Goal: Task Accomplishment & Management: Manage account settings

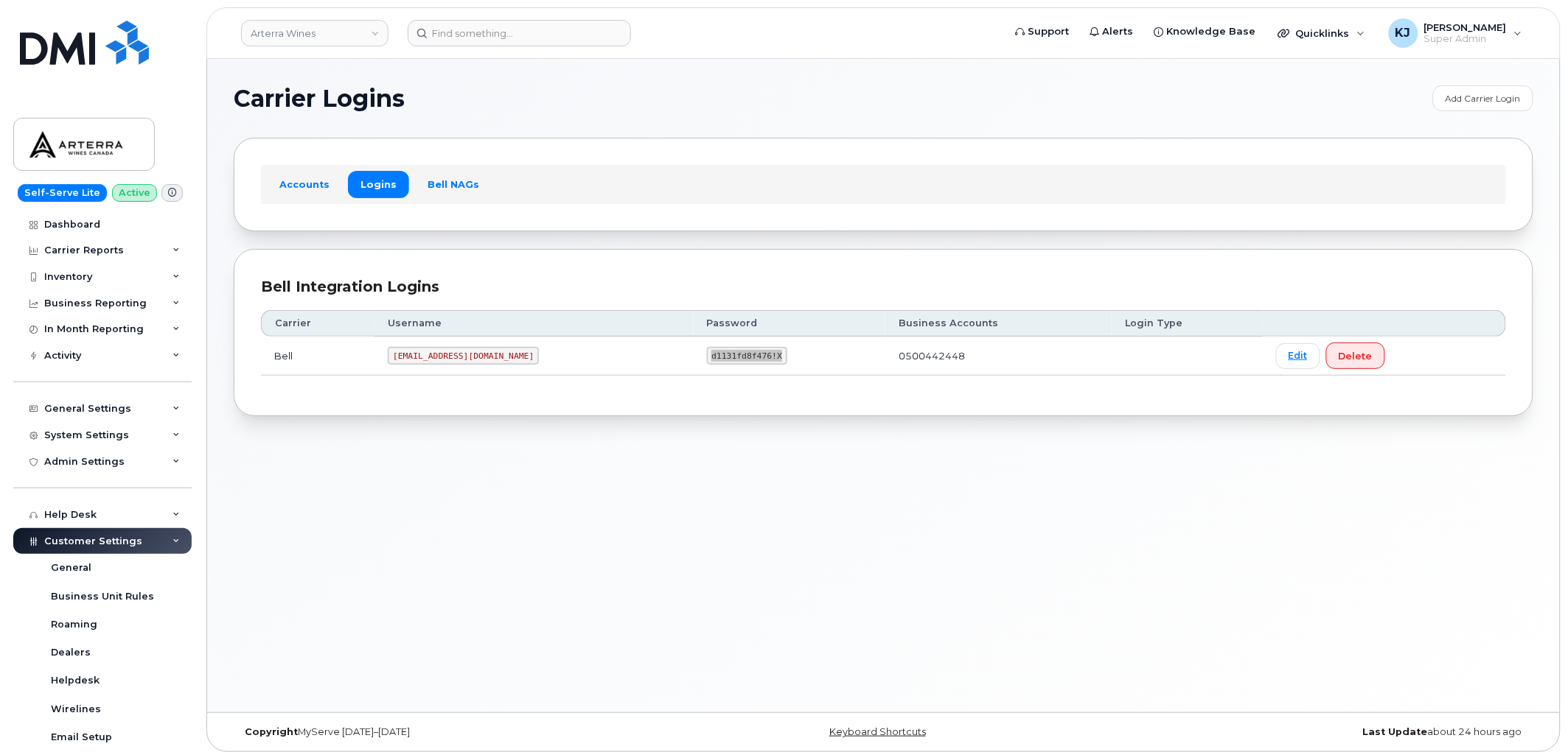
scroll to position [358, 0]
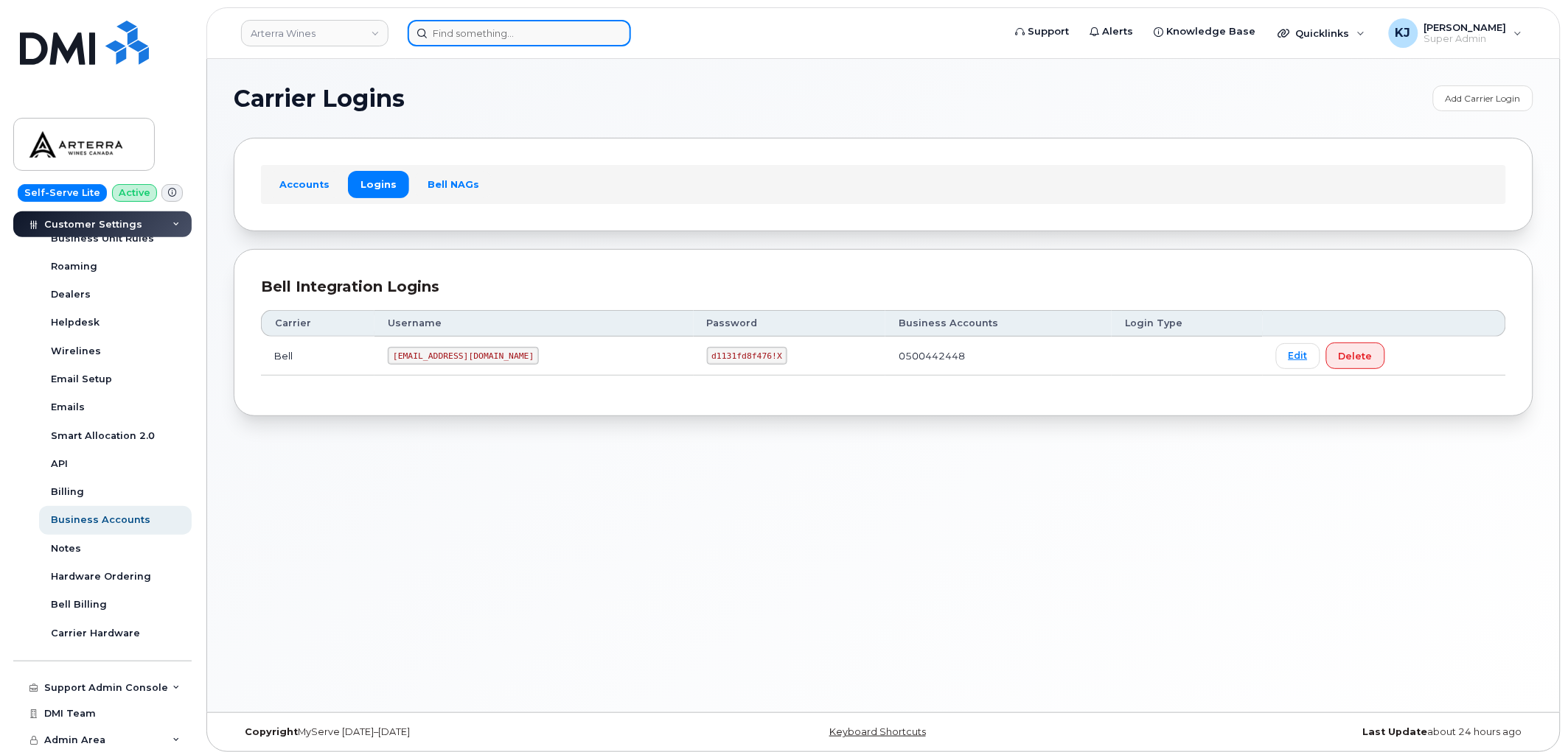
click at [476, 23] on input at bounding box center [519, 33] width 223 height 27
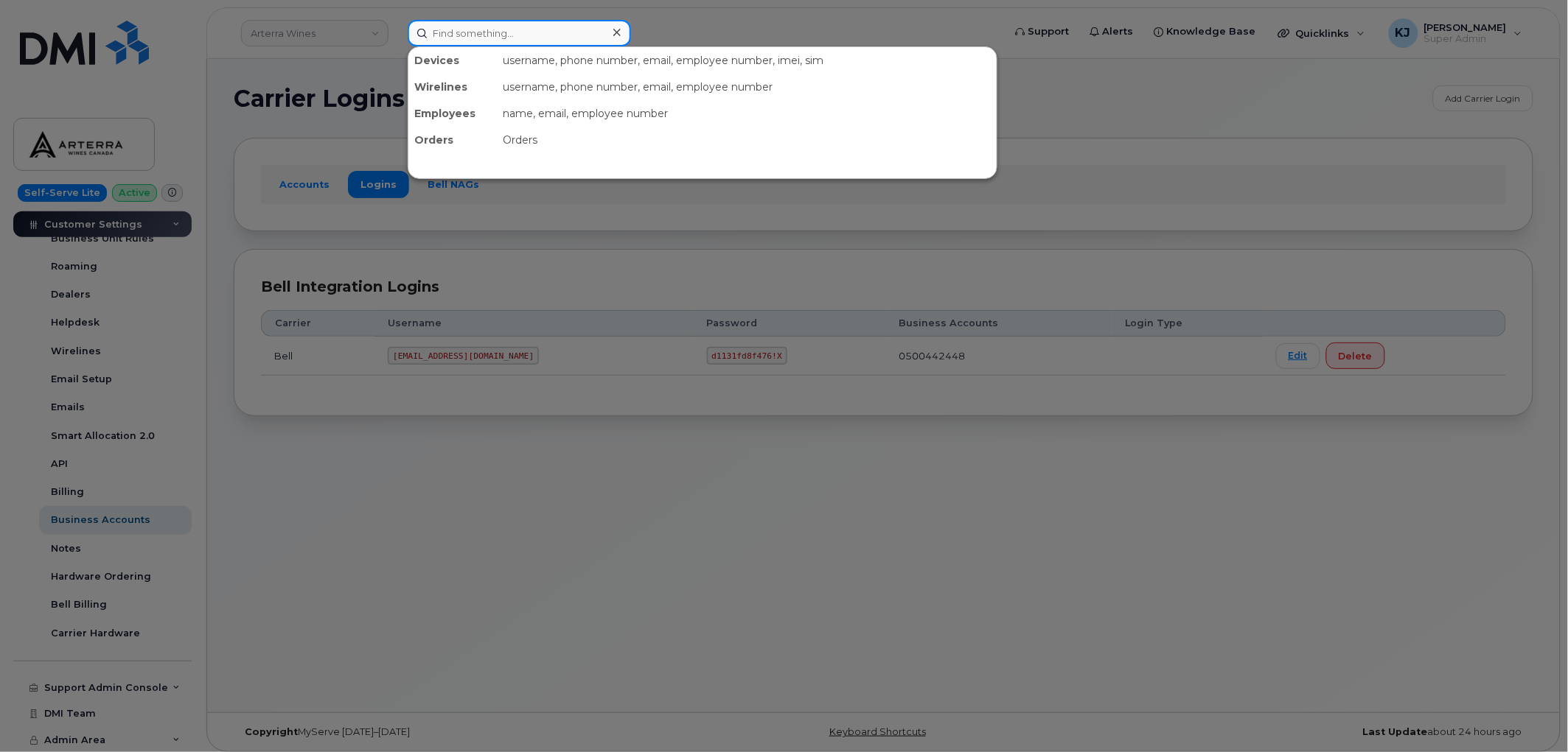
paste input "299431"
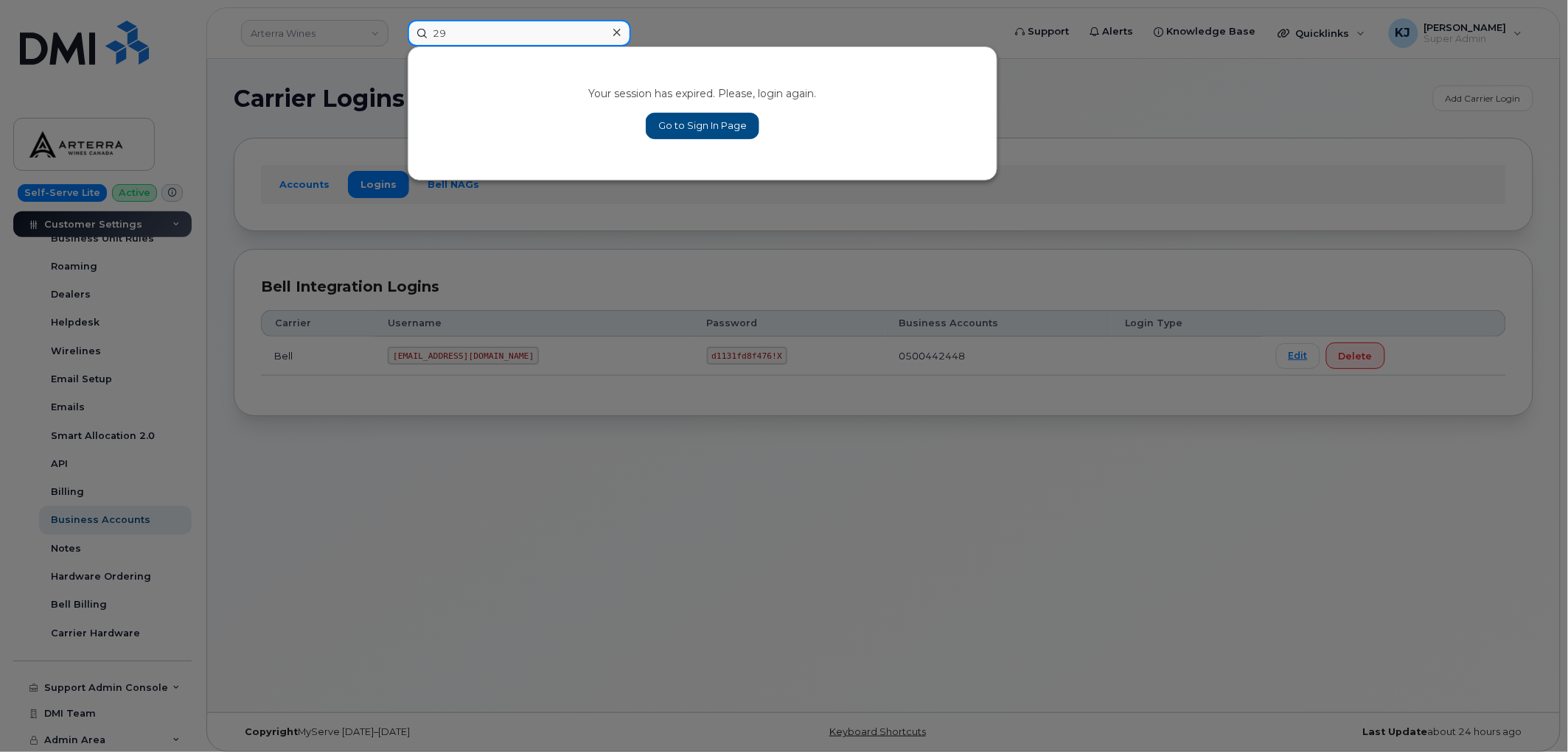
type input "2"
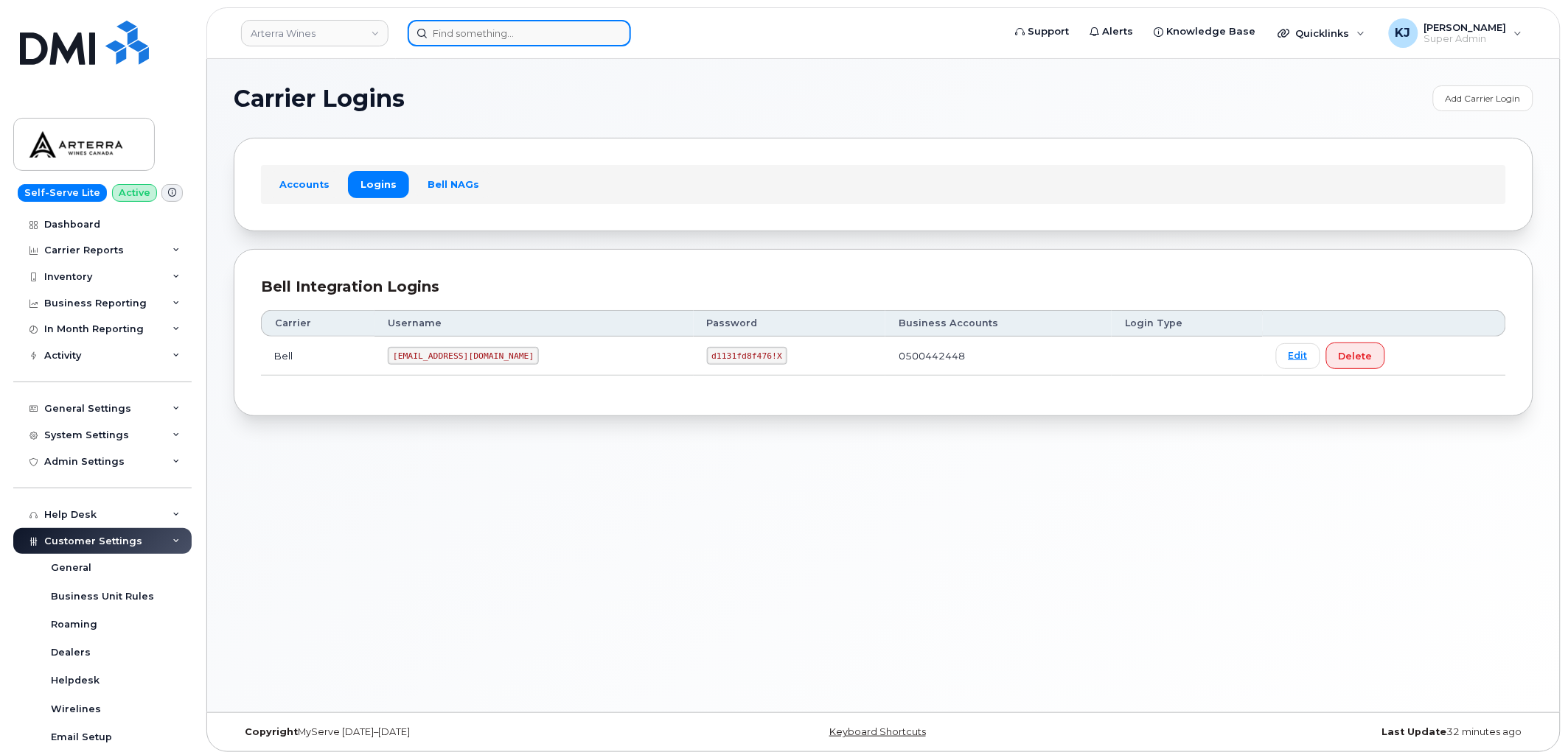
click at [499, 26] on input at bounding box center [519, 33] width 223 height 27
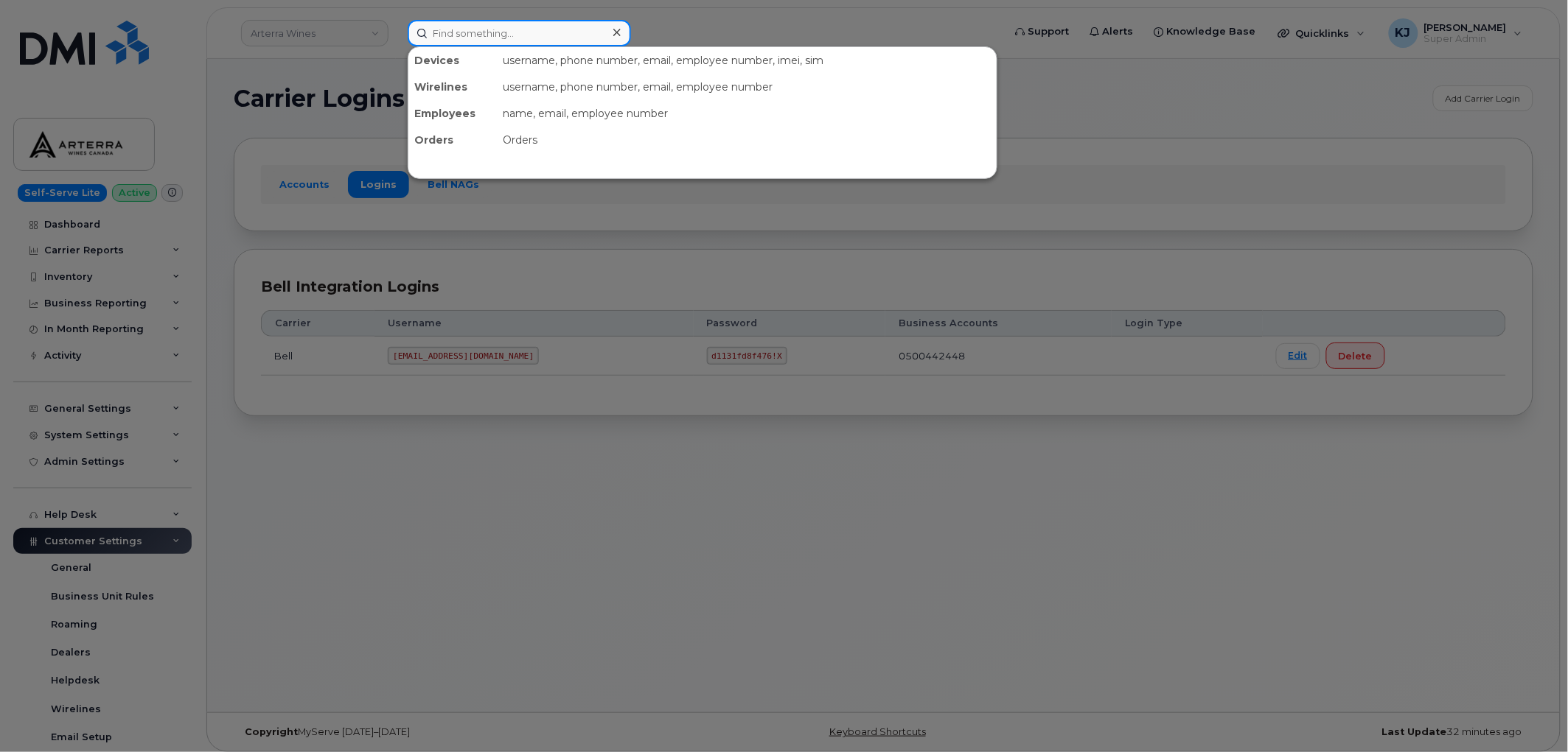
paste input "299431"
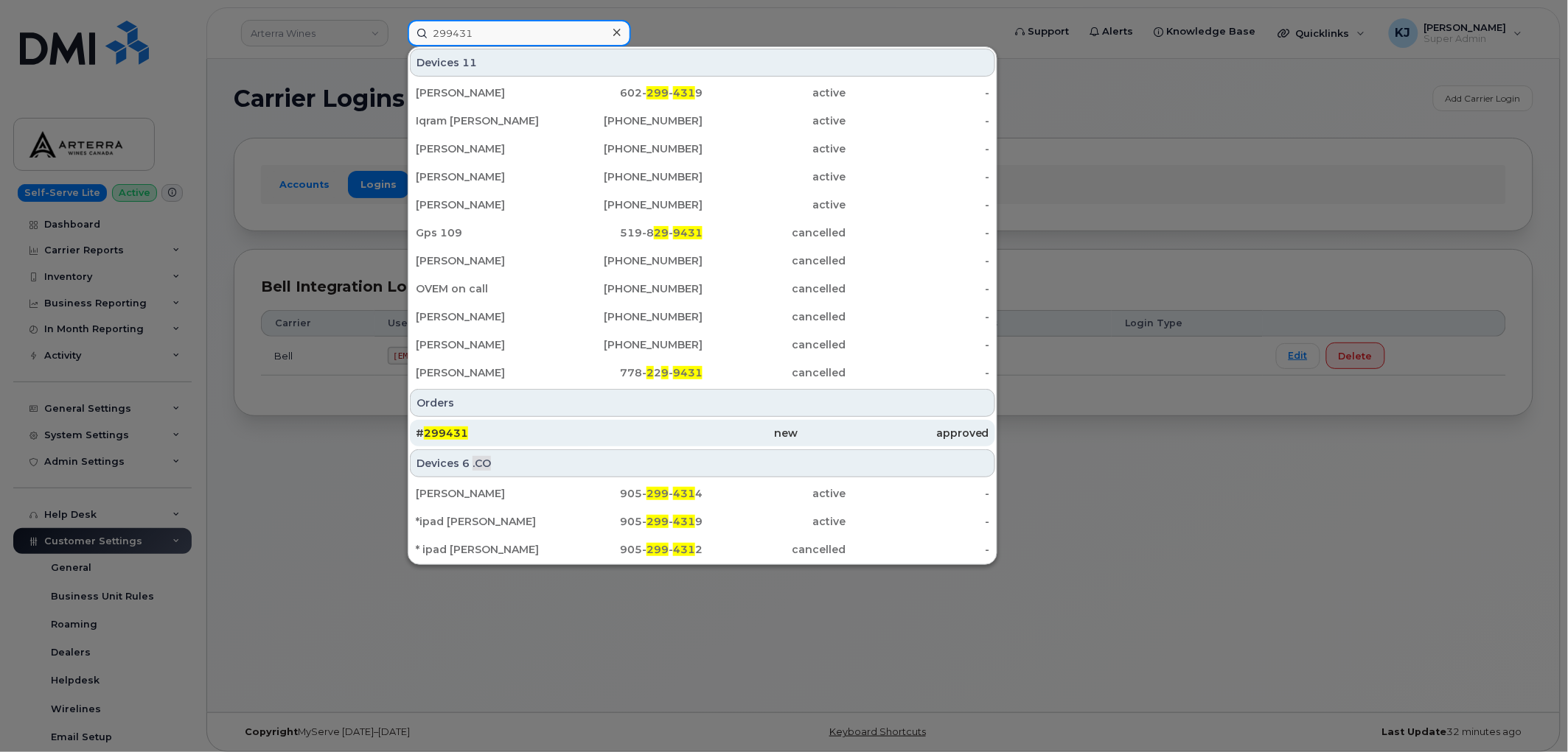
type input "299431"
click at [524, 438] on div "# 299431" at bounding box center [511, 434] width 191 height 15
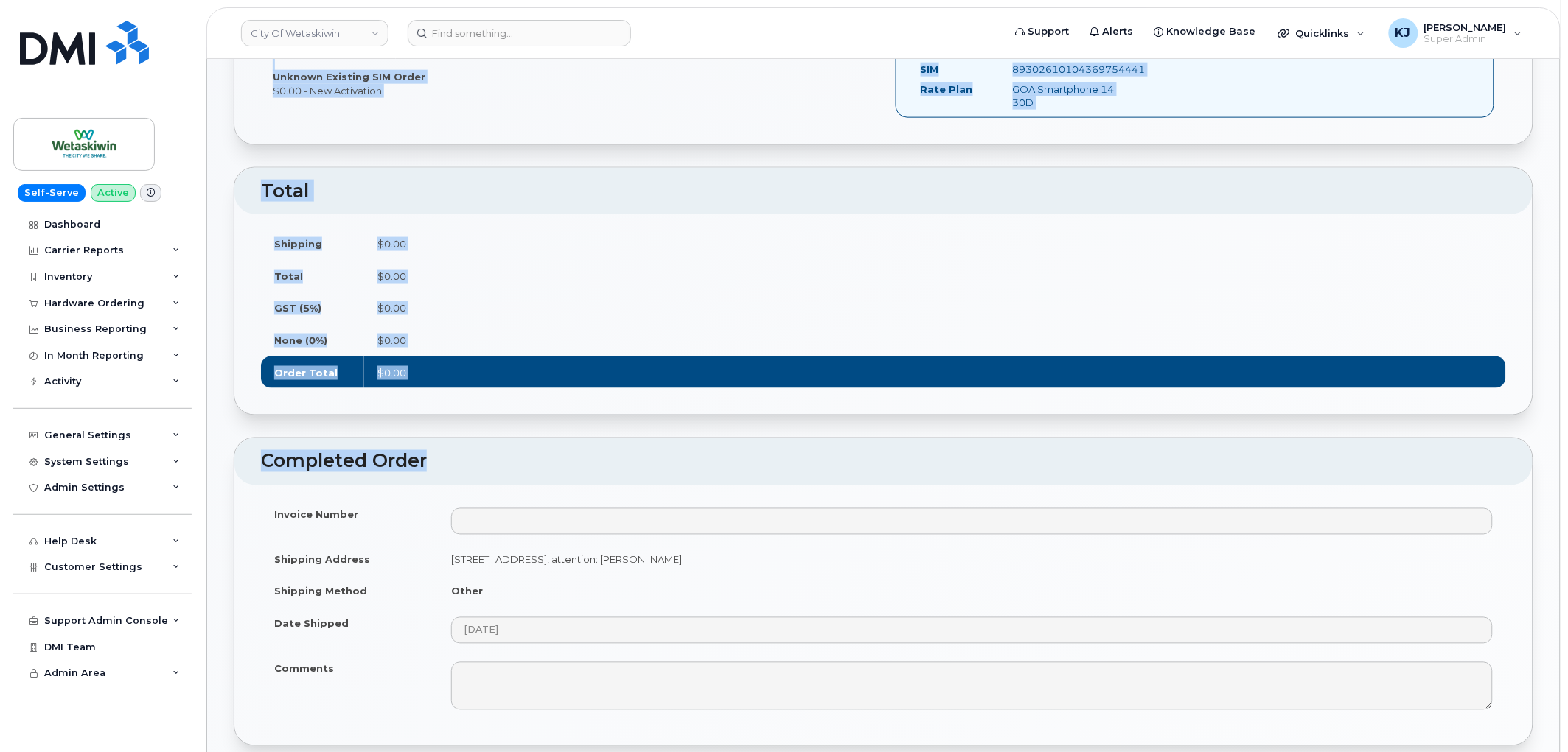
scroll to position [737, 0]
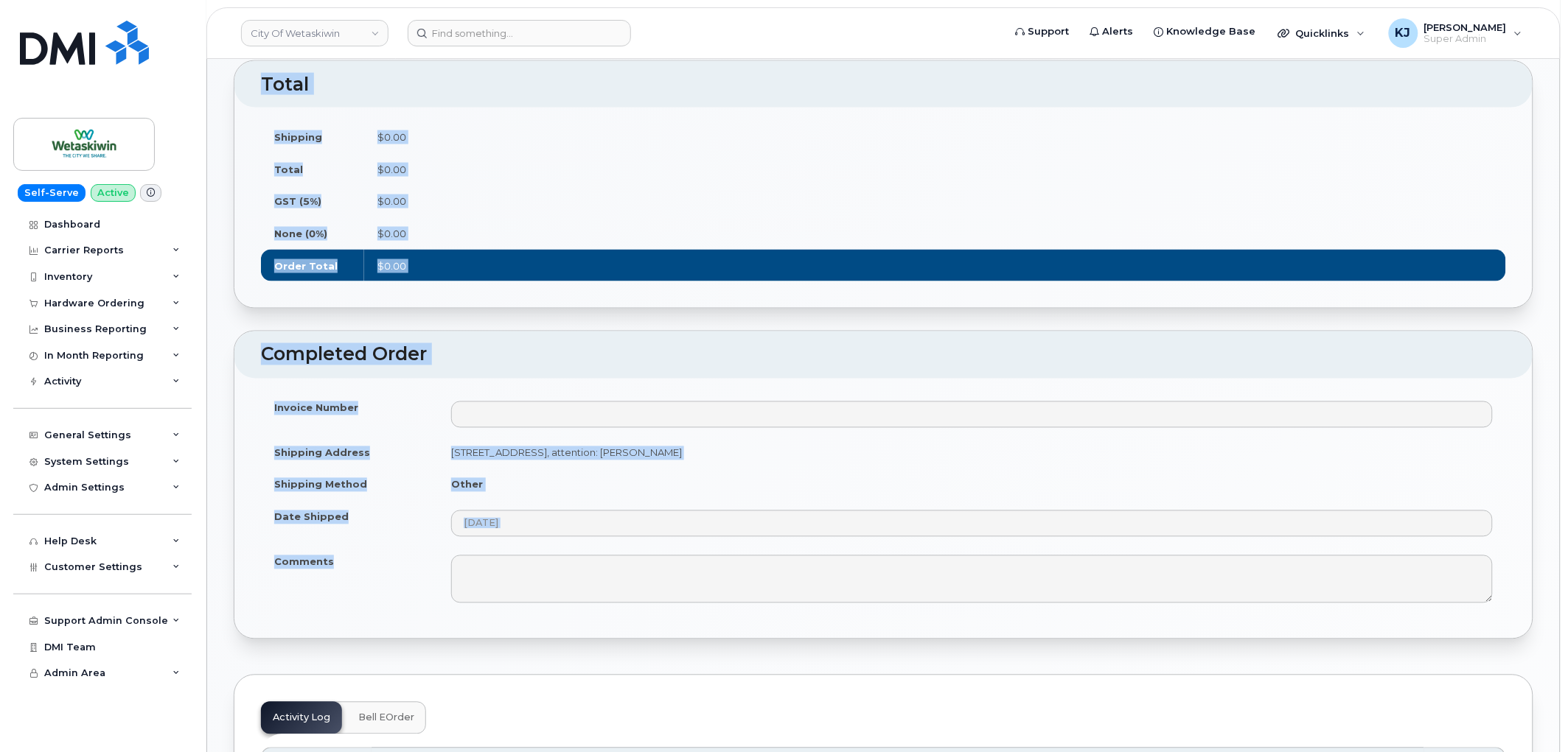
drag, startPoint x: 237, startPoint y: 173, endPoint x: 1206, endPoint y: 671, distance: 1089.5
click at [1206, 671] on div "Order No.299431 (completed) Share Order Cancel Order × Share This Order If you …" at bounding box center [883, 750] width 1352 height 2706
copy div "Order No.299431 (completed) Share Order Cancel Order × Share This Order If you …"
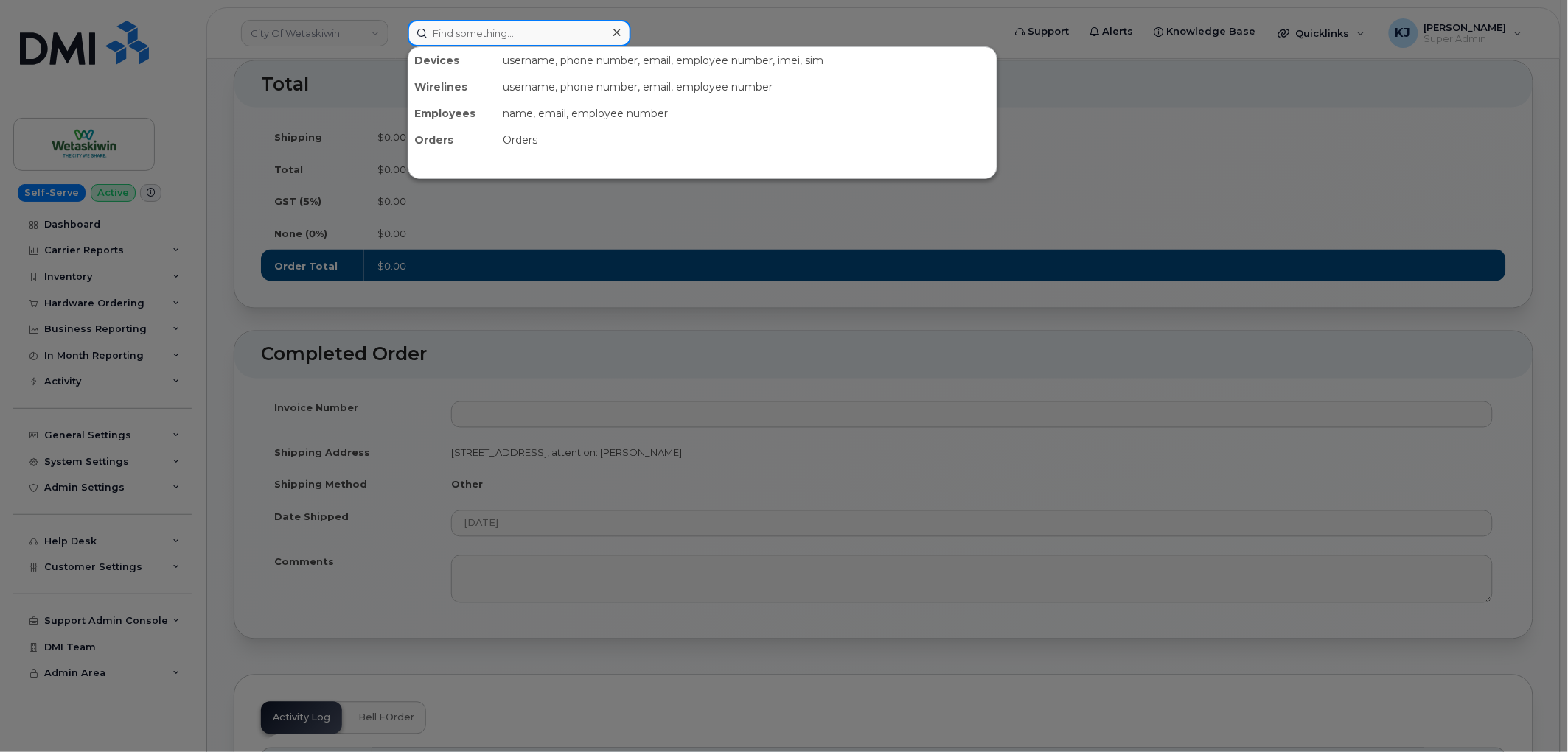
click at [482, 33] on input at bounding box center [519, 33] width 223 height 27
paste input "299402"
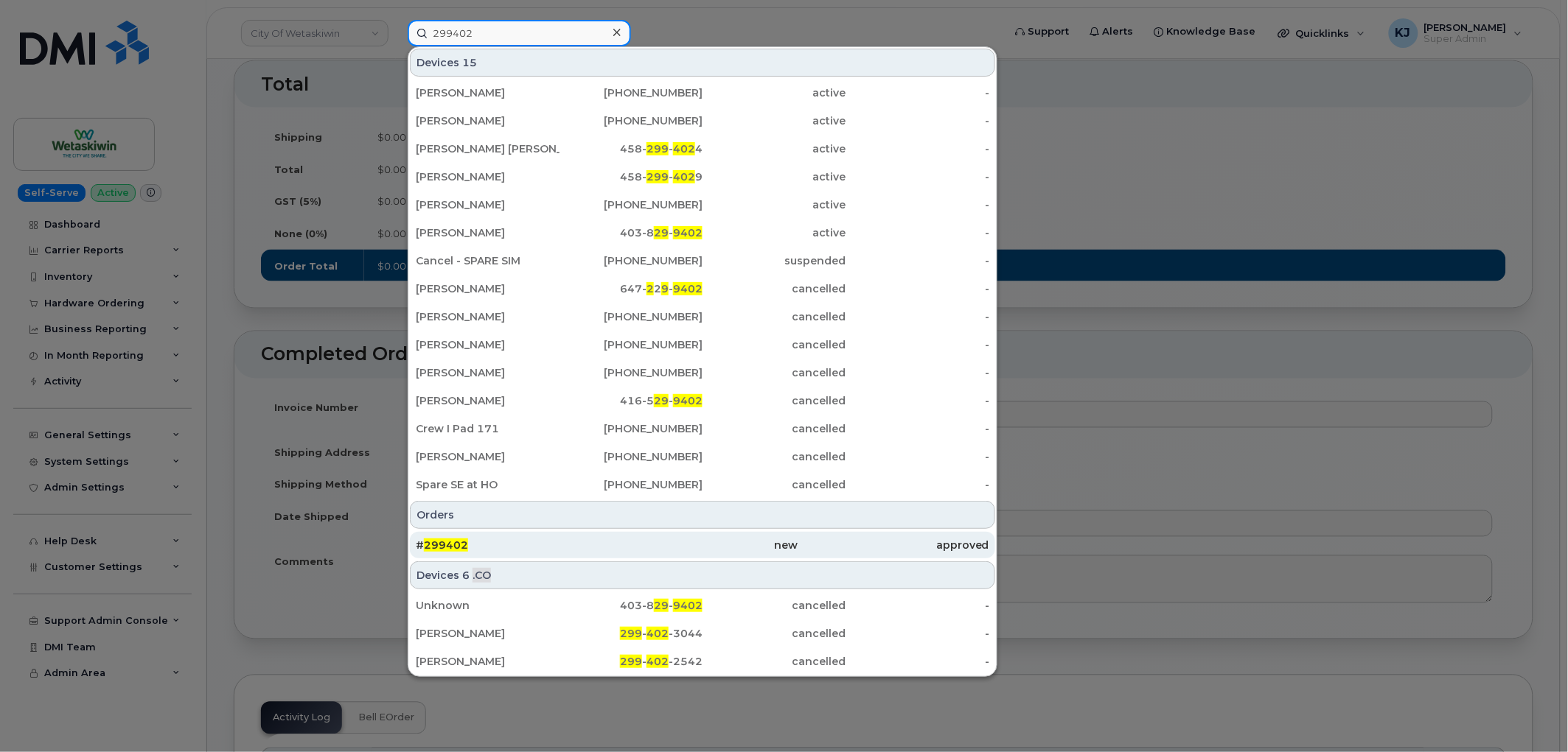
type input "299402"
click at [607, 552] on div "# 299402" at bounding box center [702, 546] width 191 height 27
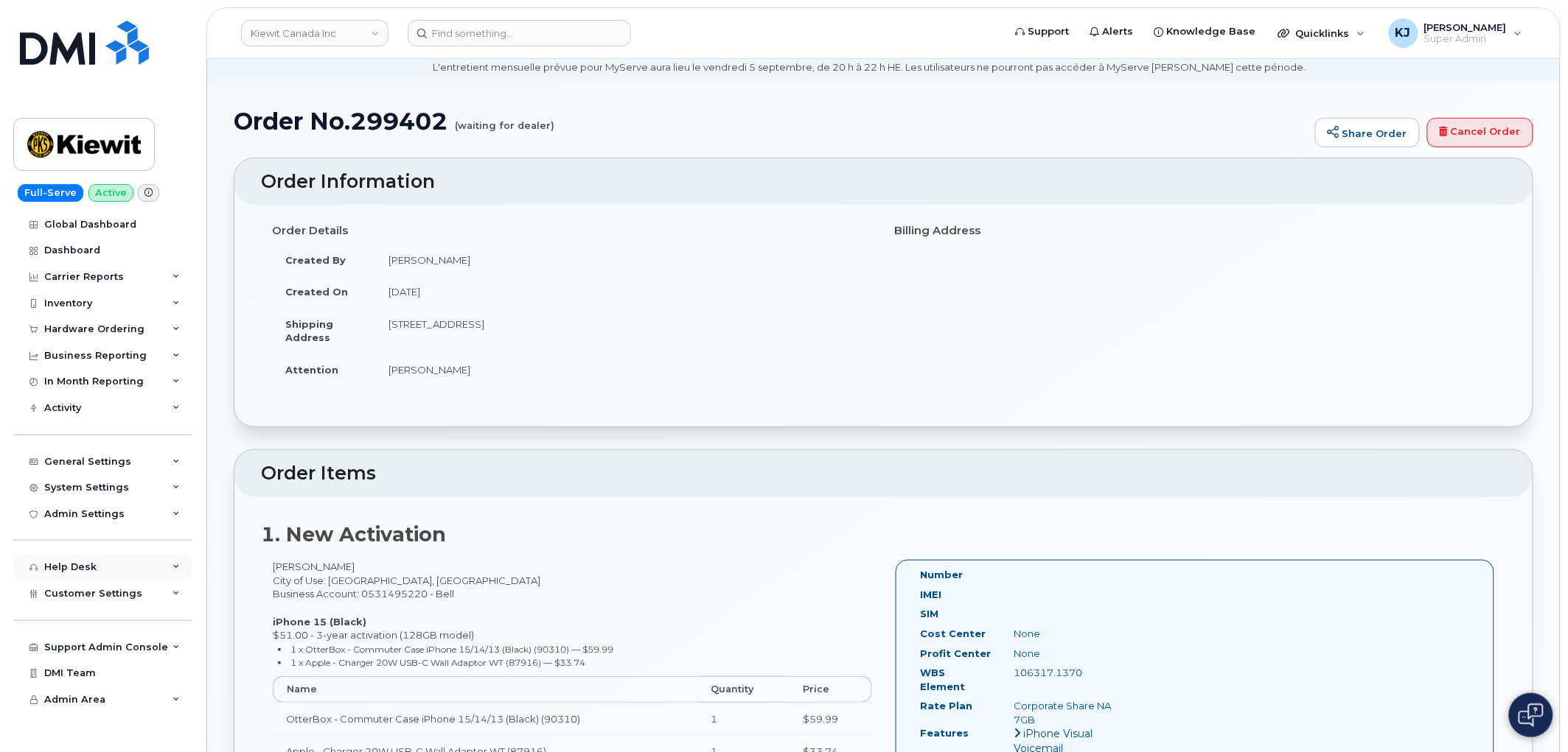
scroll to position [82, 0]
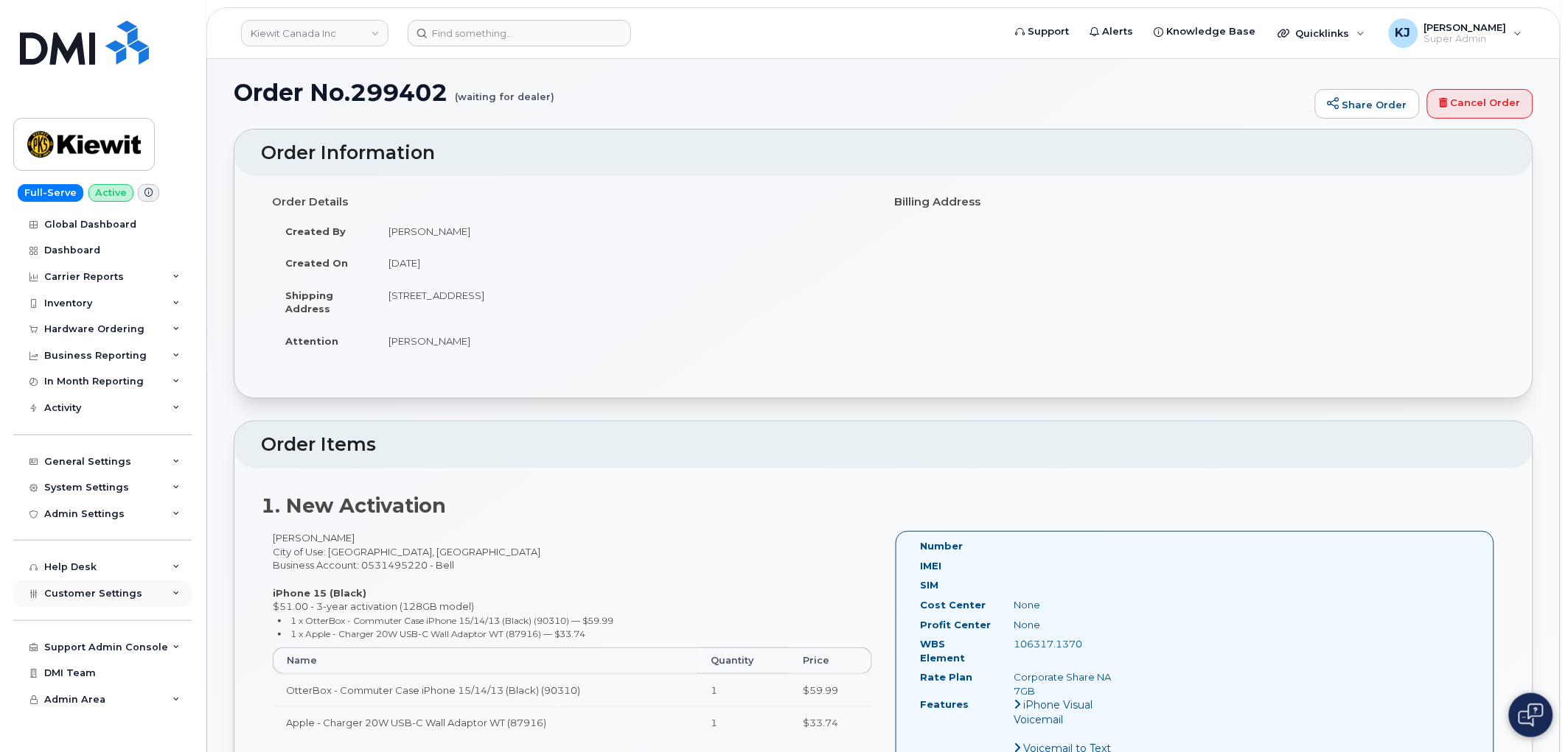
click at [147, 607] on div "Customer Settings" at bounding box center [102, 594] width 178 height 27
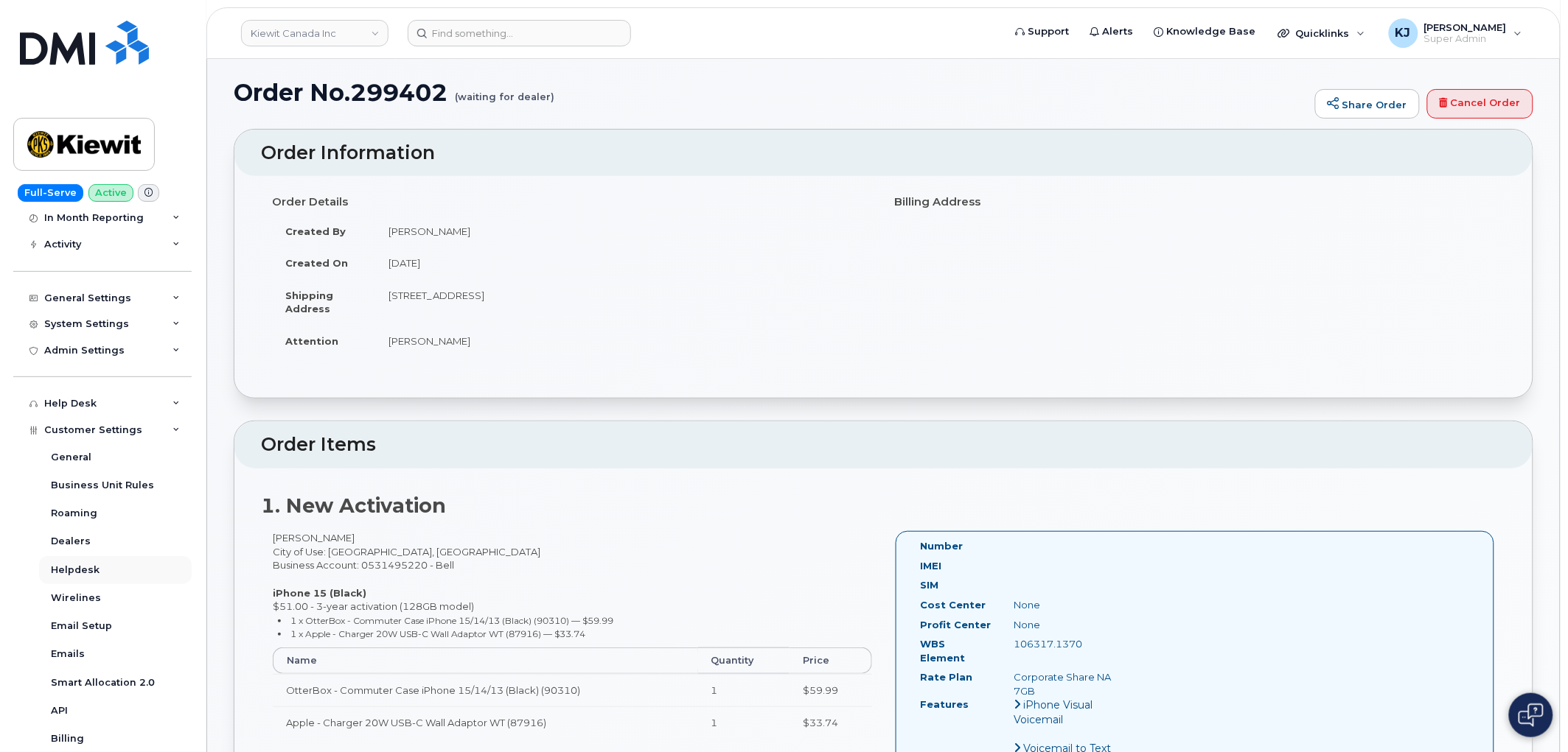
scroll to position [384, 0]
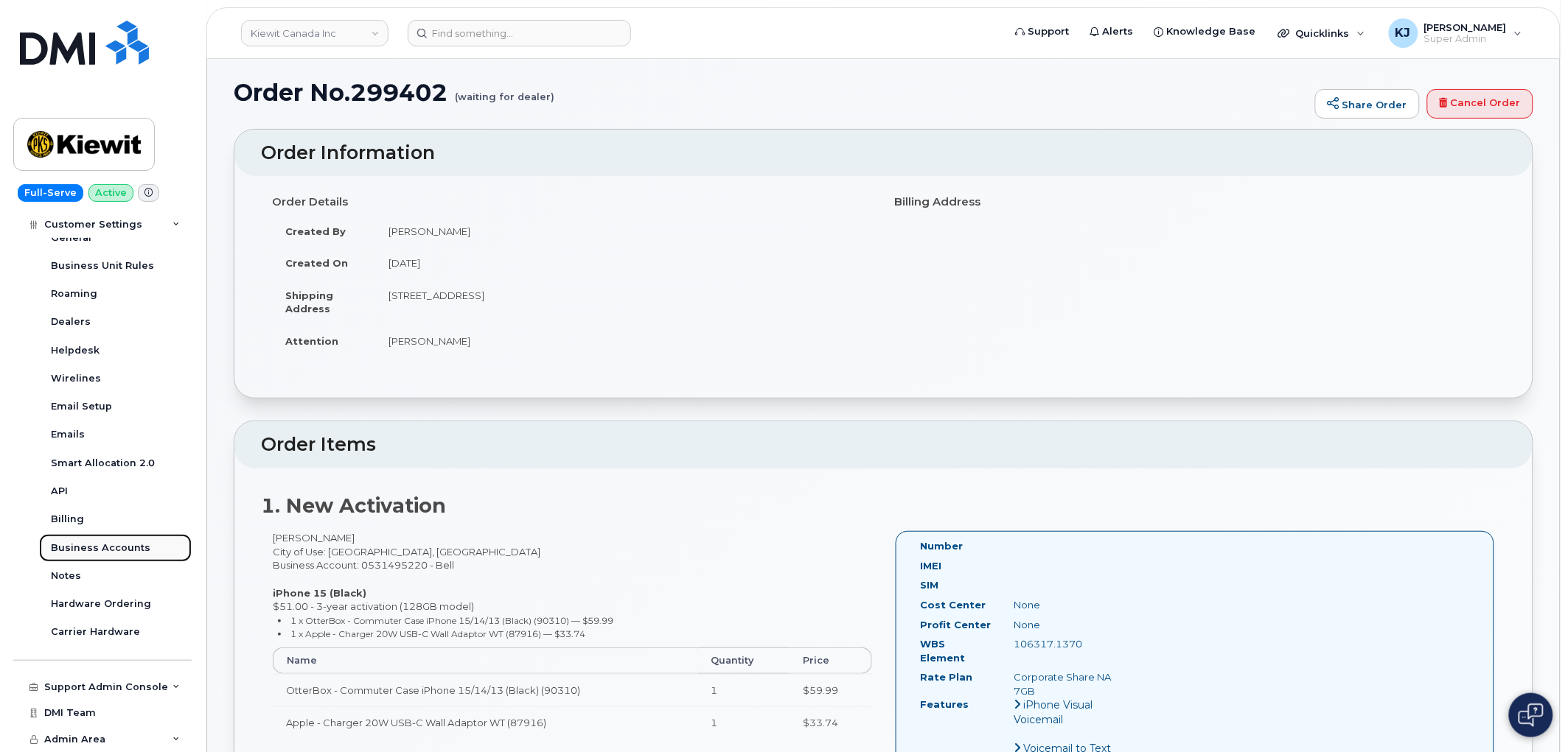
drag, startPoint x: 111, startPoint y: 552, endPoint x: 107, endPoint y: 546, distance: 7.2
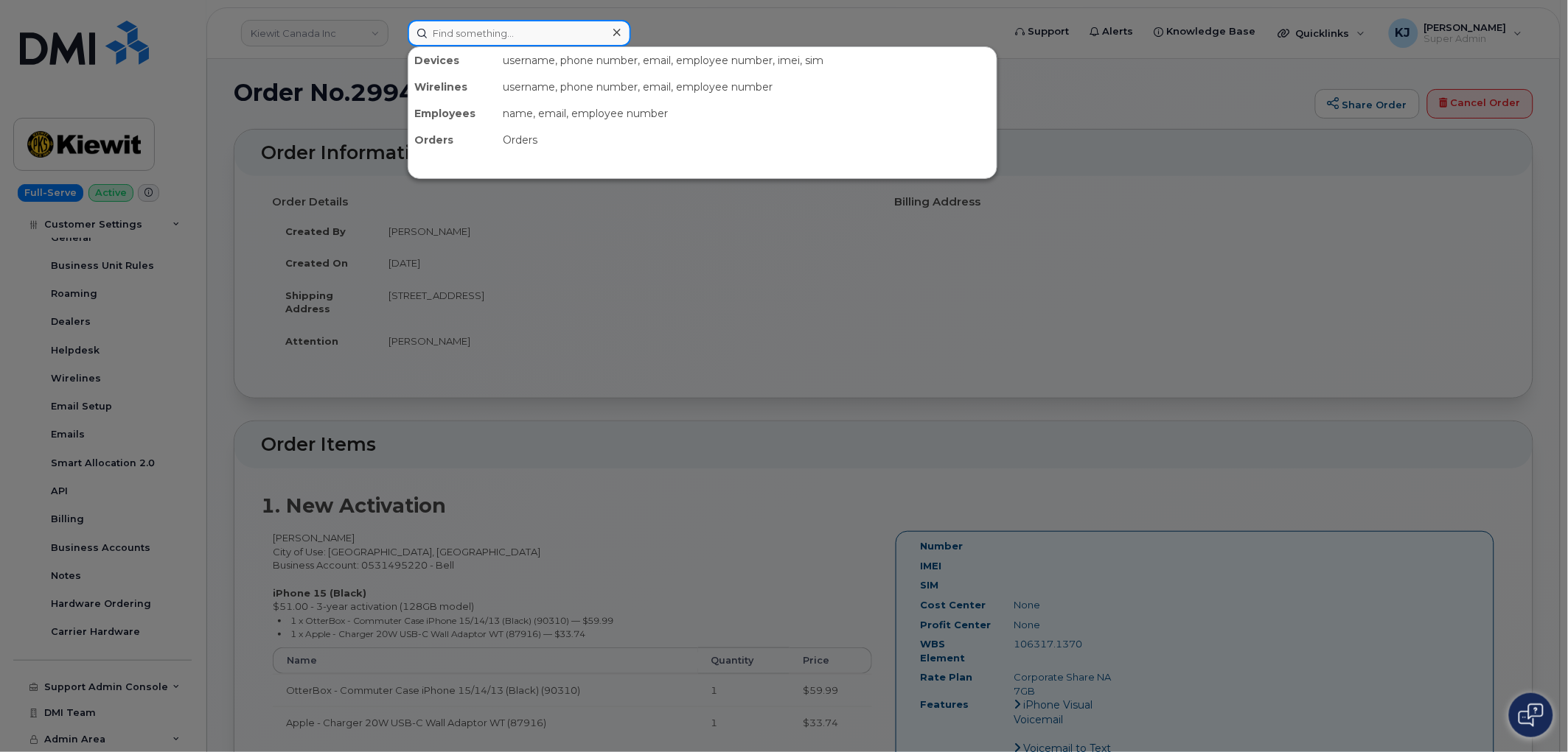
click at [466, 29] on input at bounding box center [519, 33] width 223 height 27
paste input "299169"
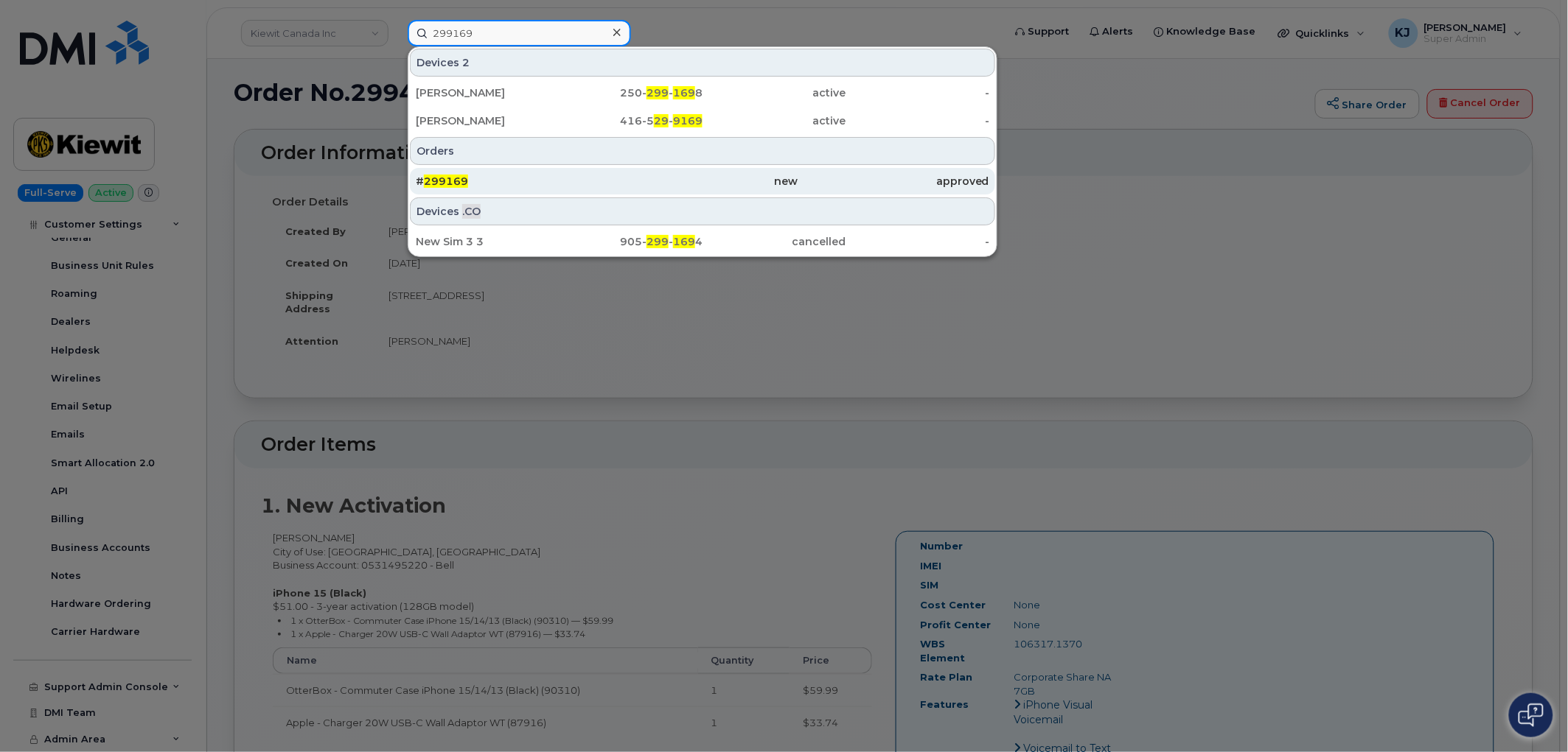
type input "299169"
click at [509, 178] on div "# 299169" at bounding box center [511, 181] width 191 height 15
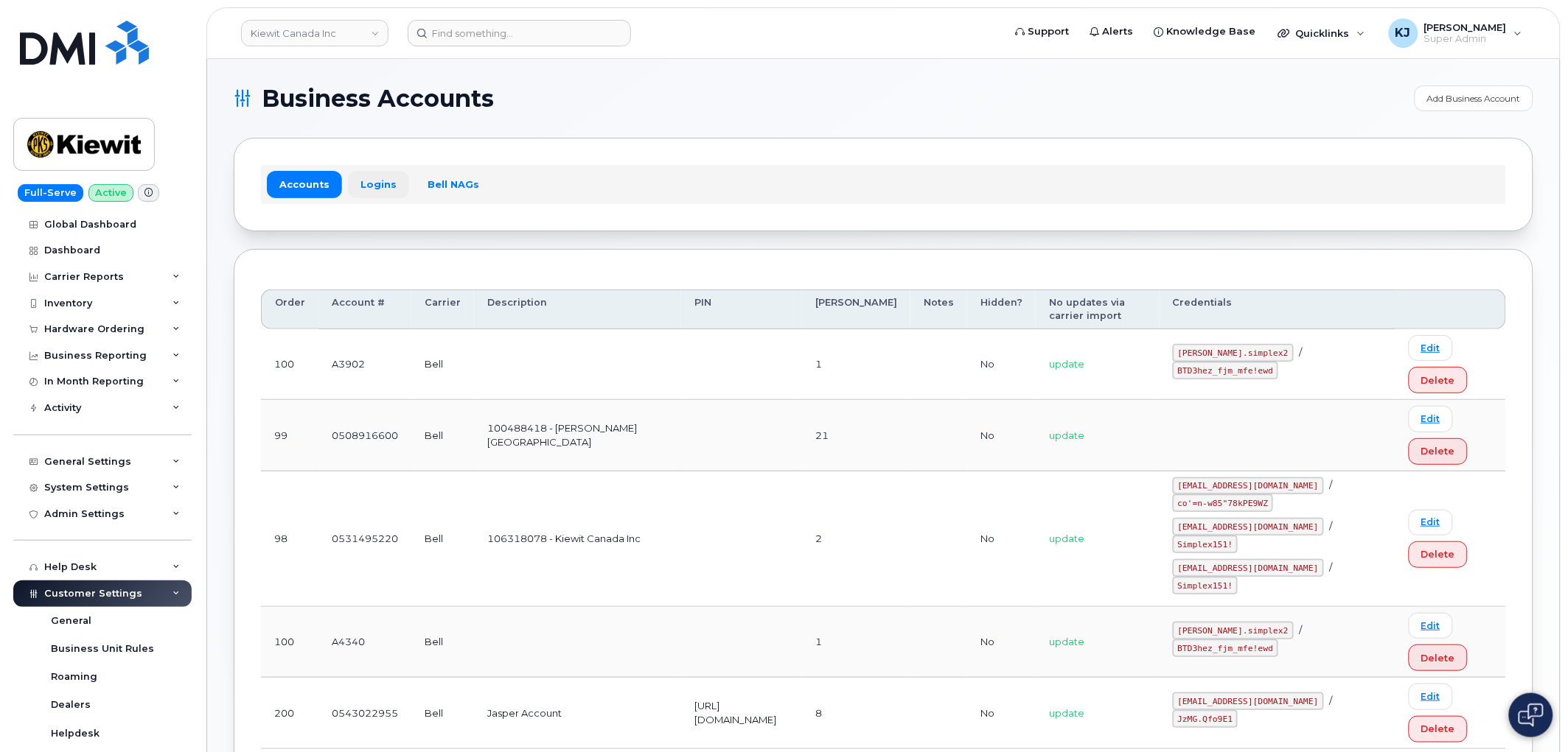
click at [365, 181] on link "Logins" at bounding box center [378, 185] width 61 height 27
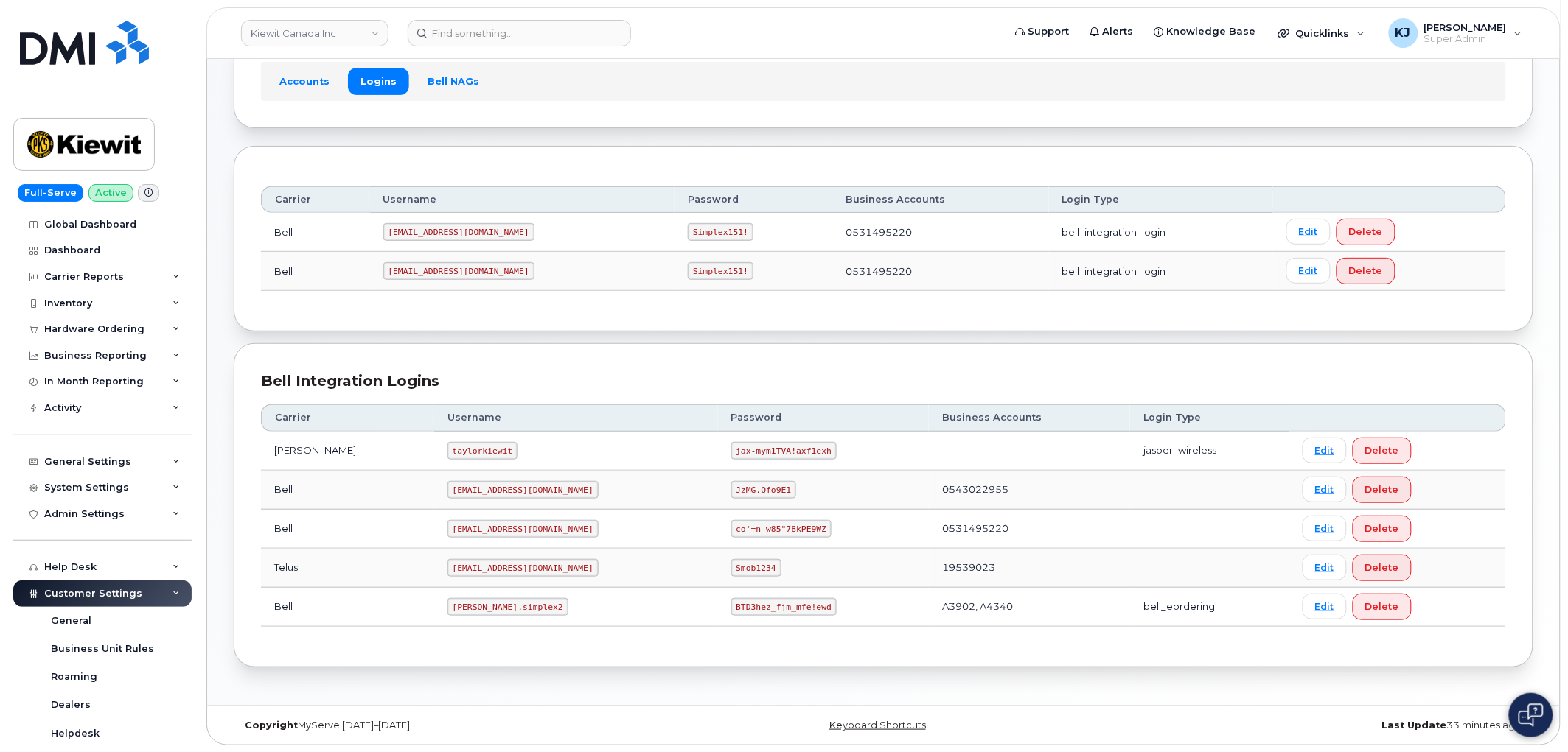
scroll to position [104, 0]
drag, startPoint x: 491, startPoint y: 606, endPoint x: 421, endPoint y: 608, distance: 70.0
click at [447, 608] on code "[PERSON_NAME].simplex2" at bounding box center [507, 606] width 121 height 18
copy code "kiewit.simplex2"
drag, startPoint x: 675, startPoint y: 606, endPoint x: 769, endPoint y: 614, distance: 94.3
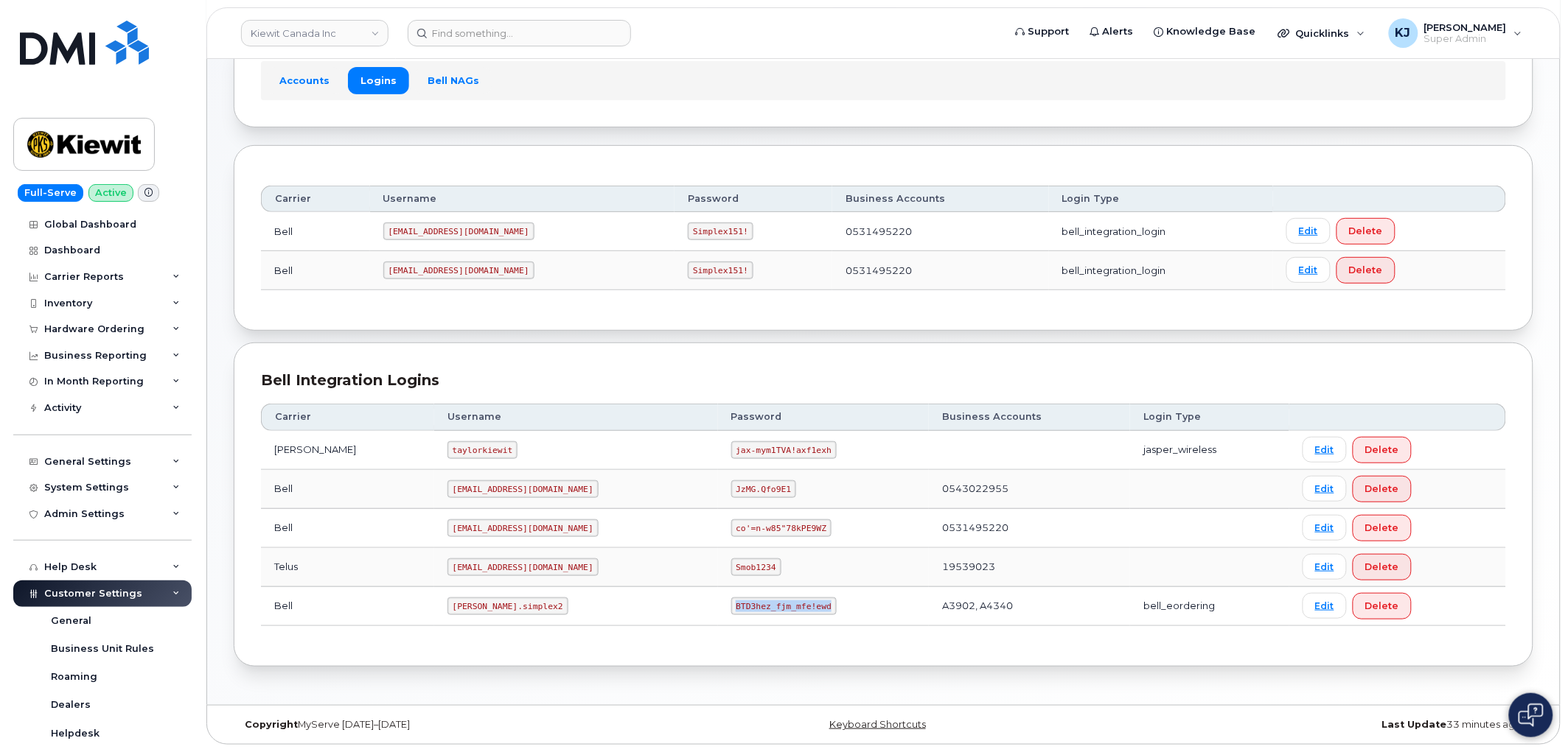
click at [769, 614] on td "BTD3hez_fjm_mfe!ewd" at bounding box center [823, 607] width 211 height 39
copy code "BTD3hez_fjm_mfe!ewd"
click at [514, 26] on input at bounding box center [519, 33] width 223 height 27
paste input "299169"
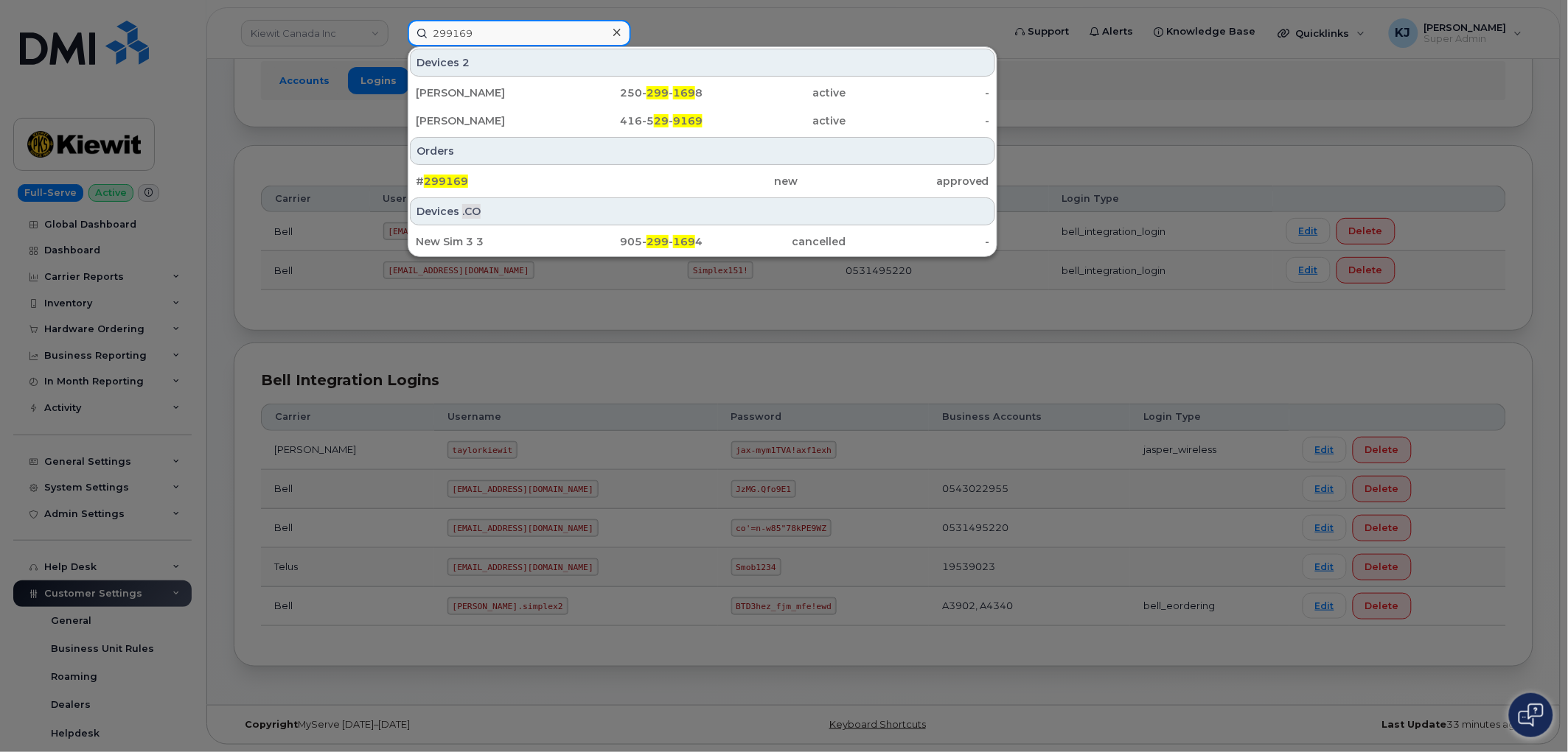
type input "299169"
click at [617, 28] on icon at bounding box center [617, 33] width 8 height 12
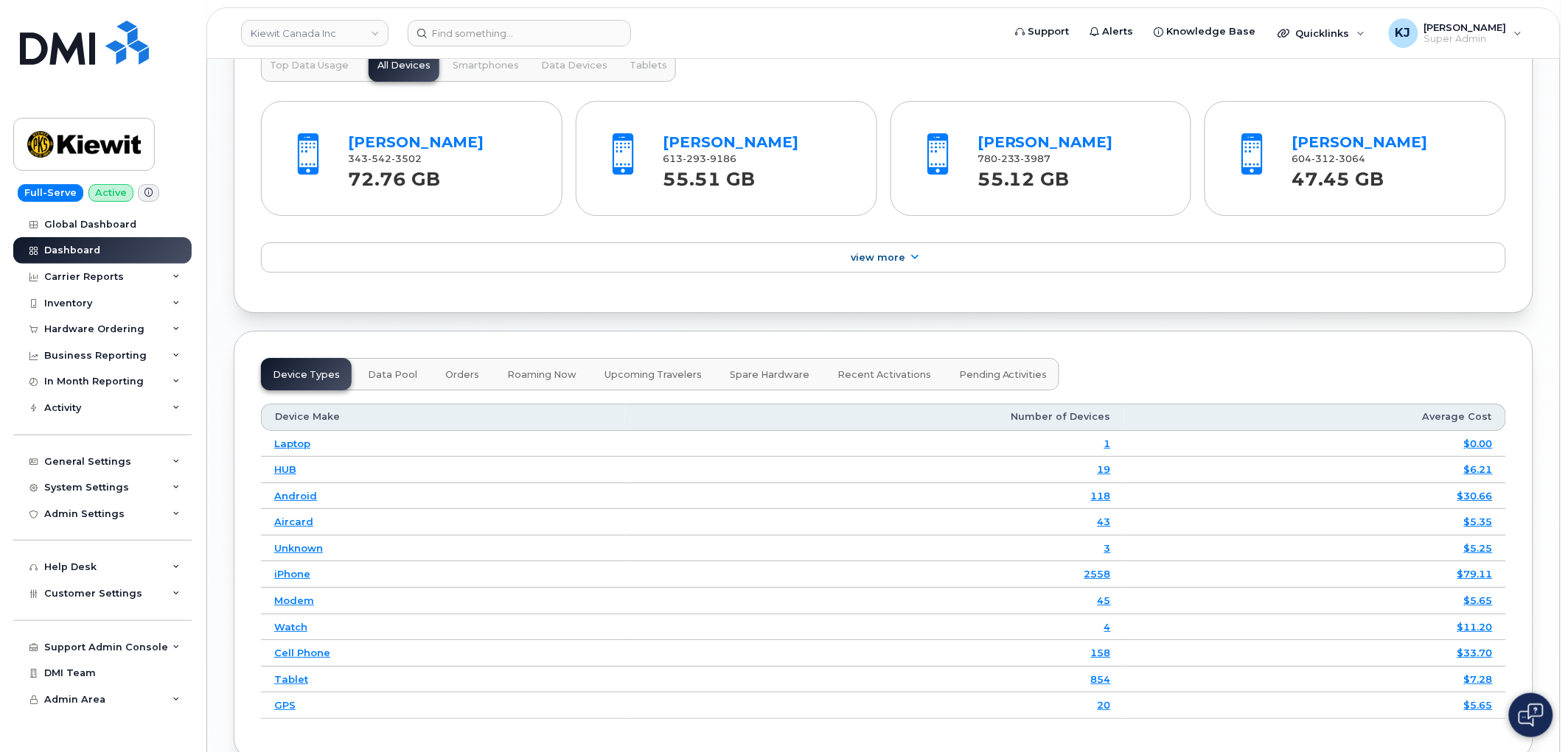
scroll to position [1280, 0]
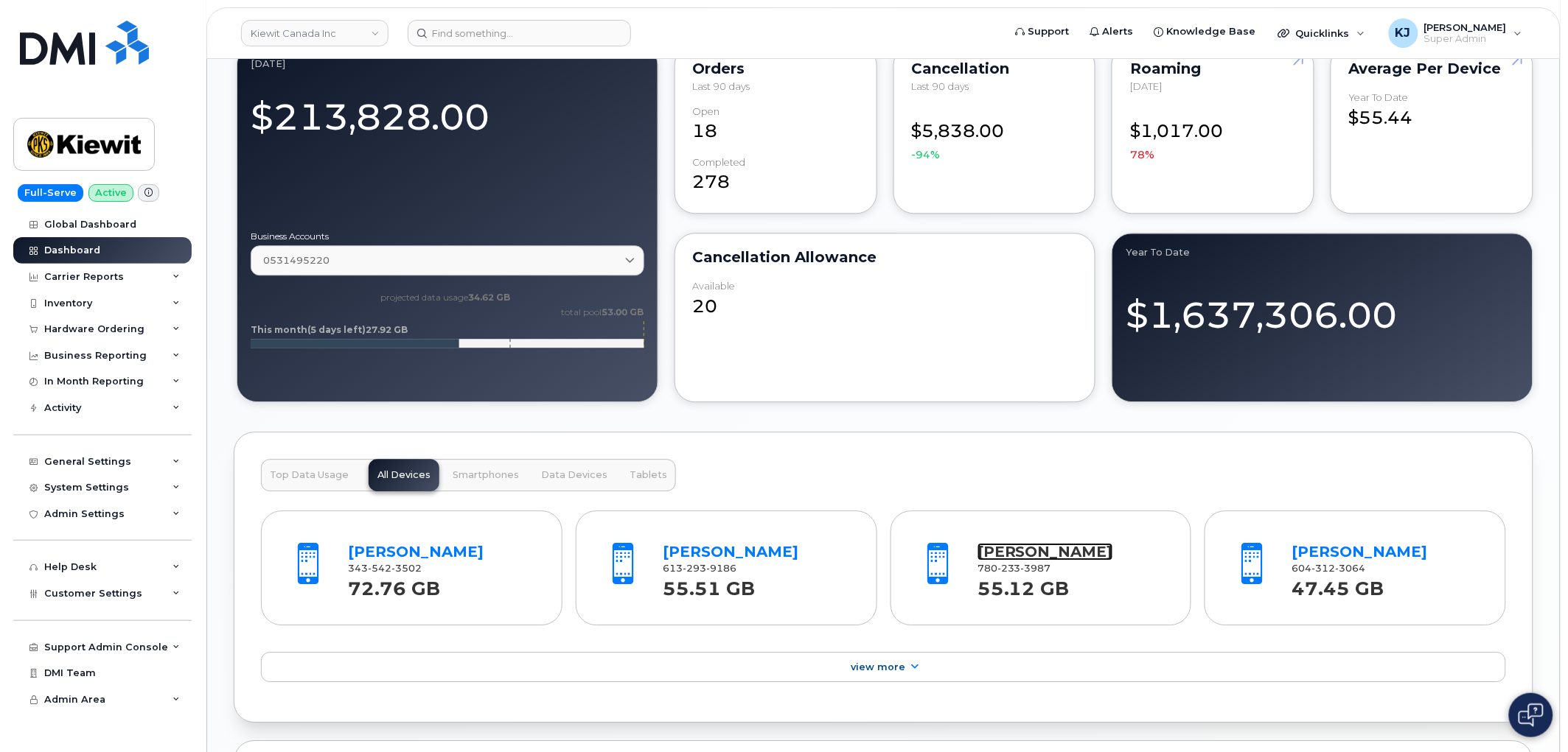
click at [1018, 561] on link "[PERSON_NAME]" at bounding box center [1045, 551] width 135 height 18
click at [1012, 561] on link "[PERSON_NAME]" at bounding box center [1045, 551] width 135 height 18
drag, startPoint x: 332, startPoint y: 41, endPoint x: 326, endPoint y: 33, distance: 10.0
click at [332, 41] on link "Kiewit Canada Inc" at bounding box center [314, 33] width 147 height 27
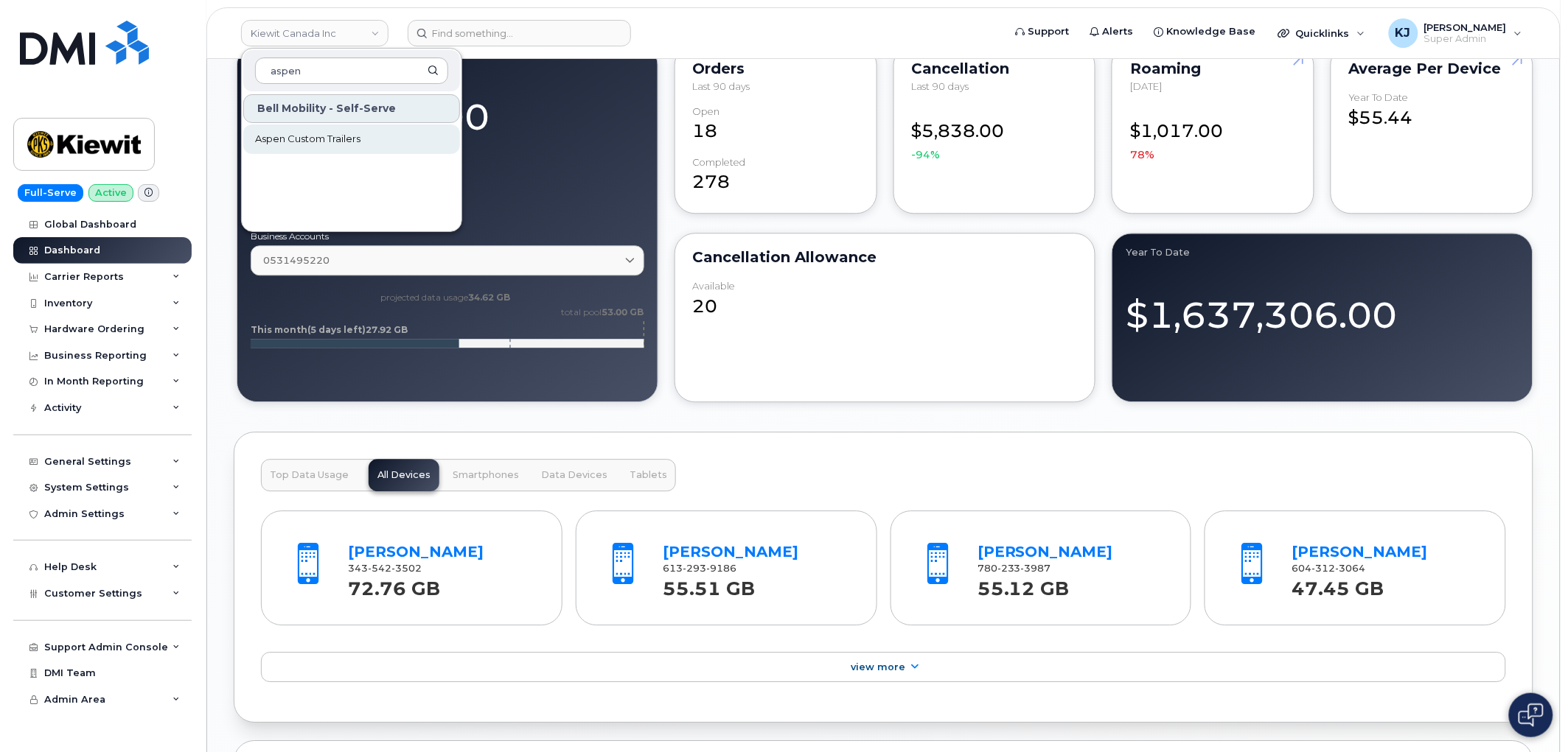
type input "aspen"
click at [315, 150] on link "Aspen Custom Trailers" at bounding box center [351, 139] width 216 height 29
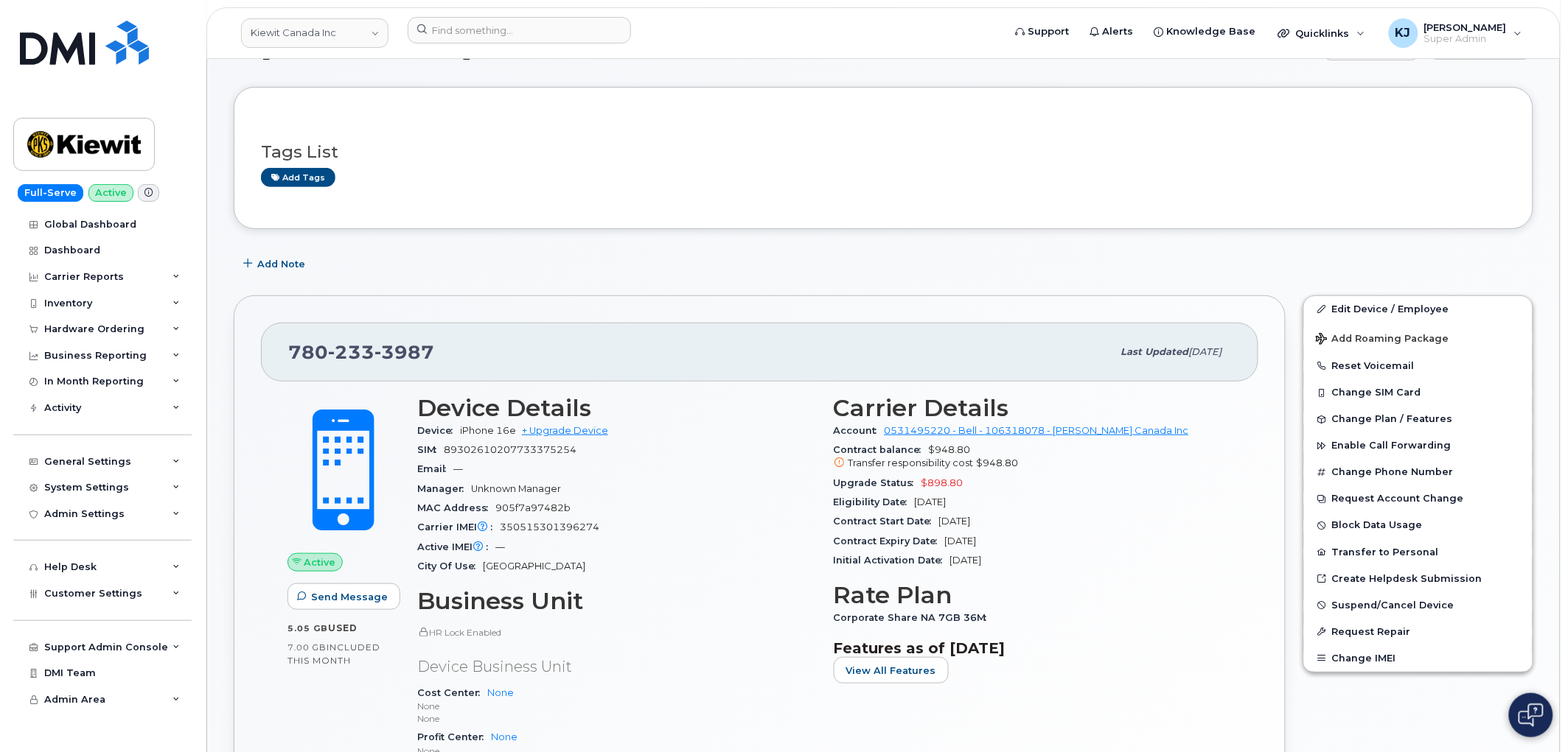
scroll to position [328, 0]
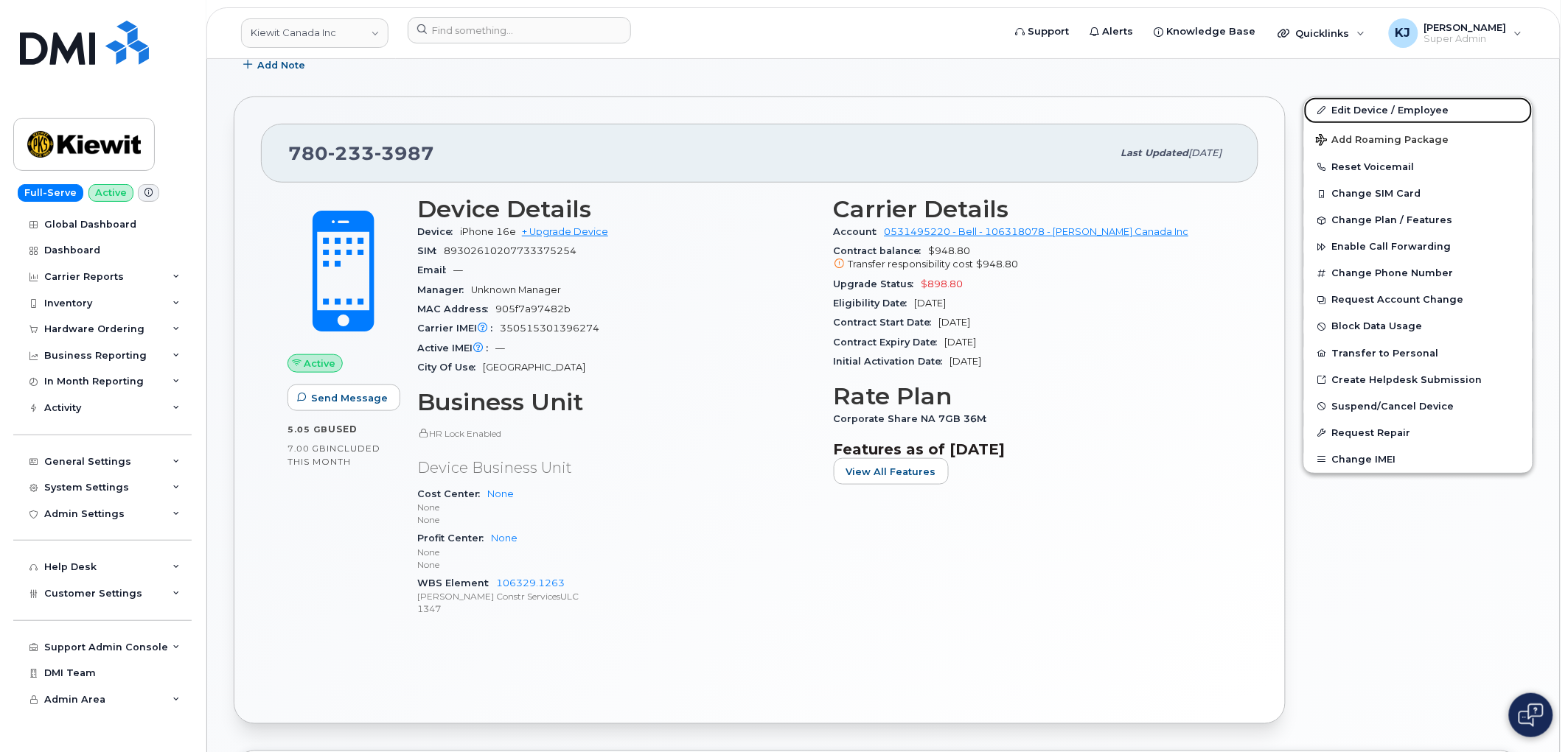
drag, startPoint x: 1362, startPoint y: 111, endPoint x: 1161, endPoint y: 152, distance: 205.1
click at [1362, 111] on link "Edit Device / Employee" at bounding box center [1418, 110] width 228 height 27
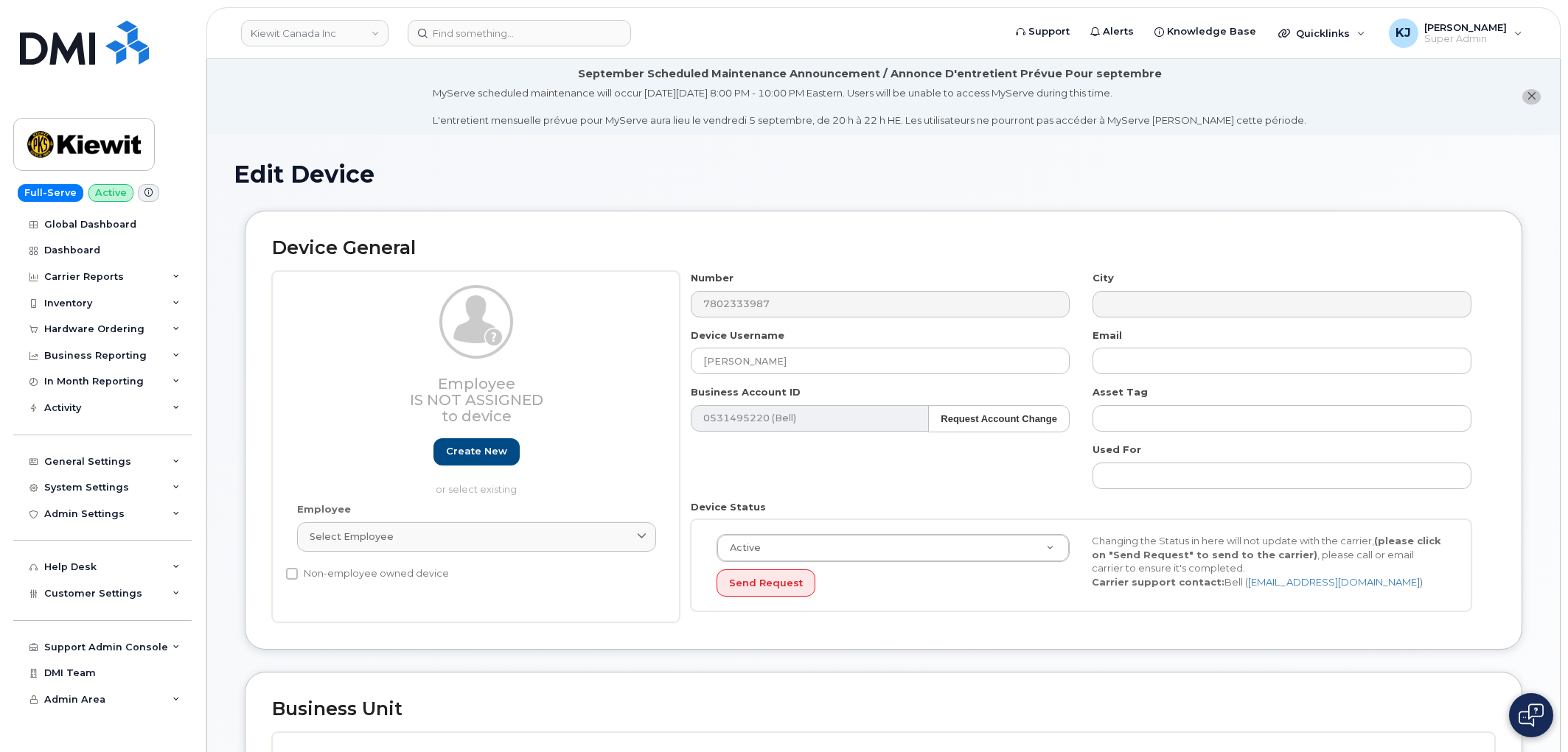
select select "14059"
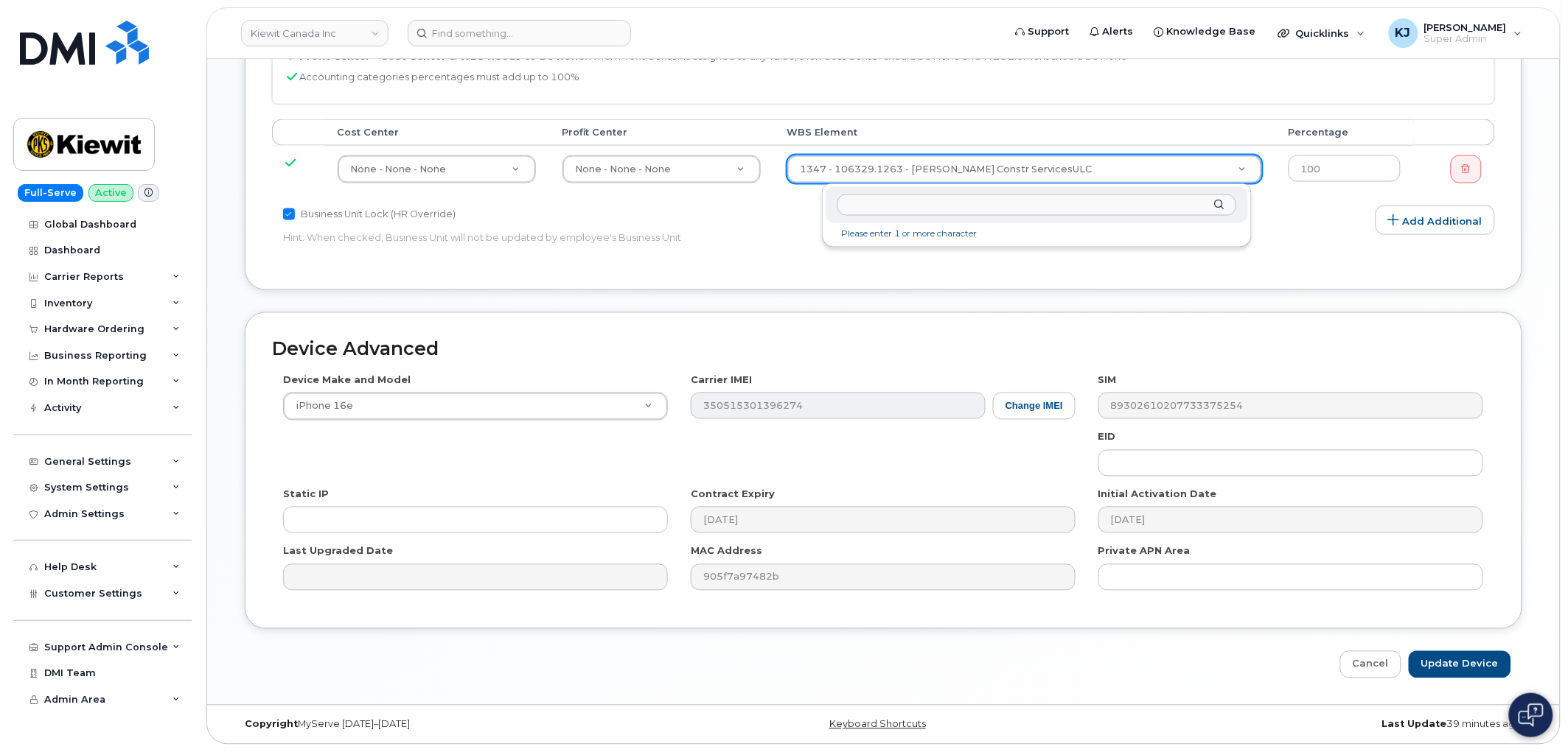
type input "106317.1370"
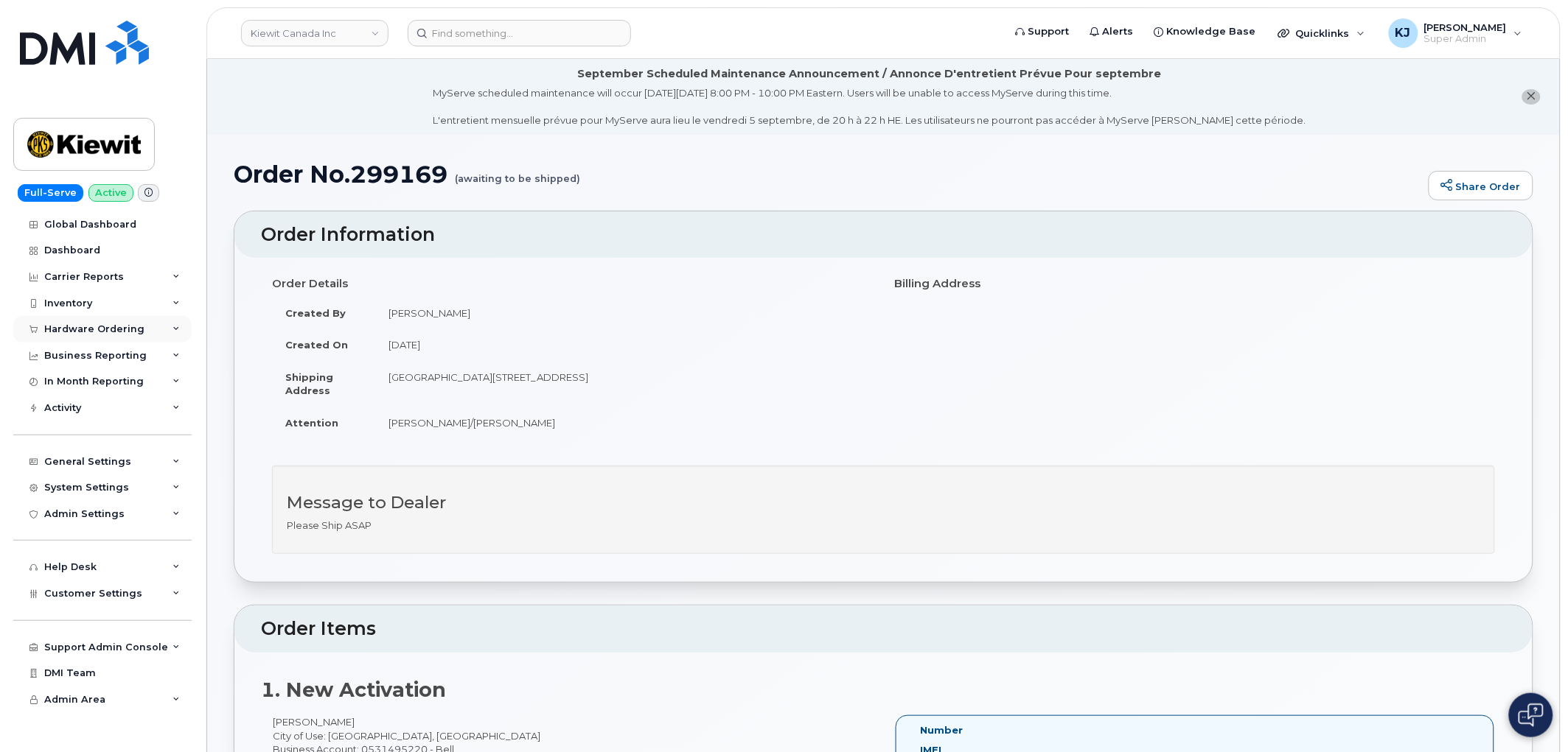
click at [115, 333] on div "Hardware Ordering" at bounding box center [94, 329] width 100 height 12
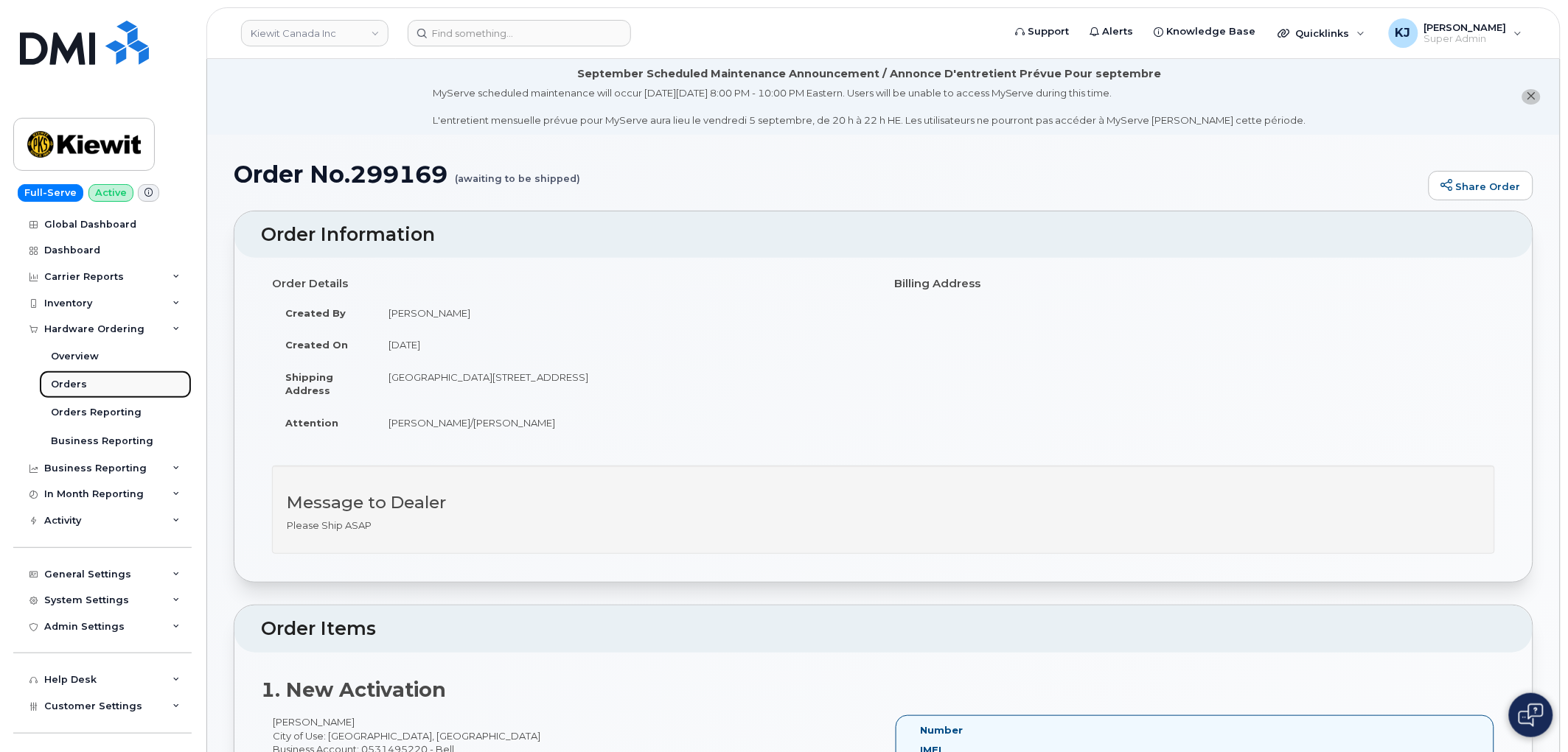
click at [83, 382] on div "Orders" at bounding box center [69, 384] width 36 height 13
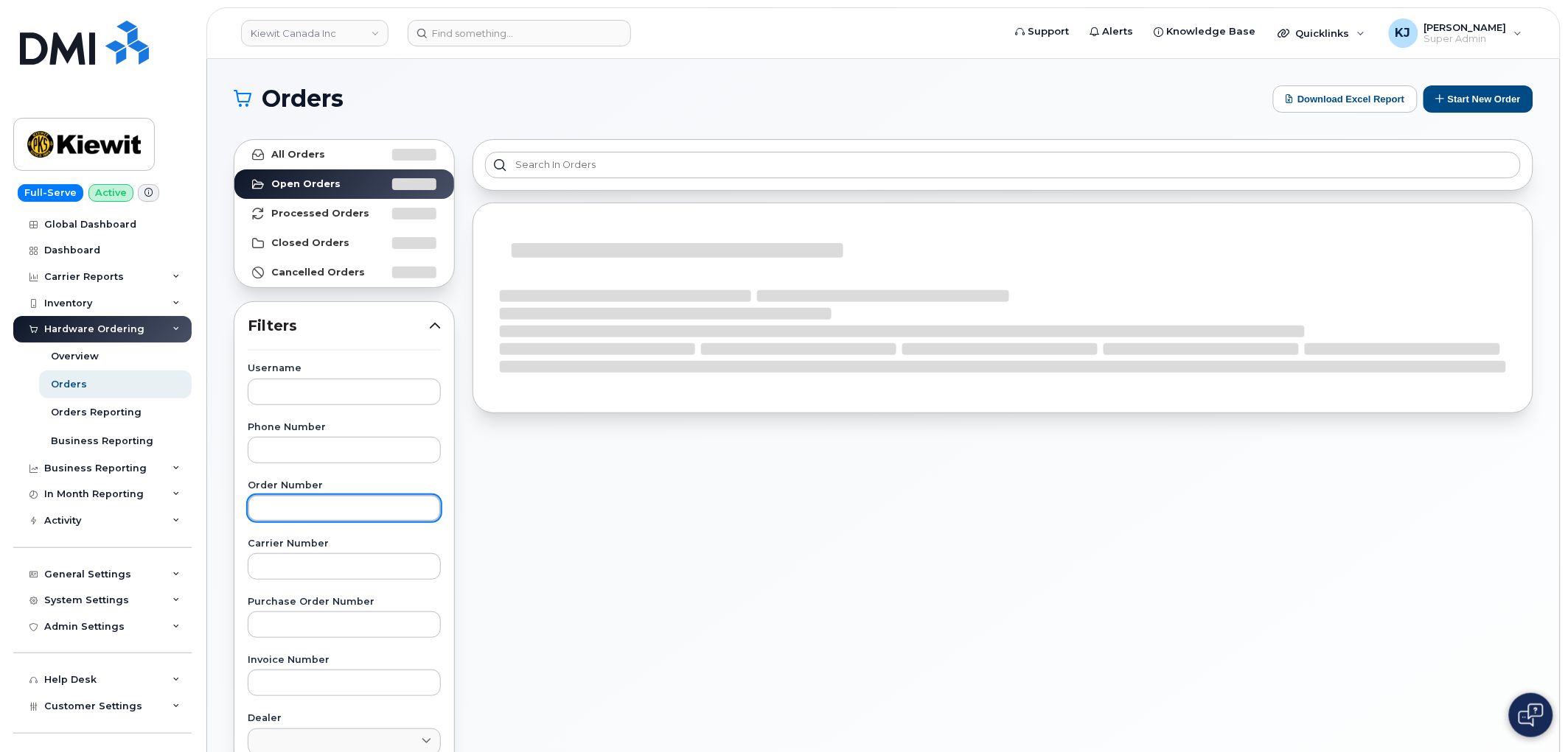
click at [299, 509] on input "text" at bounding box center [344, 509] width 193 height 27
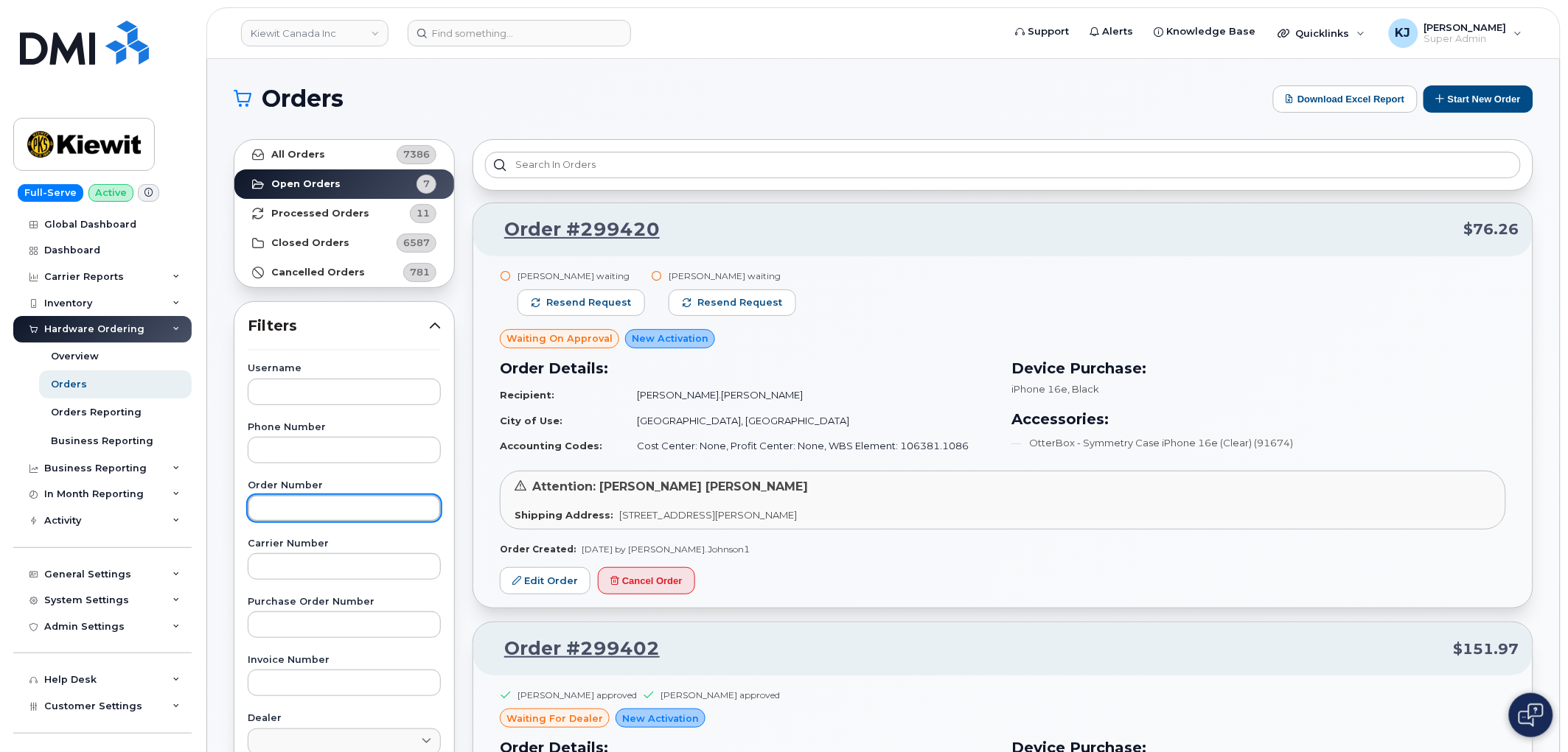
paste input "299169"
type input "299169"
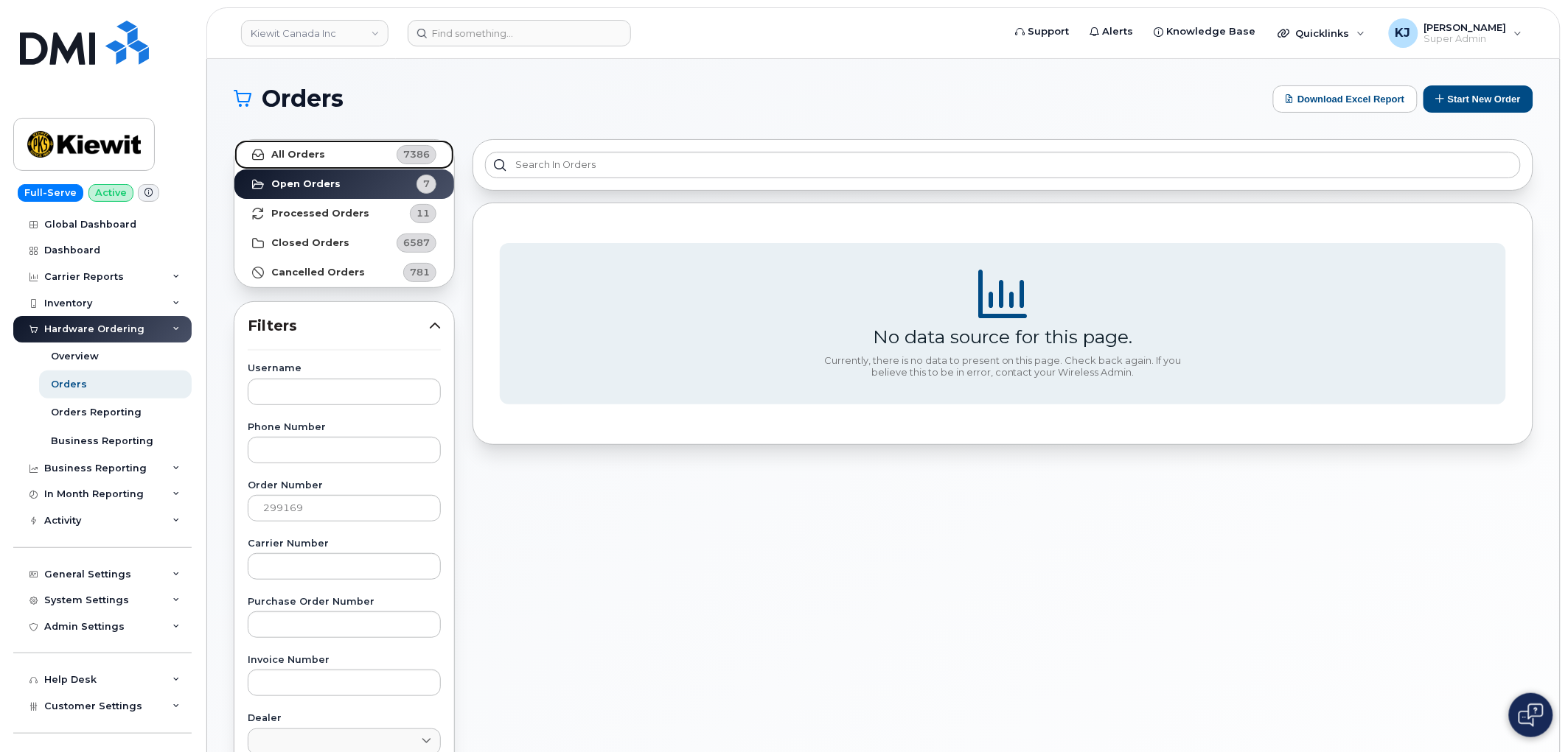
click at [325, 150] on link "All Orders 7386" at bounding box center [344, 155] width 220 height 29
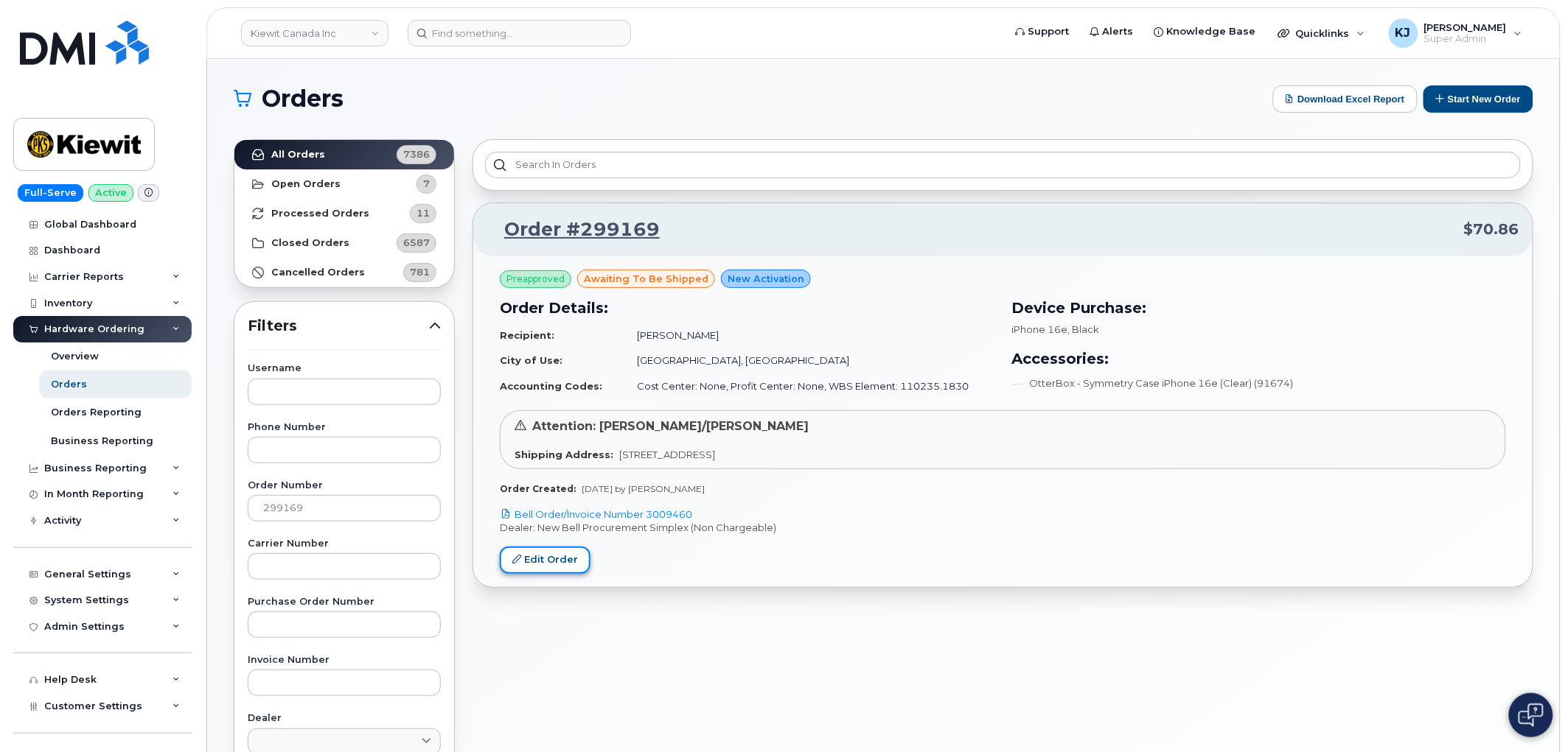
click at [546, 561] on link "Edit Order" at bounding box center [545, 560] width 90 height 28
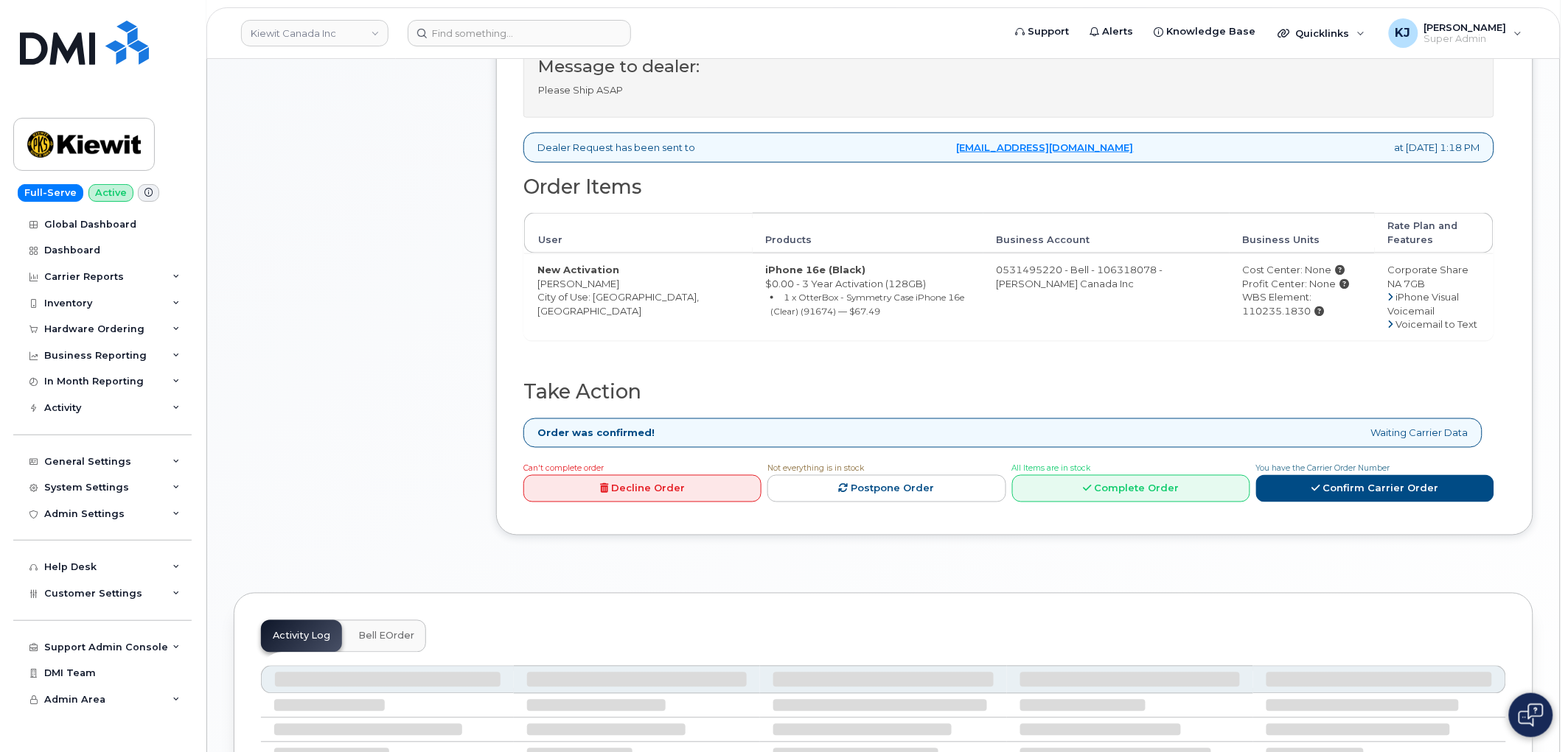
scroll to position [819, 0]
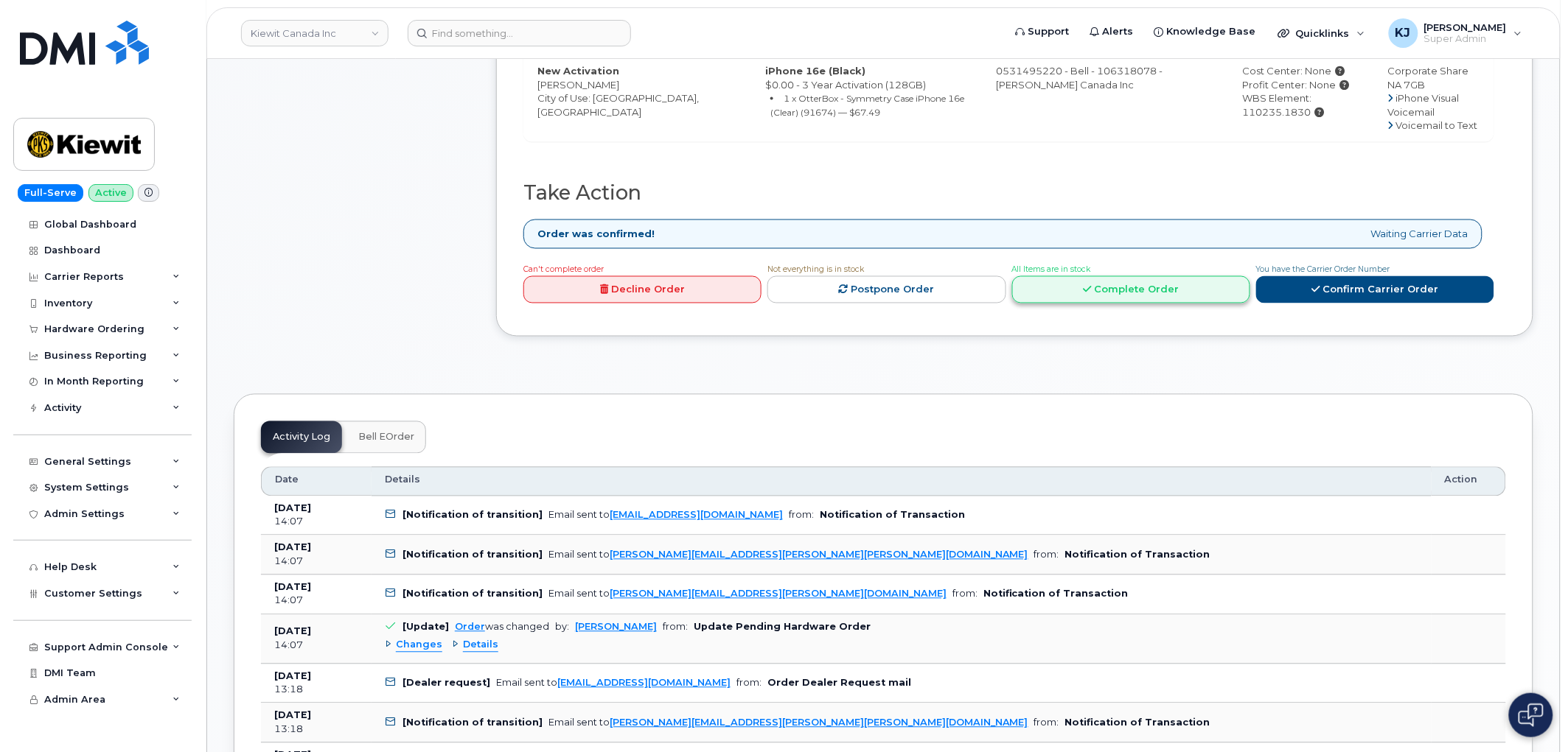
click at [1091, 295] on icon at bounding box center [1087, 289] width 8 height 9
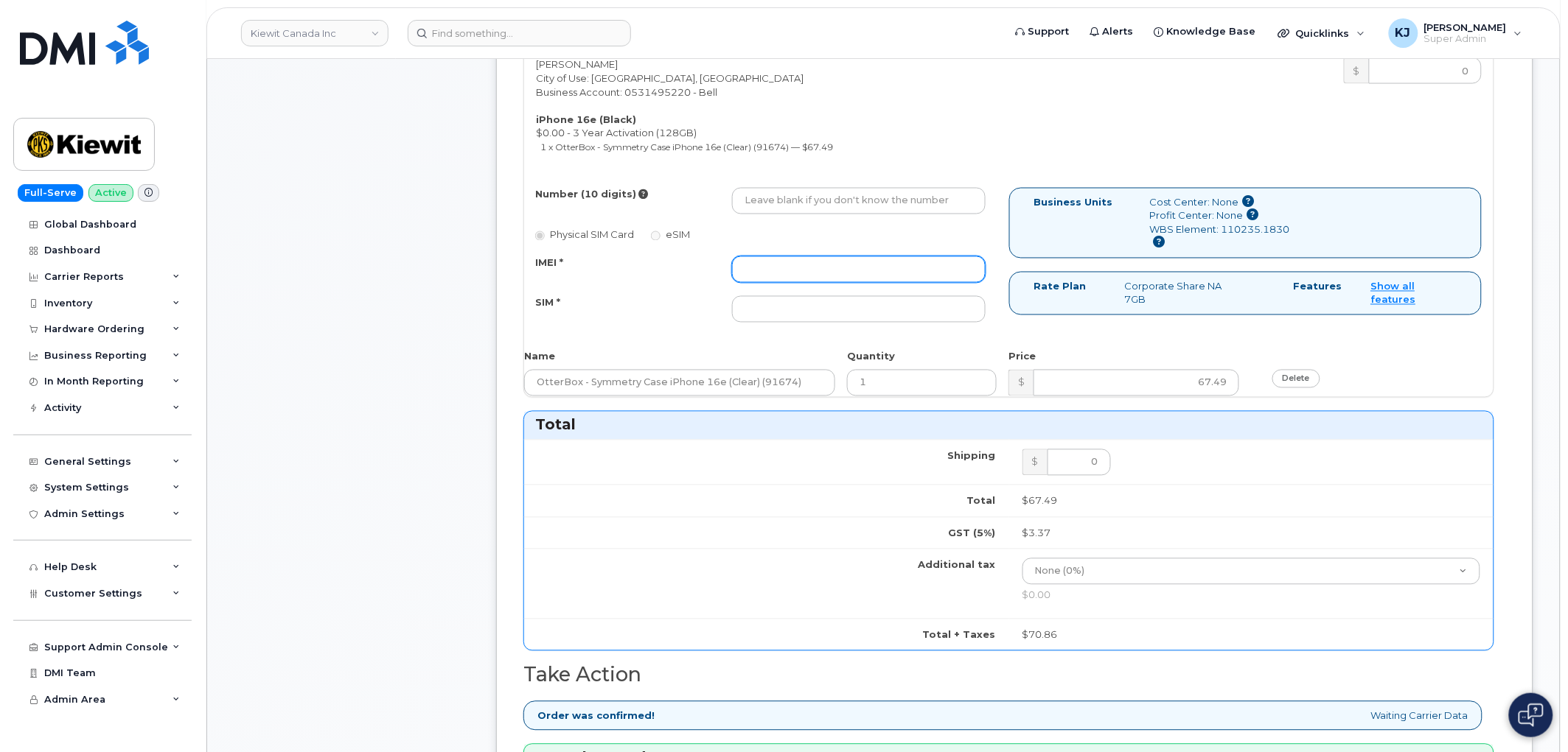
click at [796, 272] on input "IMEI *" at bounding box center [858, 270] width 253 height 27
paste input "354216330623962"
type input "354216330623962"
click at [795, 312] on input "SIM *" at bounding box center [858, 310] width 253 height 27
paste input "89302610207725781709"
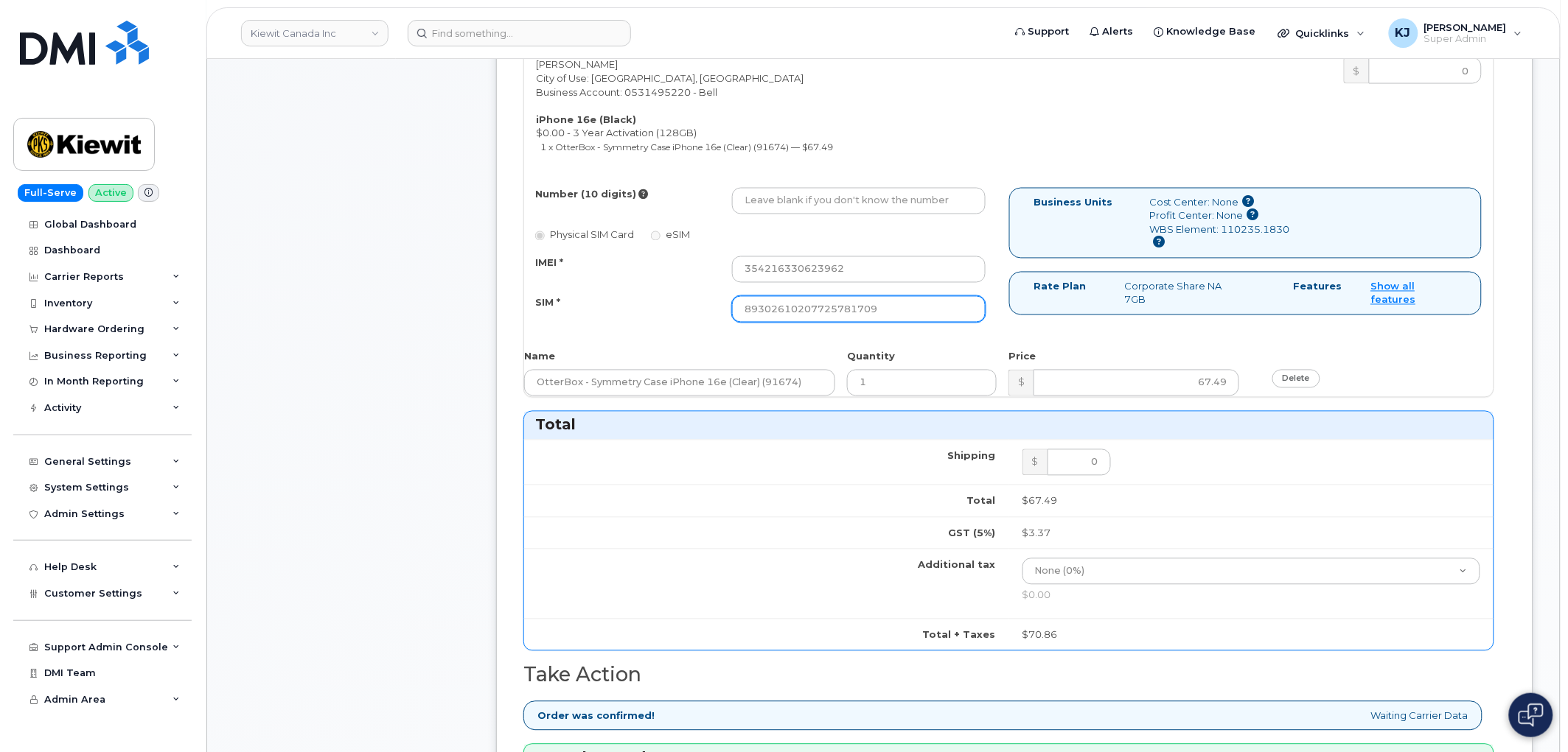
type input "89302610207725781709"
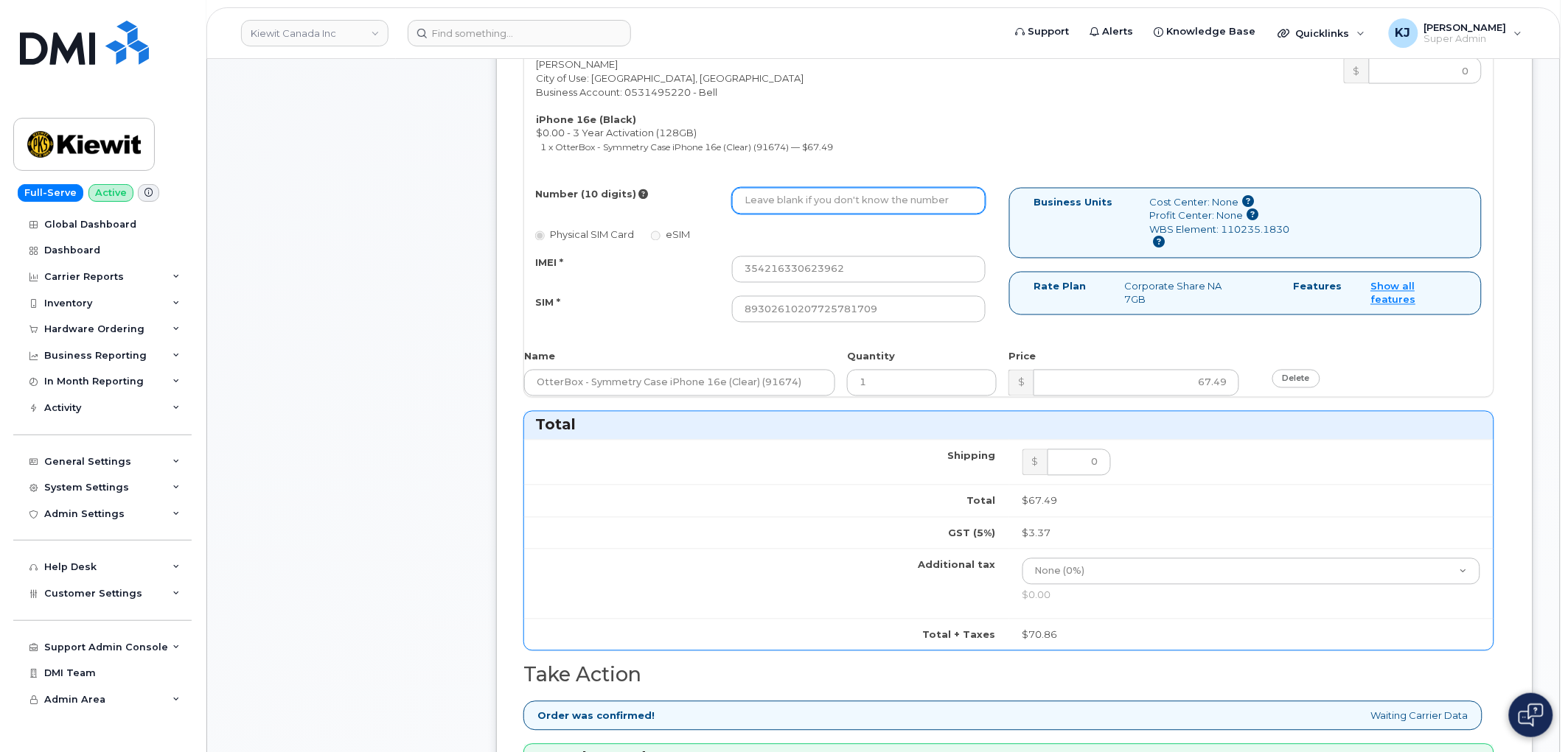
click at [795, 196] on input "Number (10 digits)" at bounding box center [858, 201] width 253 height 27
paste input "5878320577"
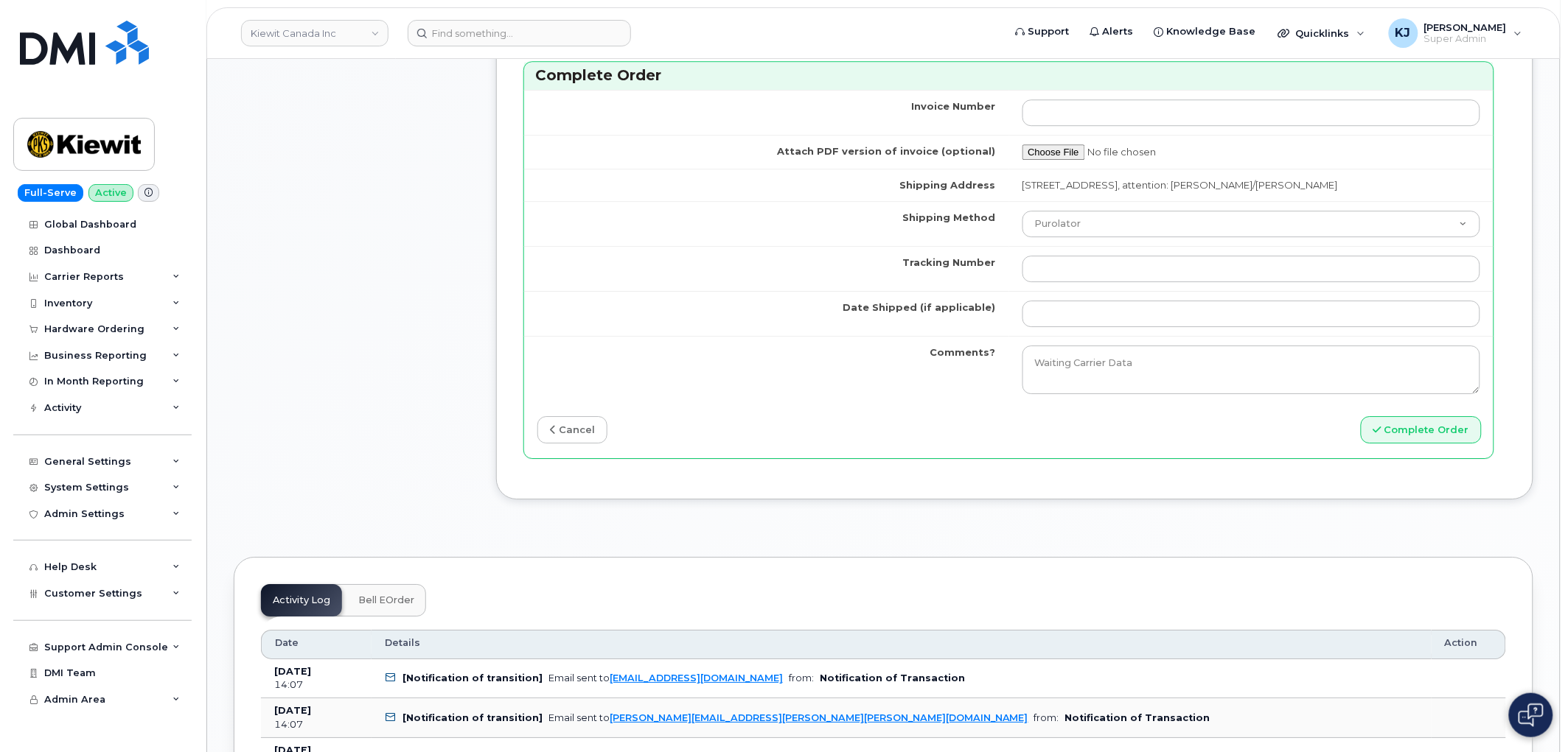
scroll to position [1474, 0]
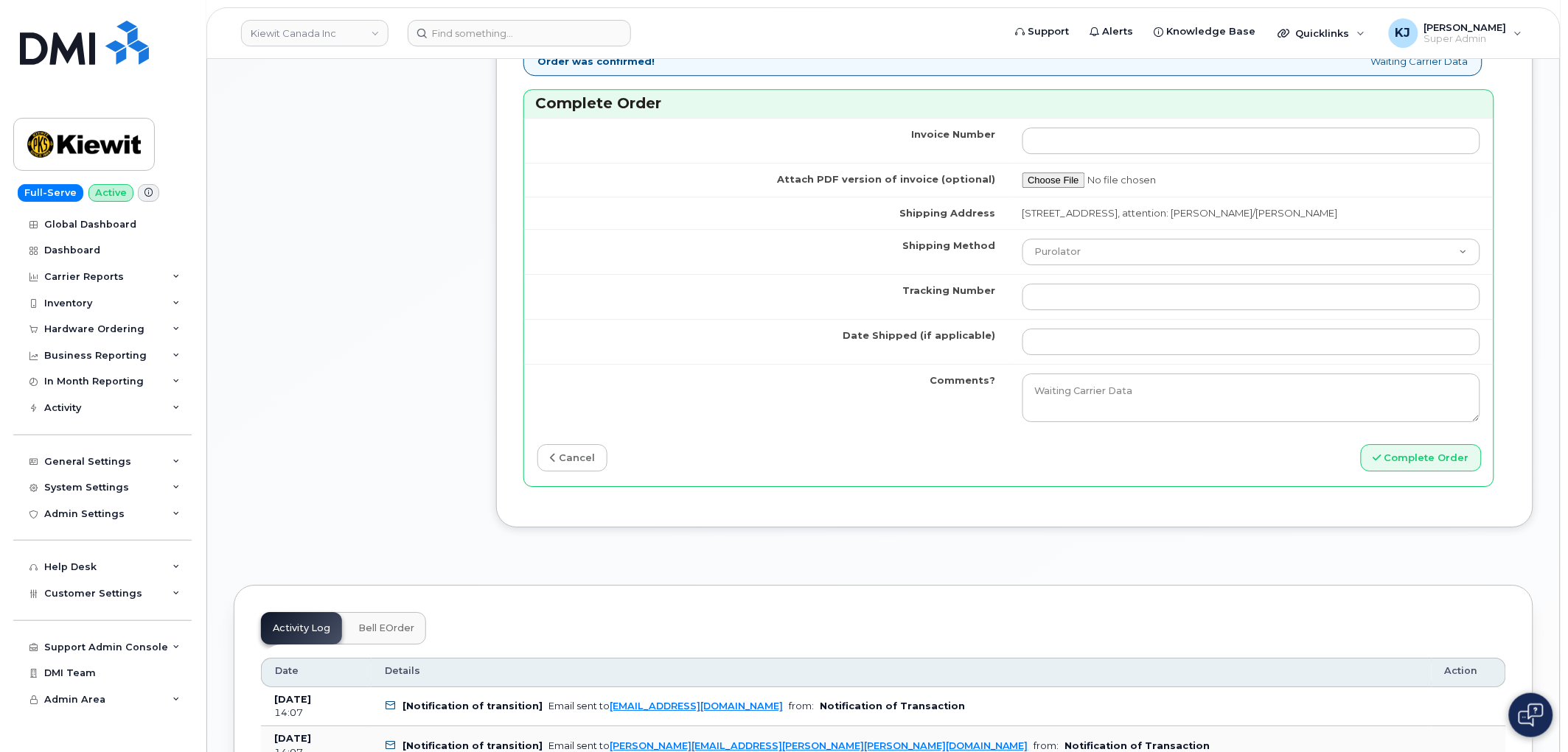
type input "5878320577"
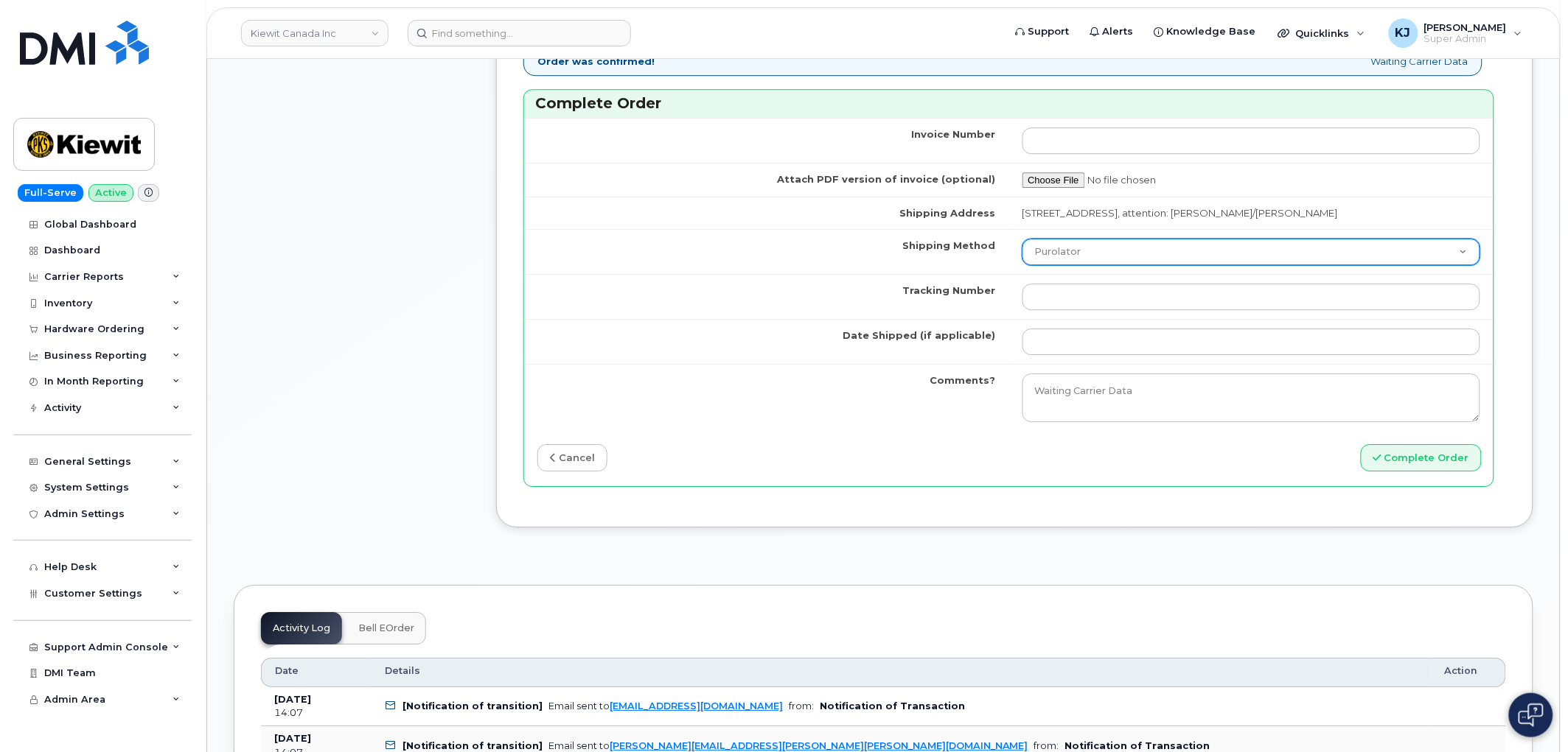
click at [1091, 247] on select "Purolator UPS FedEx Canada Post Courier Other Drop Off Pick Up" at bounding box center [1251, 252] width 459 height 27
select select "Canada Post"
click at [1022, 240] on select "Purolator UPS FedEx Canada Post Courier Other Drop Off Pick Up" at bounding box center [1251, 252] width 459 height 27
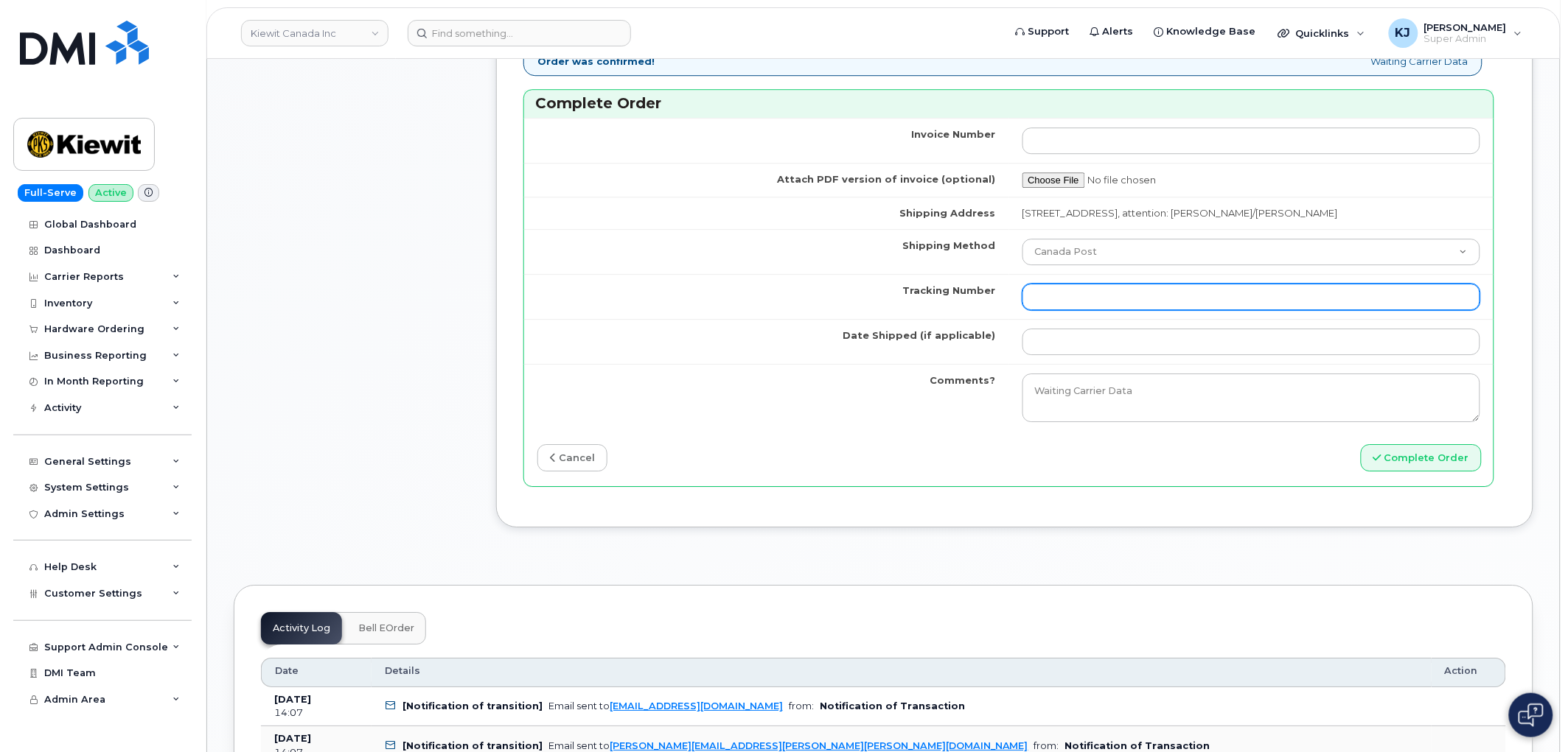
click at [1087, 299] on input "Tracking Number" at bounding box center [1251, 297] width 459 height 27
paste input "4001735500898471"
type input "4001735500898471"
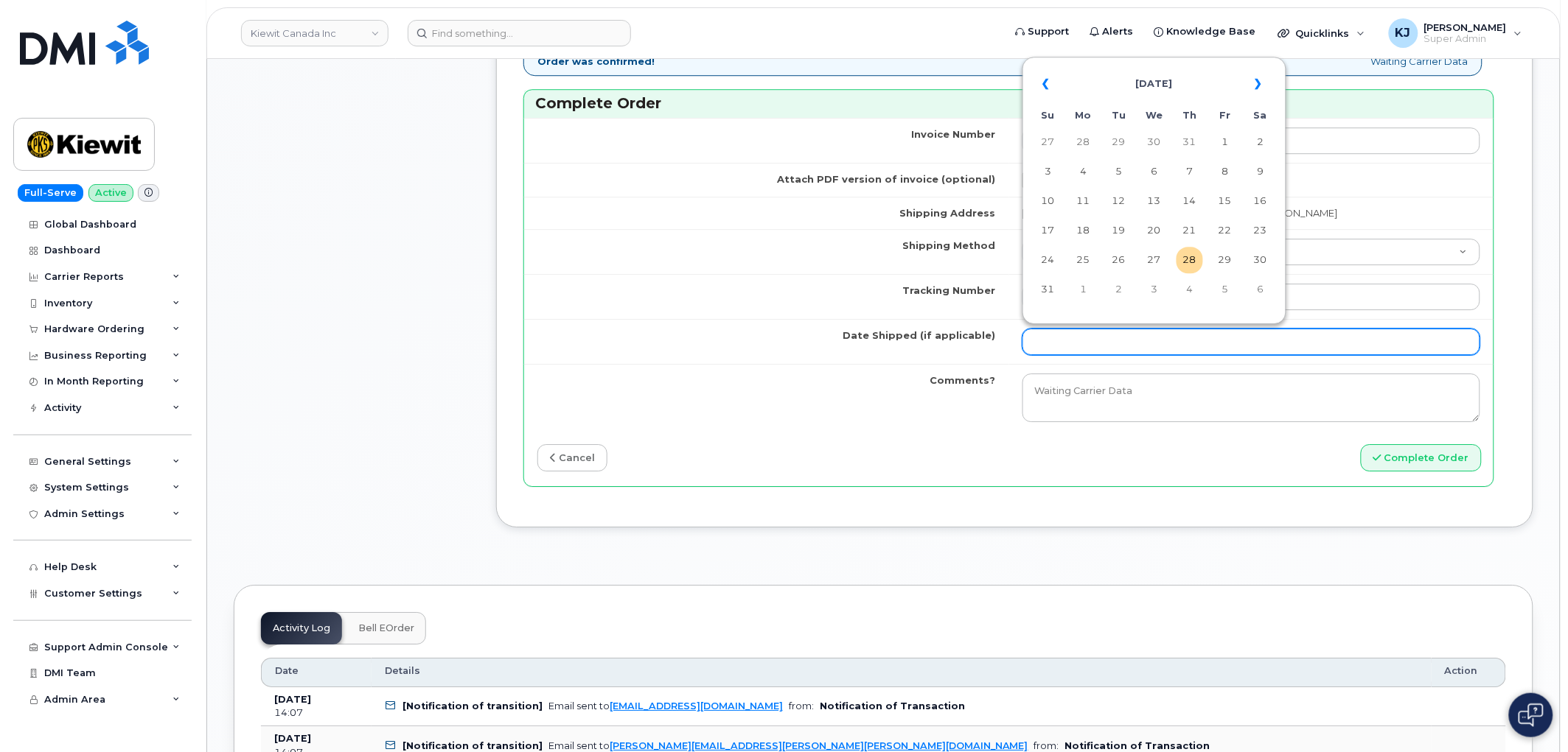
click at [1061, 353] on input "Date Shipped (if applicable)" at bounding box center [1251, 342] width 459 height 27
click at [1154, 262] on td "27" at bounding box center [1154, 260] width 27 height 27
type input "[DATE]"
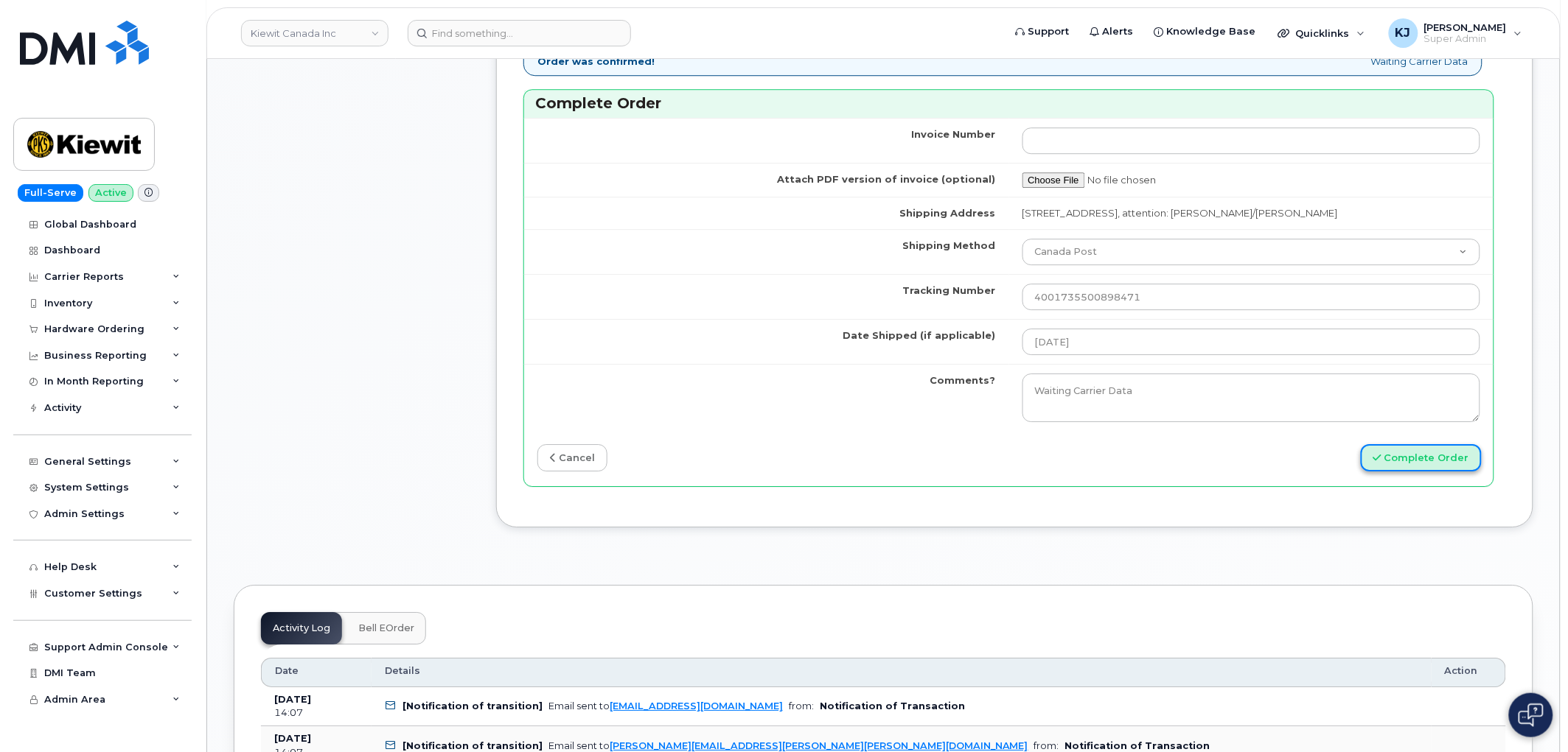
click at [1389, 457] on button "Complete Order" at bounding box center [1421, 458] width 121 height 28
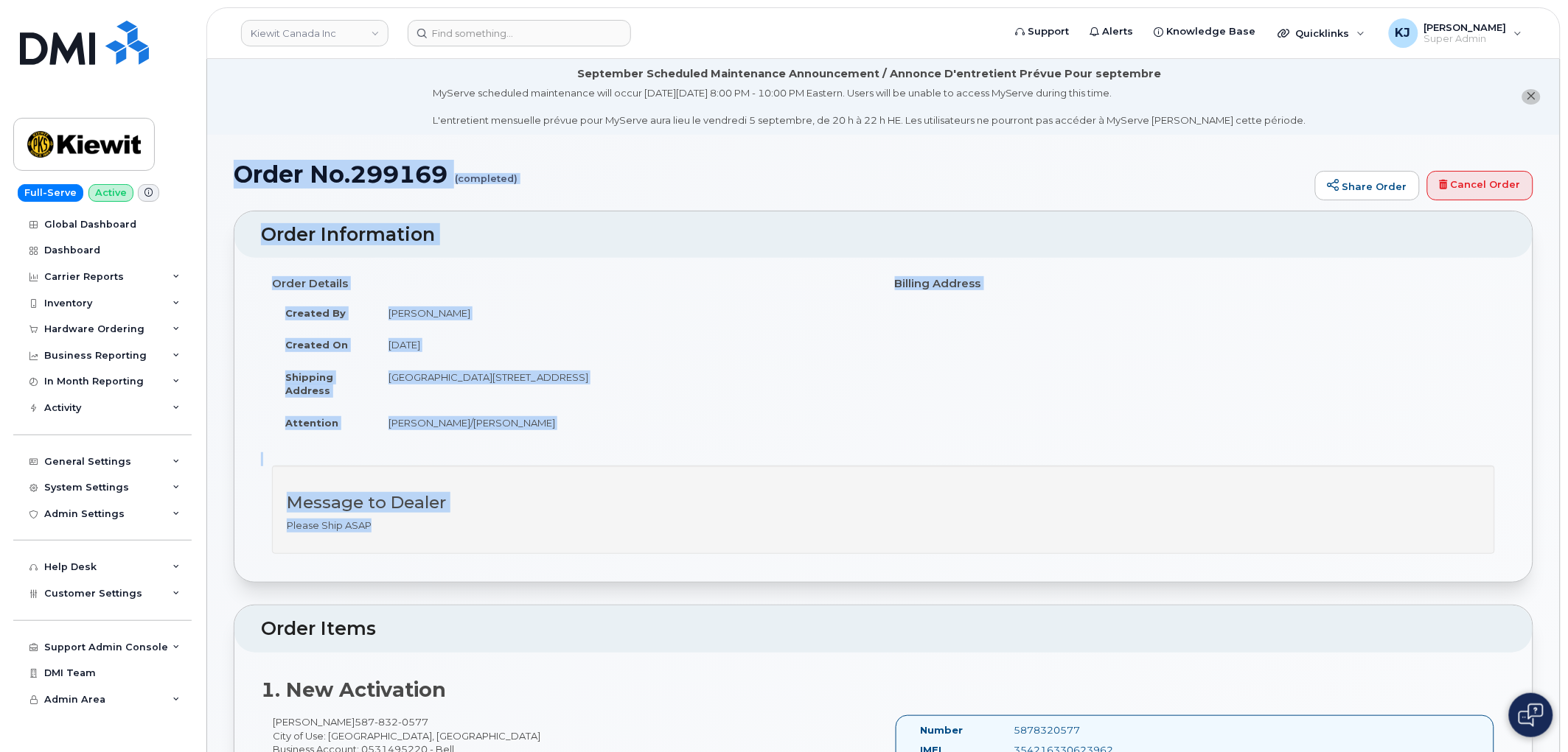
drag, startPoint x: 238, startPoint y: 165, endPoint x: 636, endPoint y: 521, distance: 534.0
copy div "Order No.299169 (completed) Share Order Cancel Order × Share This Order If you …"
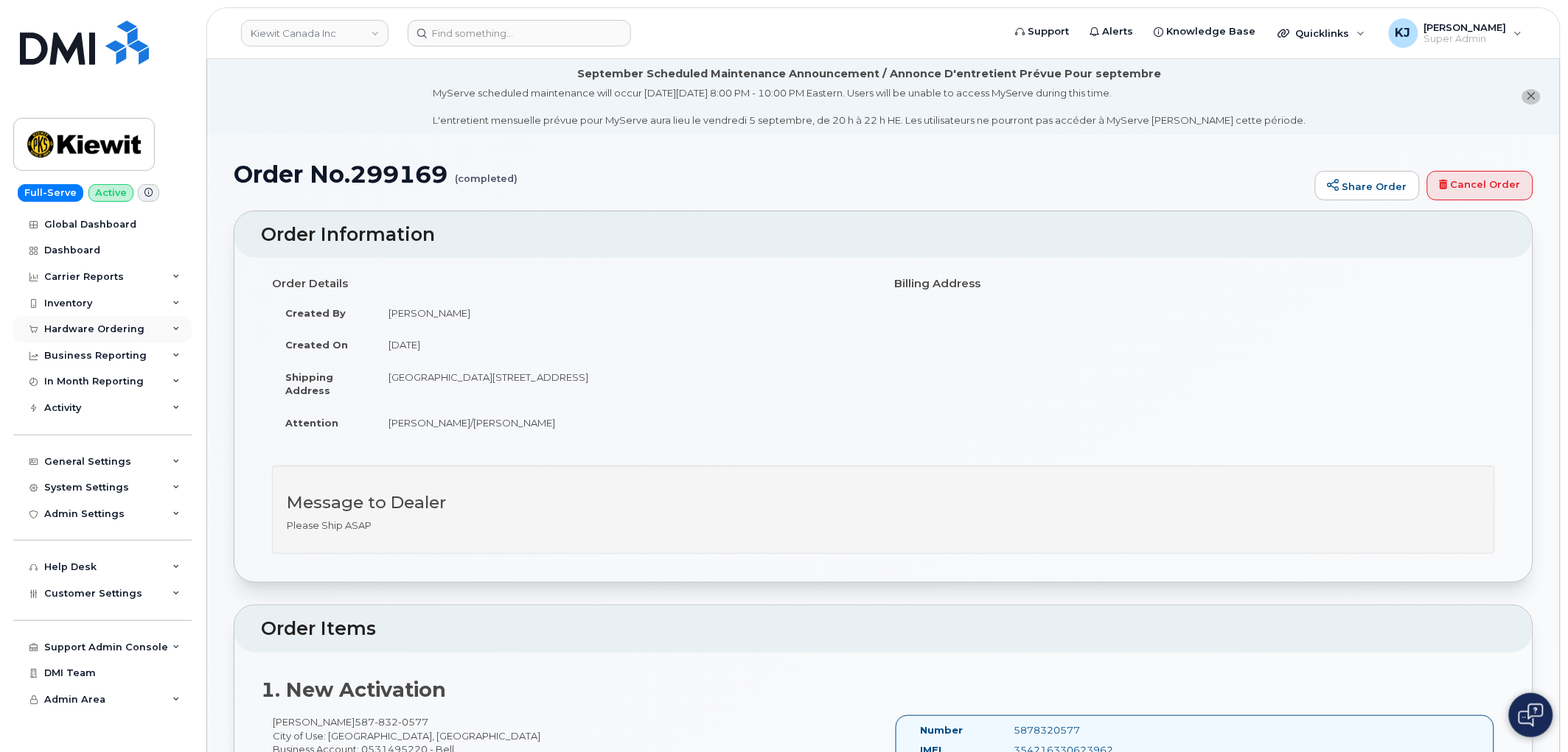
click at [145, 328] on div "Hardware Ordering" at bounding box center [102, 329] width 178 height 27
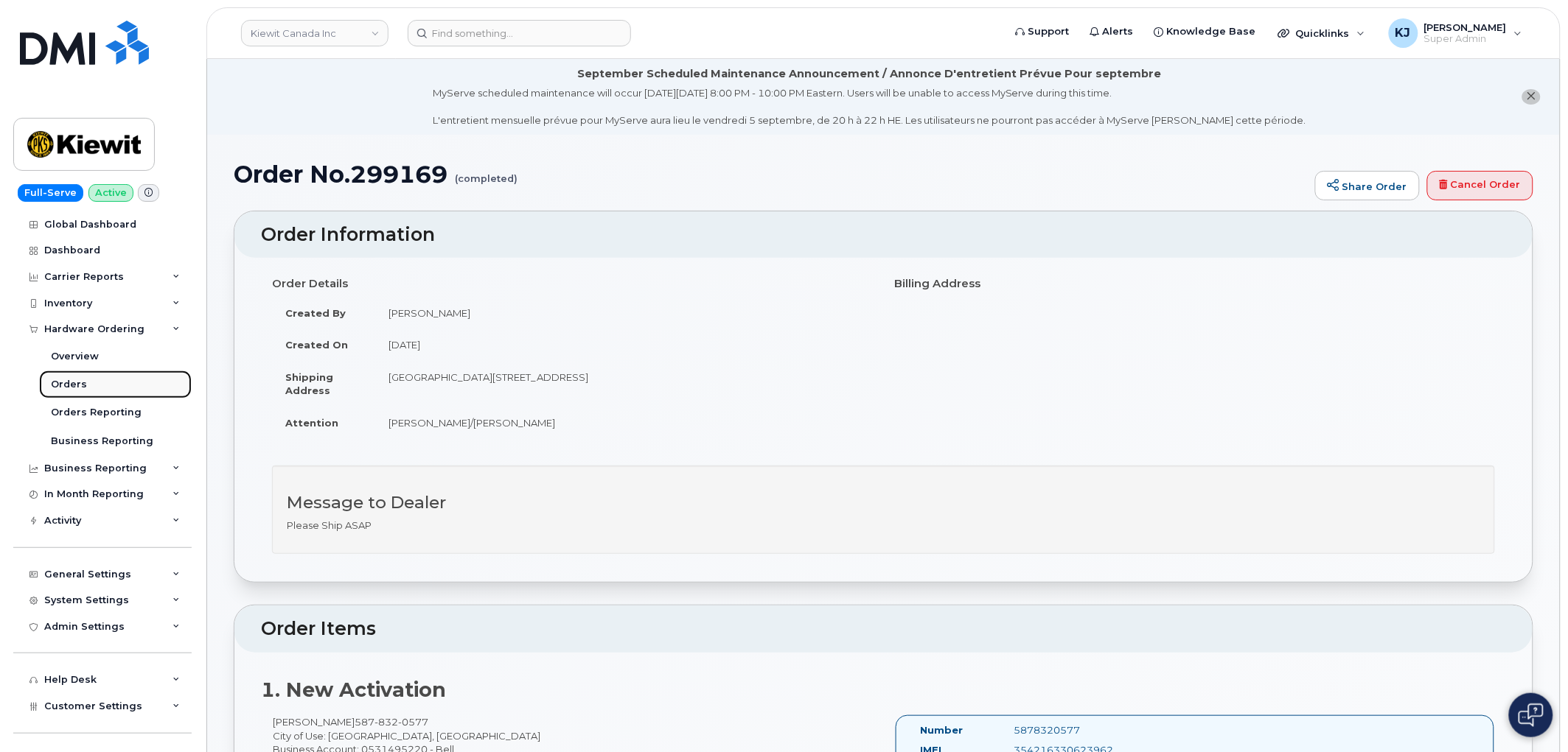
click at [89, 388] on link "Orders" at bounding box center [115, 385] width 153 height 28
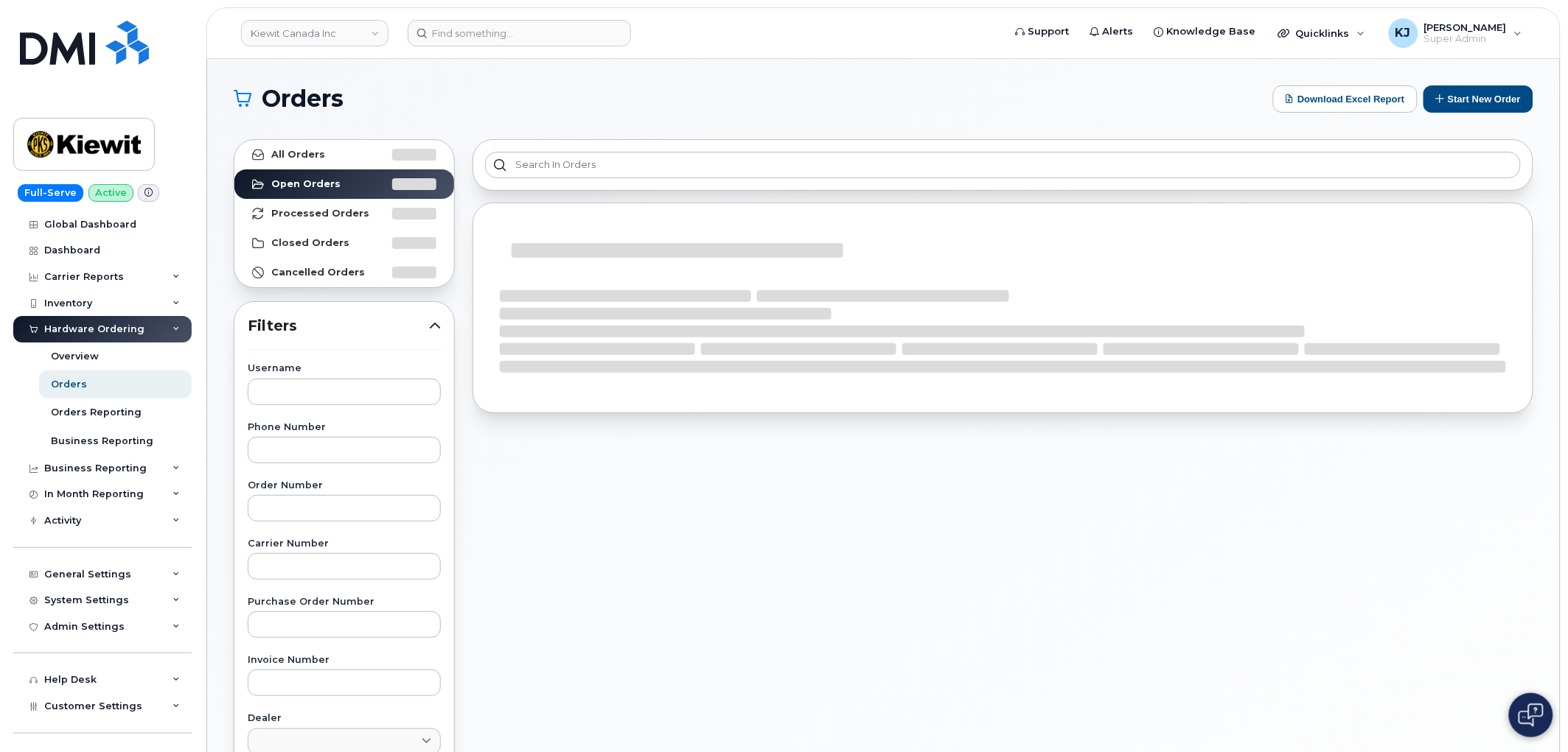
click at [280, 494] on div "Order Number" at bounding box center [344, 501] width 193 height 41
click at [284, 506] on input "text" at bounding box center [344, 509] width 193 height 27
paste input "298753"
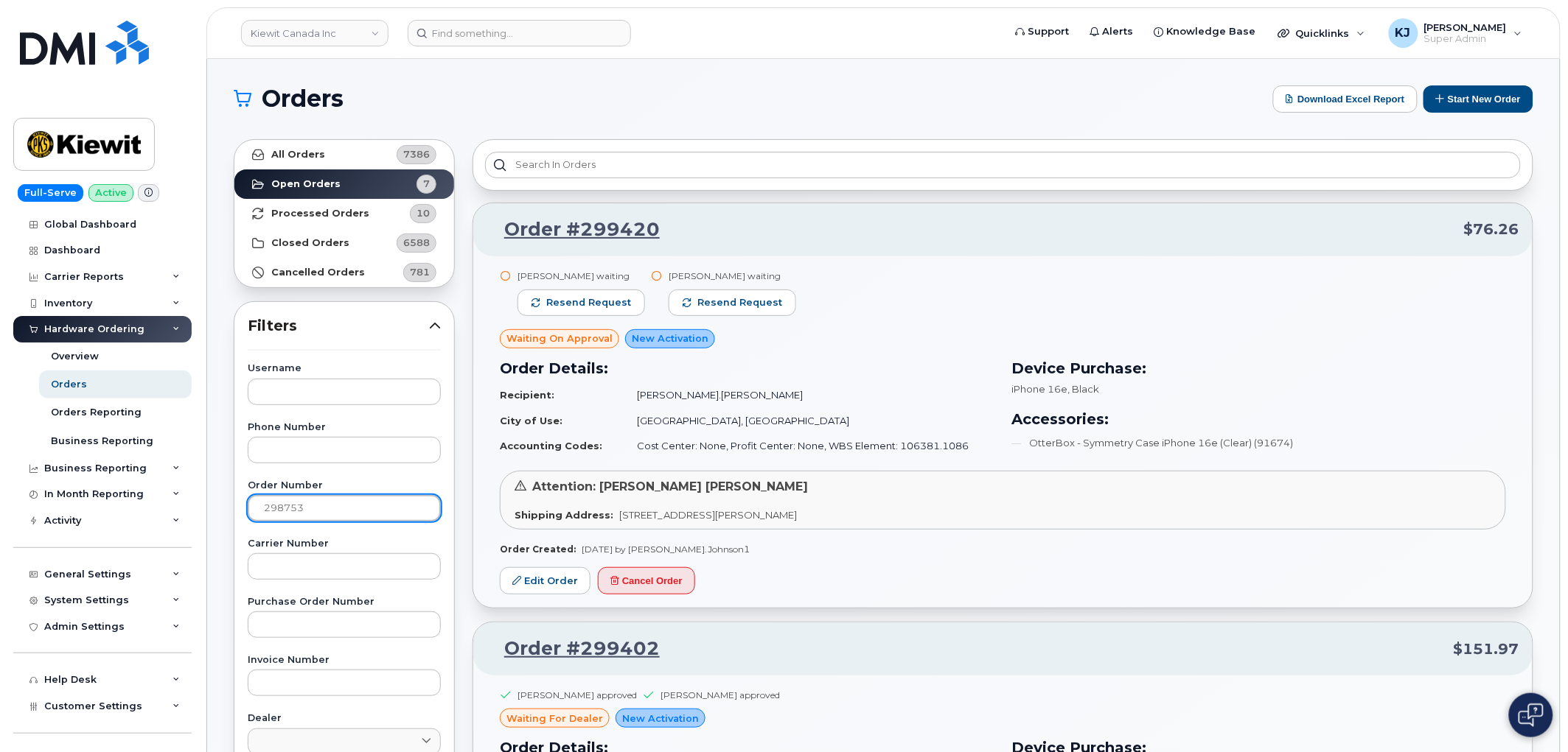
type input "298753"
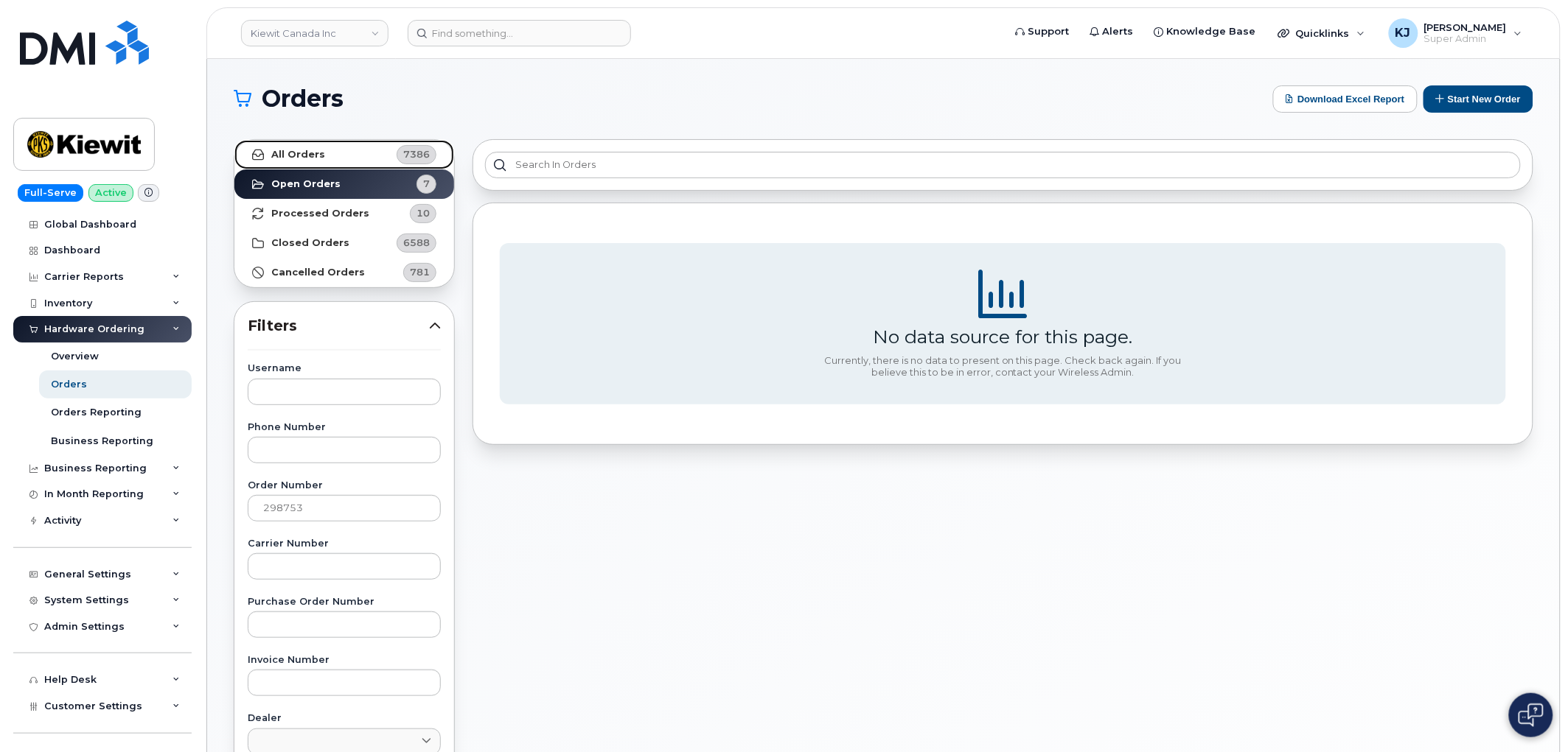
click at [395, 157] on span "7386" at bounding box center [414, 155] width 44 height 19
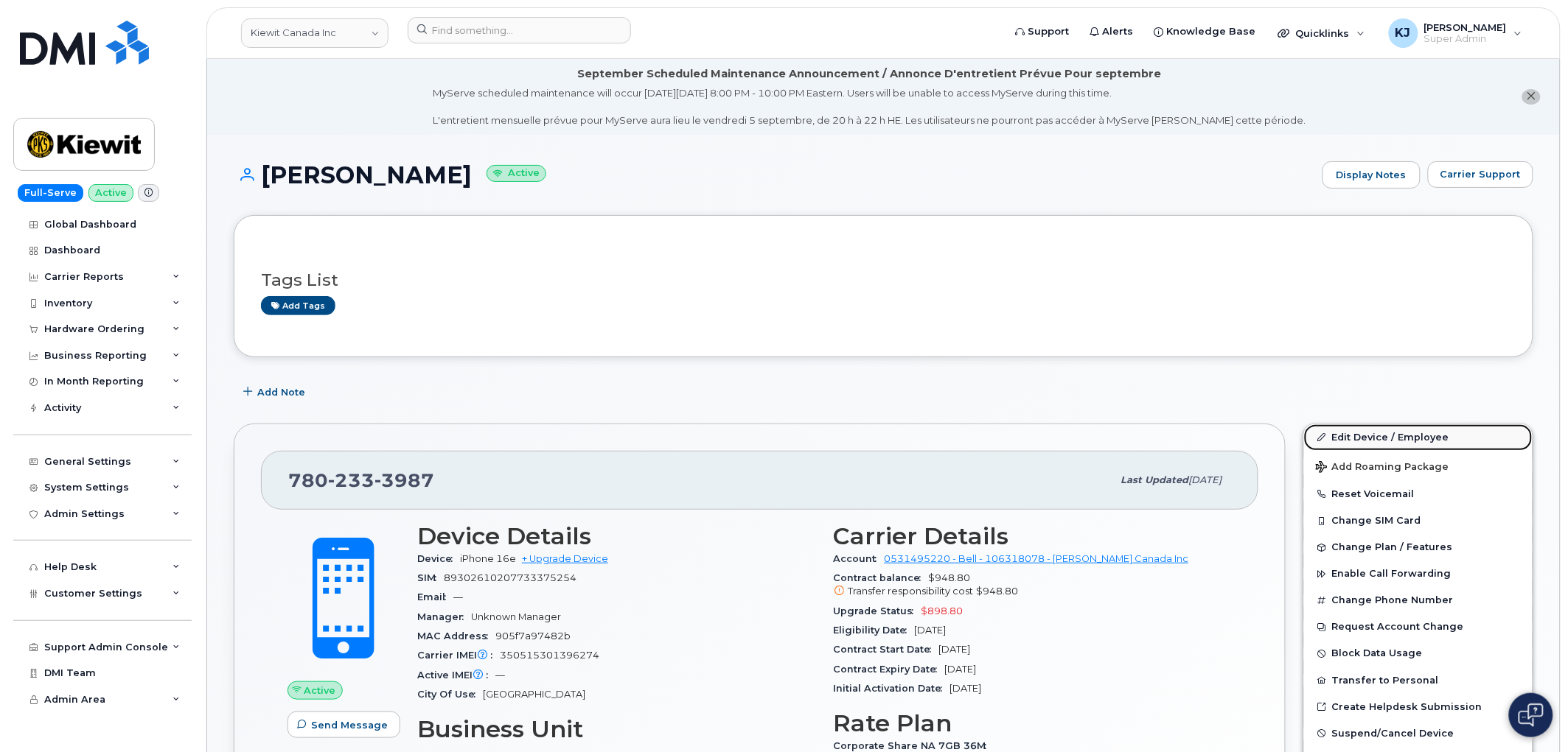
click at [1415, 443] on link "Edit Device / Employee" at bounding box center [1418, 438] width 228 height 27
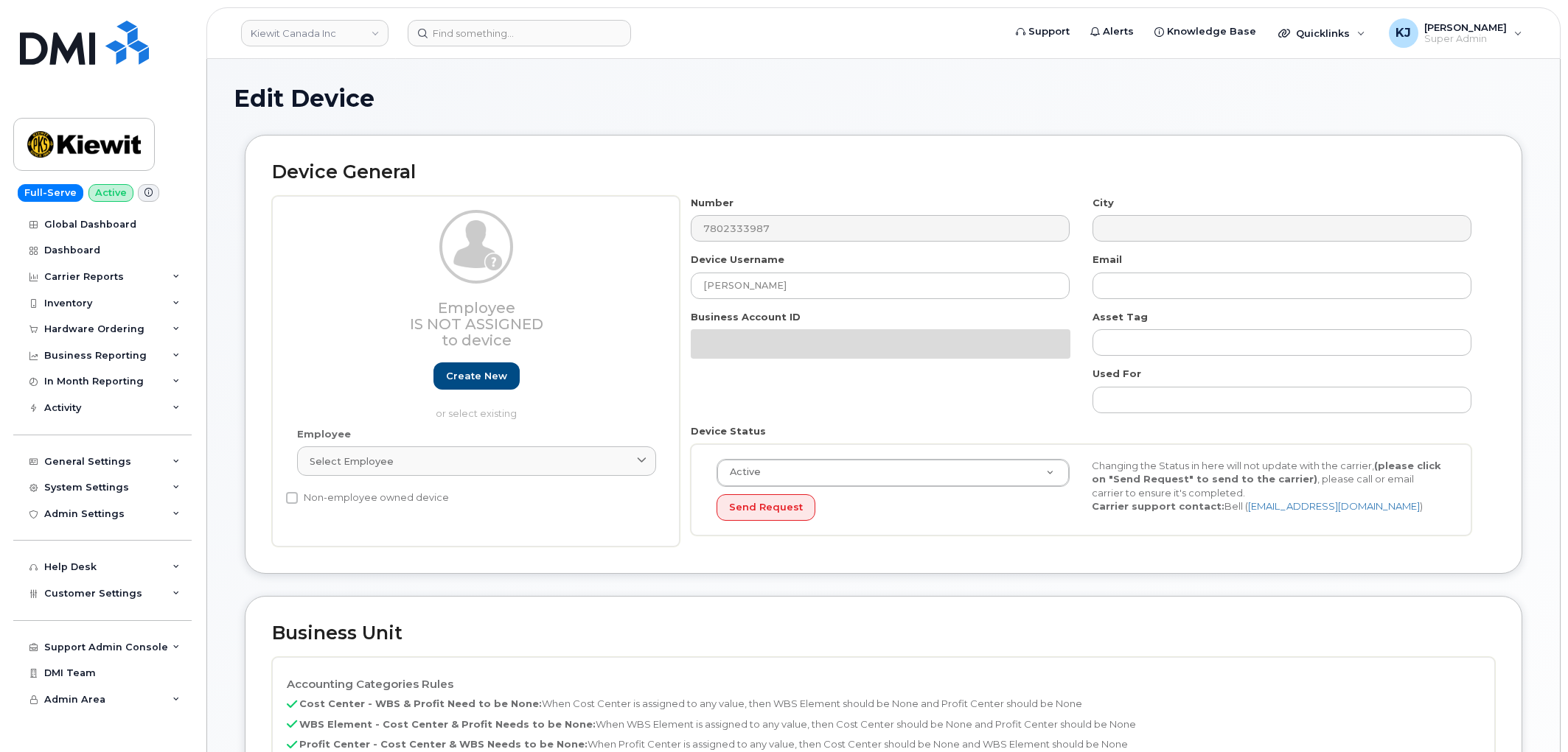
select select "14059"
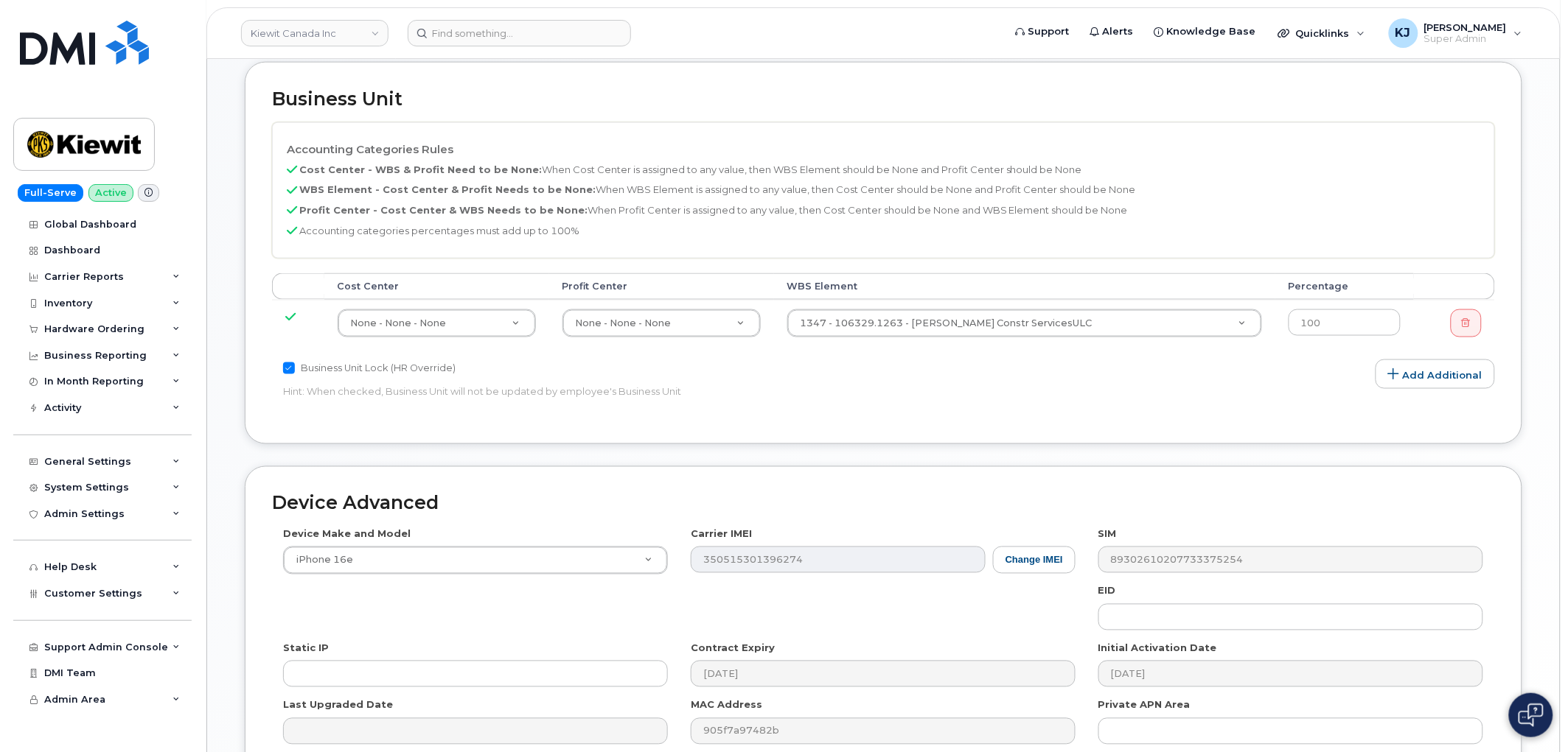
scroll to position [765, 0]
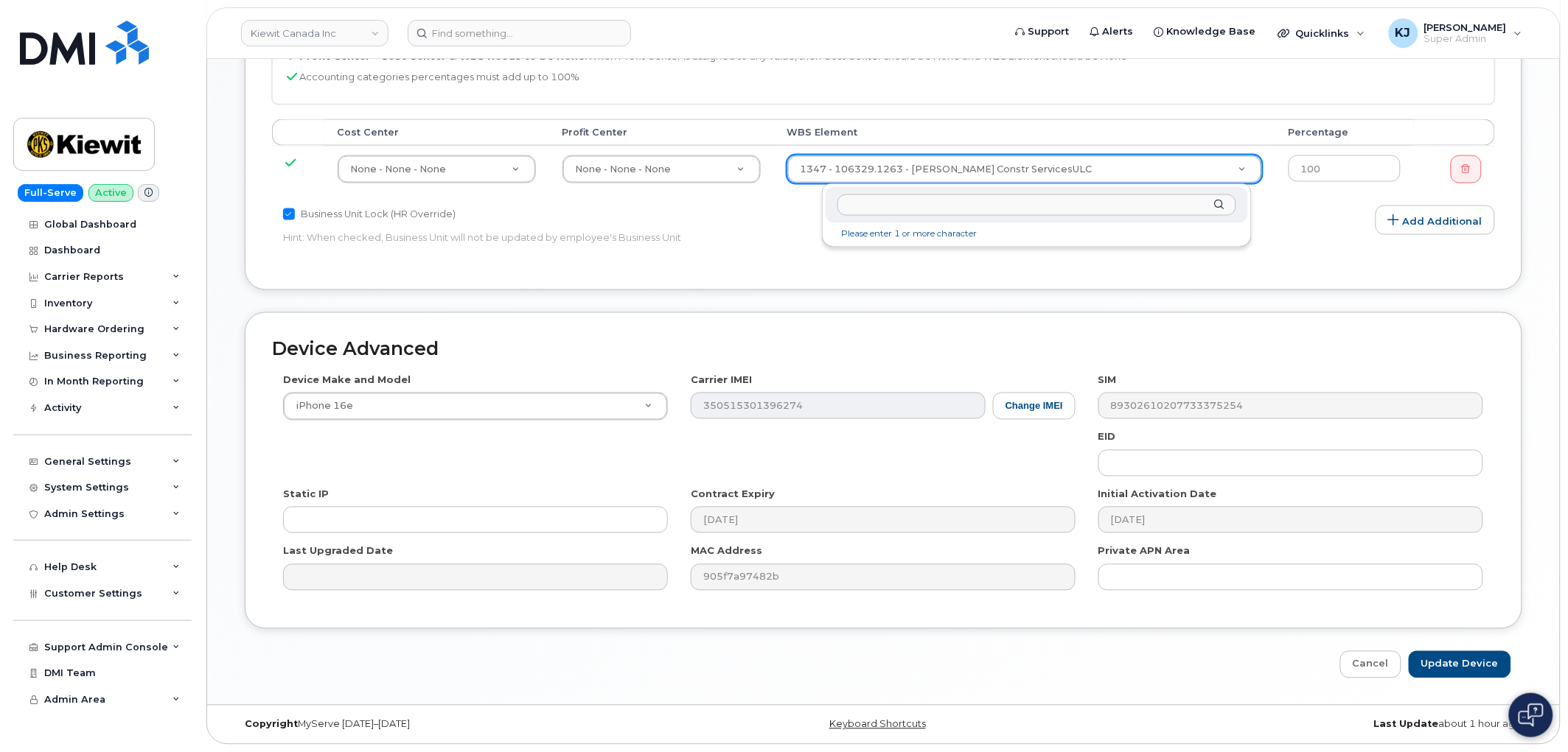
type input "105919.1227"
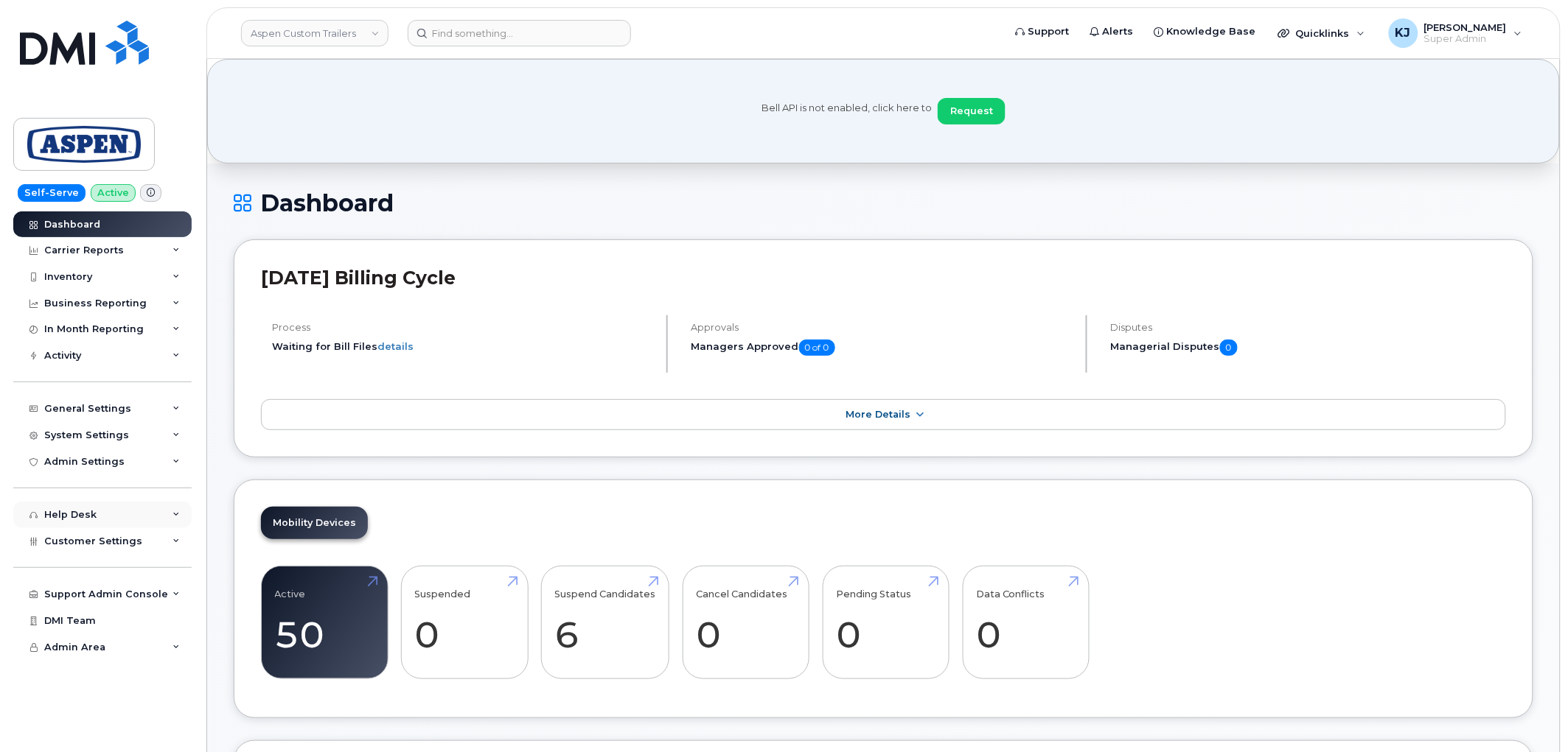
click at [138, 509] on div "Help Desk" at bounding box center [102, 516] width 178 height 27
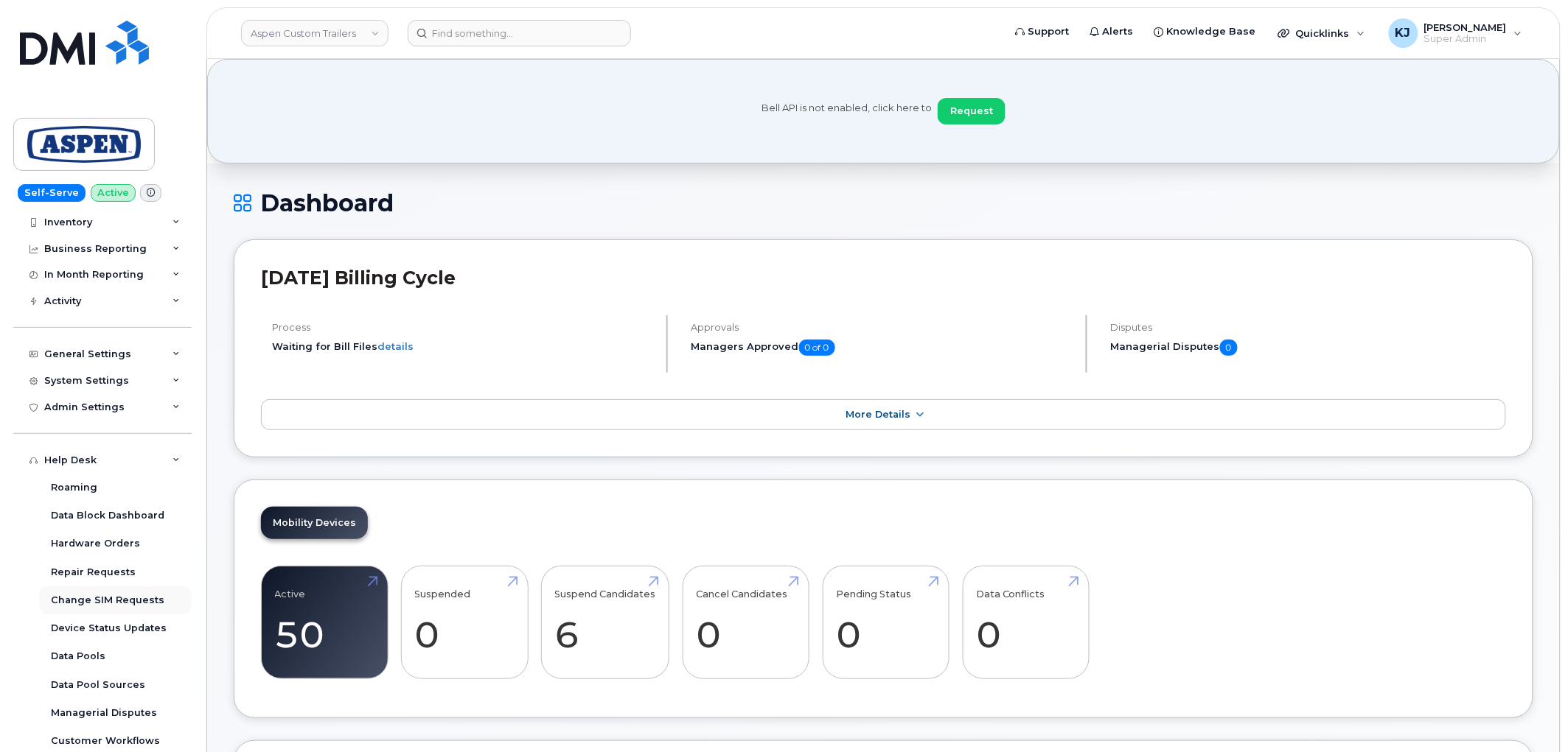
scroll to position [164, 0]
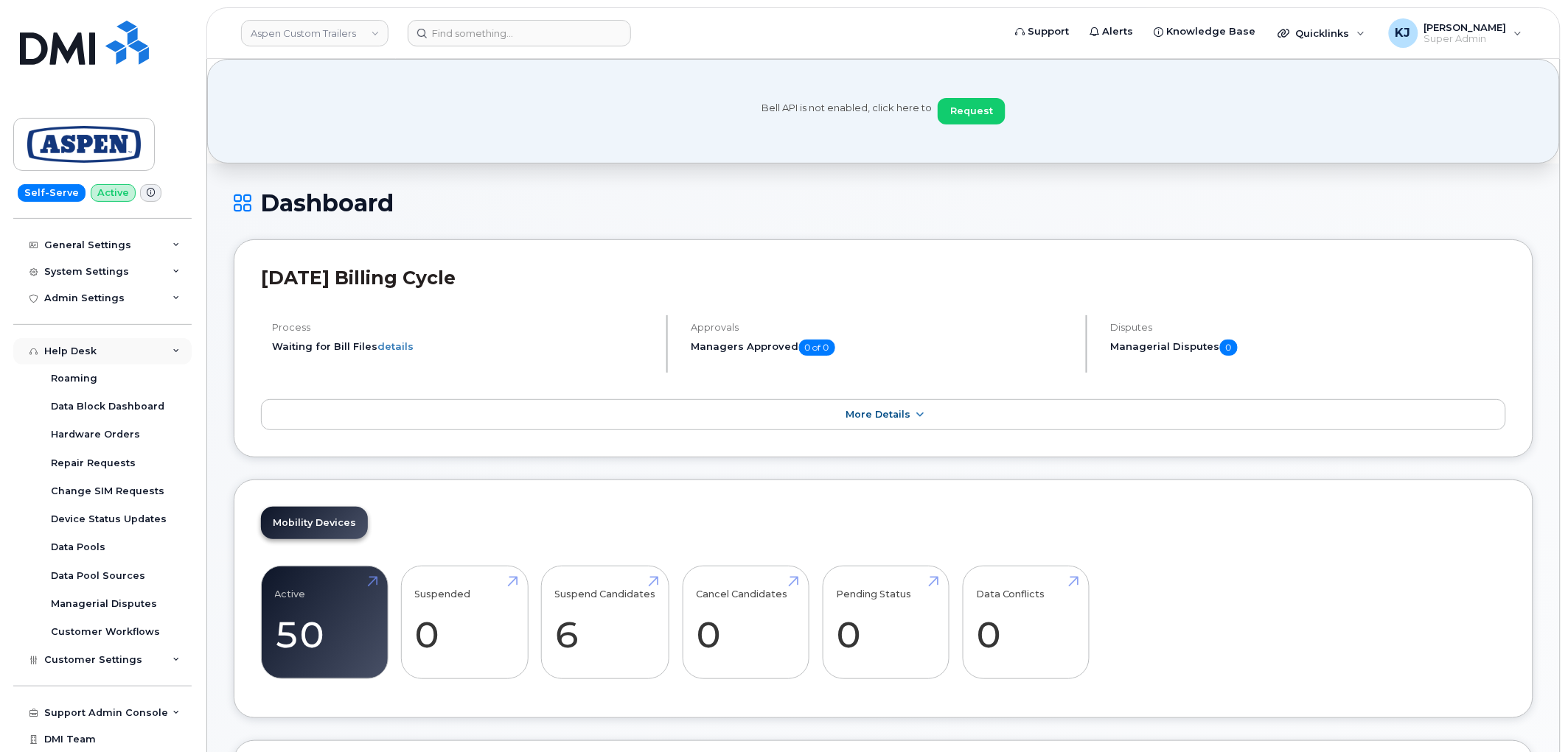
click at [115, 353] on div "Help Desk" at bounding box center [102, 352] width 178 height 27
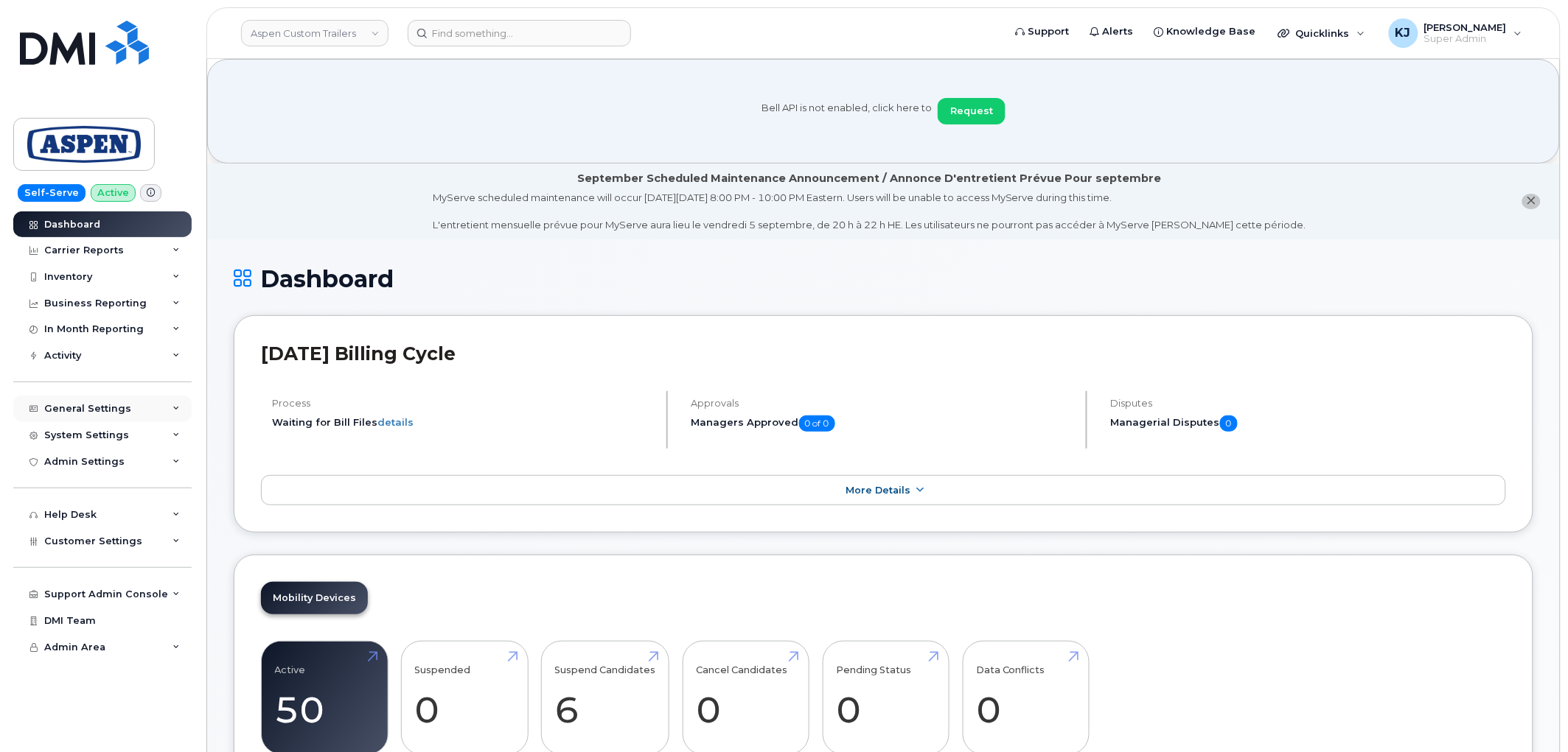
click at [128, 415] on div "General Settings" at bounding box center [102, 409] width 178 height 27
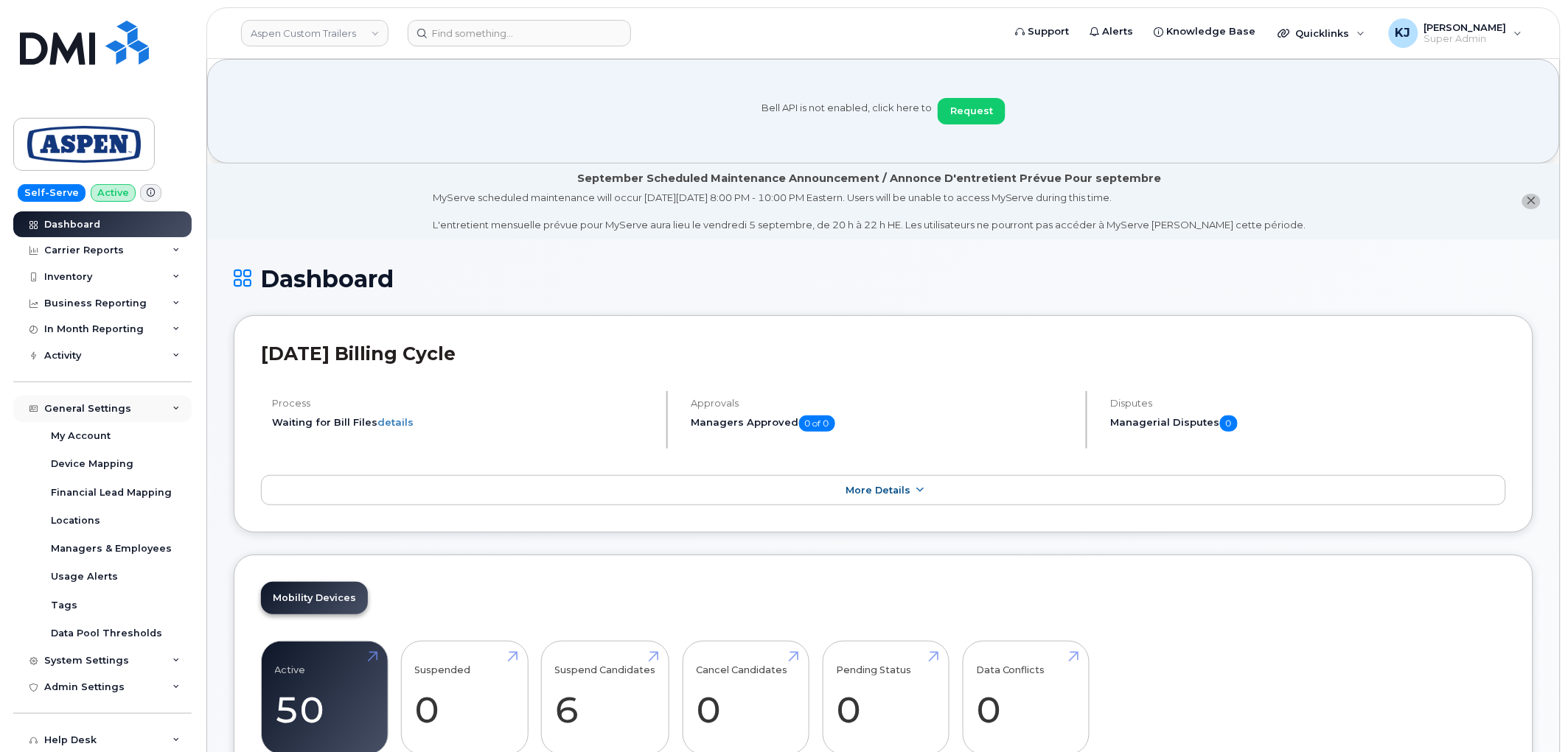
click at [124, 407] on div "General Settings" at bounding box center [88, 409] width 87 height 12
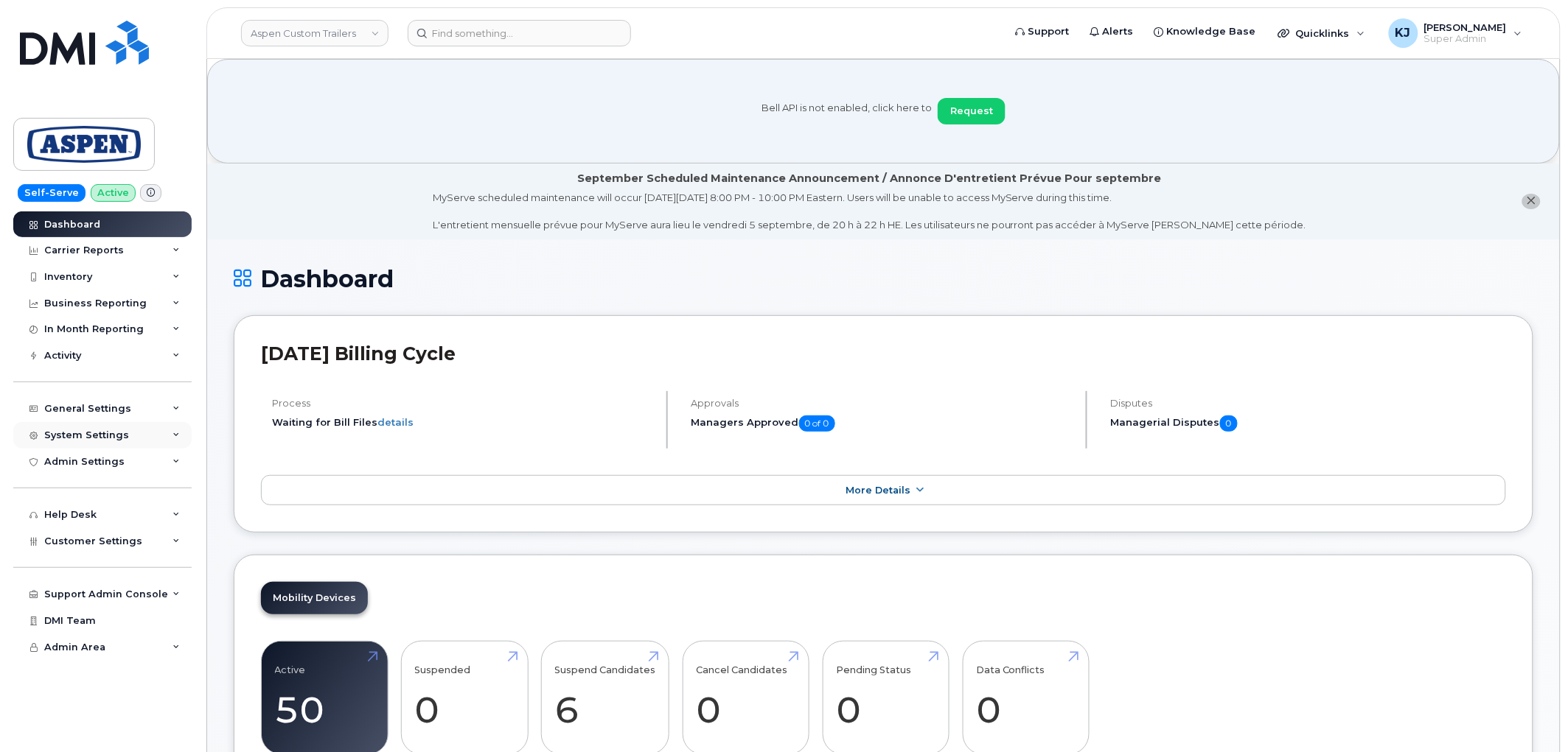
click at [152, 430] on div "System Settings" at bounding box center [102, 435] width 178 height 27
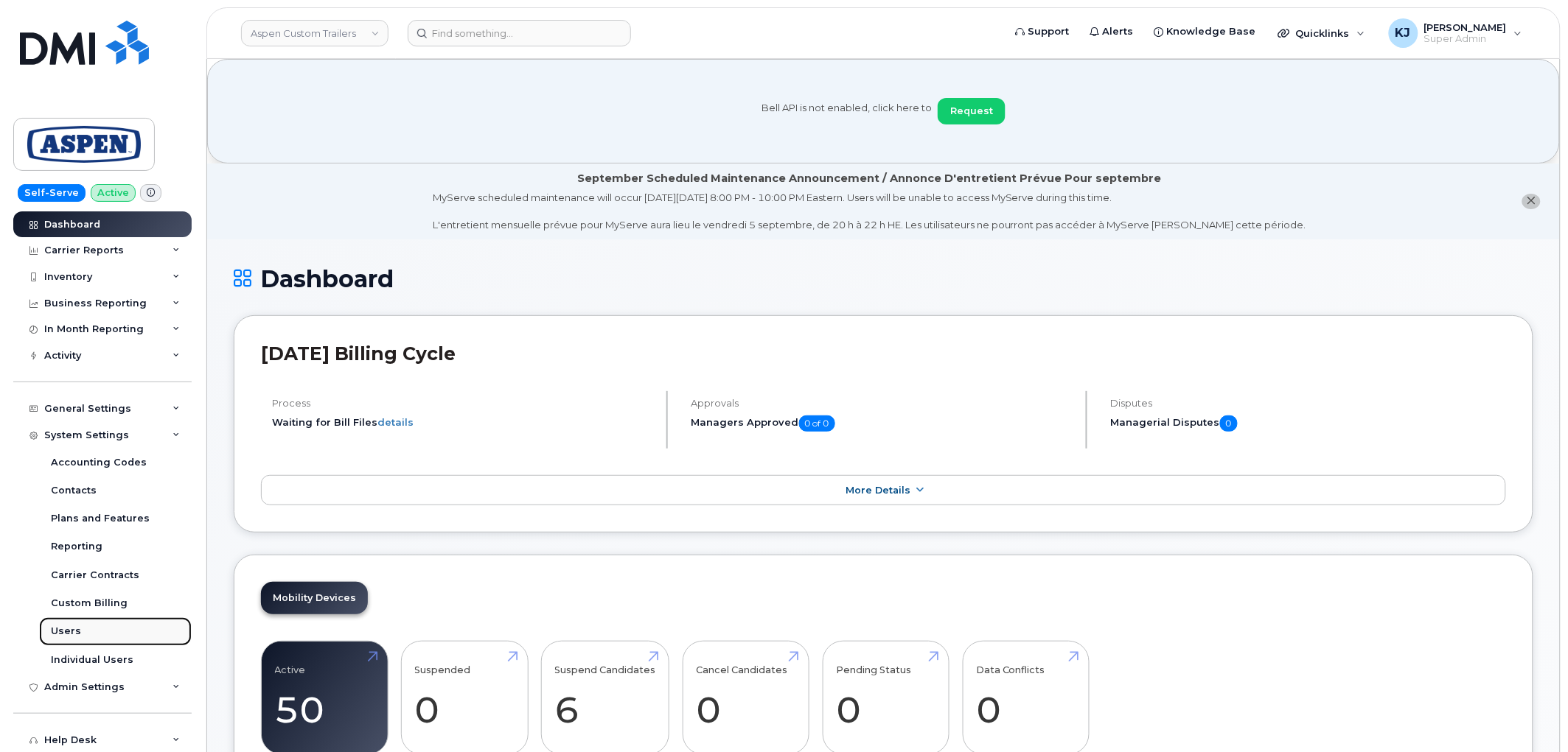
click at [98, 633] on link "Users" at bounding box center [115, 632] width 153 height 28
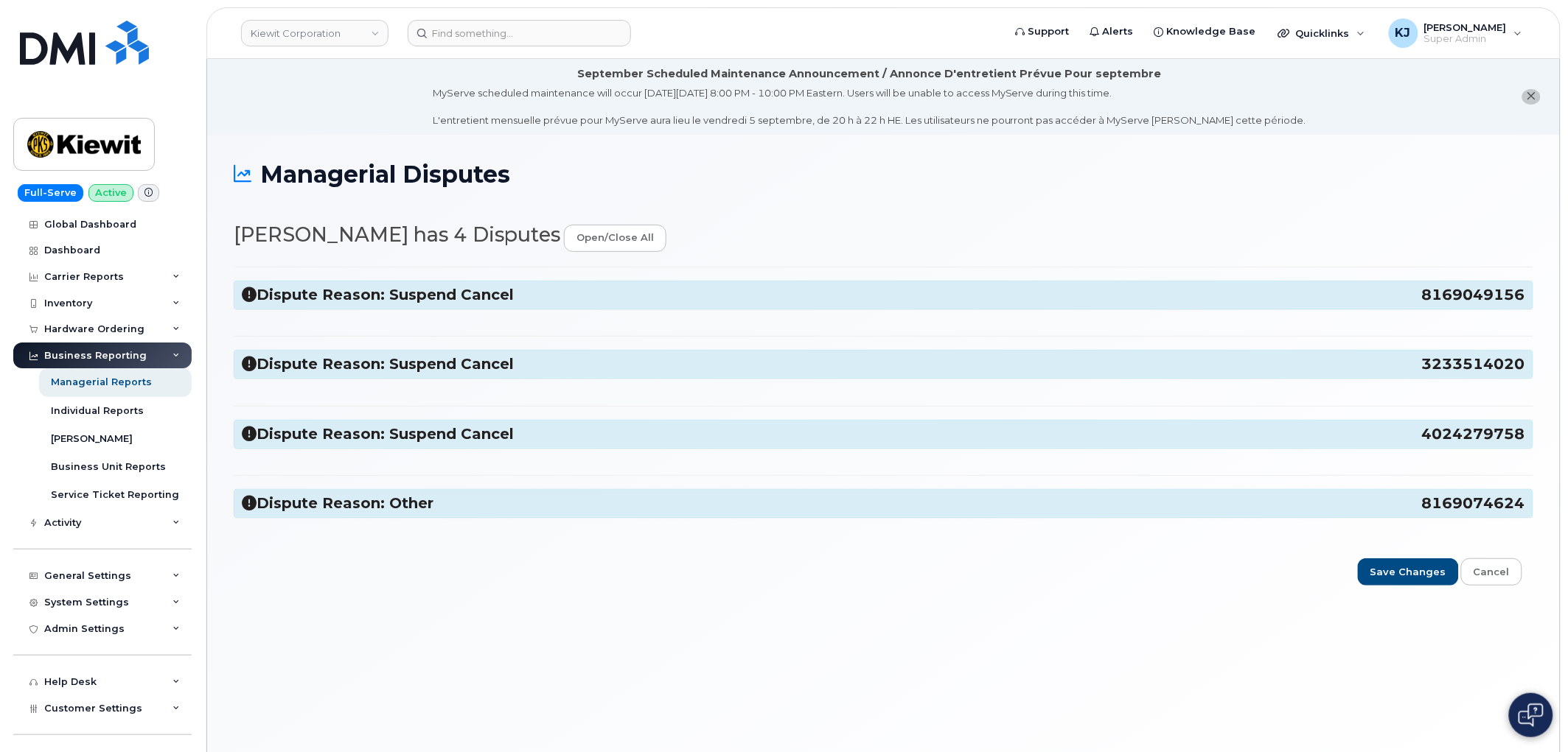
click at [497, 291] on h3 "Dispute Reason: Suspend Cancel 8169049156" at bounding box center [883, 295] width 1283 height 20
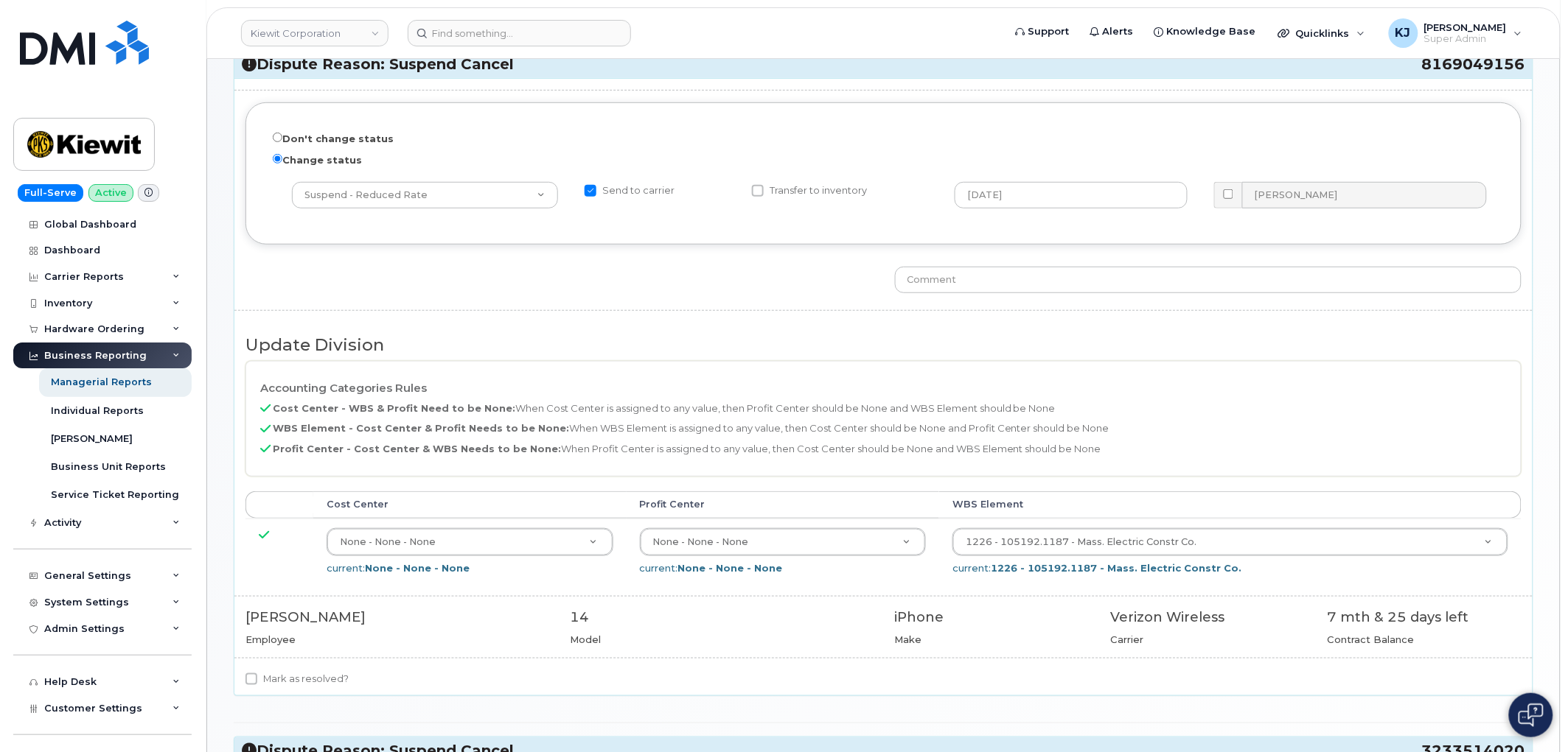
scroll to position [490, 0]
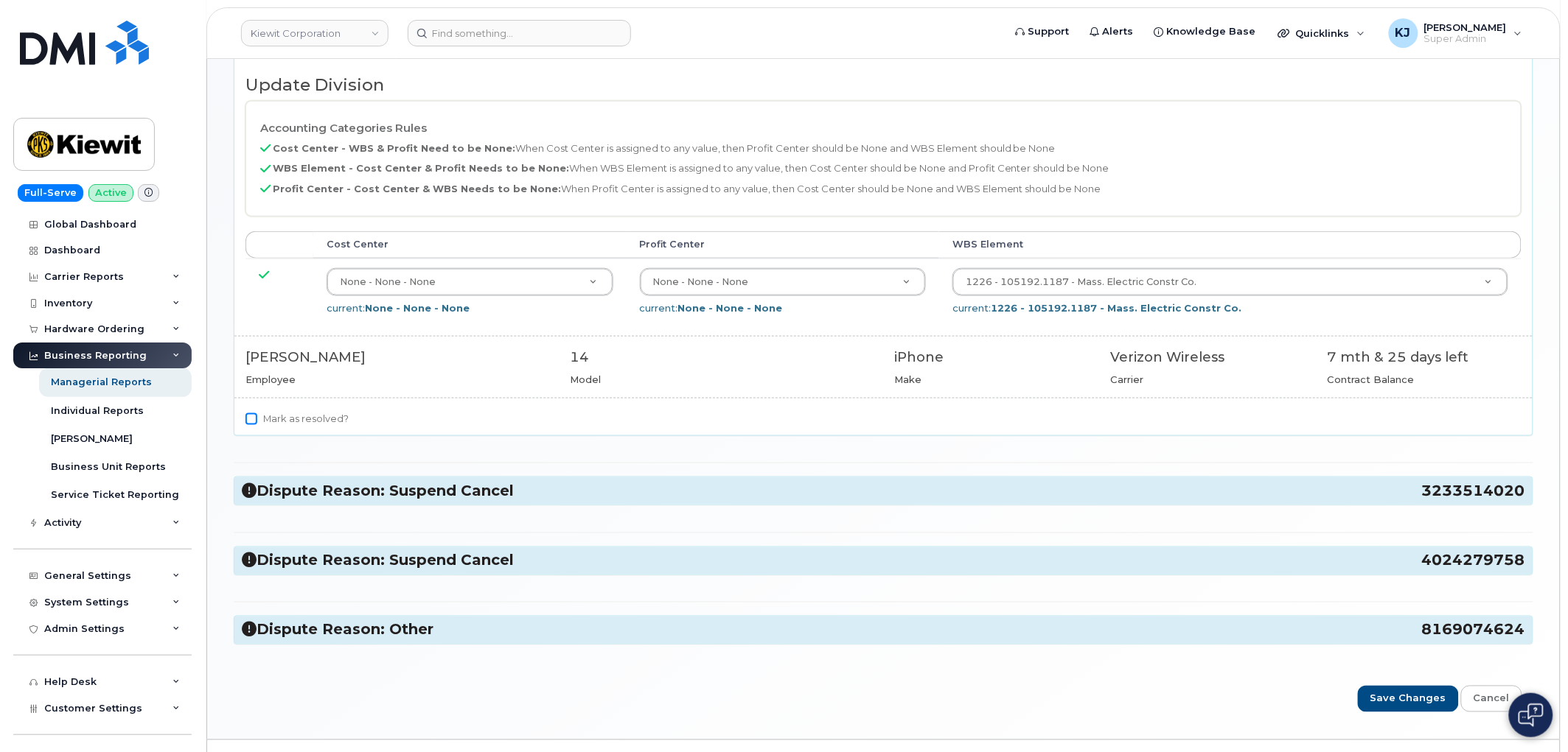
click at [247, 418] on div "Mark as resolved?" at bounding box center [883, 423] width 1298 height 25
click at [247, 418] on input "Mark as resolved?" at bounding box center [252, 419] width 12 height 12
checkbox input "true"
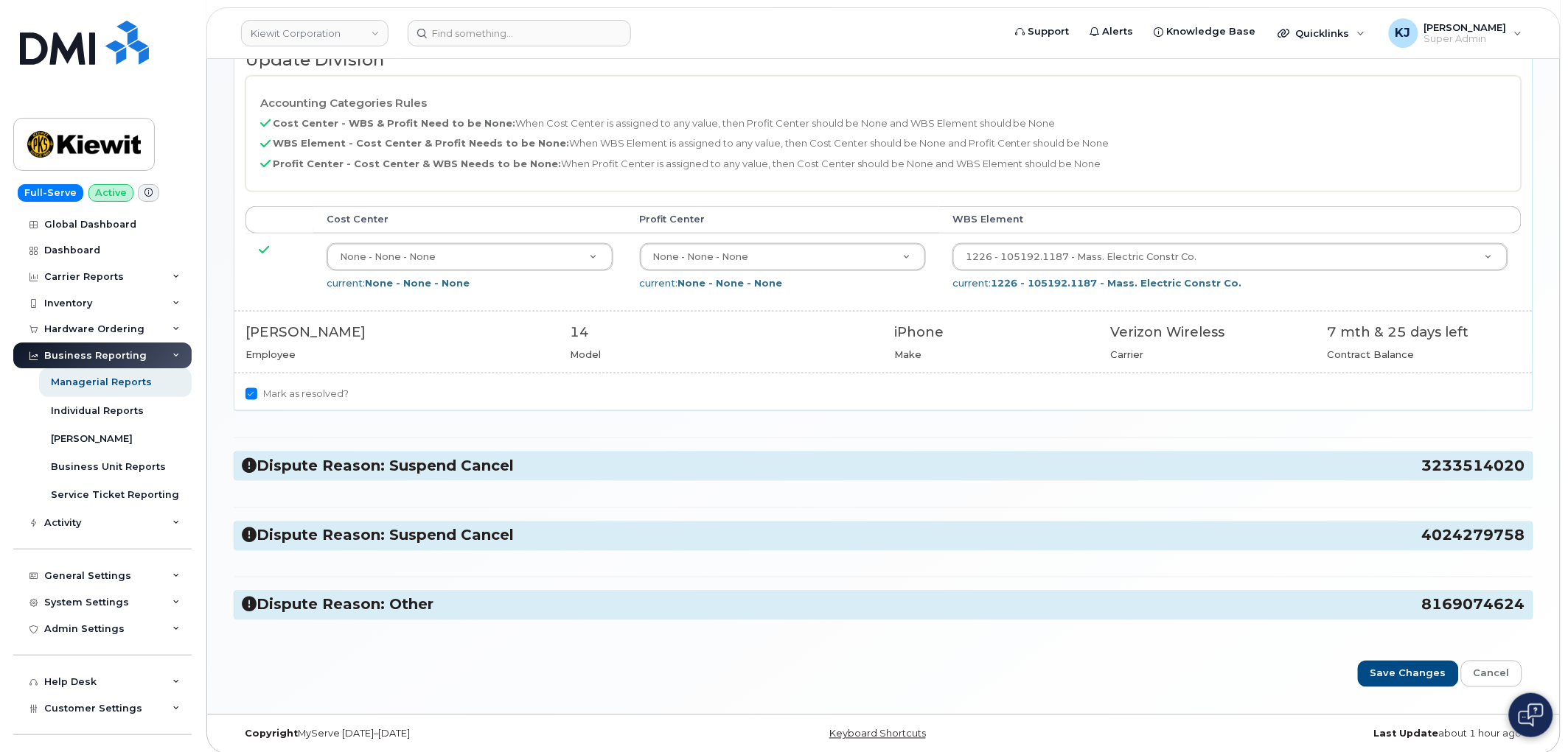
scroll to position [528, 0]
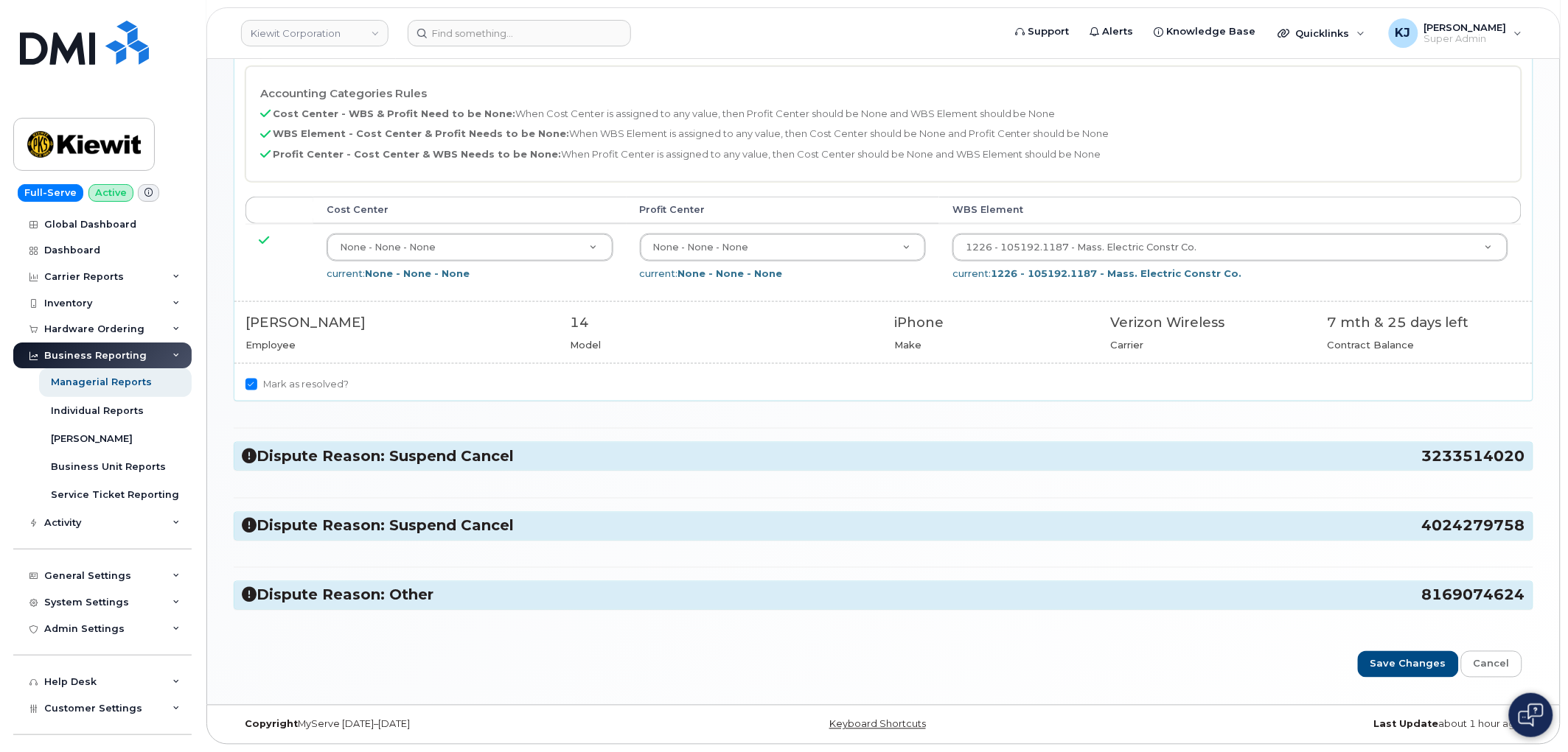
click at [362, 455] on h3 "Dispute Reason: Suspend Cancel 3233514020" at bounding box center [883, 456] width 1283 height 20
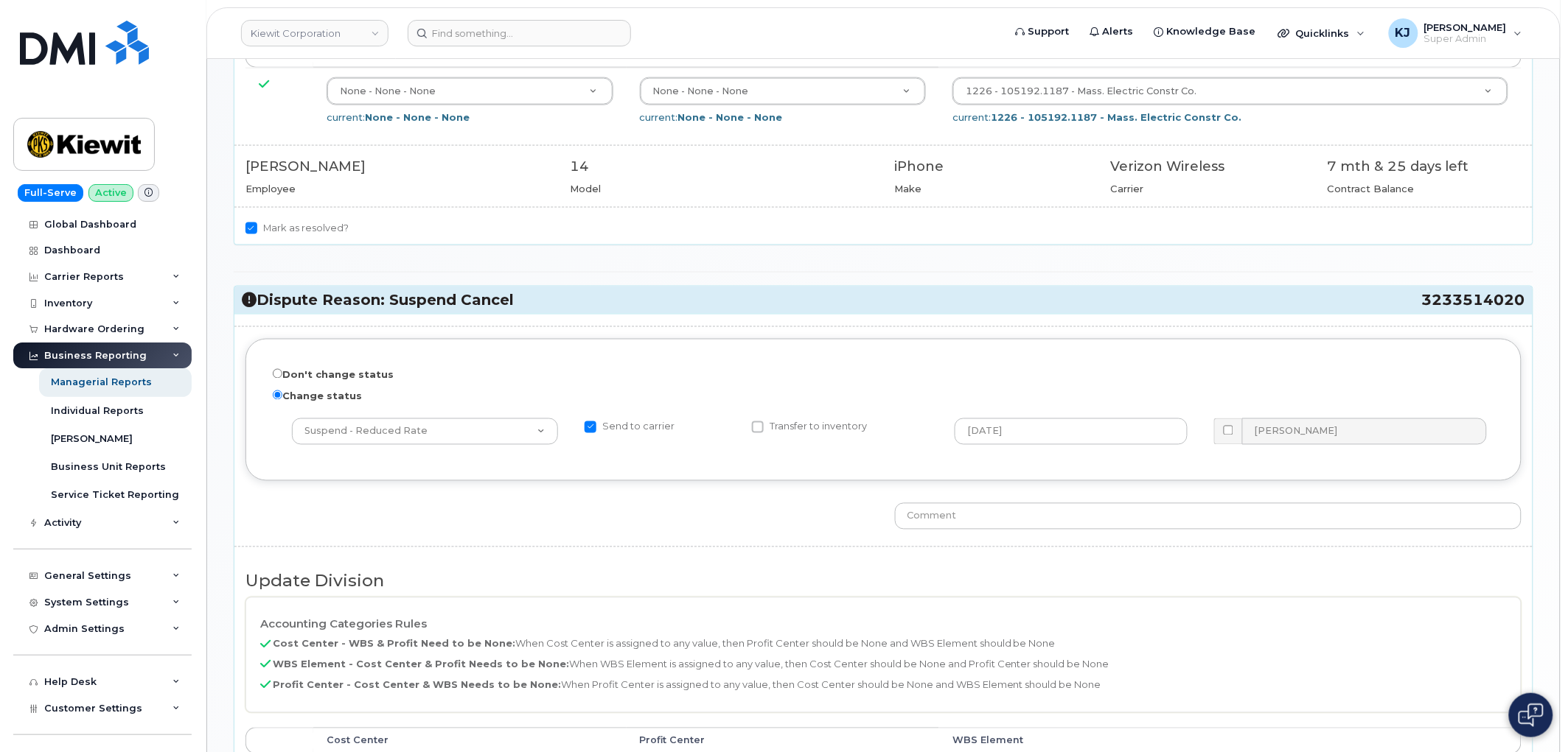
scroll to position [938, 0]
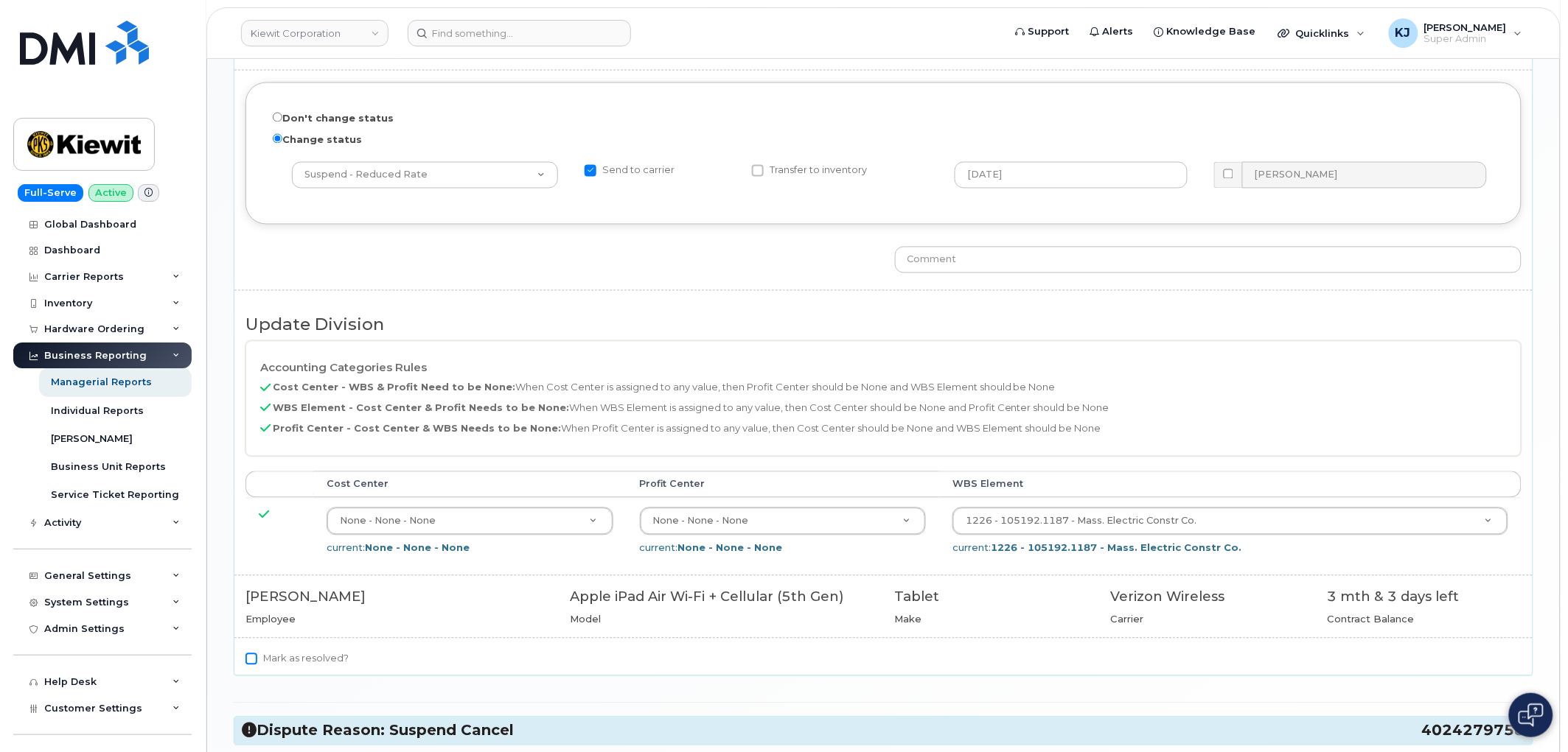
click at [247, 664] on input "Mark as resolved?" at bounding box center [252, 659] width 12 height 12
checkbox input "true"
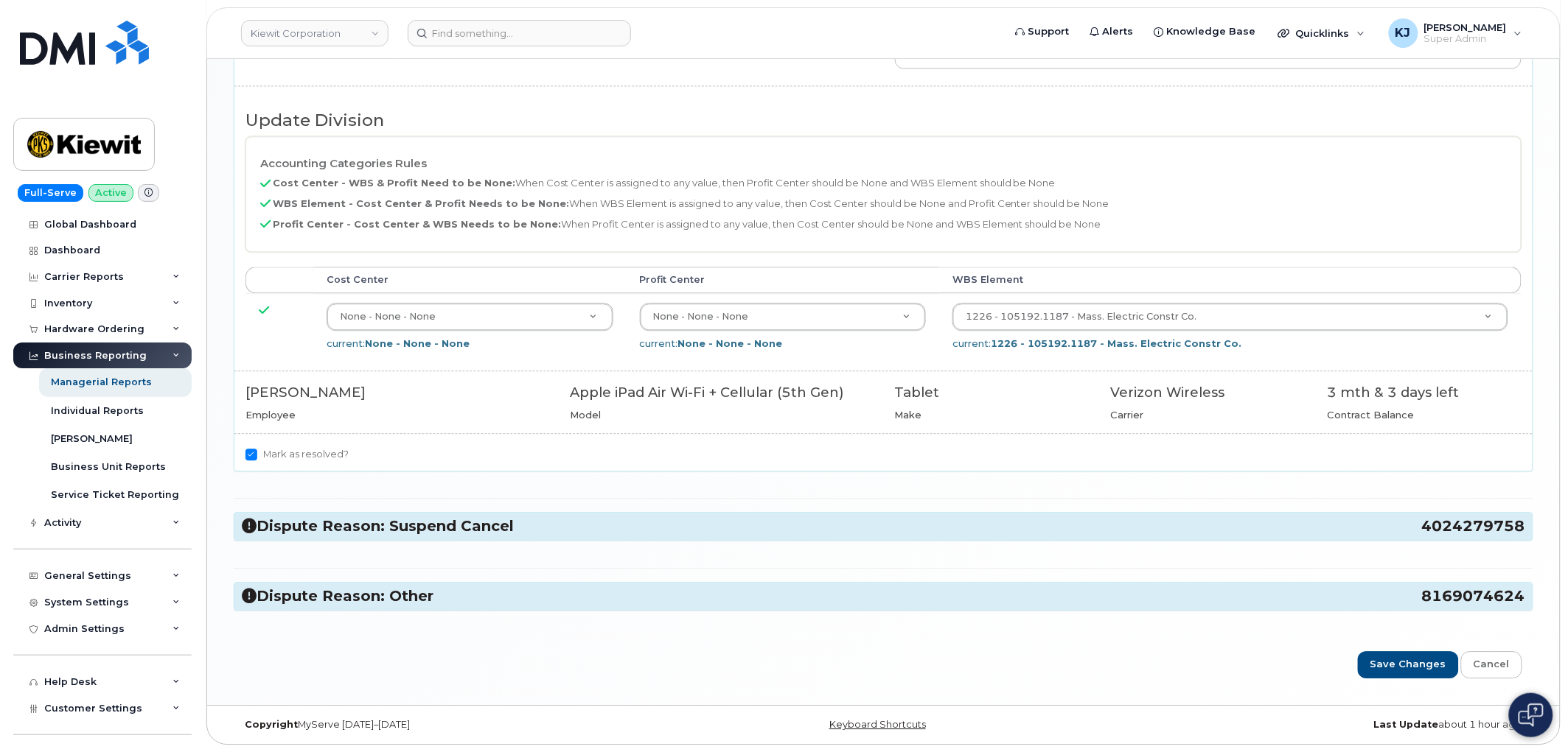
click at [297, 536] on h3 "Dispute Reason: Suspend Cancel 4024279758" at bounding box center [883, 526] width 1283 height 20
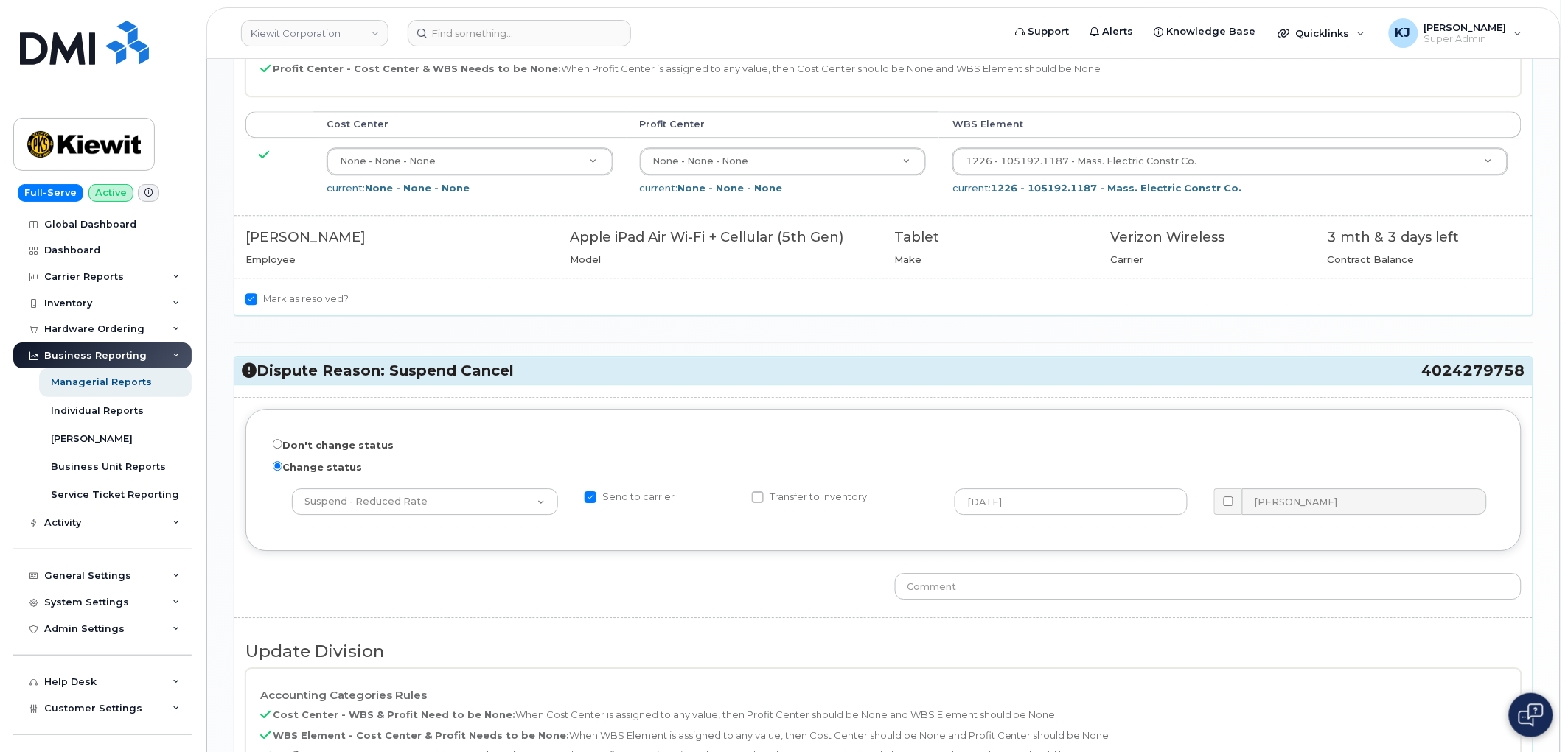
scroll to position [1557, 0]
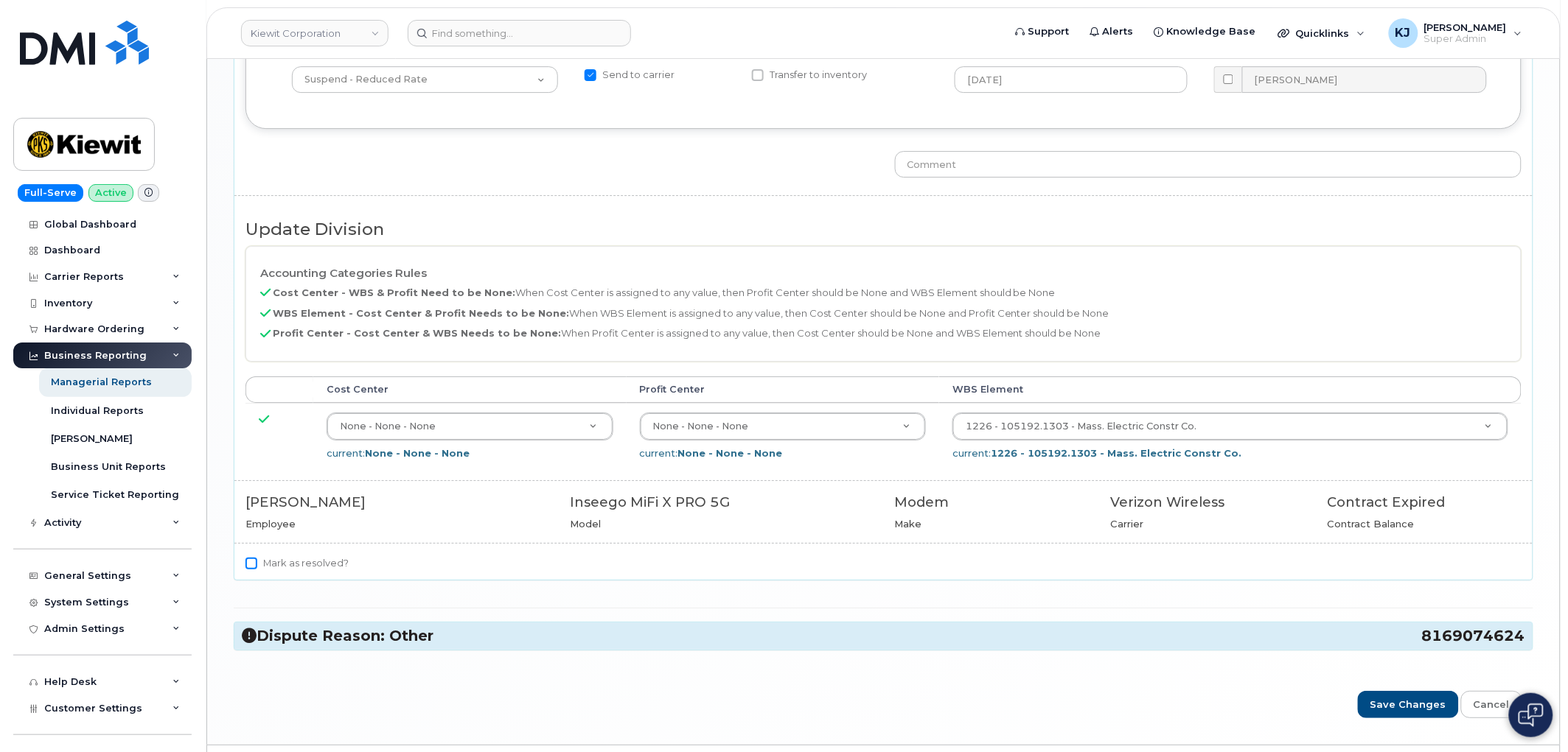
click at [251, 570] on input "Mark as resolved?" at bounding box center [252, 564] width 12 height 12
checkbox input "true"
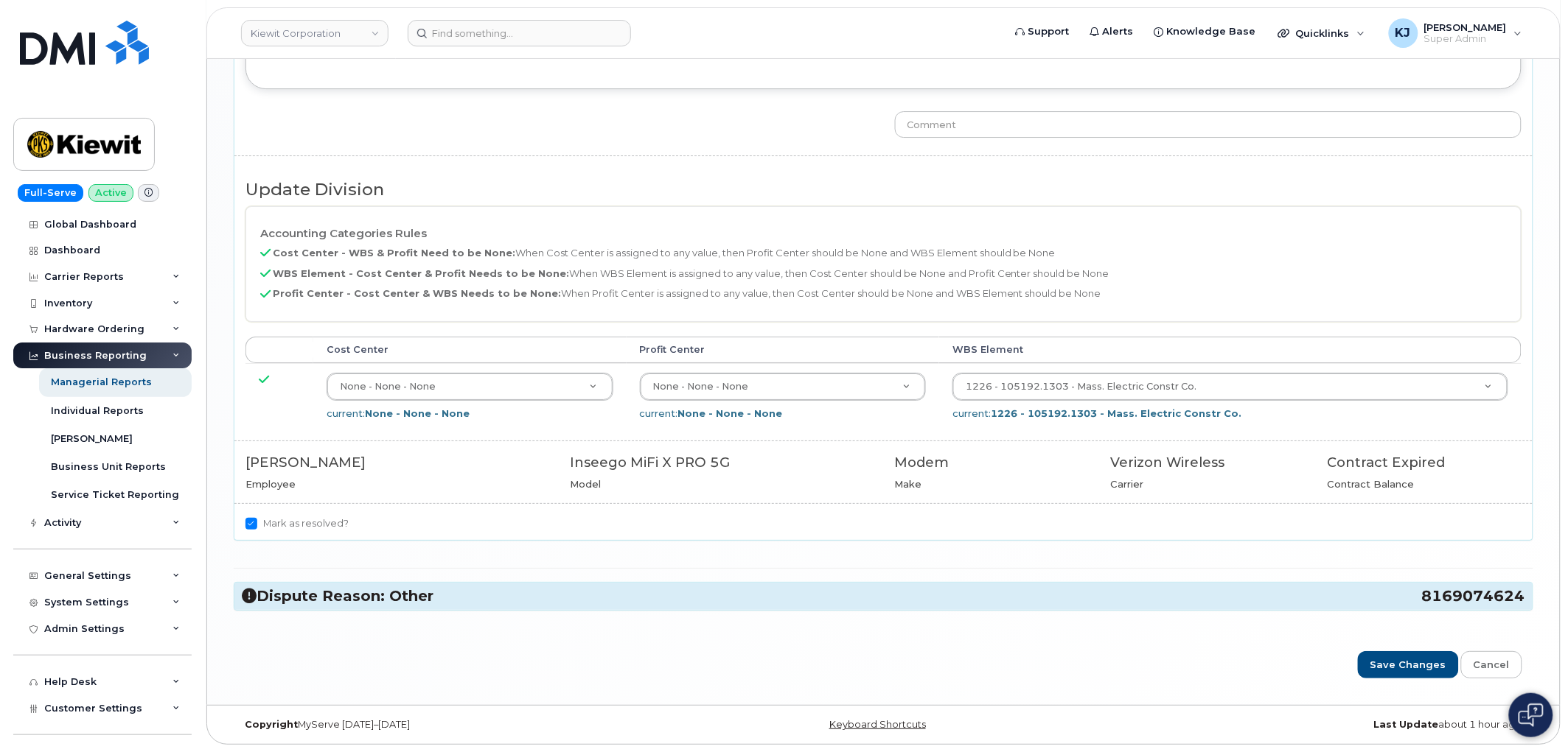
click at [363, 590] on h3 "Dispute Reason: Other 8169074624" at bounding box center [883, 597] width 1283 height 20
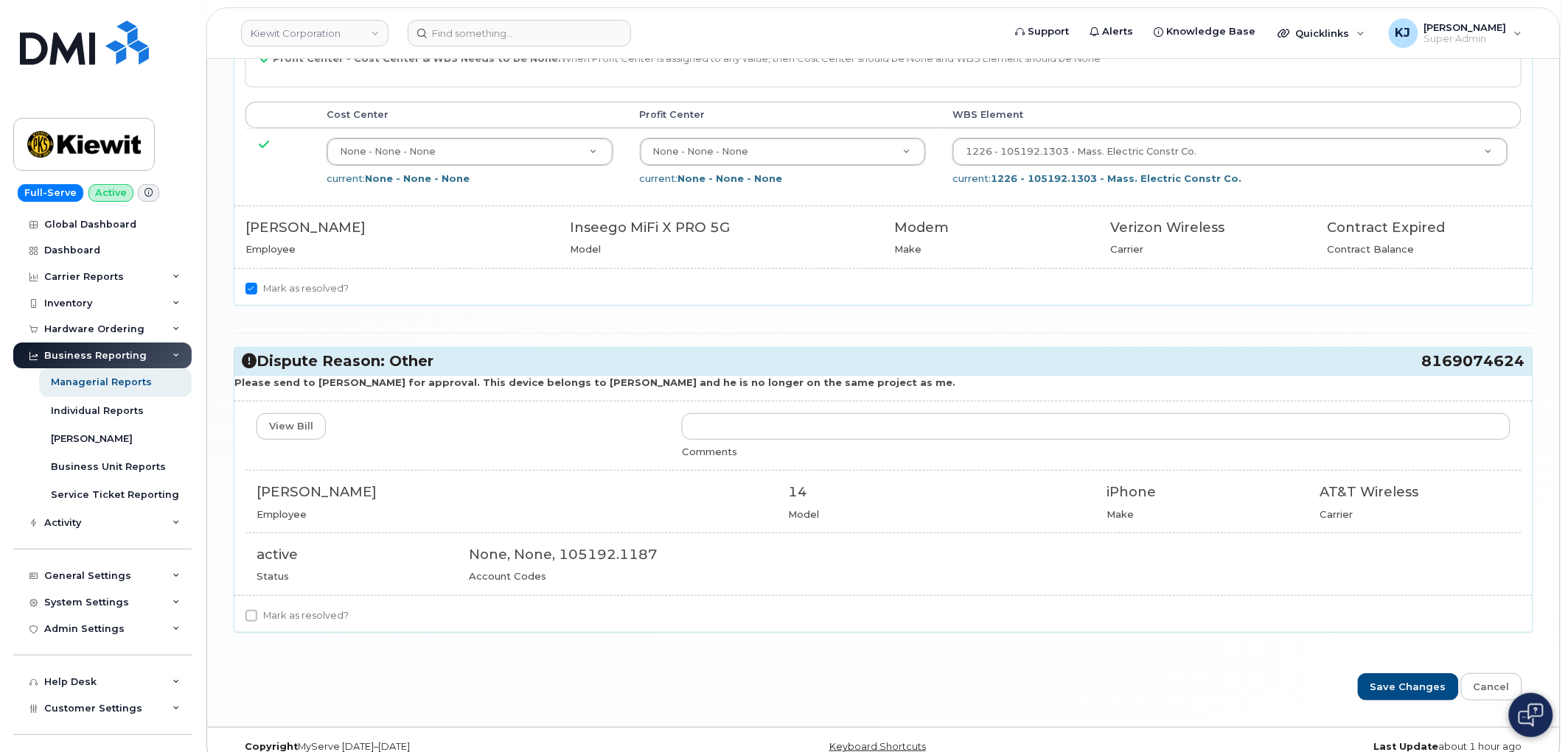
scroll to position [2006, 0]
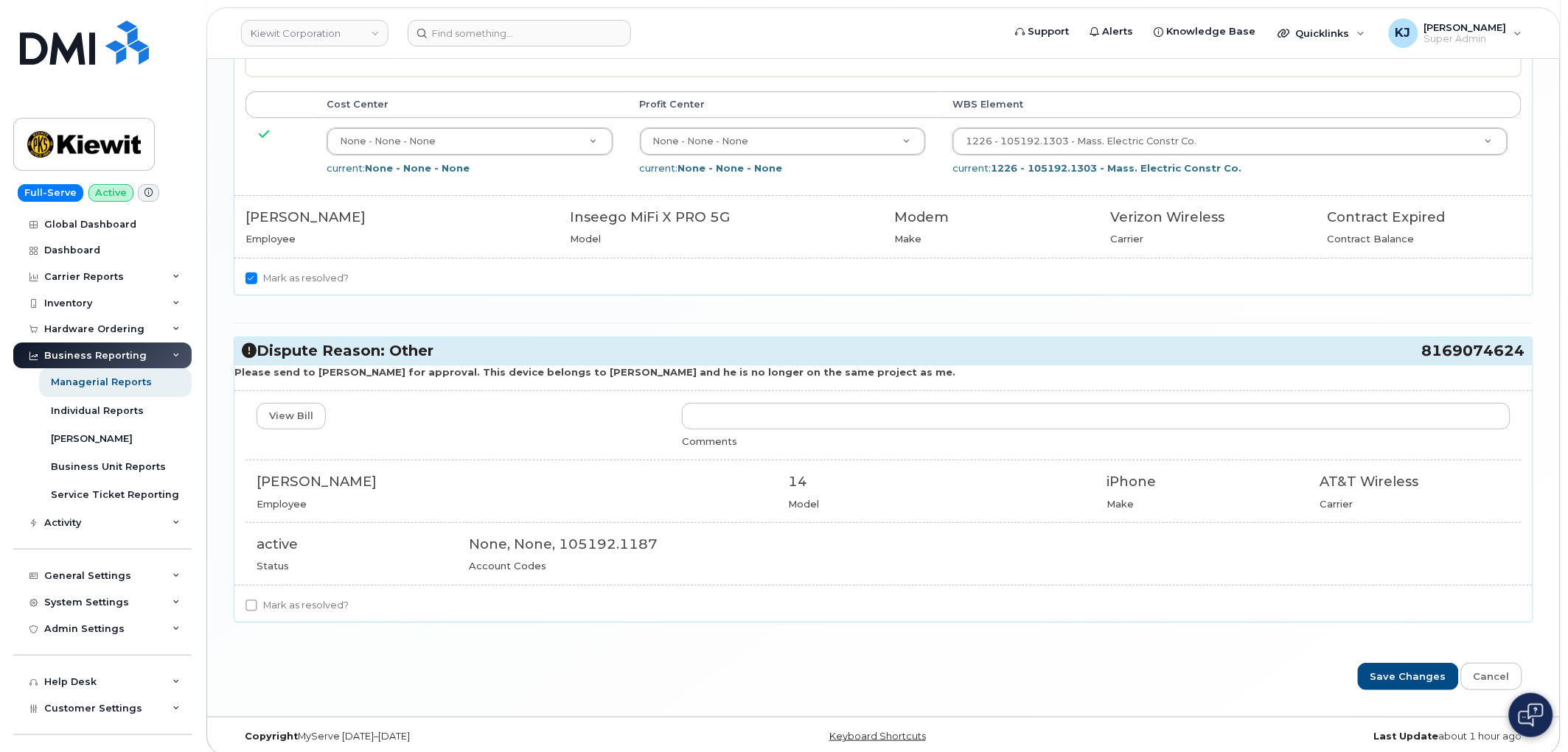
click at [313, 615] on label "Mark as resolved?" at bounding box center [297, 605] width 103 height 18
click at [257, 612] on input "Mark as resolved?" at bounding box center [252, 606] width 12 height 12
checkbox input "true"
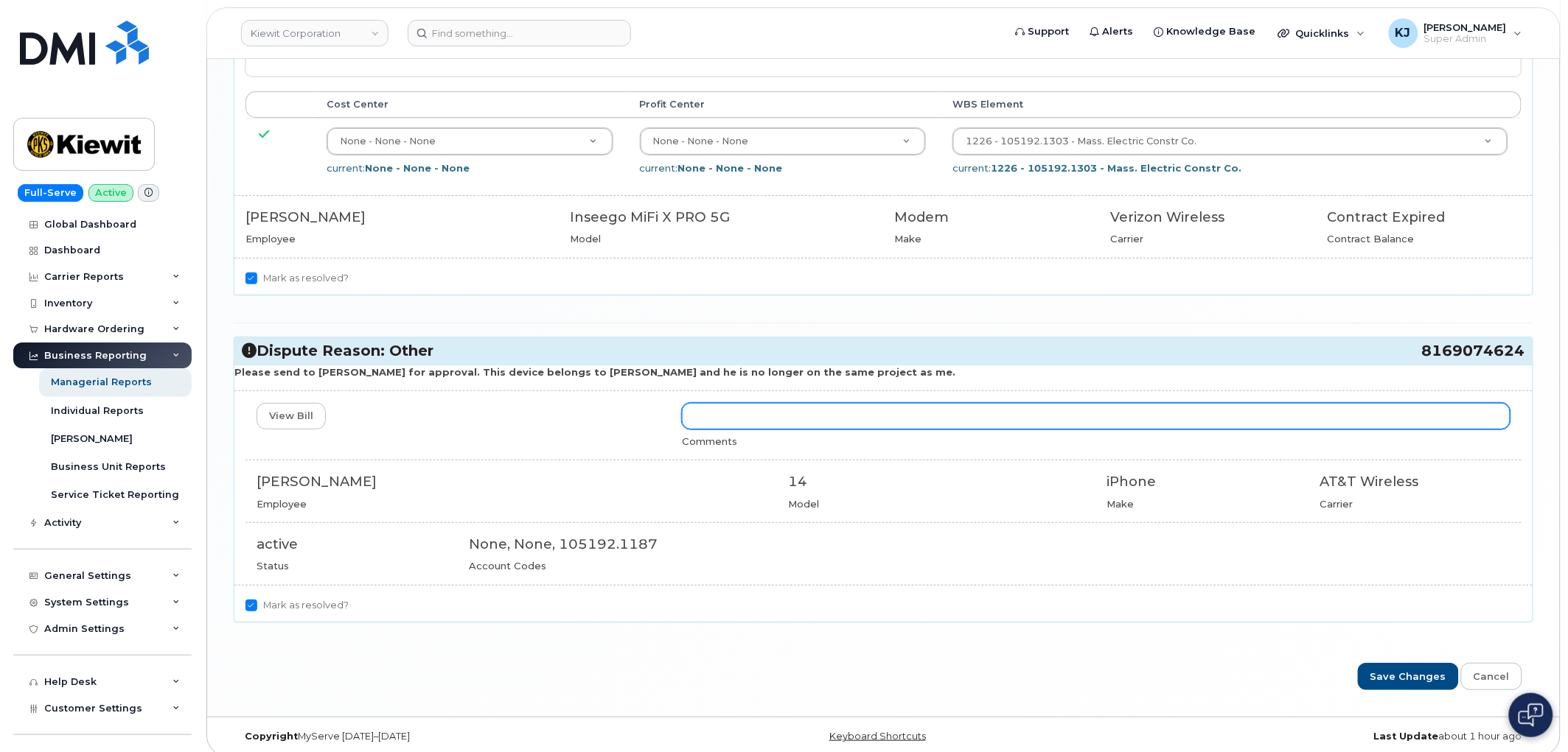
click at [776, 422] on input "text" at bounding box center [1096, 416] width 828 height 27
type input "No cost center or WBS provided to change this device too, please provide the WB…"
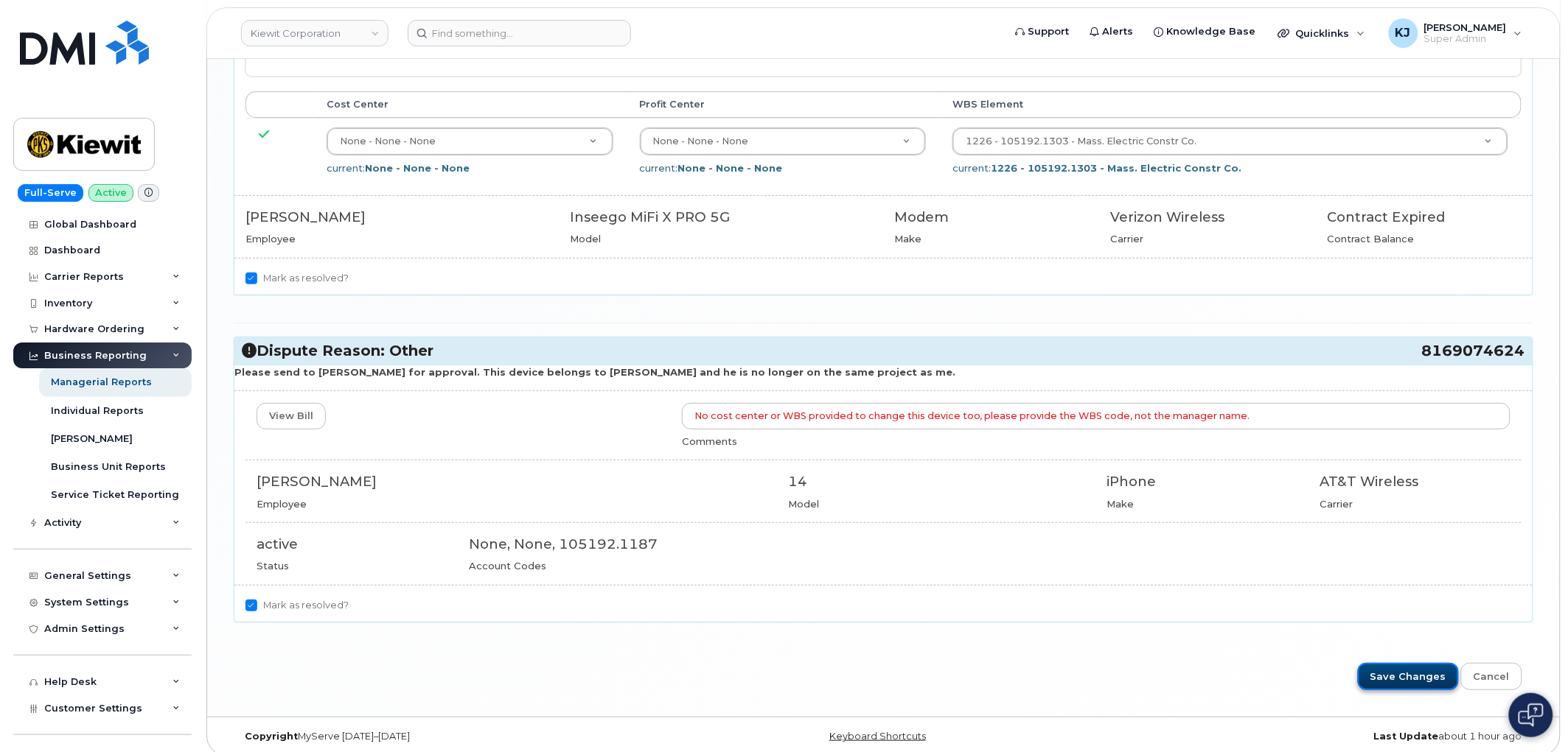
click at [1397, 689] on input "Save Changes" at bounding box center [1408, 677] width 101 height 28
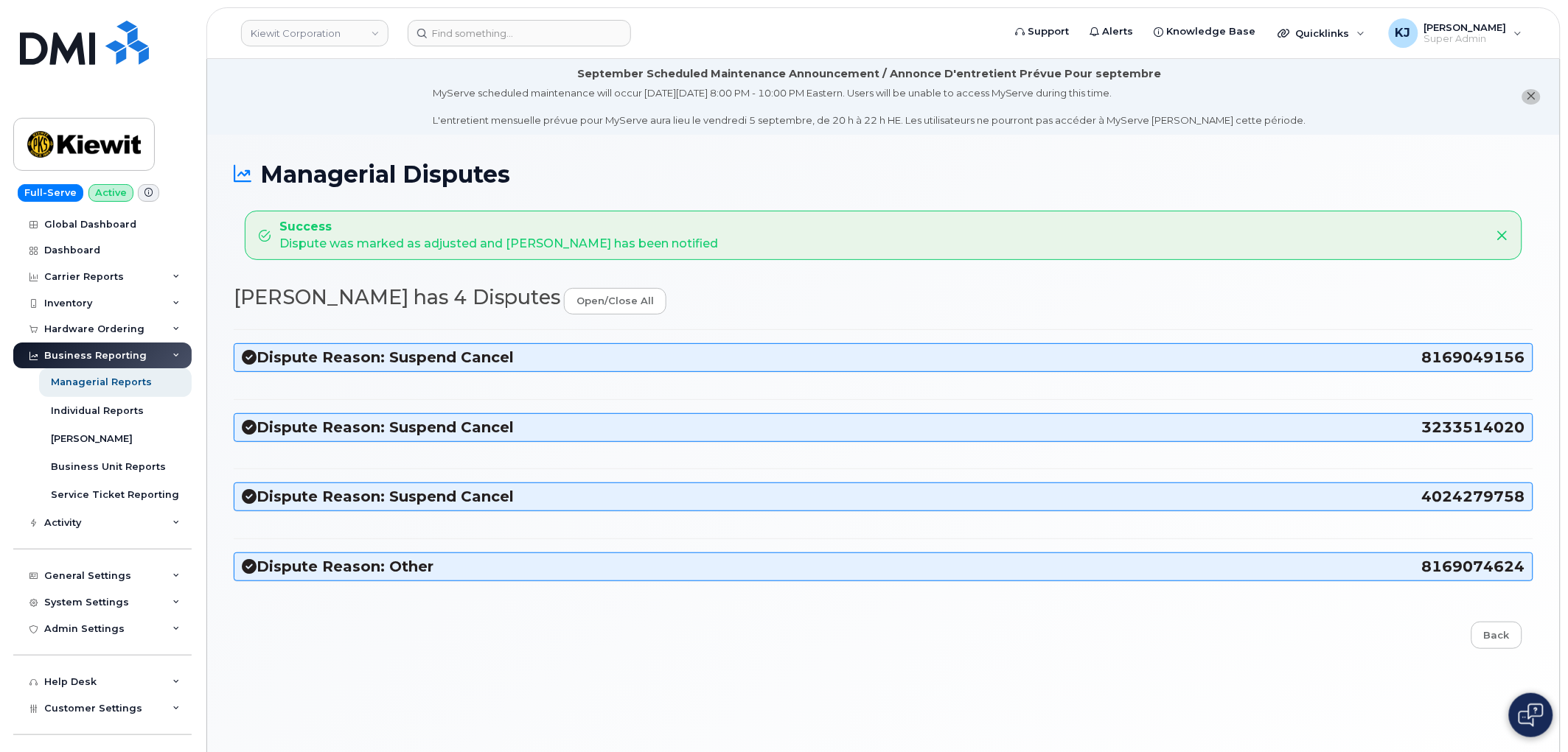
drag, startPoint x: 262, startPoint y: 175, endPoint x: 749, endPoint y: 246, distance: 492.1
click at [749, 246] on div "Managerial Disputes Success Dispute was marked as adjusted and Shelby Hankee ha…" at bounding box center [883, 461] width 1352 height 653
copy div "Managerial Disputes Success Dispute was marked as adjusted and Shelby Hankee ha…"
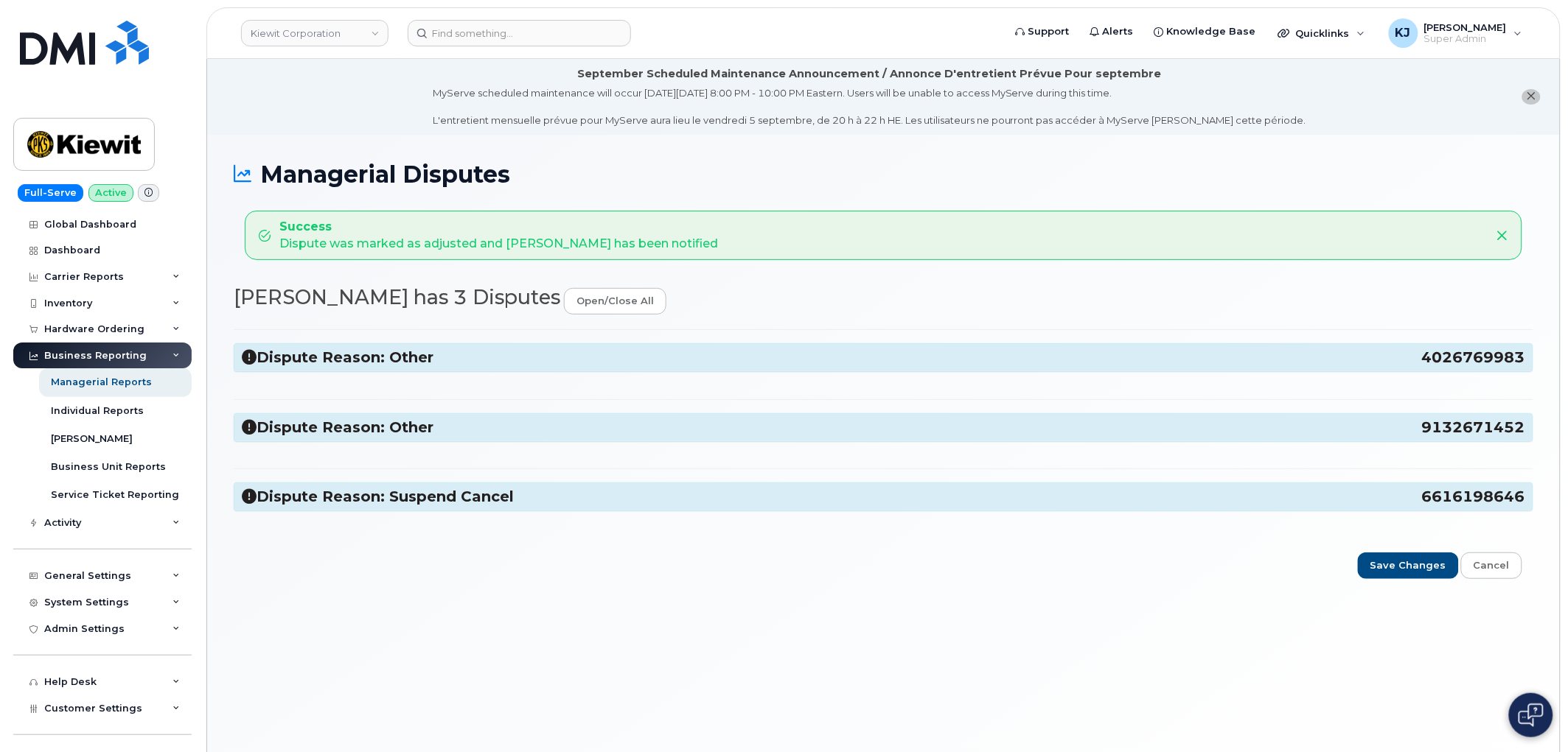
click at [342, 353] on h3 "Dispute Reason: Other 4026769983" at bounding box center [883, 358] width 1283 height 20
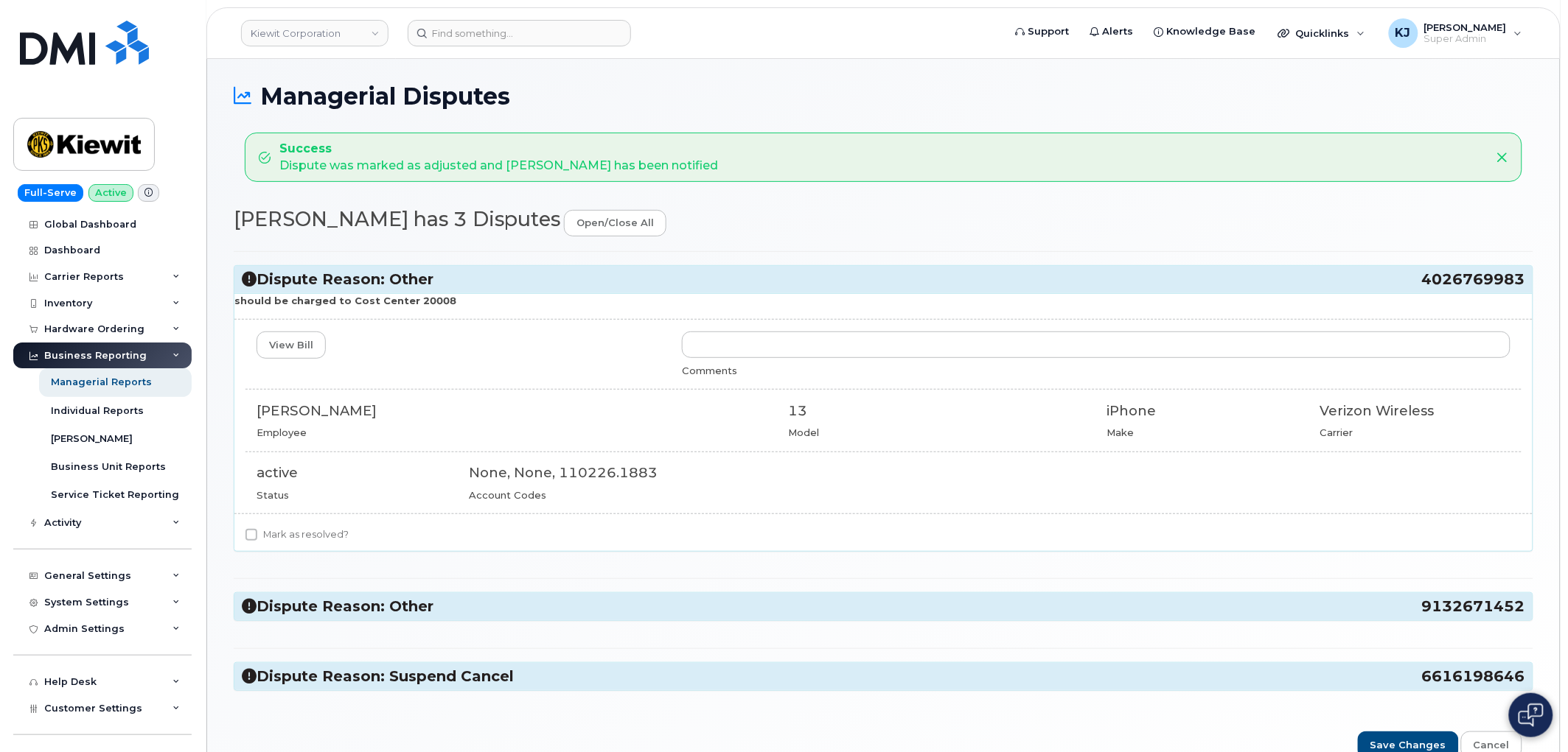
scroll to position [82, 0]
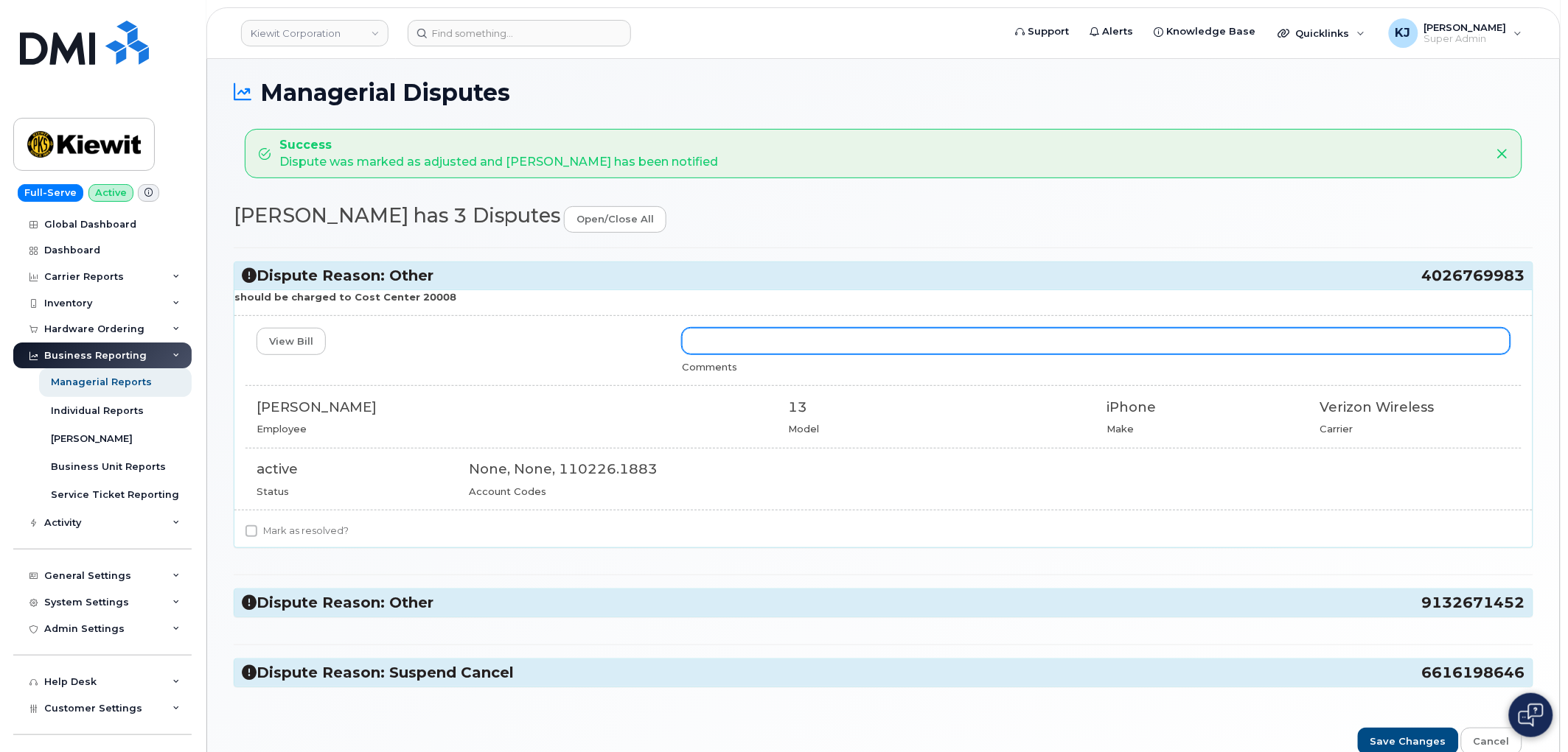
click at [822, 348] on input "text" at bounding box center [1096, 341] width 828 height 27
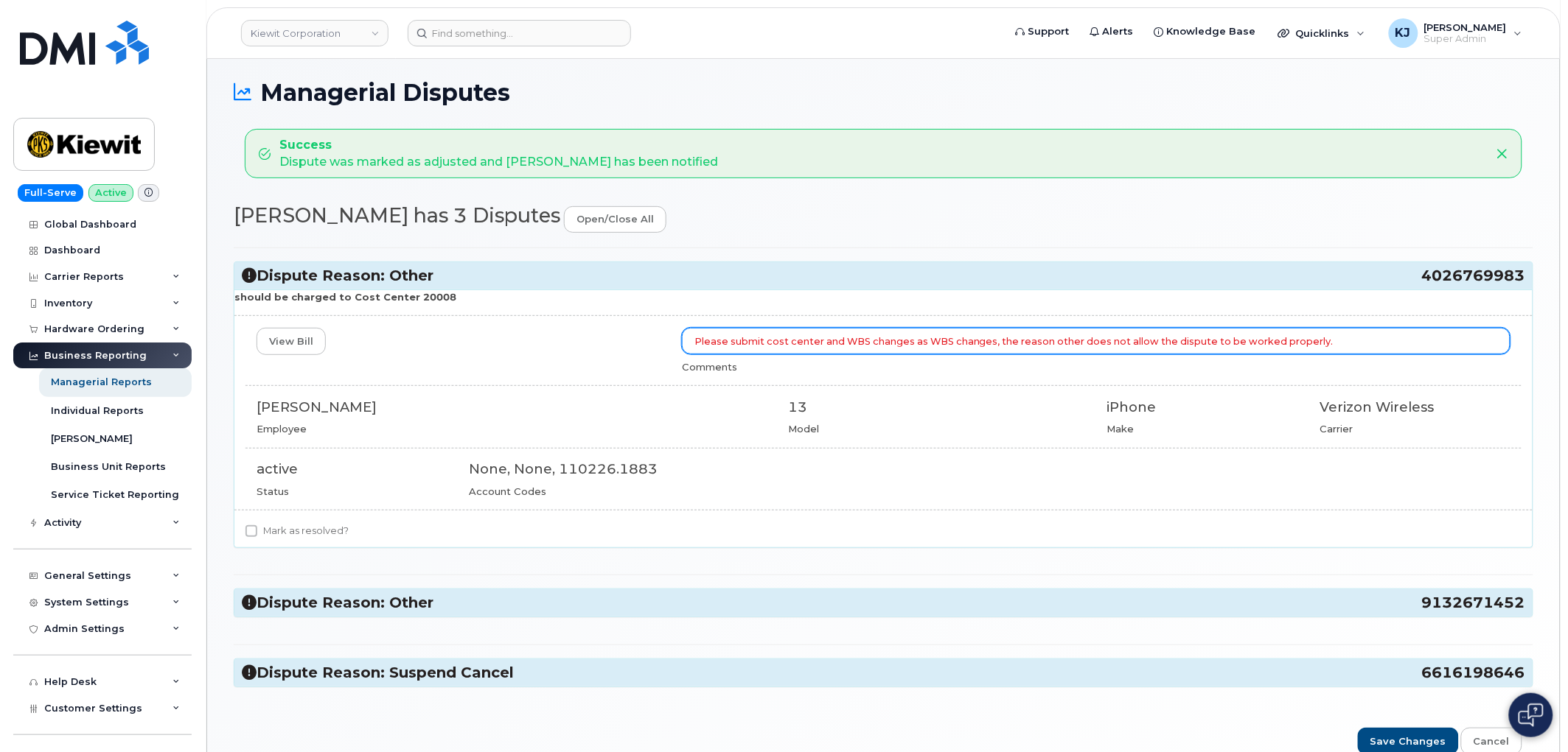
type input "Please submit cost center and WBS changes as WBS changes, the reason other does…"
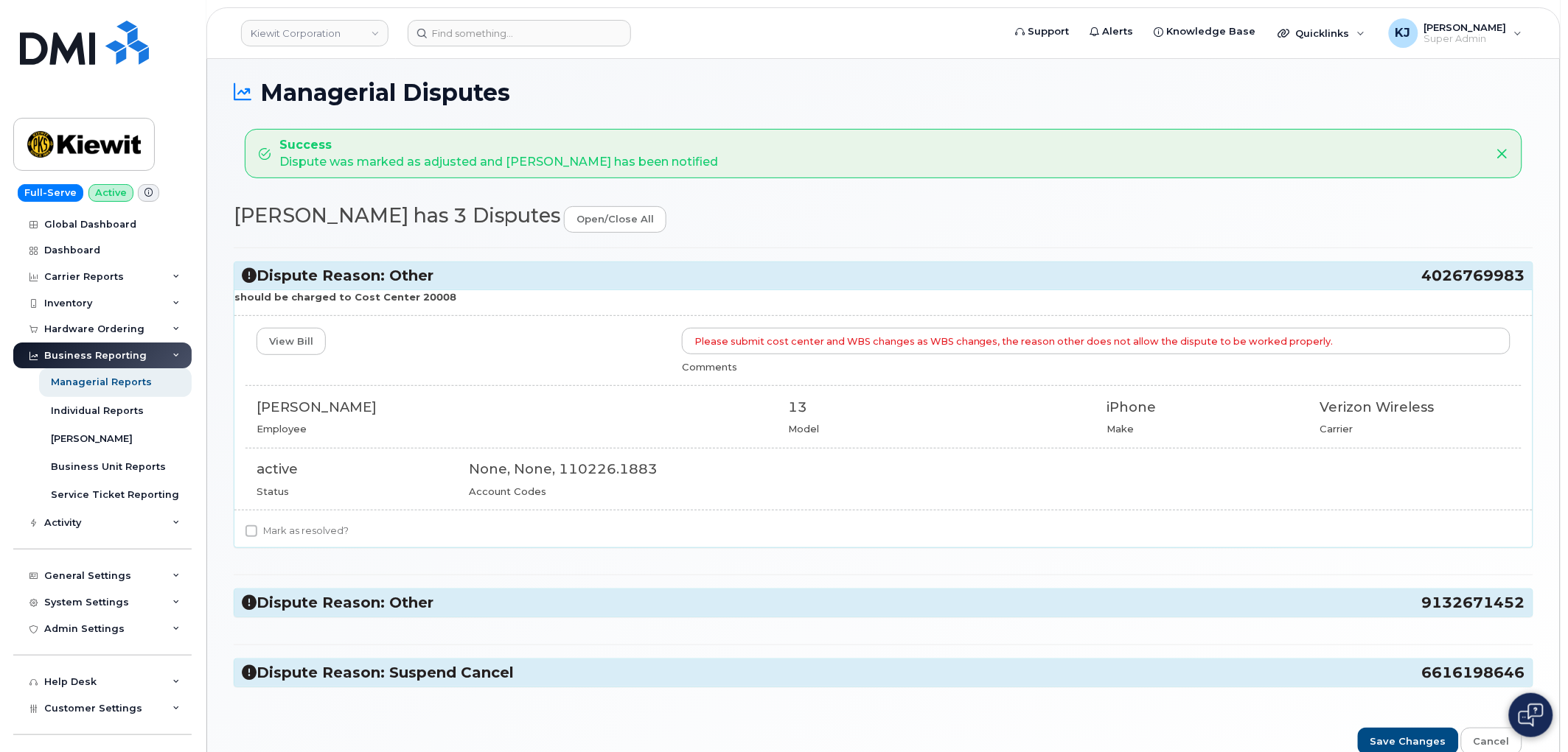
click at [315, 532] on label "Mark as resolved?" at bounding box center [297, 531] width 103 height 18
click at [257, 532] on input "Mark as resolved?" at bounding box center [252, 531] width 12 height 12
checkbox input "true"
drag, startPoint x: 1415, startPoint y: 277, endPoint x: 1526, endPoint y: 277, distance: 111.0
click at [1526, 277] on div "Dispute Reason: Other 4026769983" at bounding box center [883, 276] width 1298 height 28
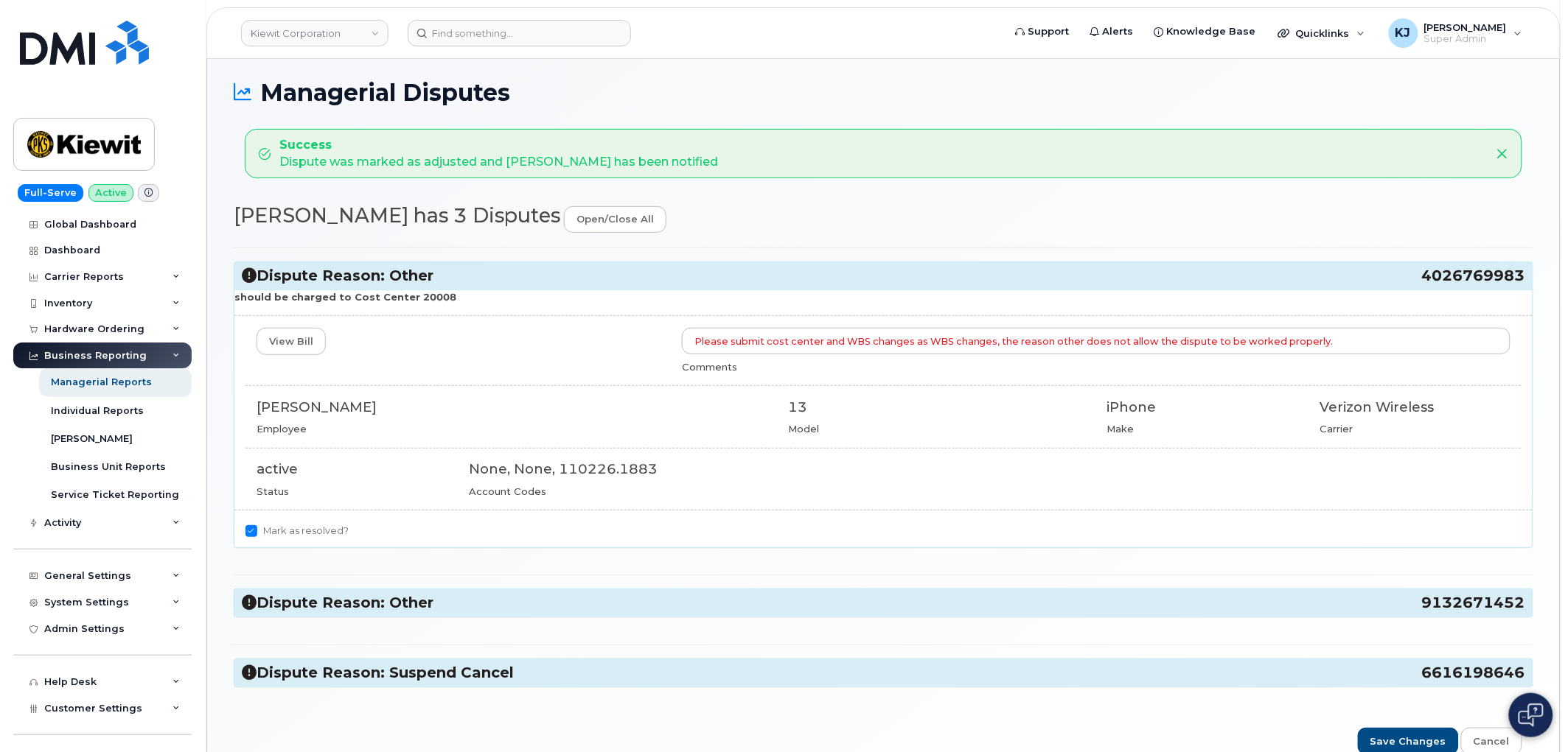
click at [1523, 280] on div "Dispute Reason: Other 4026769983" at bounding box center [883, 276] width 1298 height 28
copy h3 "4026769983"
drag, startPoint x: 445, startPoint y: 297, endPoint x: 408, endPoint y: 293, distance: 37.2
click at [408, 293] on p "should be charged to Cost Center 20008" at bounding box center [883, 297] width 1298 height 14
copy strong "20008"
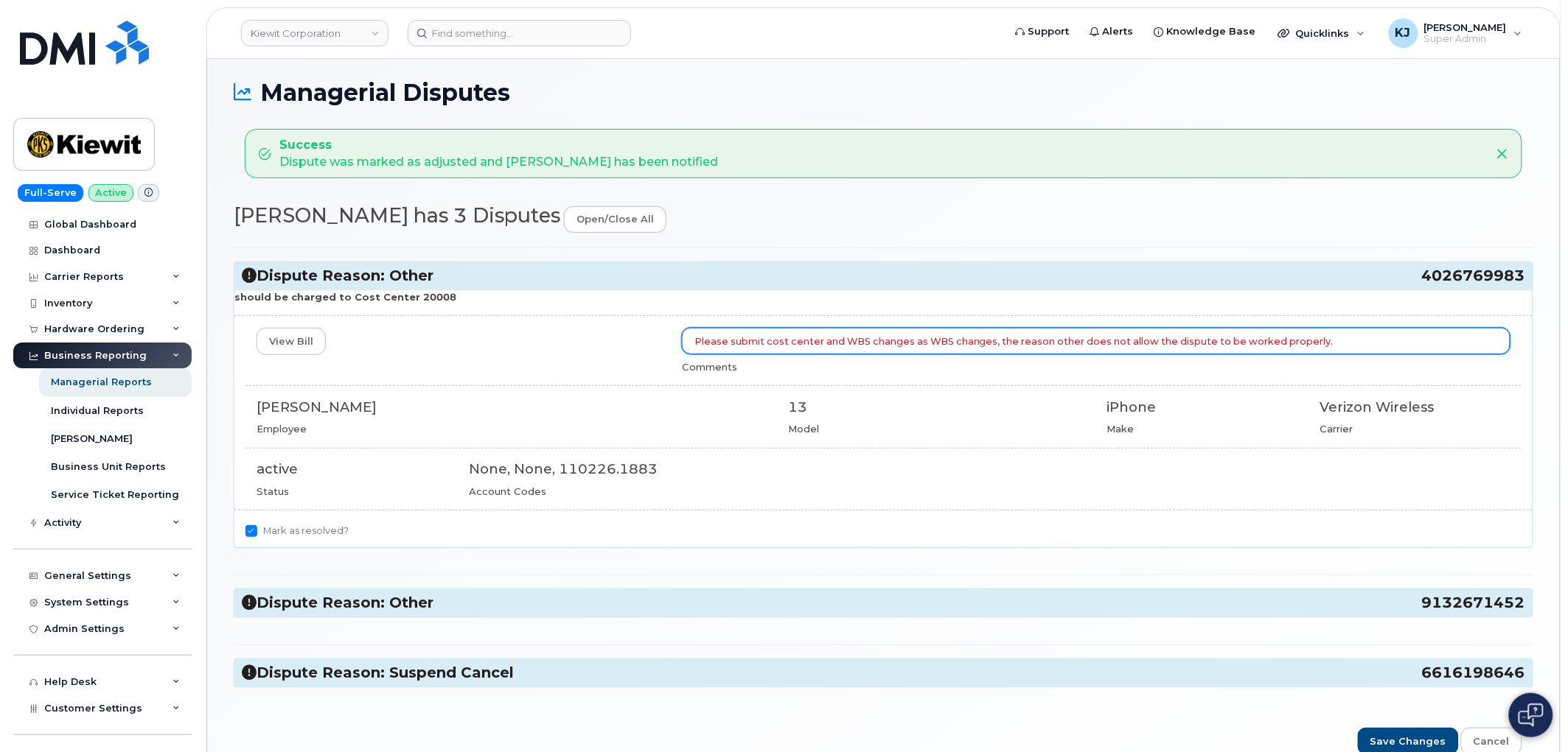
click at [1357, 353] on input "Please submit cost center and WBS changes as WBS changes, the reason other does…" at bounding box center [1096, 341] width 828 height 27
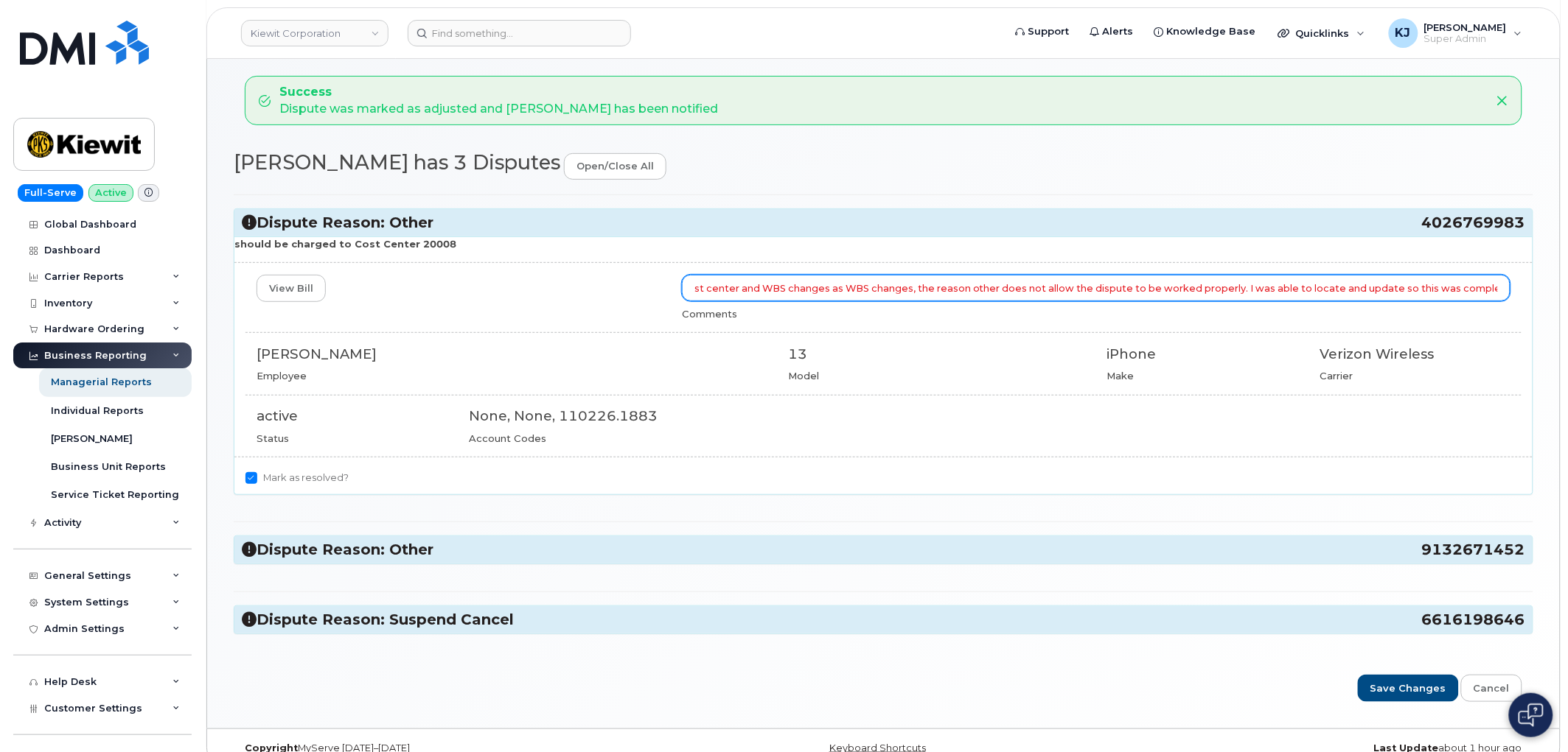
scroll to position [160, 0]
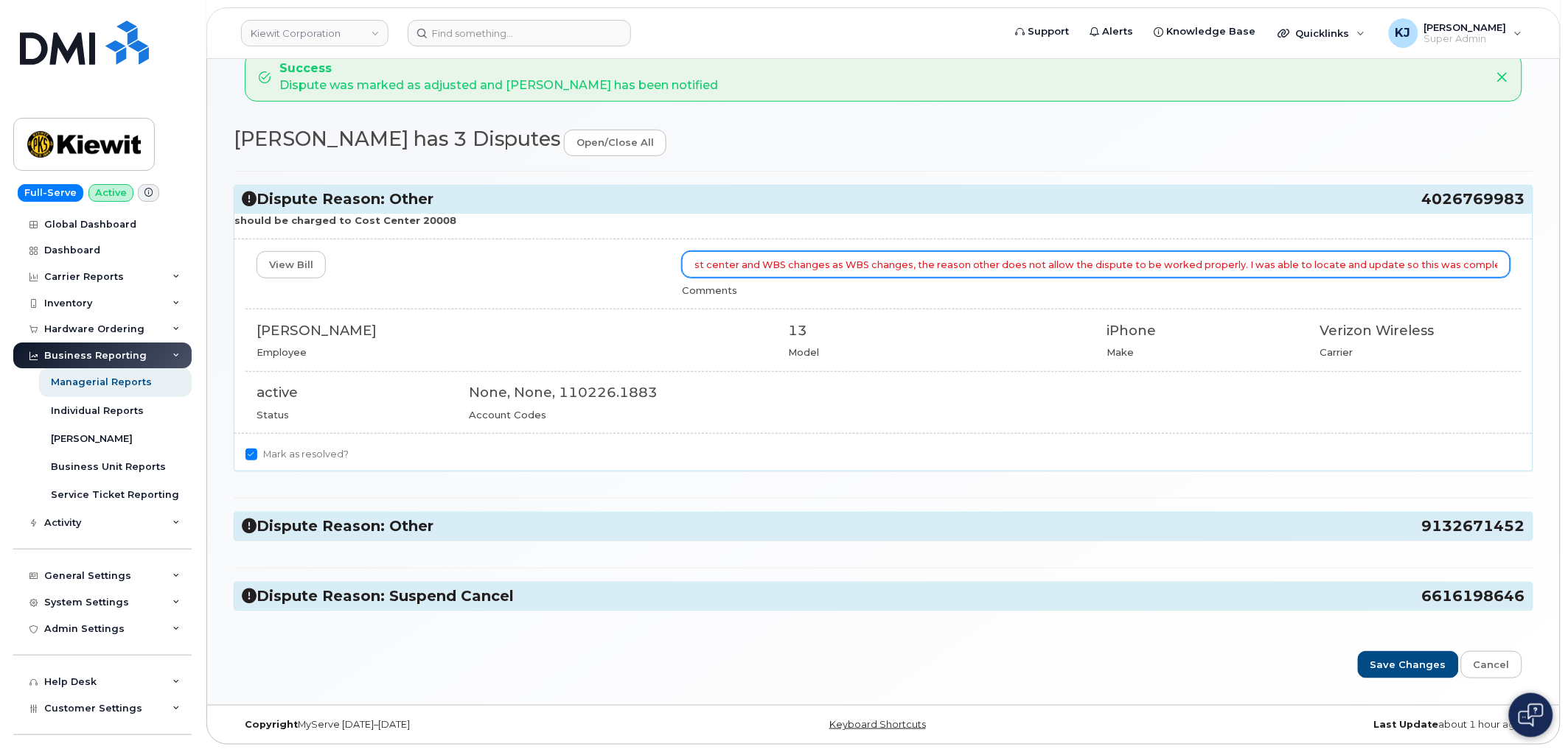
type input "Please submit cost center and WBS changes as WBS changes, the reason other does…"
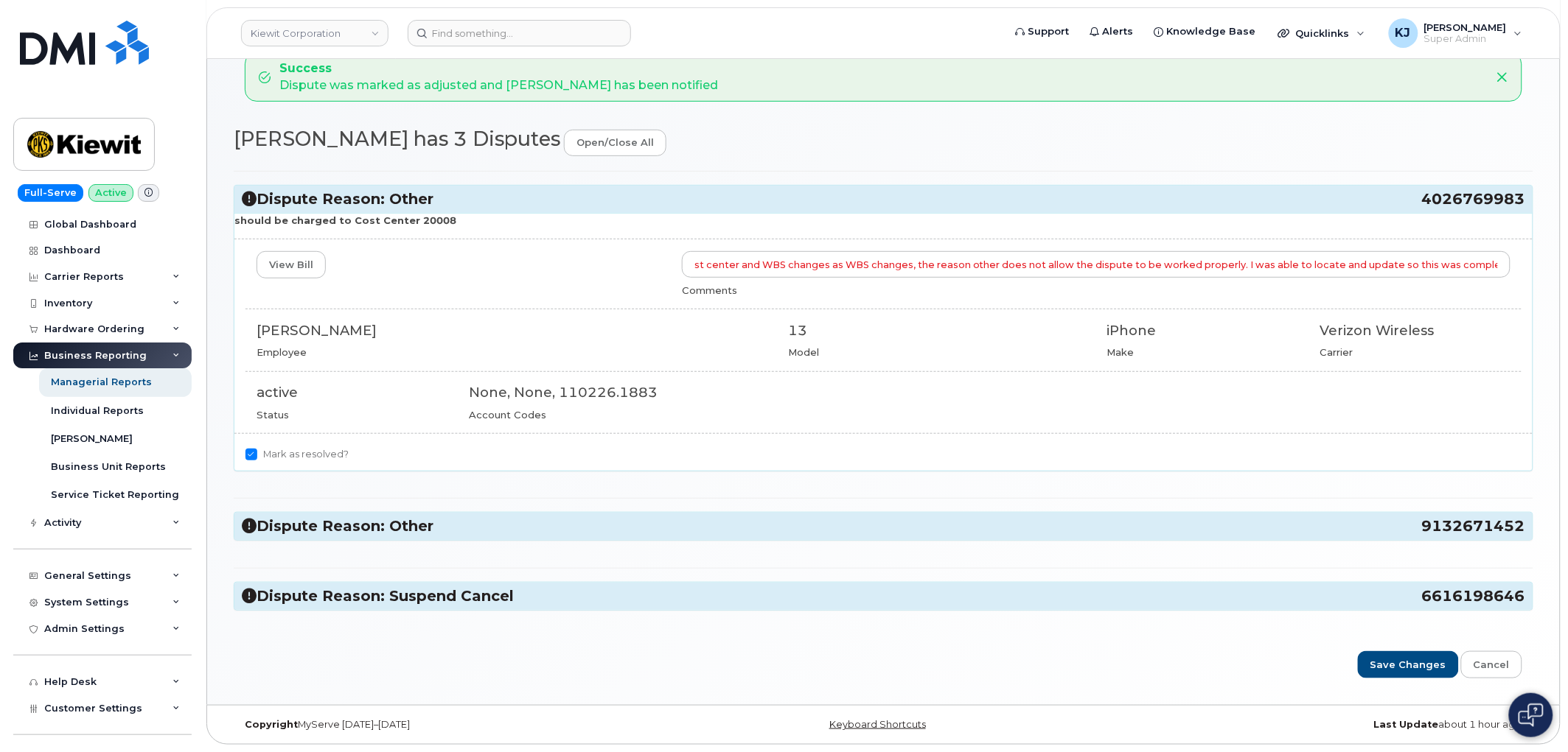
click at [381, 526] on h3 "Dispute Reason: Other 9132671452" at bounding box center [883, 526] width 1283 height 20
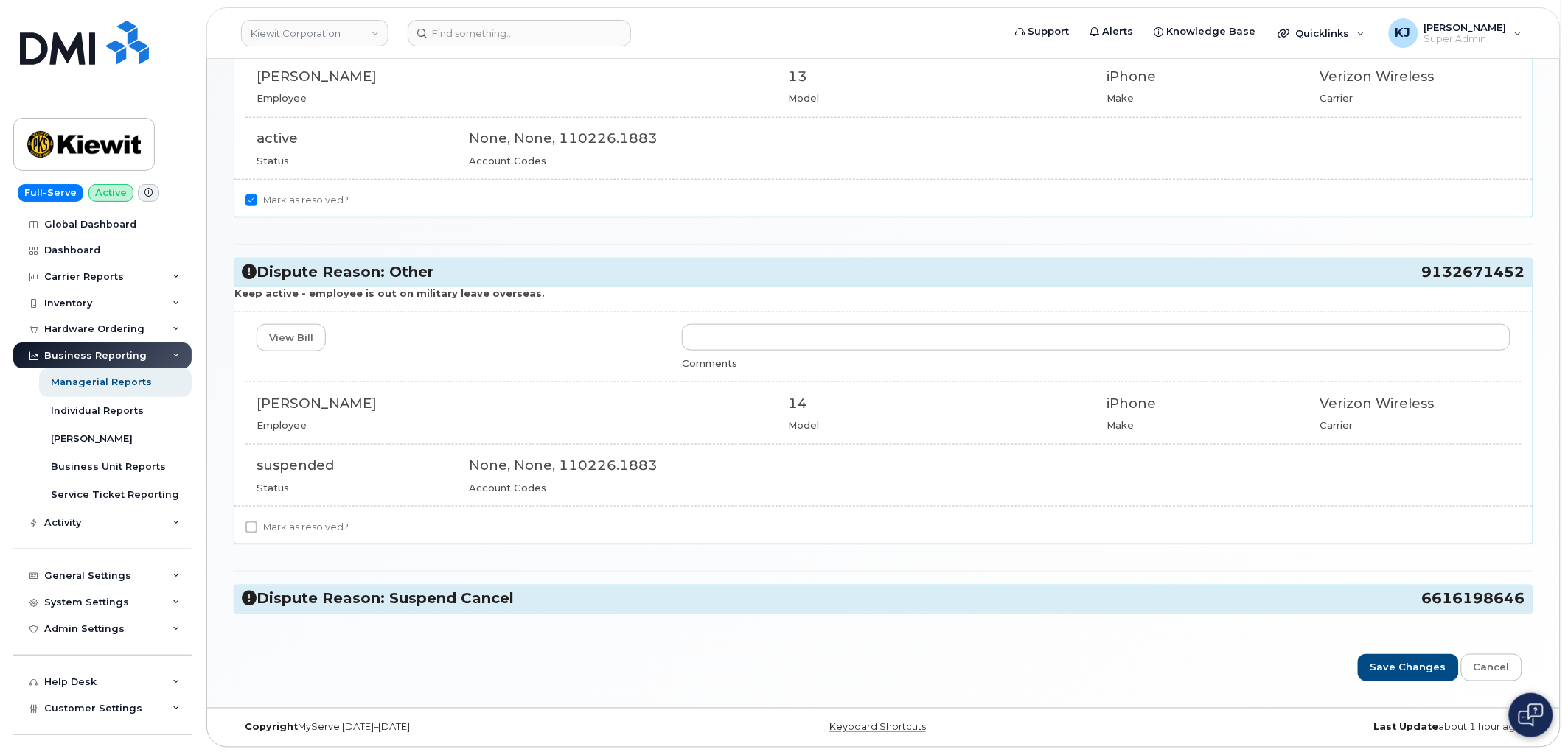
scroll to position [418, 0]
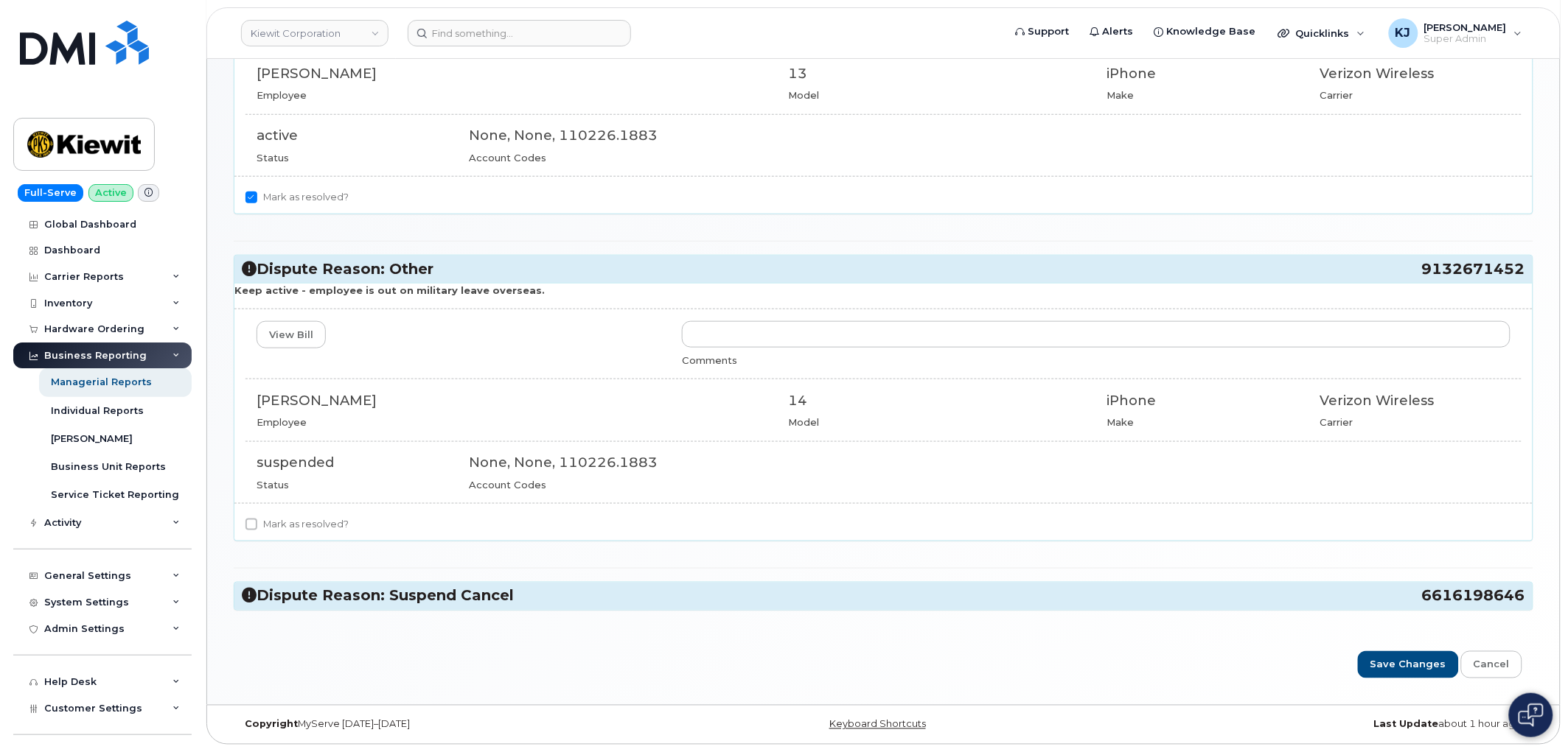
click at [320, 526] on label "Mark as resolved?" at bounding box center [297, 524] width 103 height 18
click at [257, 526] on input "Mark as resolved?" at bounding box center [252, 525] width 12 height 12
checkbox input "true"
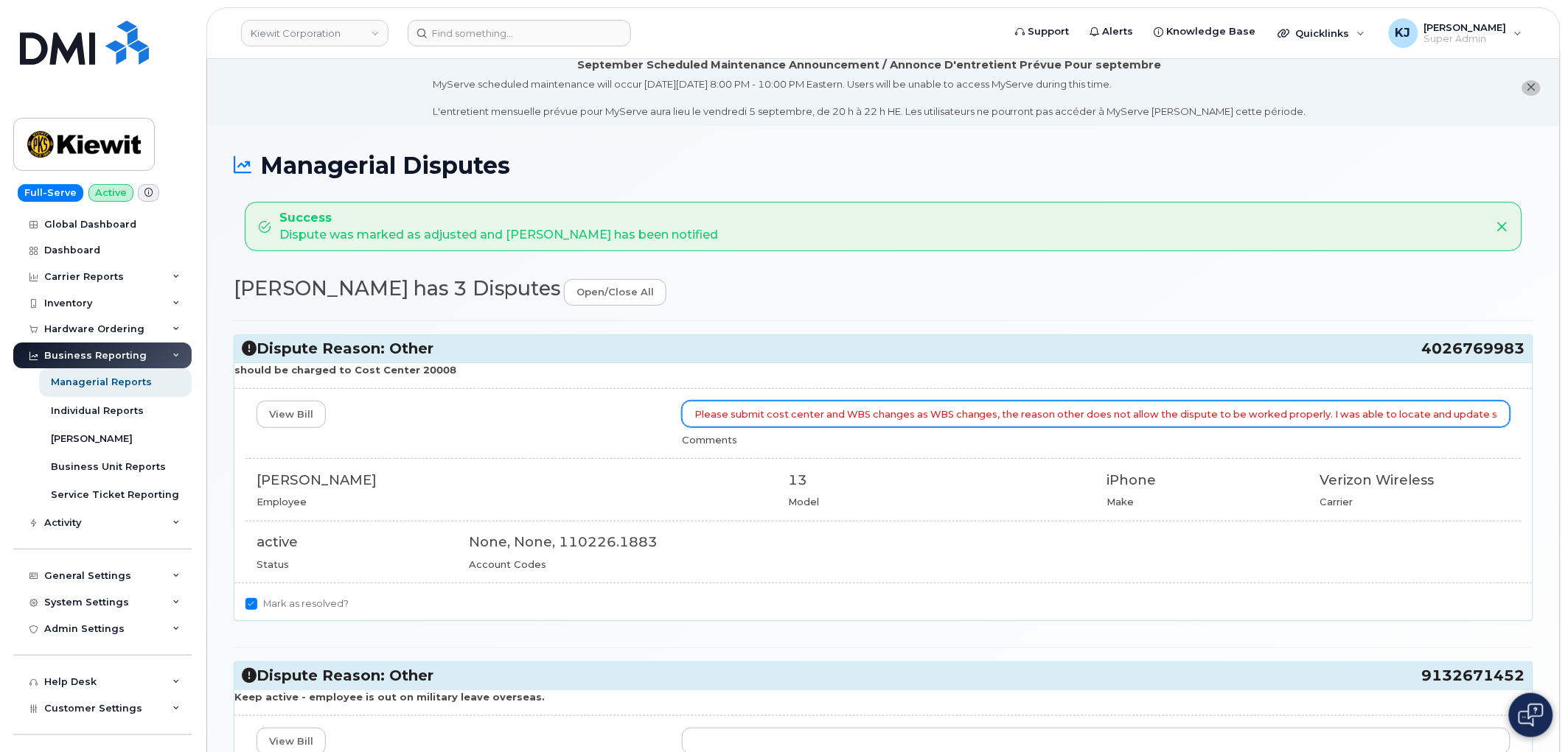
scroll to position [0, 84]
drag, startPoint x: 693, startPoint y: 409, endPoint x: 1571, endPoint y: 420, distance: 878.1
click at [1567, 420] on html "[PERSON_NAME] Corporation Support Alerts Knowledge Base Quicklinks Suspend / Ca…" at bounding box center [784, 575] width 1568 height 1168
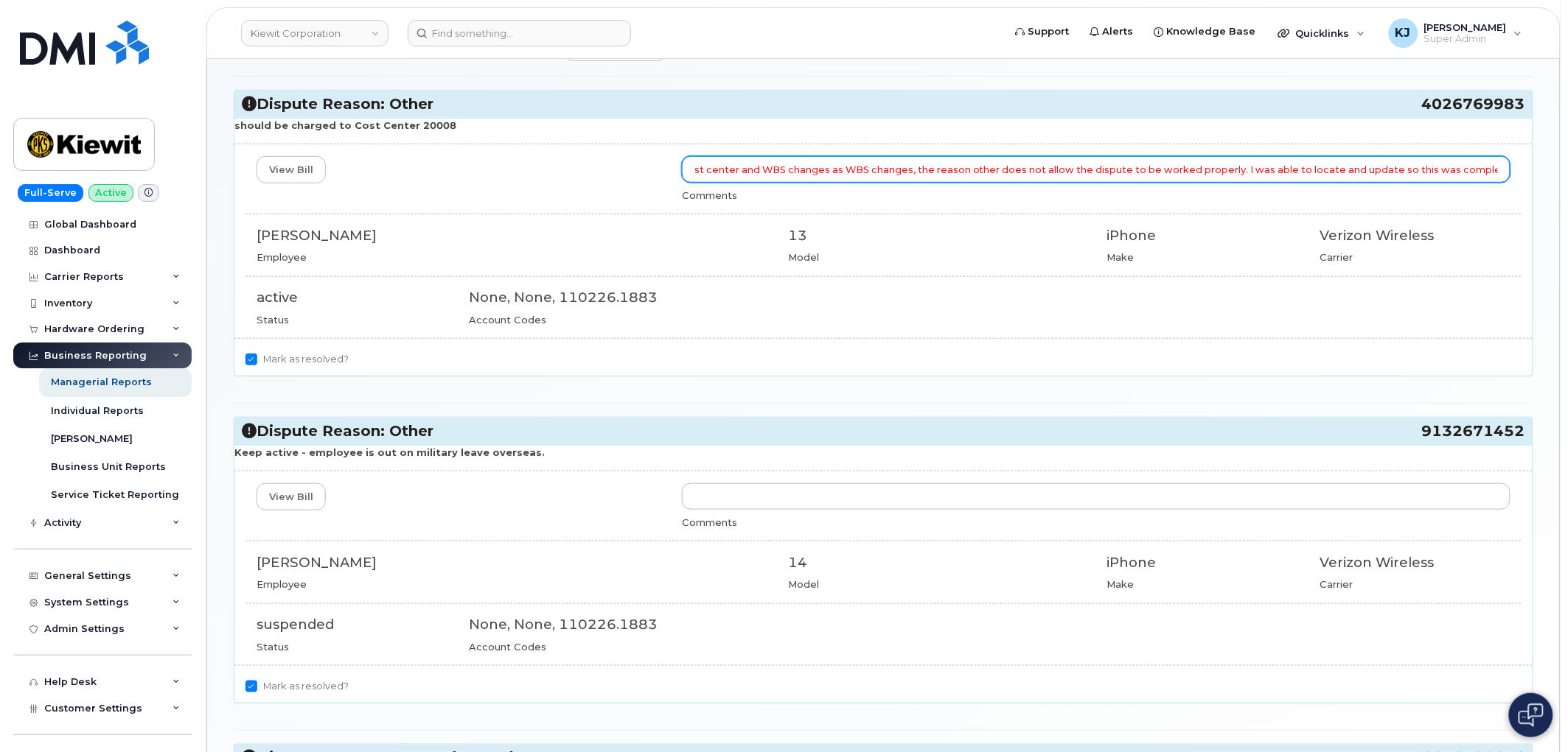
scroll to position [418, 0]
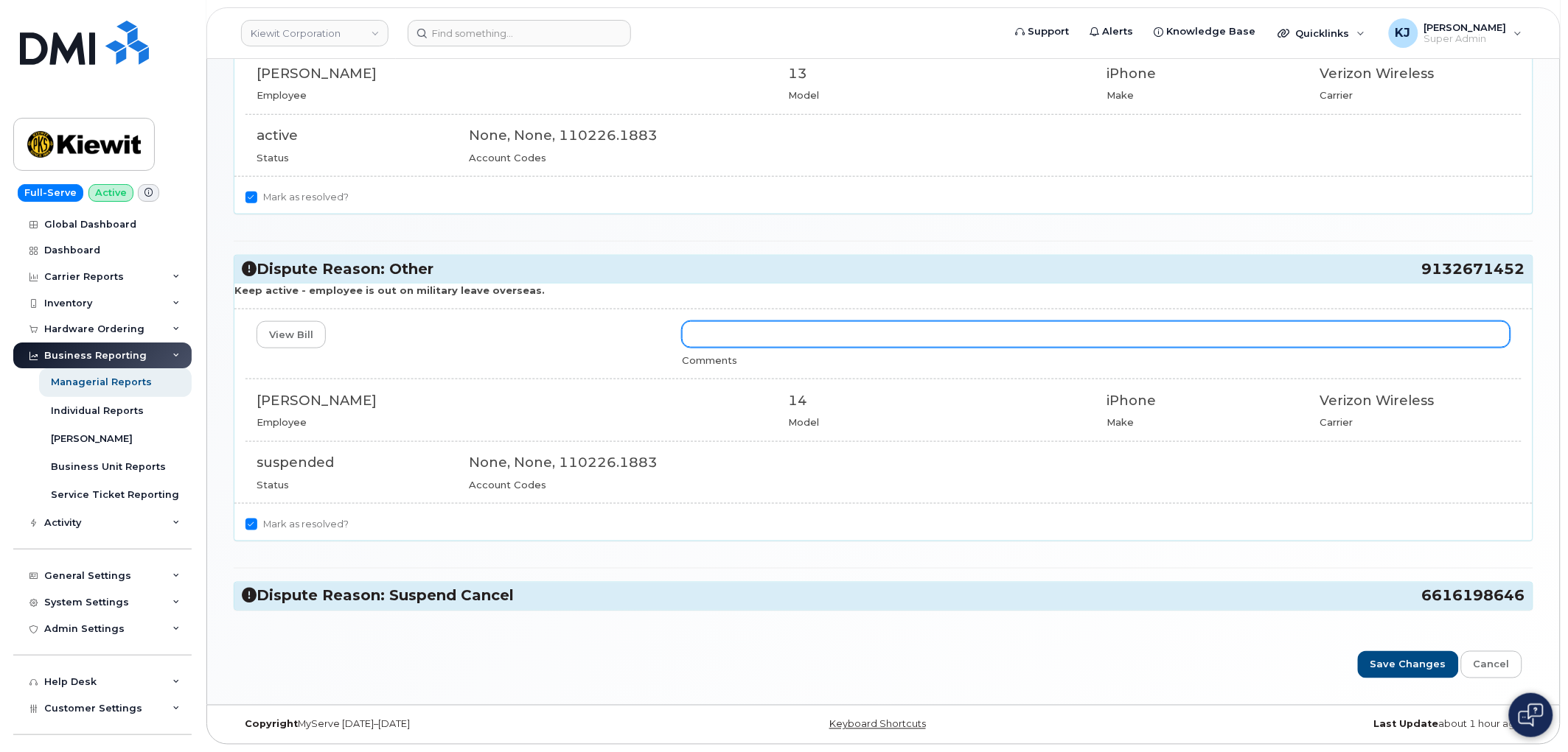
click at [769, 328] on input "text" at bounding box center [1096, 335] width 828 height 27
paste input "Please submit cost center and WBS changes as WBS changes, the reason other does…"
drag, startPoint x: 782, startPoint y: 333, endPoint x: 765, endPoint y: 337, distance: 17.5
click at [765, 337] on input "Please submit cost center and WBS changes as WBS changes, the reason other does…" at bounding box center [1096, 335] width 828 height 27
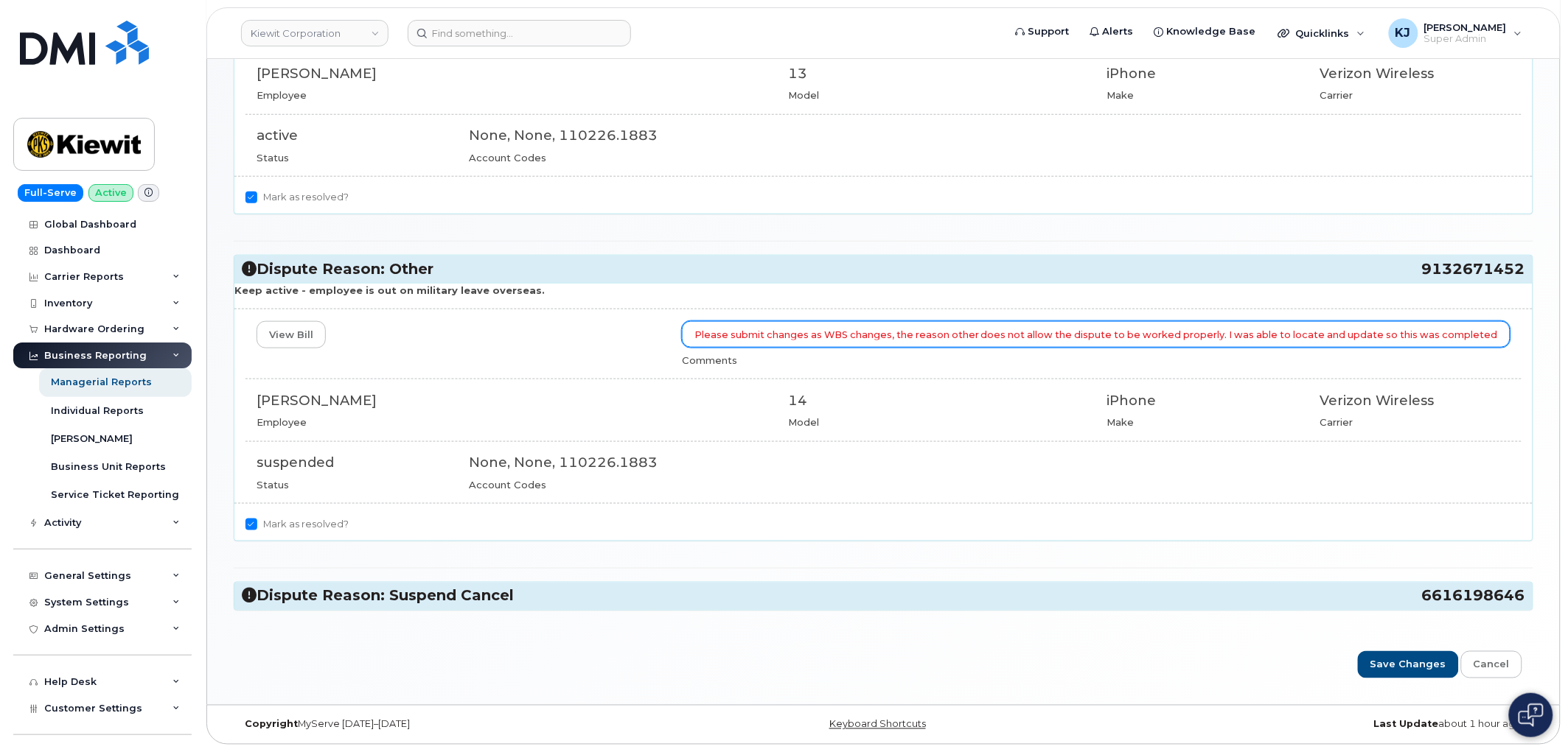
drag, startPoint x: 846, startPoint y: 334, endPoint x: 834, endPoint y: 334, distance: 12.0
click at [834, 334] on input "Please submit changes as WBS changes, the reason other does not allow the dispu…" at bounding box center [1096, 335] width 828 height 27
drag, startPoint x: 886, startPoint y: 336, endPoint x: 822, endPoint y: 333, distance: 64.1
click at [822, 333] on input "Please submit changes as WBS changes, the reason other does not allow the dispu…" at bounding box center [1096, 335] width 828 height 27
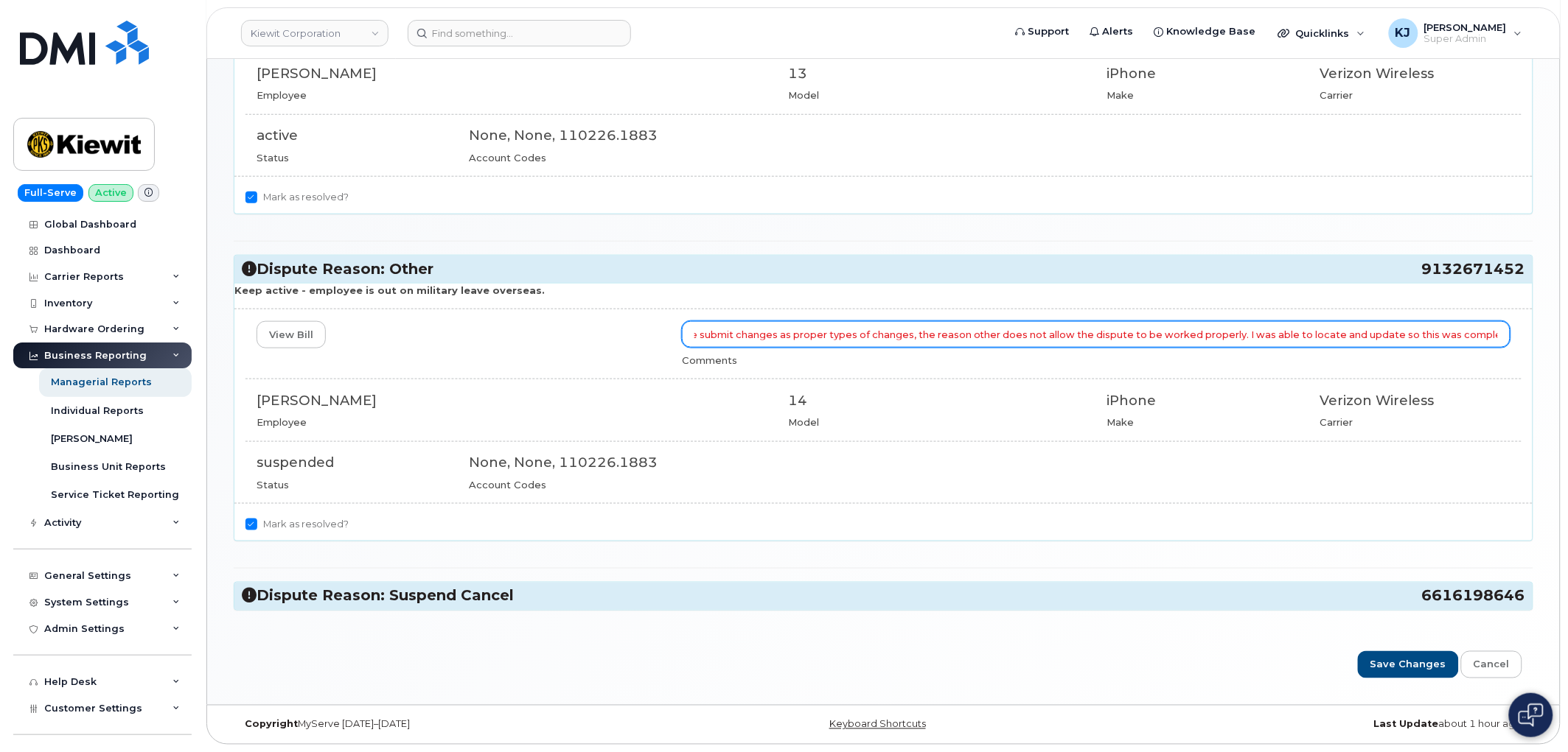
drag, startPoint x: 1499, startPoint y: 329, endPoint x: 1520, endPoint y: 332, distance: 21.2
click at [1520, 332] on div "Please submit changes as proper types of changes, the reason other does not all…" at bounding box center [1097, 344] width 851 height 46
click at [1489, 332] on input "Please submit changes as proper types of changes, the reason other does not all…" at bounding box center [1096, 335] width 828 height 27
type input "Please submit changes as proper types of changes, the reason other does not all…"
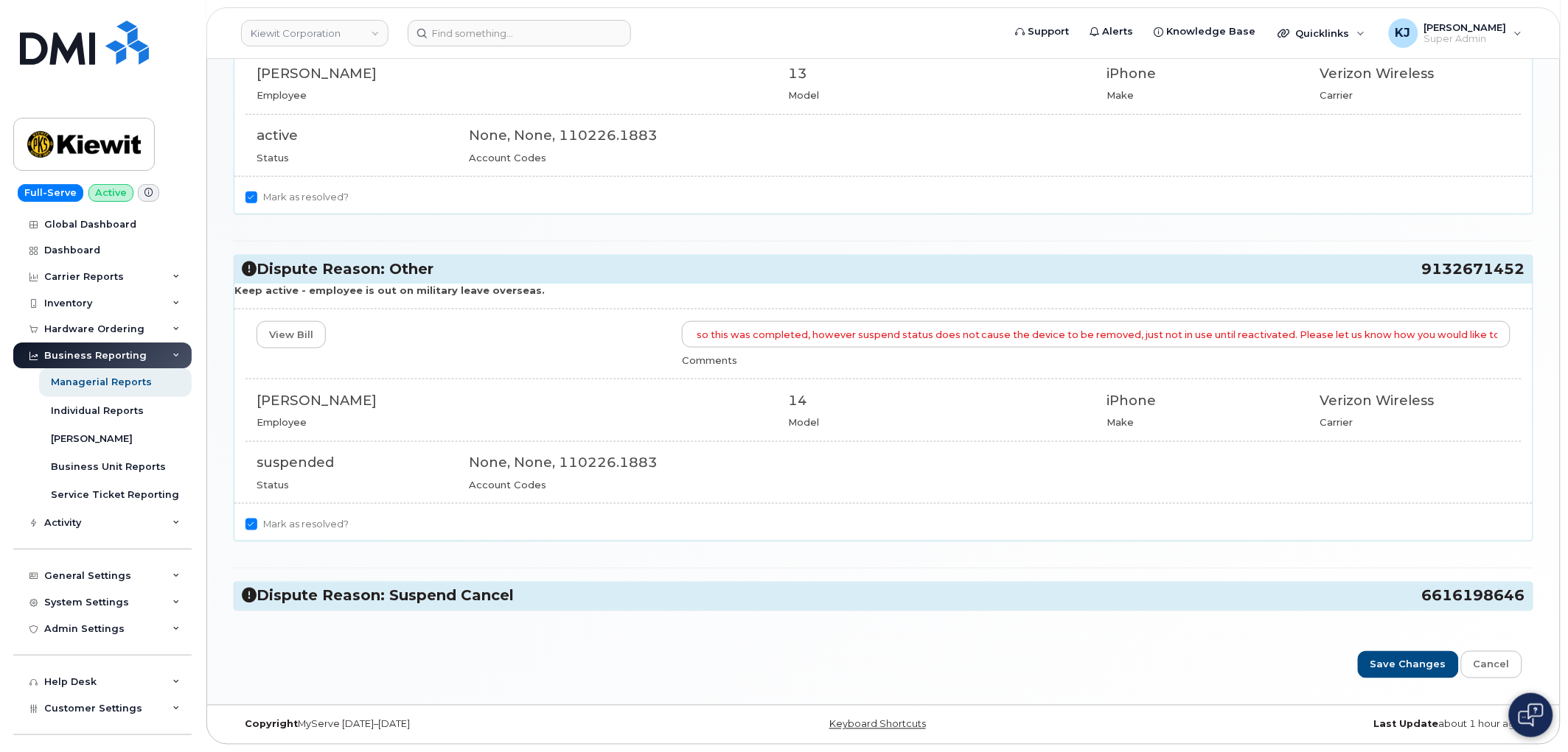
click at [367, 596] on h3 "Dispute Reason: Suspend Cancel 6616198646" at bounding box center [883, 597] width 1283 height 20
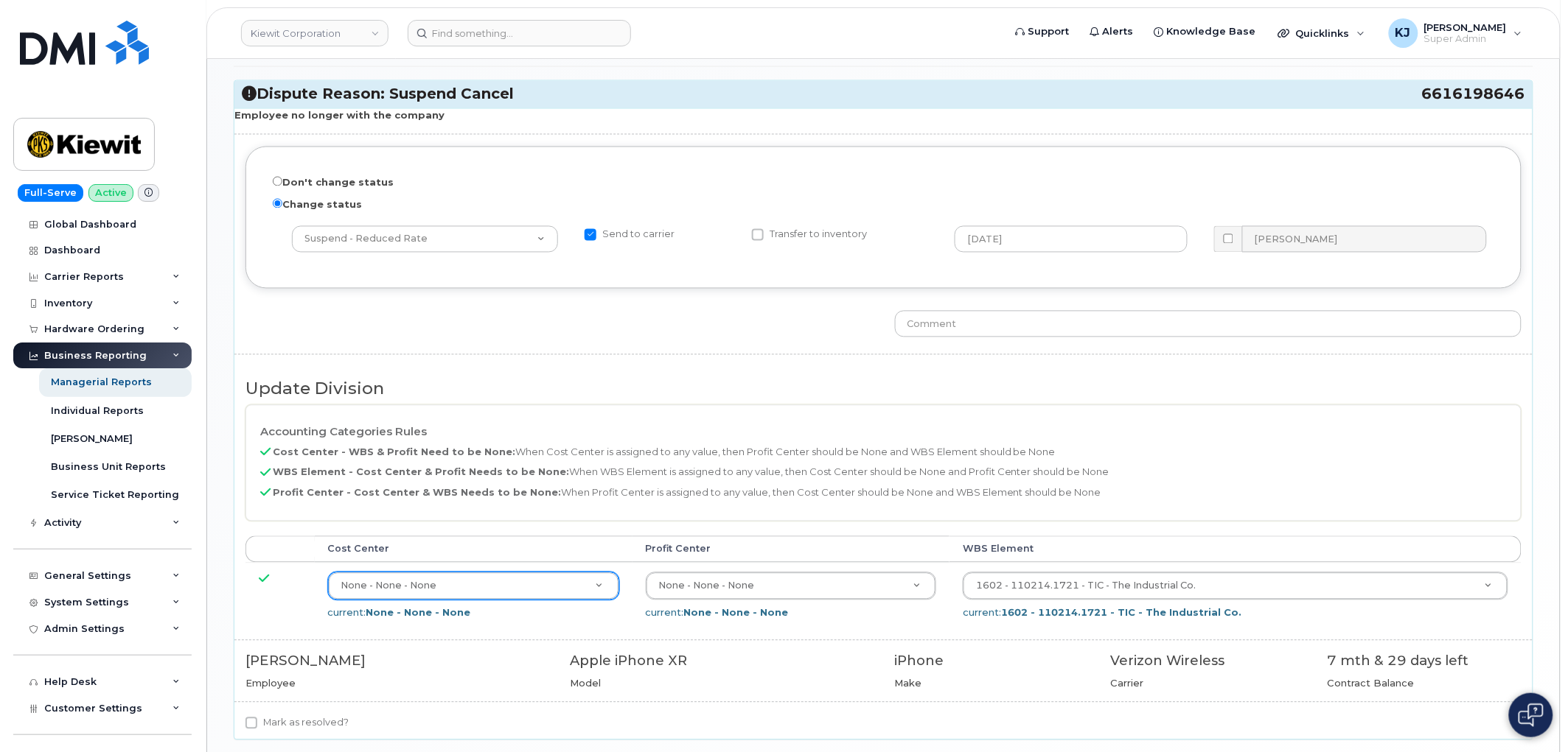
scroll to position [1051, 0]
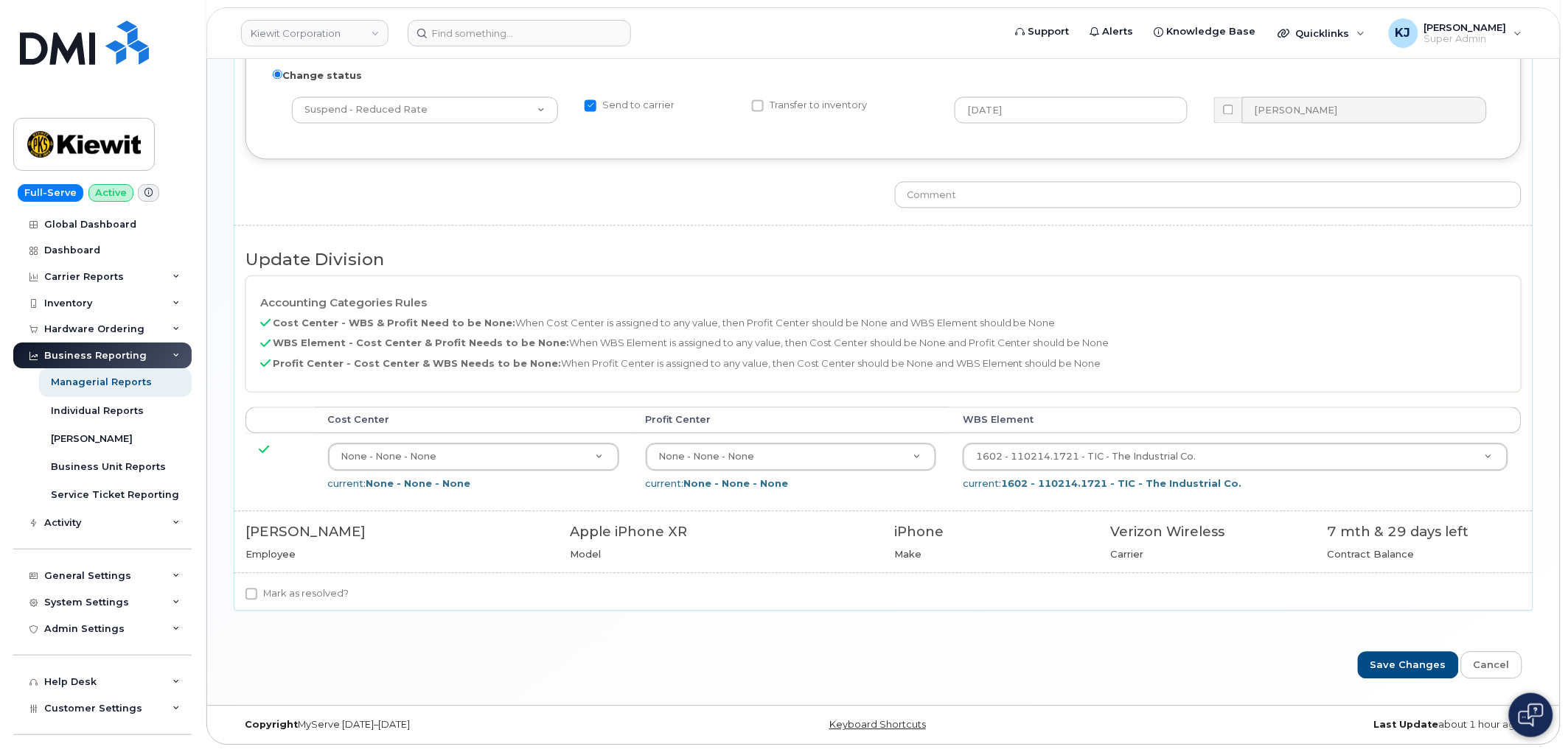
click at [298, 590] on label "Mark as resolved?" at bounding box center [297, 593] width 103 height 18
click at [257, 590] on input "Mark as resolved?" at bounding box center [252, 594] width 12 height 12
checkbox input "true"
click at [1377, 671] on input "Save Changes" at bounding box center [1408, 665] width 101 height 28
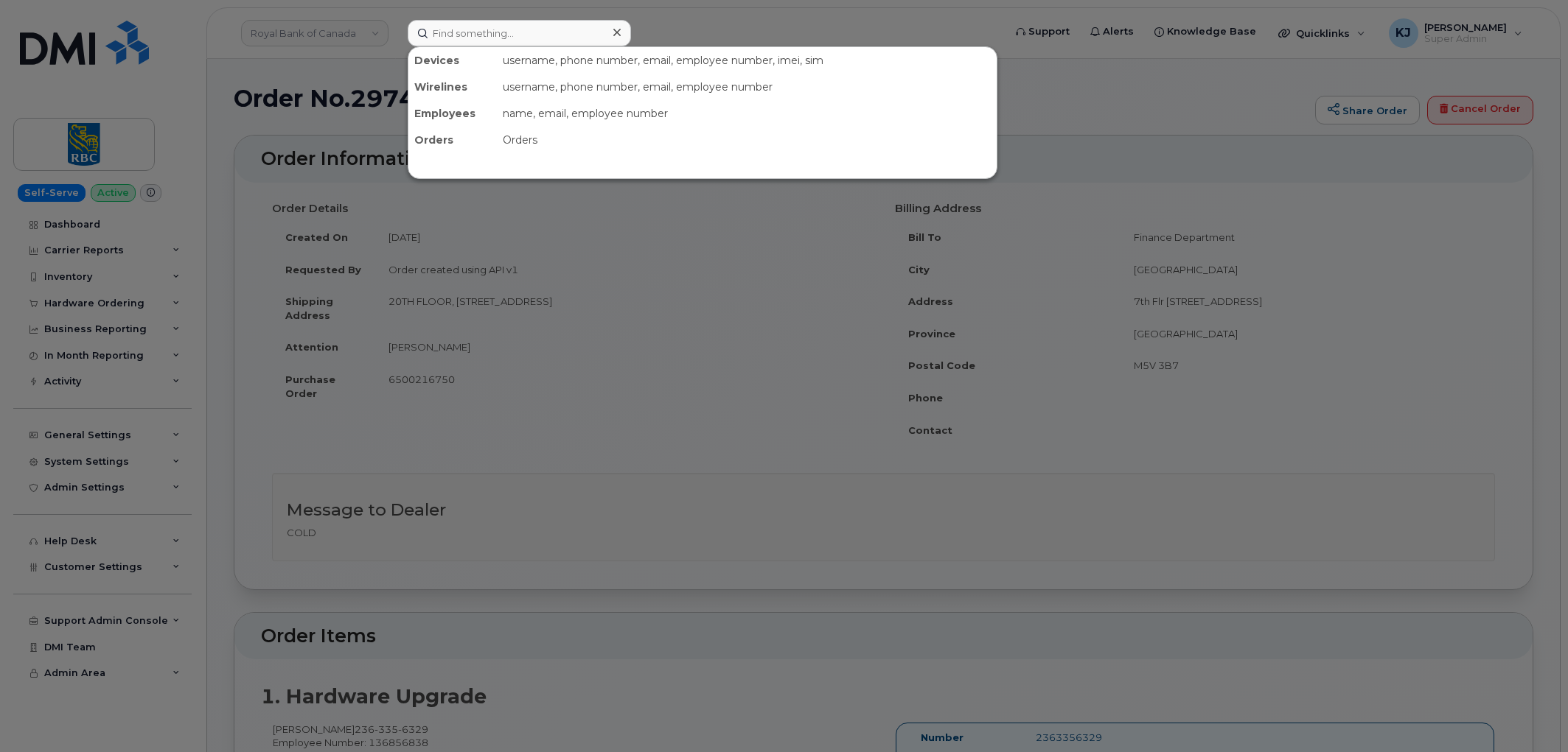
click at [531, 25] on input at bounding box center [519, 33] width 223 height 27
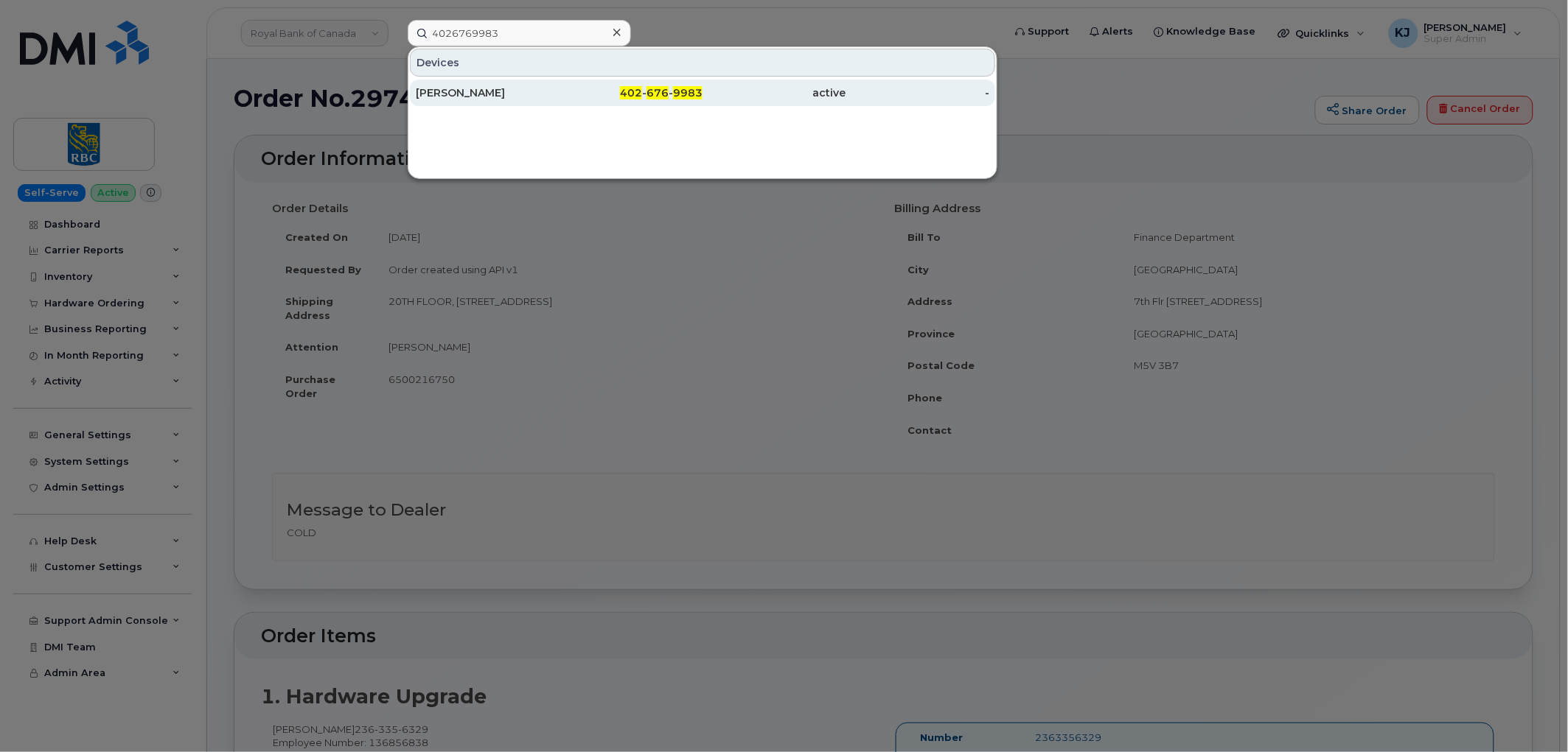
type input "4026769983"
click at [528, 87] on div "[PERSON_NAME]" at bounding box center [487, 93] width 144 height 15
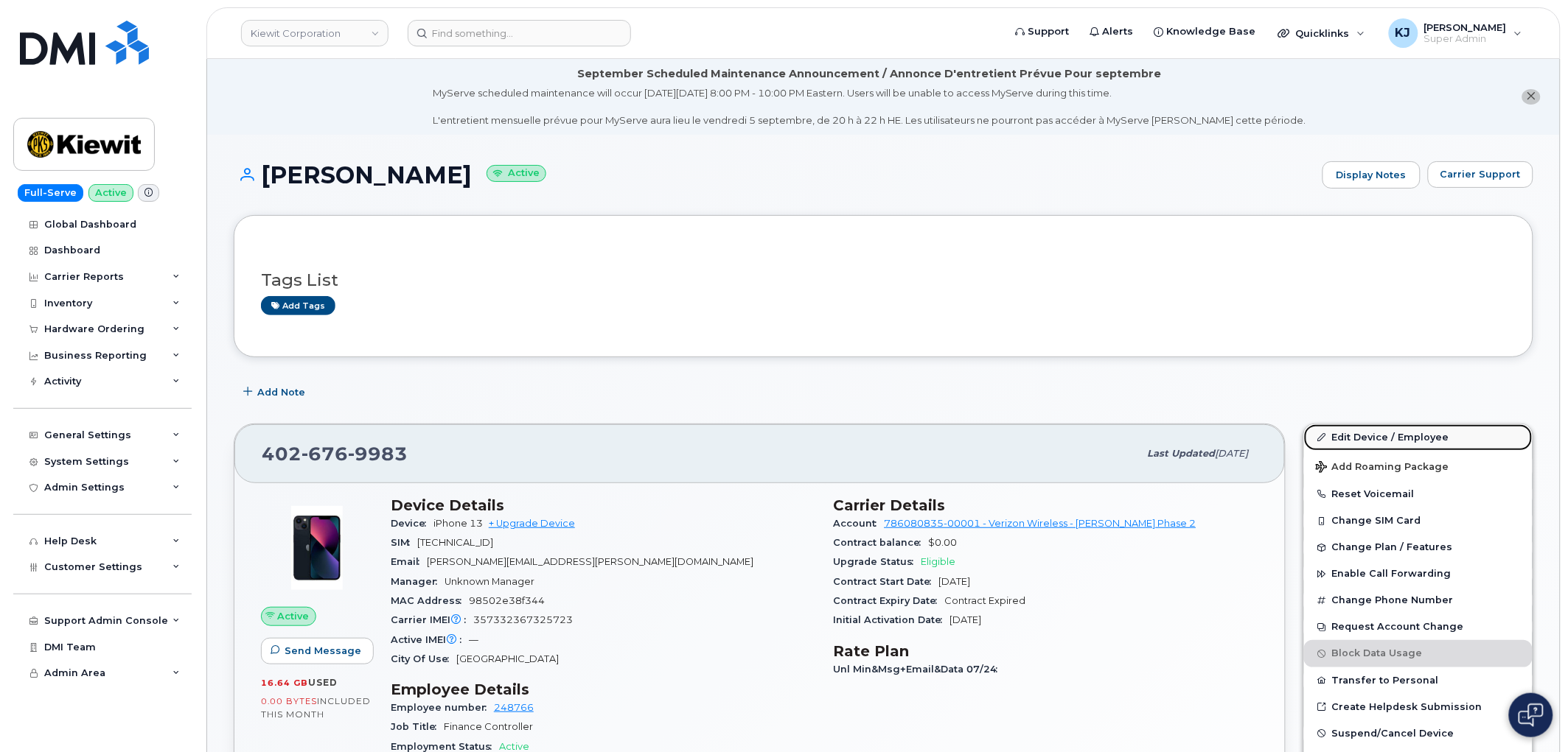
click at [1357, 437] on link "Edit Device / Employee" at bounding box center [1418, 438] width 228 height 27
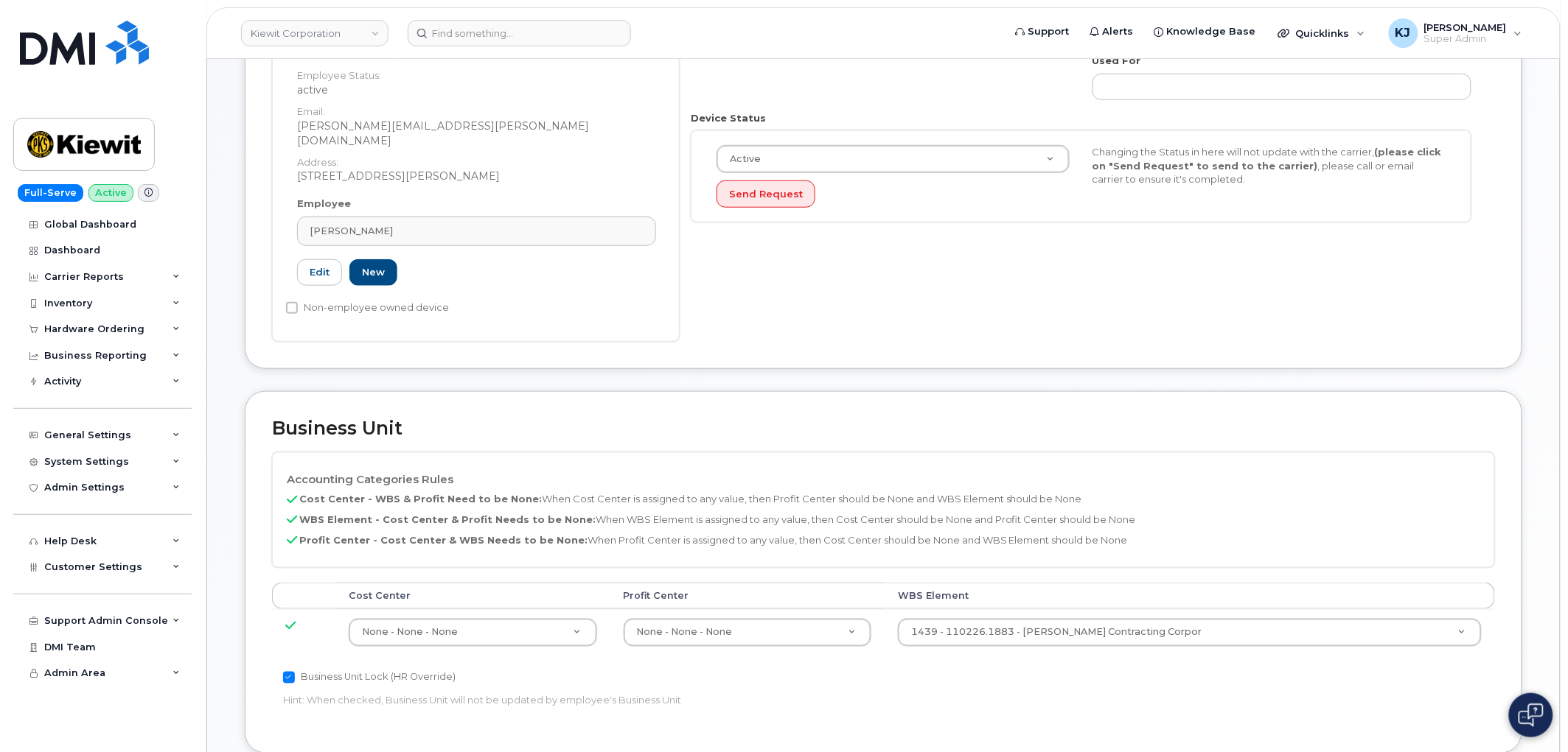
scroll to position [572, 0]
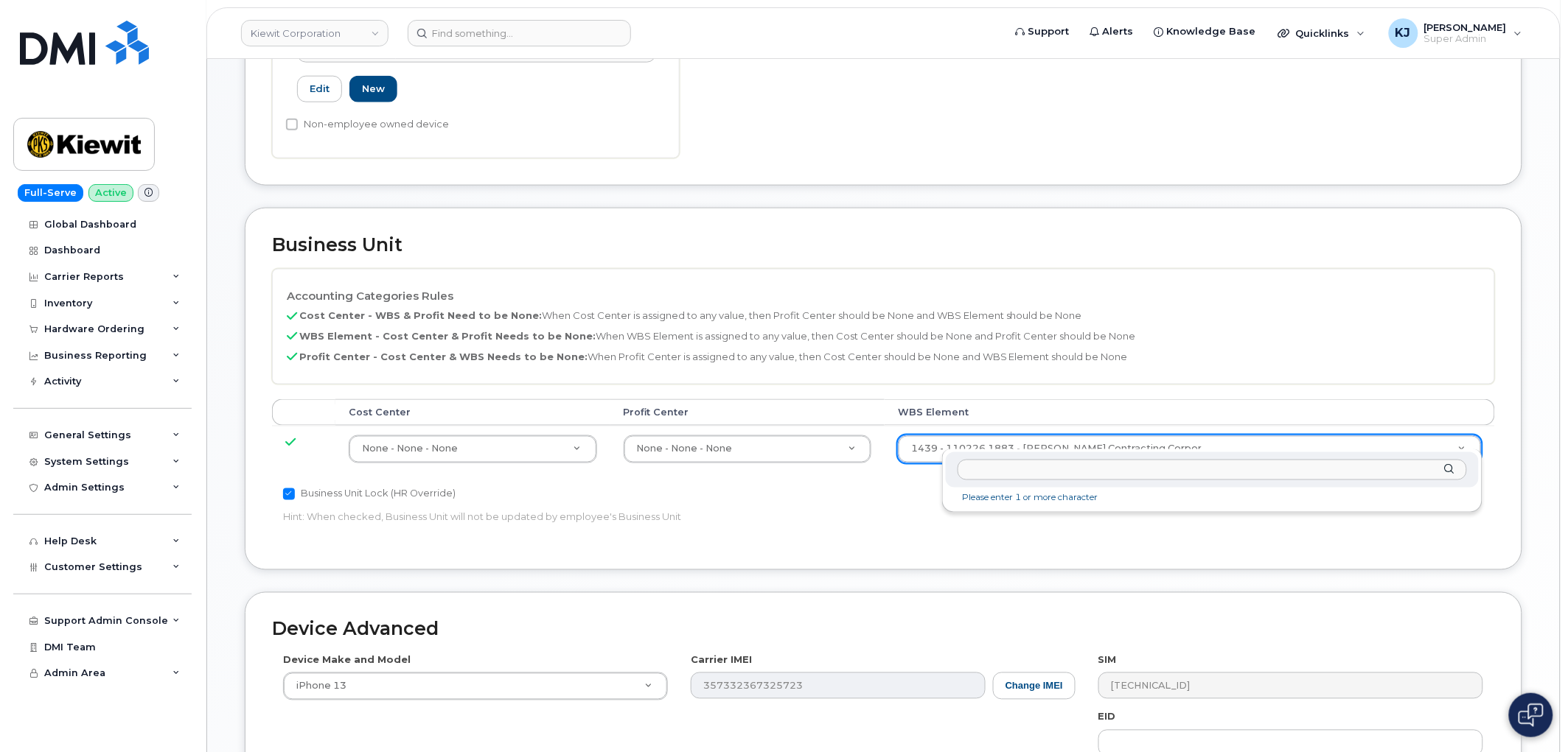
type input "20008"
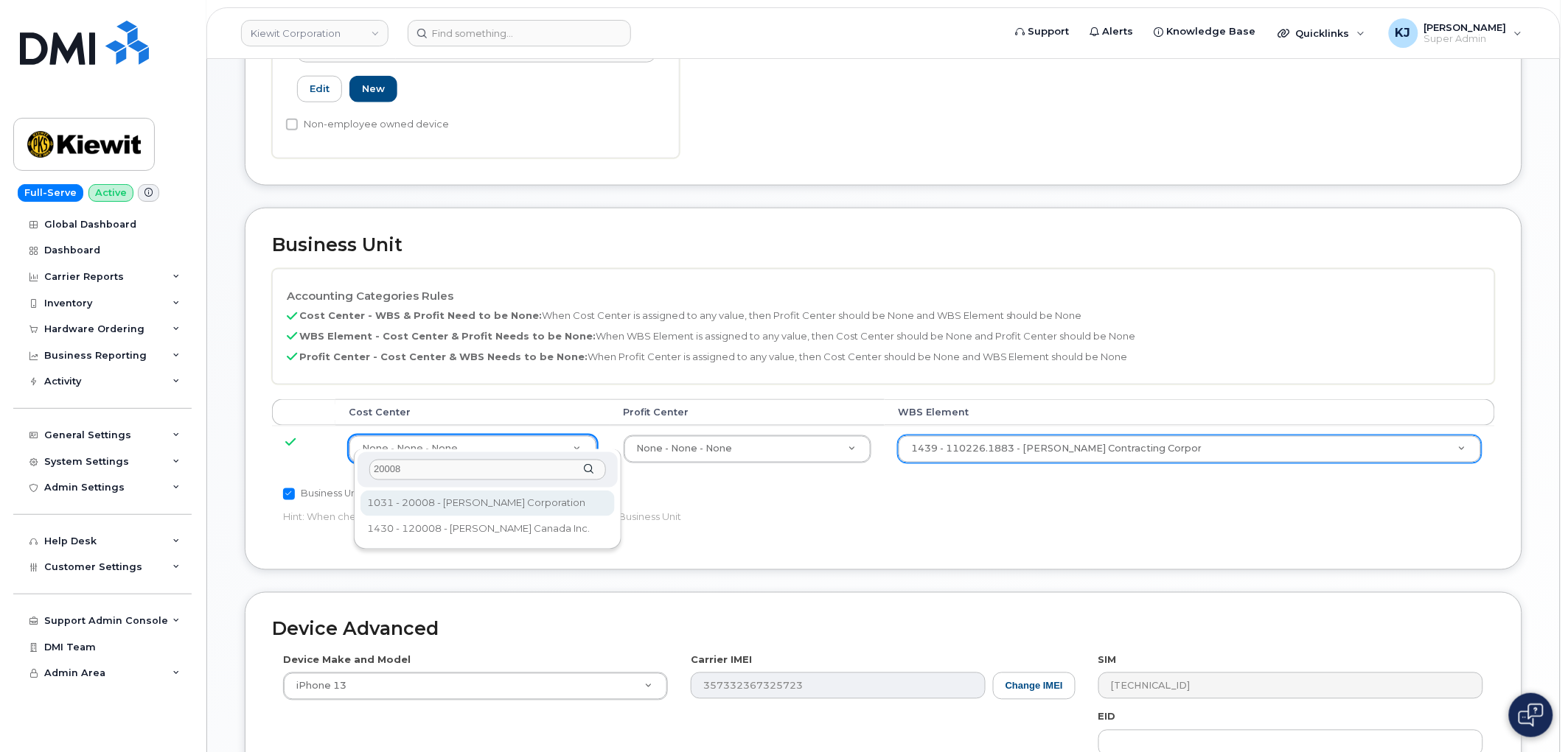
type input "20008"
type input "30346435"
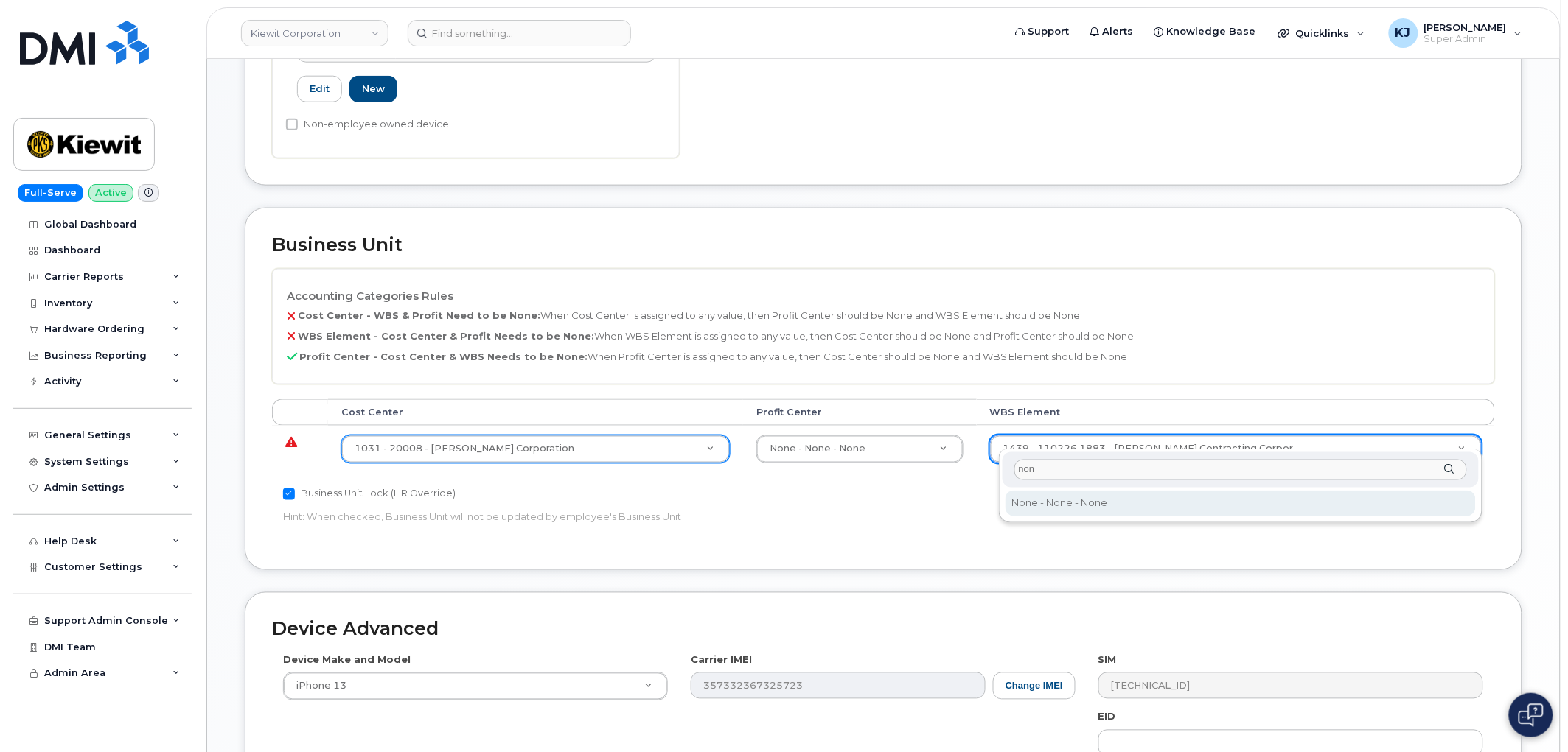
type input "non"
type input "29699477"
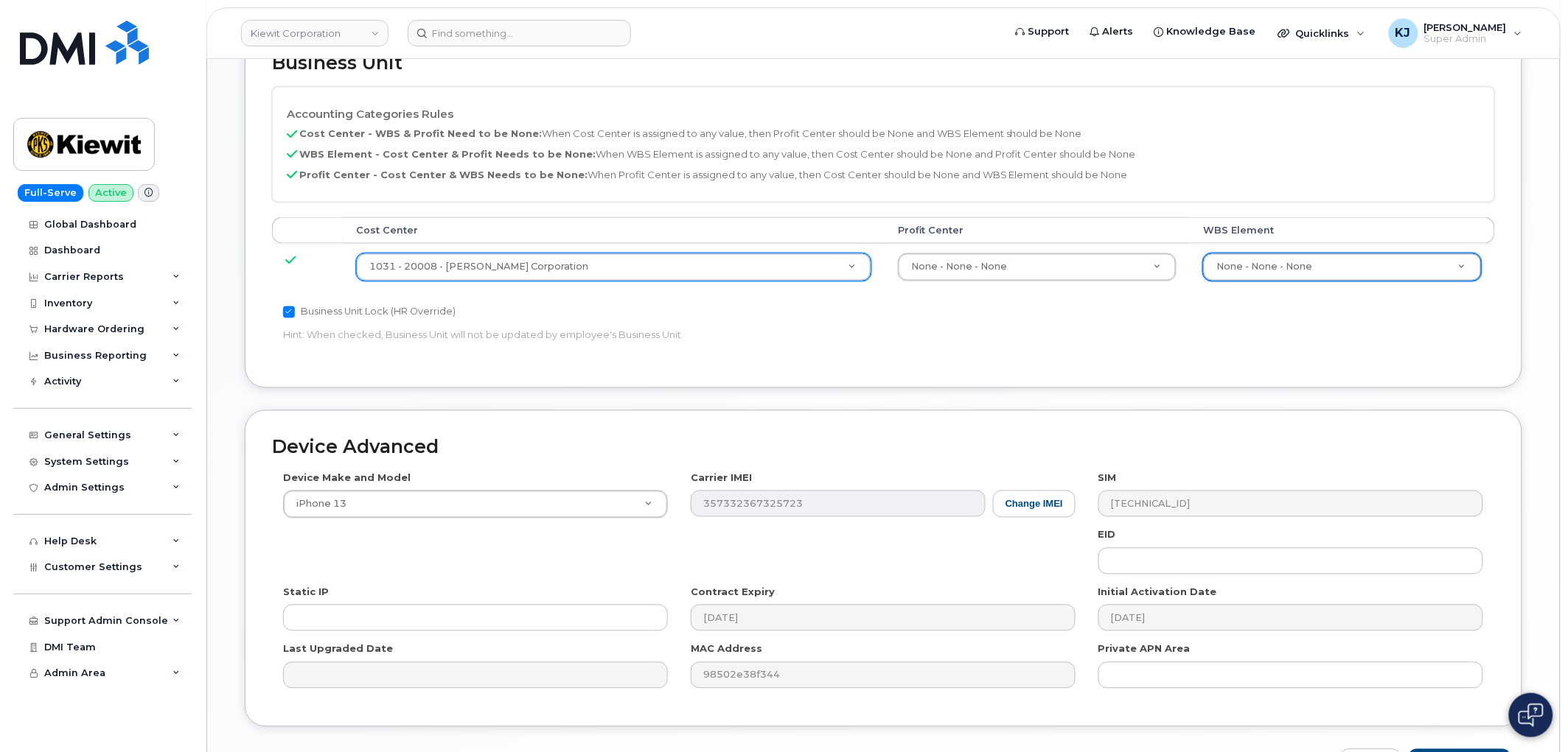
scroll to position [838, 0]
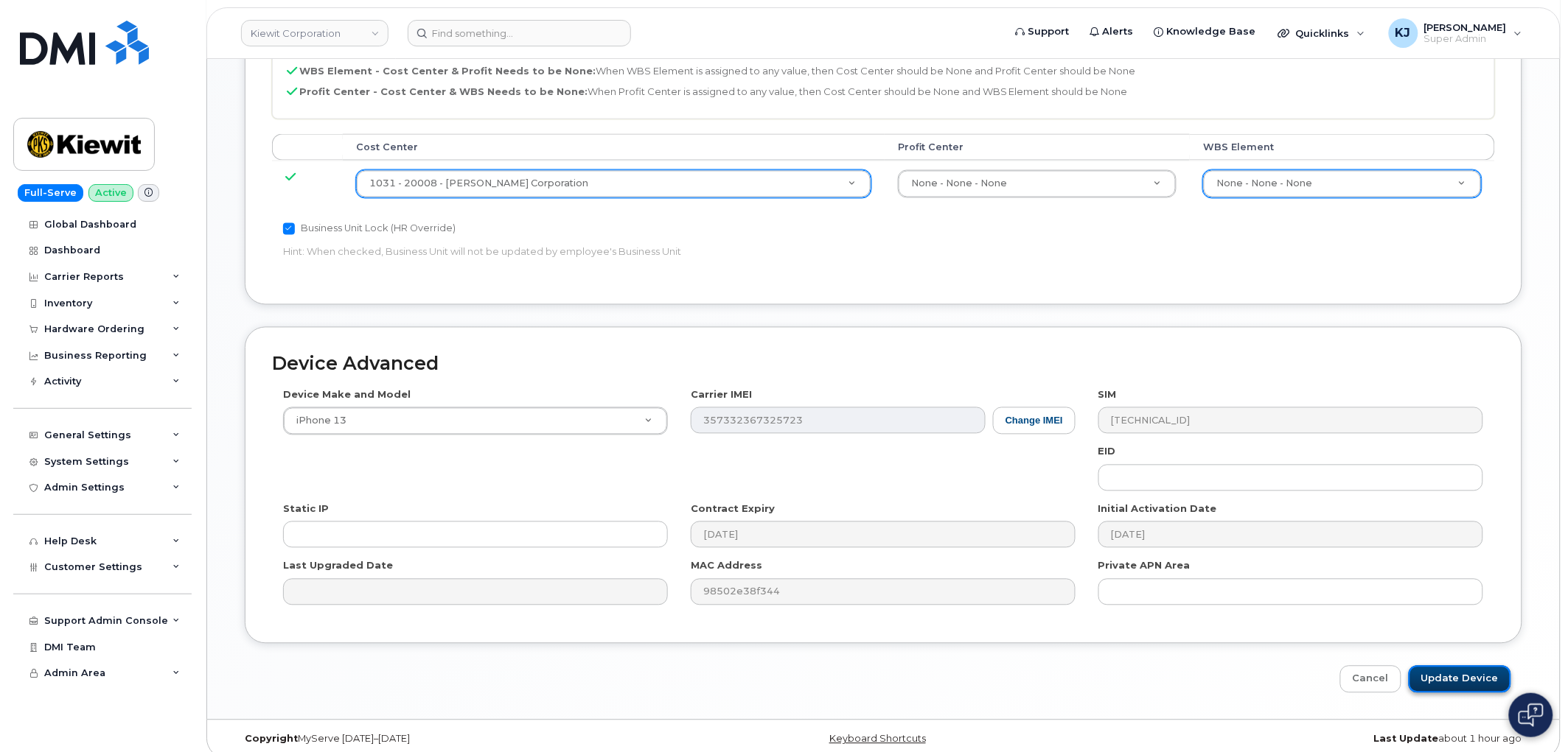
click at [1431, 666] on input "Update Device" at bounding box center [1459, 679] width 103 height 28
type input "Saving..."
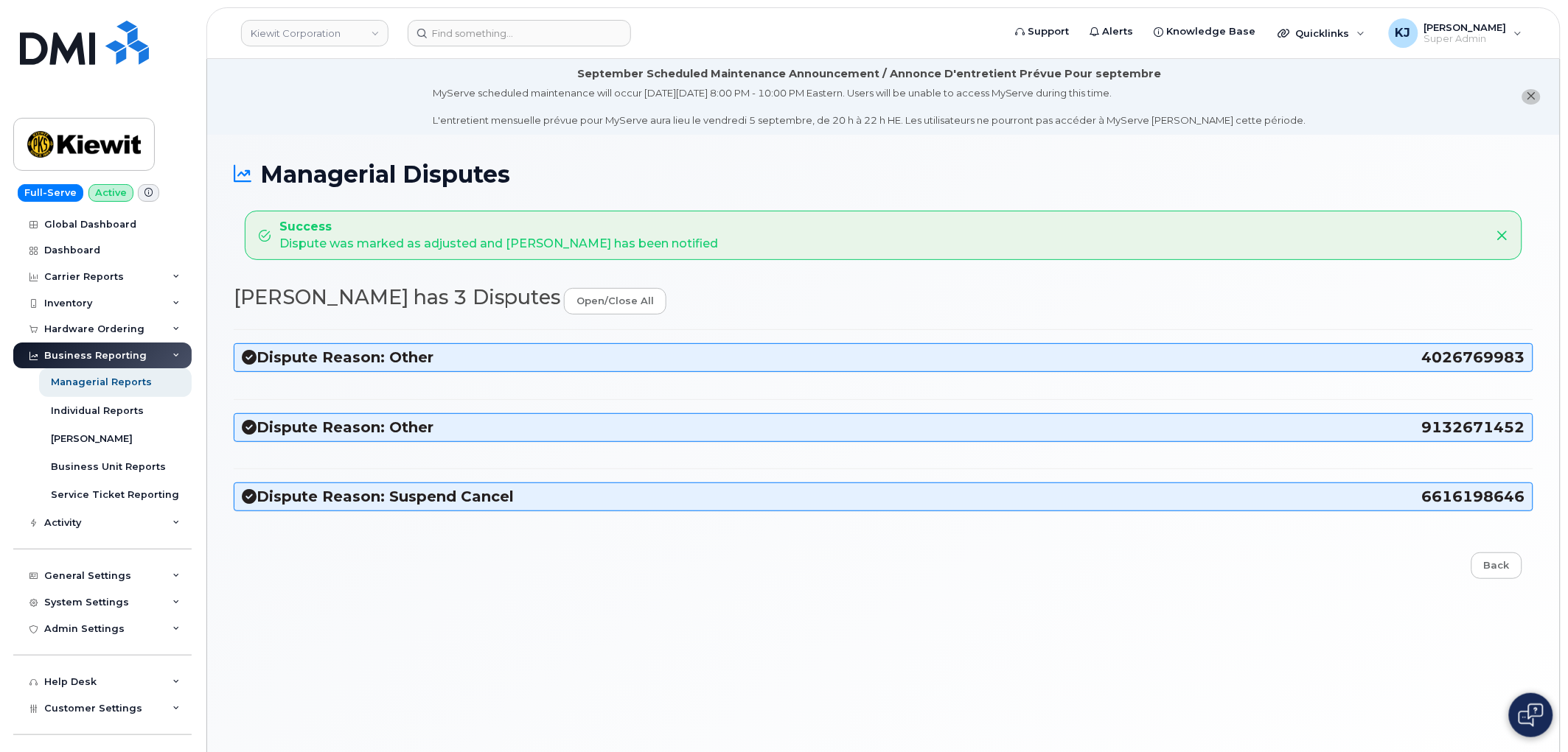
drag, startPoint x: 263, startPoint y: 178, endPoint x: 734, endPoint y: 267, distance: 479.3
click at [734, 267] on div "Managerial Disputes Success Dispute was marked as adjusted and [PERSON_NAME] ha…" at bounding box center [883, 461] width 1352 height 653
copy div "Managerial Disputes Success Dispute was marked as adjusted and [PERSON_NAME] ha…"
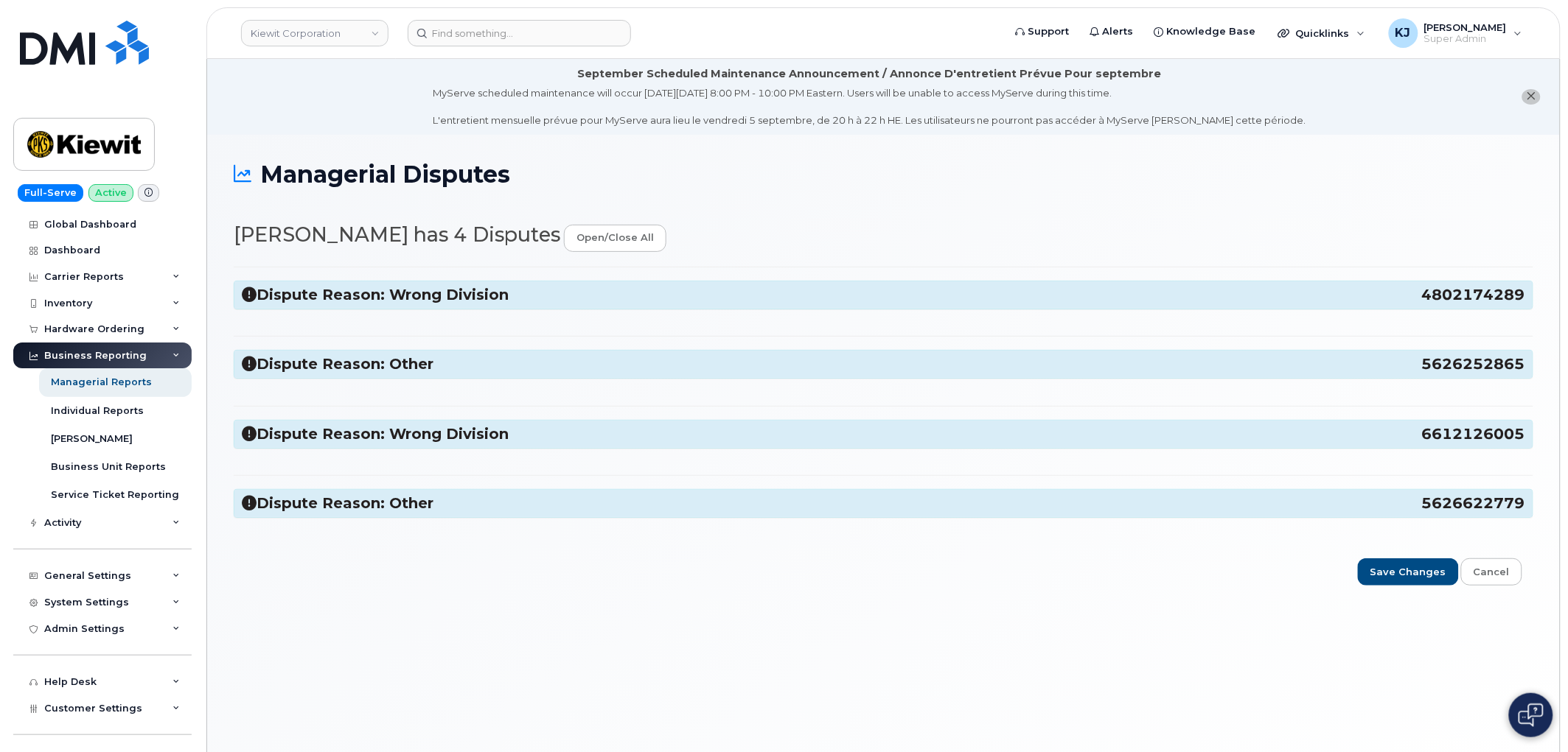
click at [400, 302] on h3 "Dispute Reason: Wrong Division 4802174289" at bounding box center [883, 295] width 1283 height 20
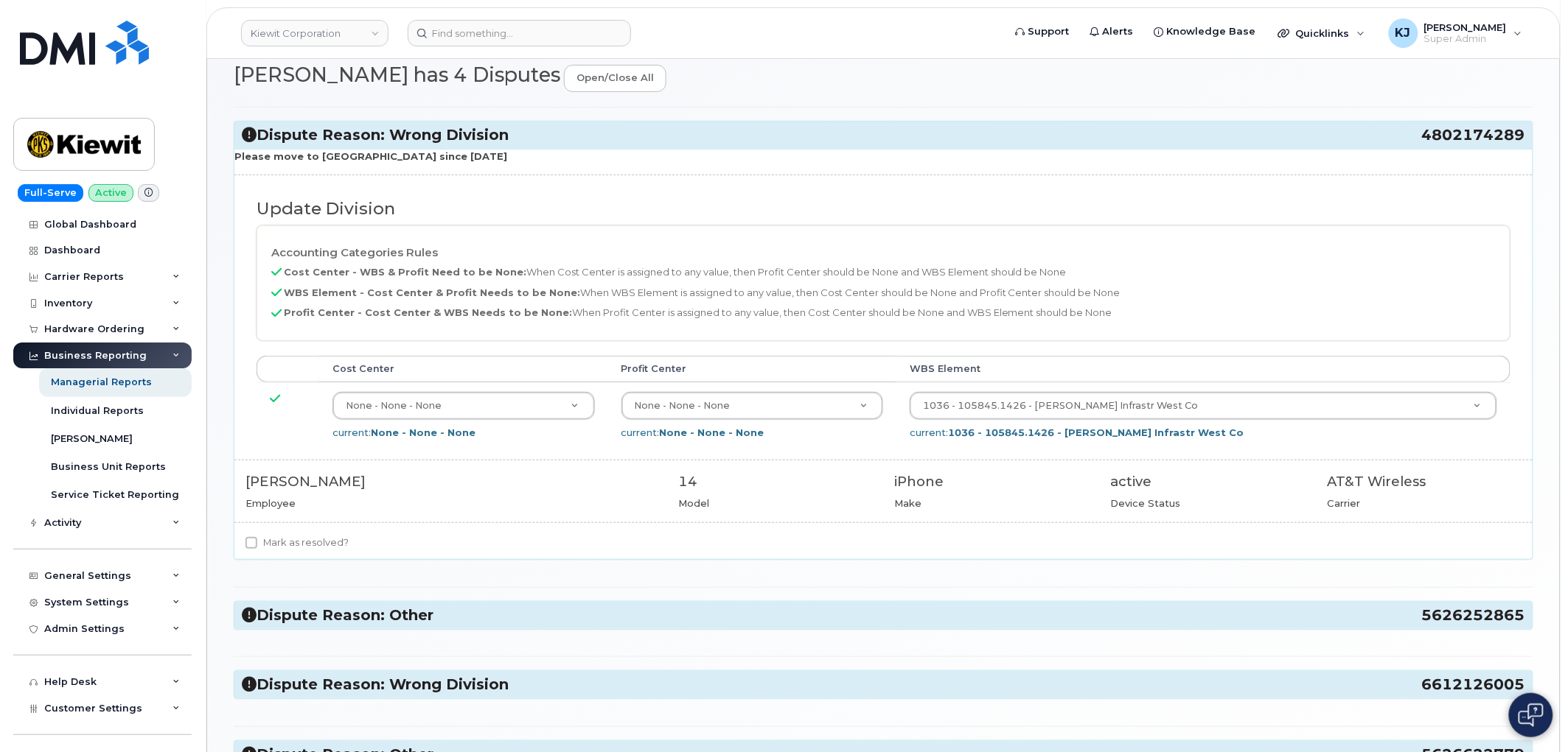
scroll to position [164, 0]
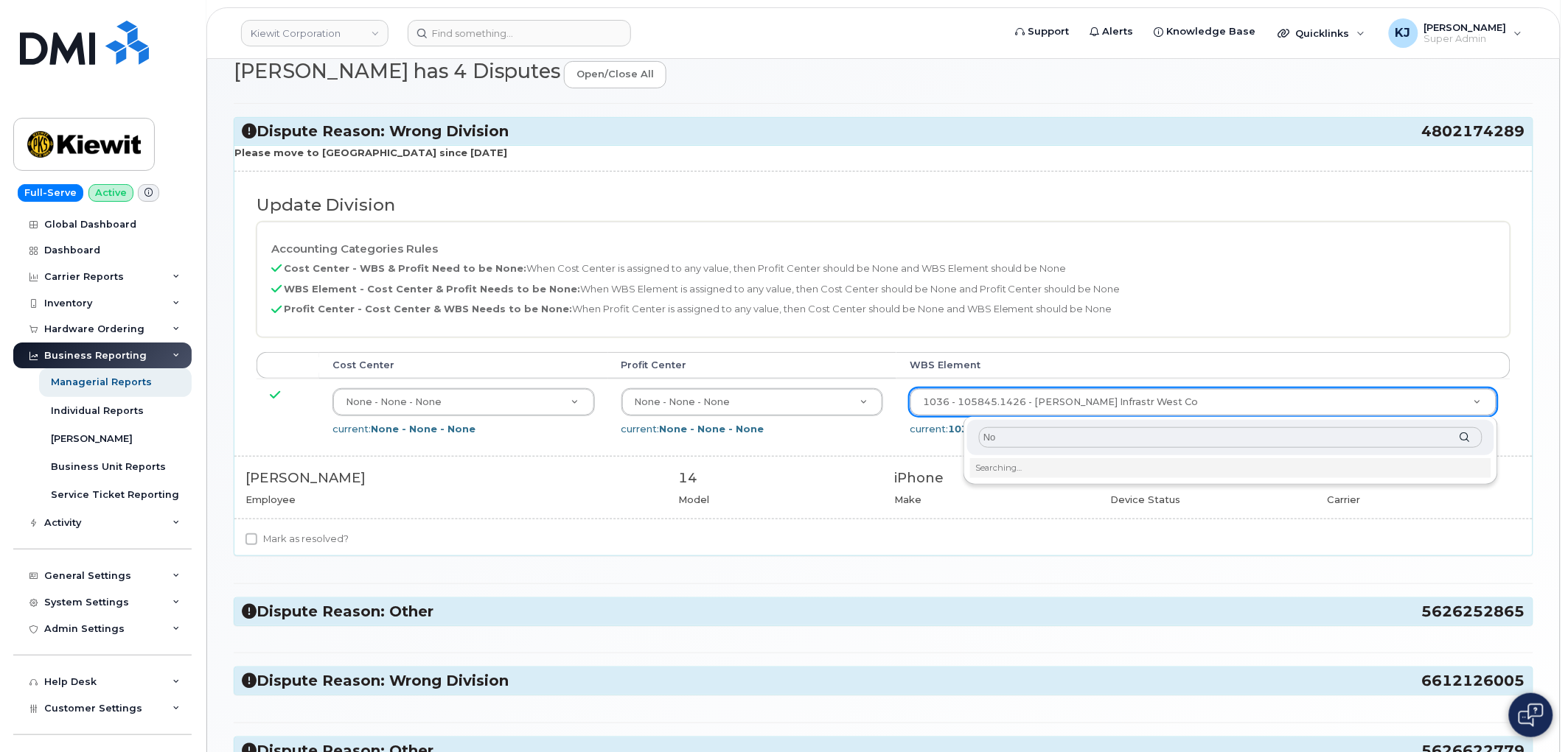
type input "N"
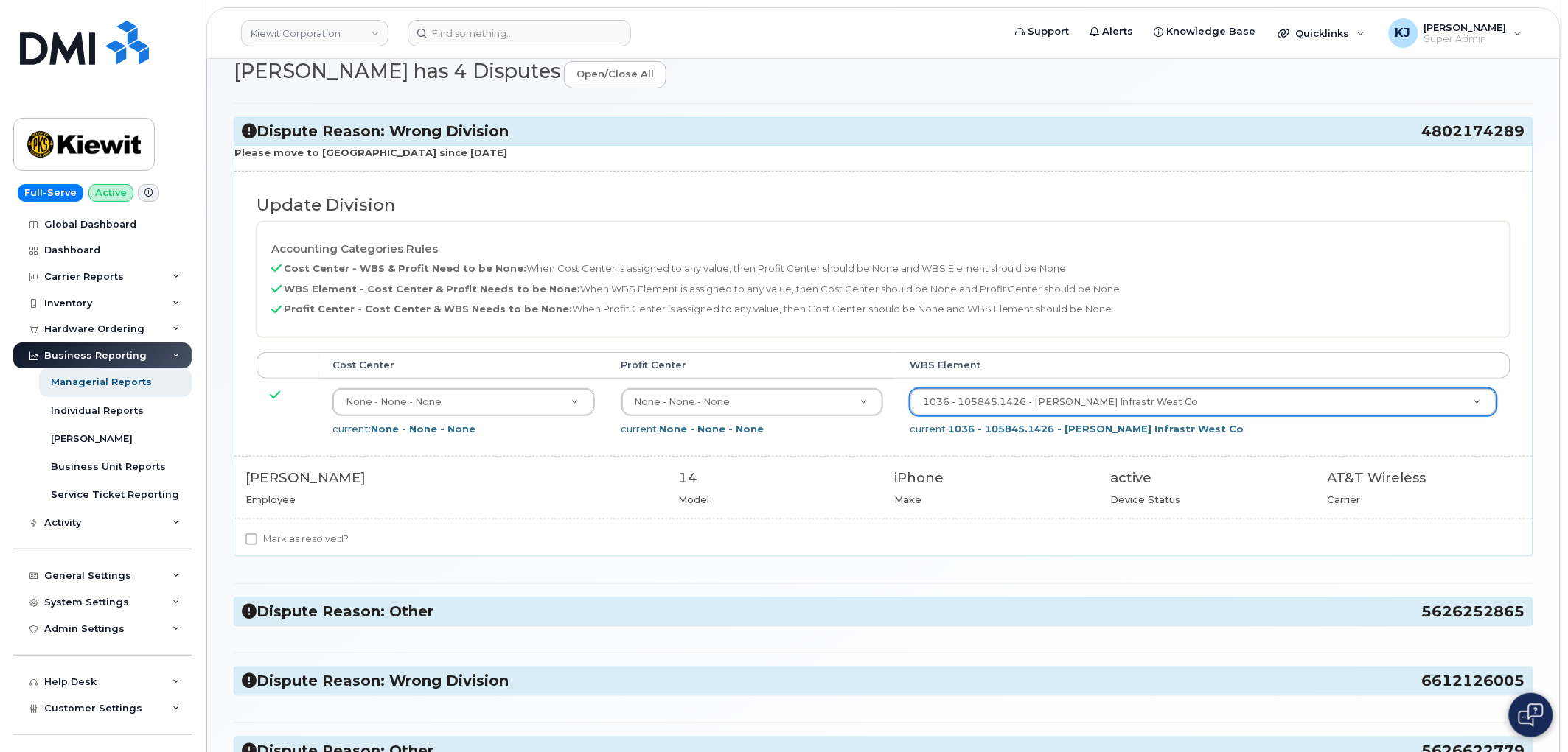
click at [292, 542] on label "Mark as resolved?" at bounding box center [297, 539] width 103 height 18
click at [257, 542] on input "Mark as resolved?" at bounding box center [252, 540] width 12 height 12
checkbox input "true"
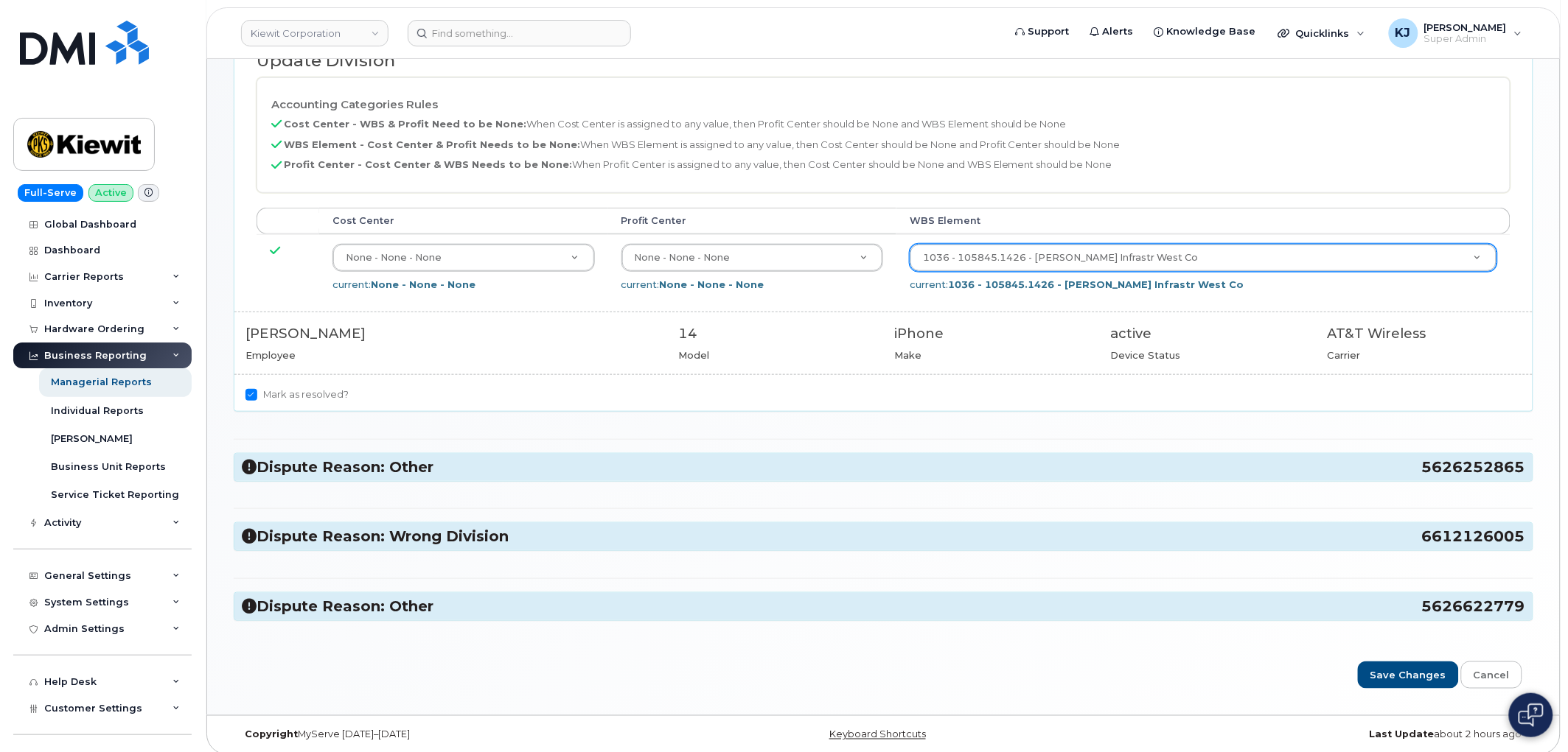
scroll to position [321, 0]
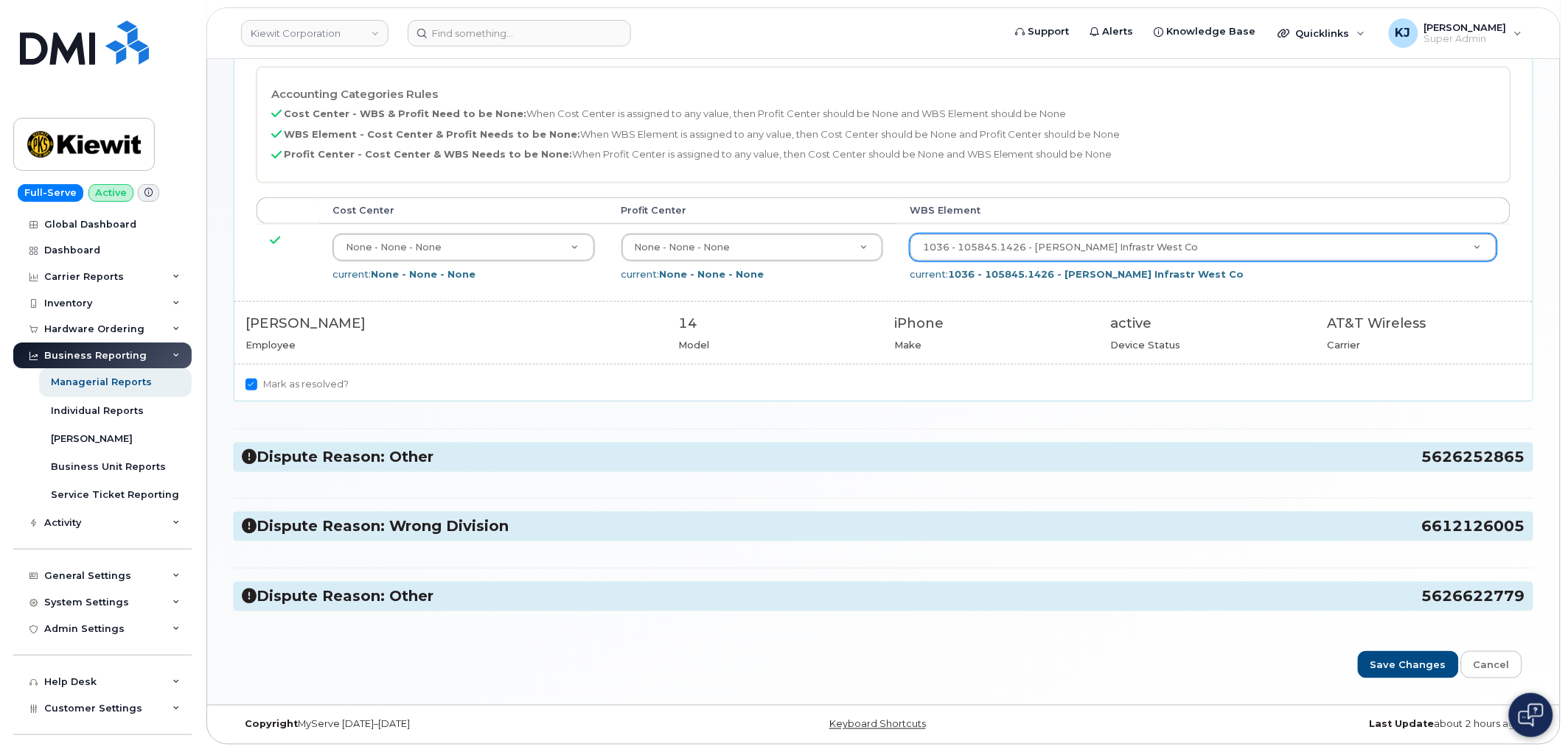
click at [416, 463] on h3 "Dispute Reason: Other 5626252865" at bounding box center [883, 457] width 1283 height 20
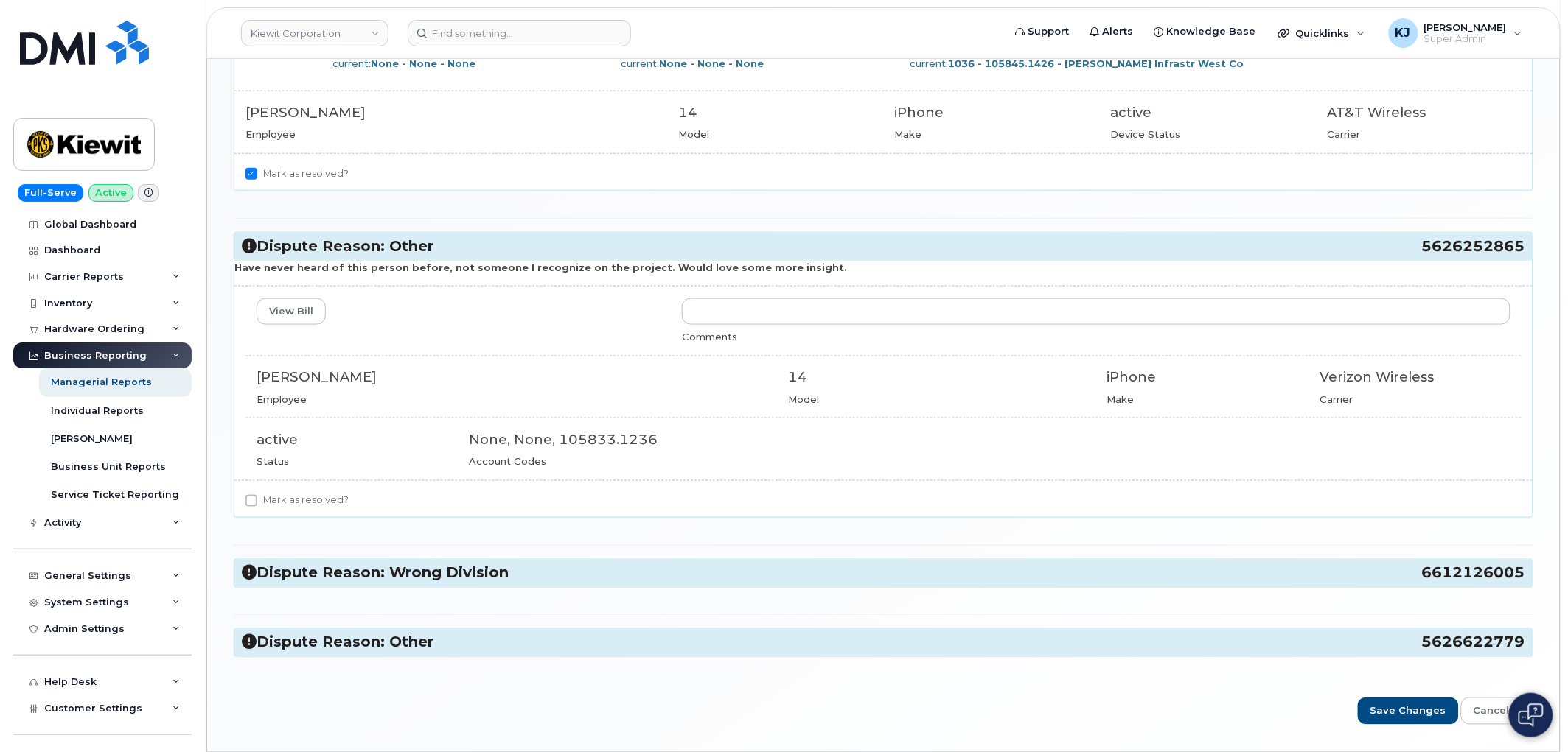
scroll to position [566, 0]
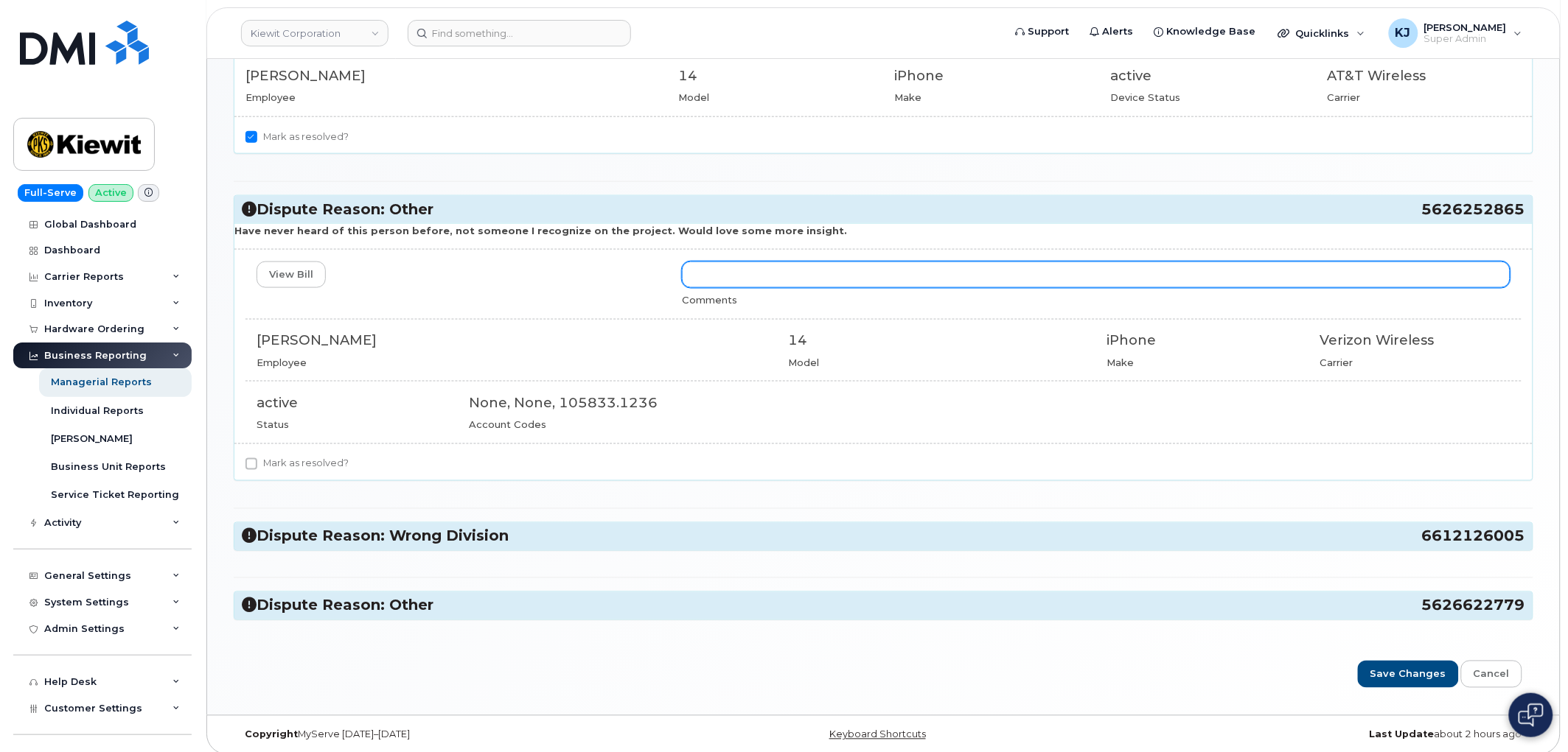
click at [821, 267] on input "text" at bounding box center [1096, 275] width 828 height 27
type input "We do not know each person on these accounts, these users and devices are uploa…"
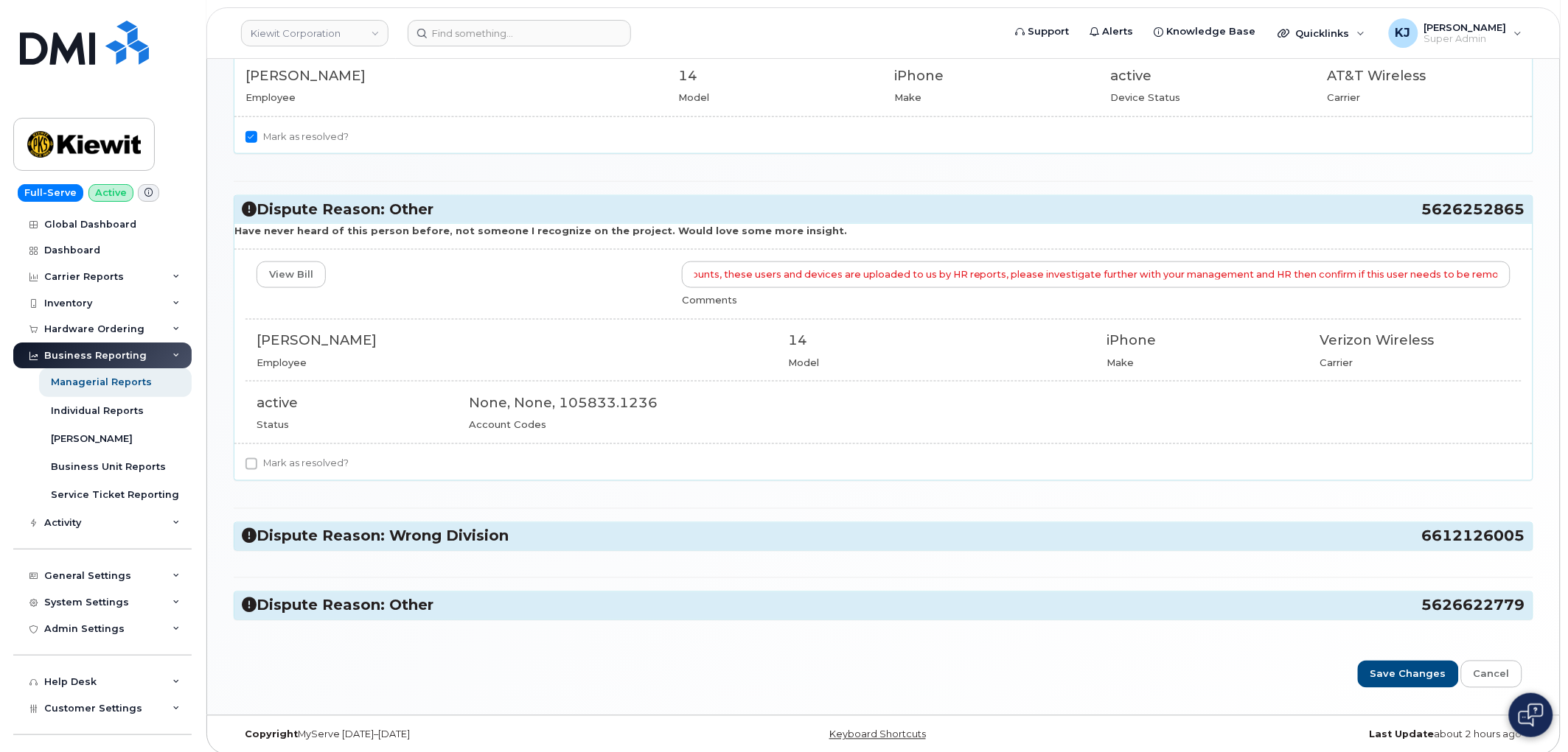
click at [314, 459] on label "Mark as resolved?" at bounding box center [297, 464] width 103 height 18
click at [257, 459] on input "Mark as resolved?" at bounding box center [252, 465] width 12 height 12
checkbox input "true"
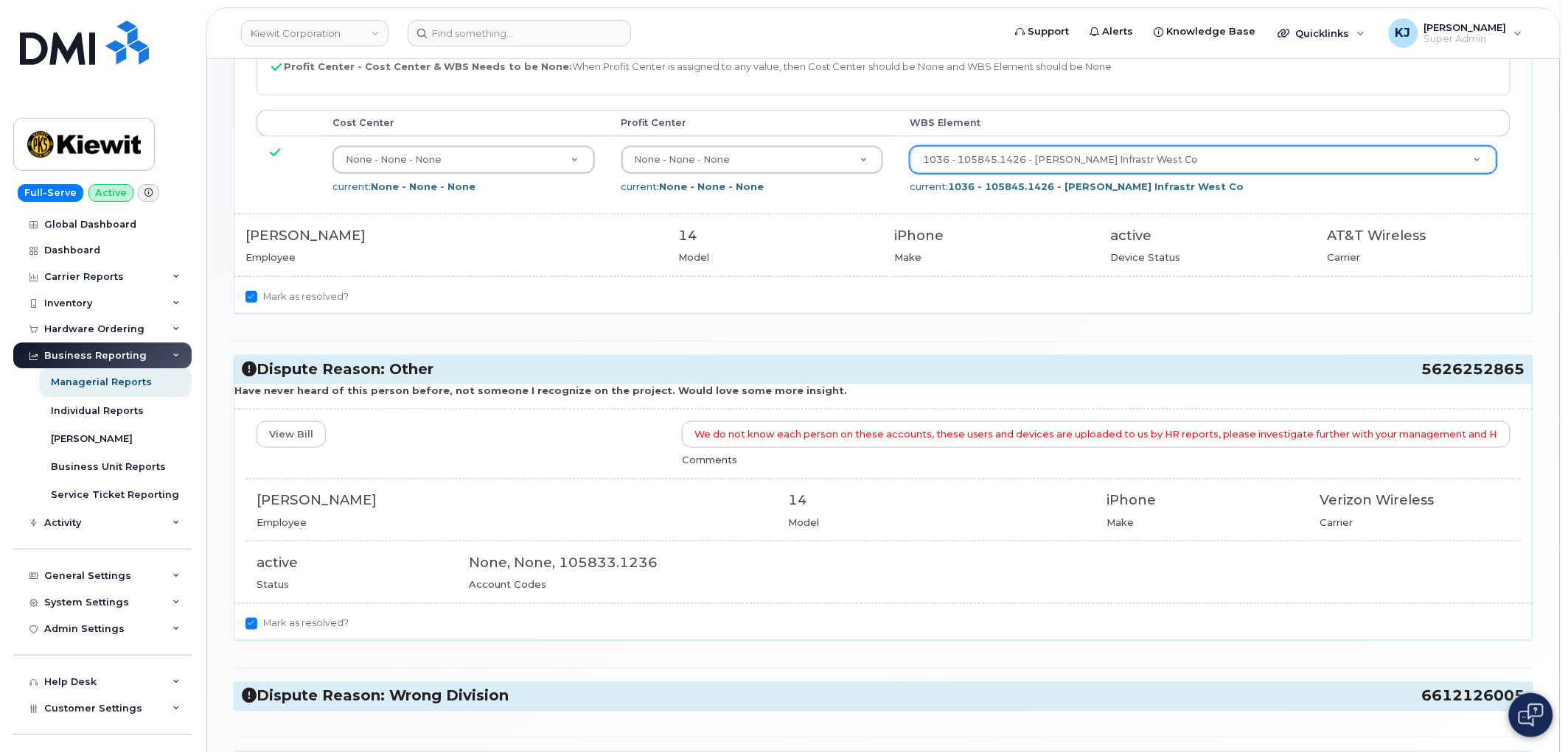
scroll to position [578, 0]
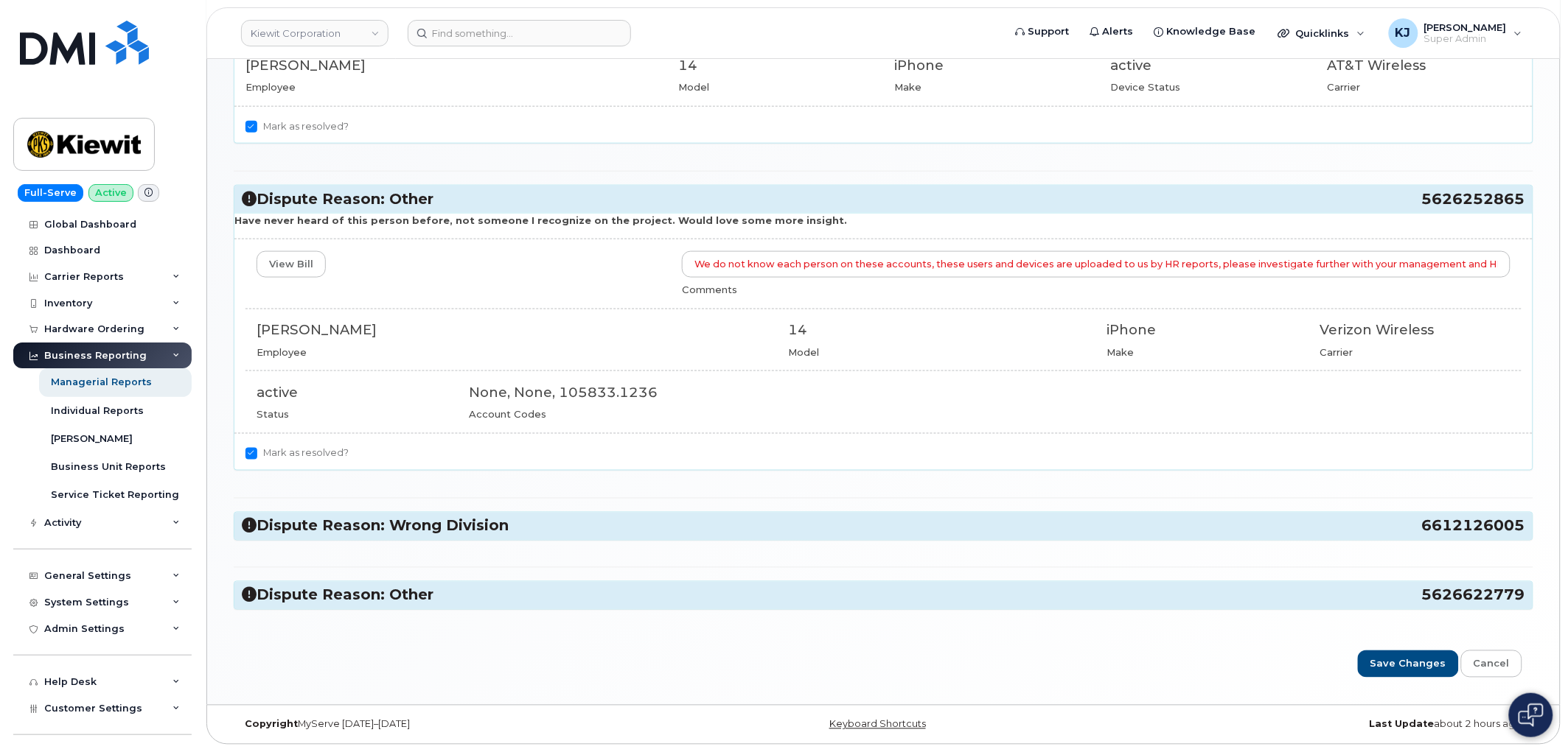
click at [380, 526] on h3 "Dispute Reason: Wrong Division 6612126005" at bounding box center [883, 526] width 1283 height 20
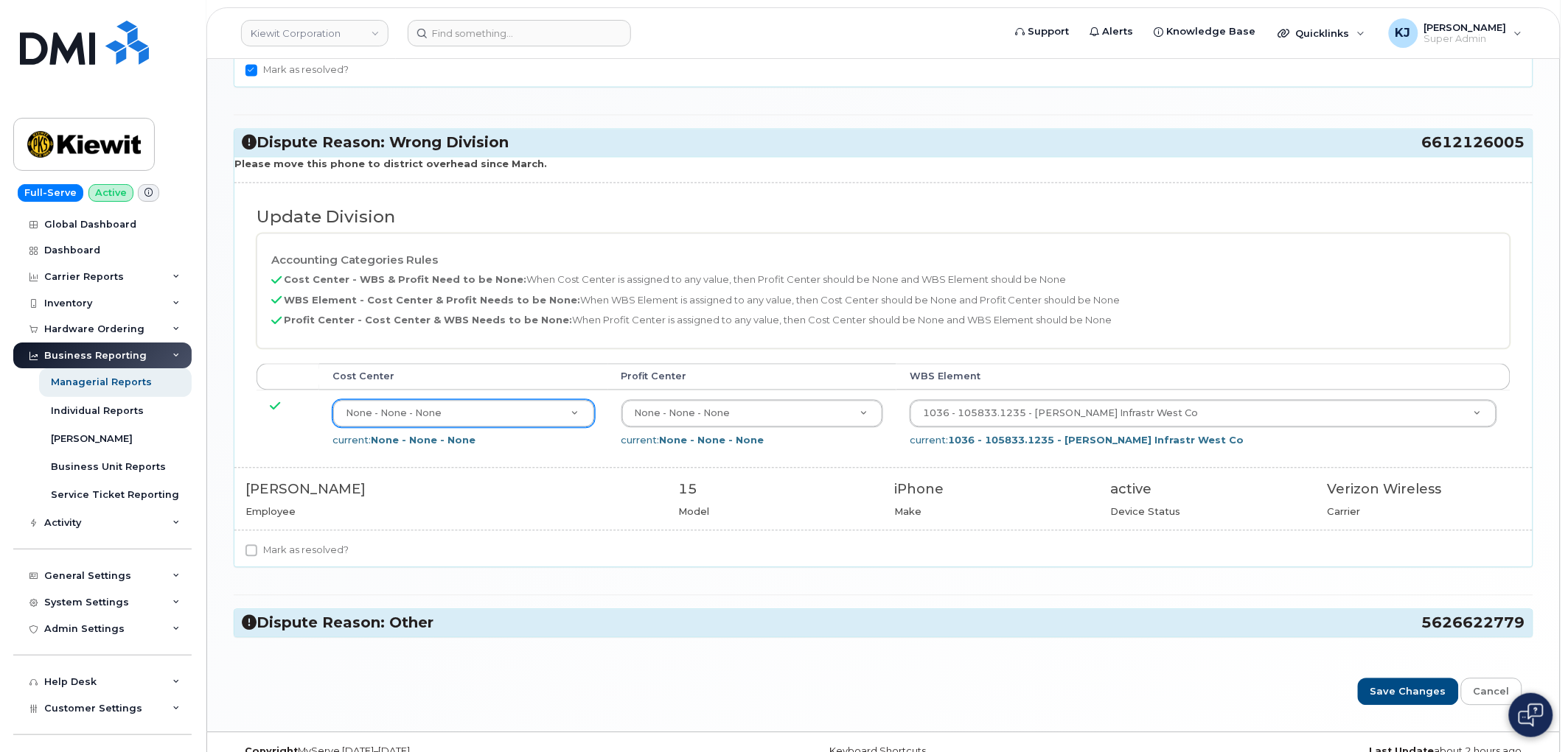
scroll to position [988, 0]
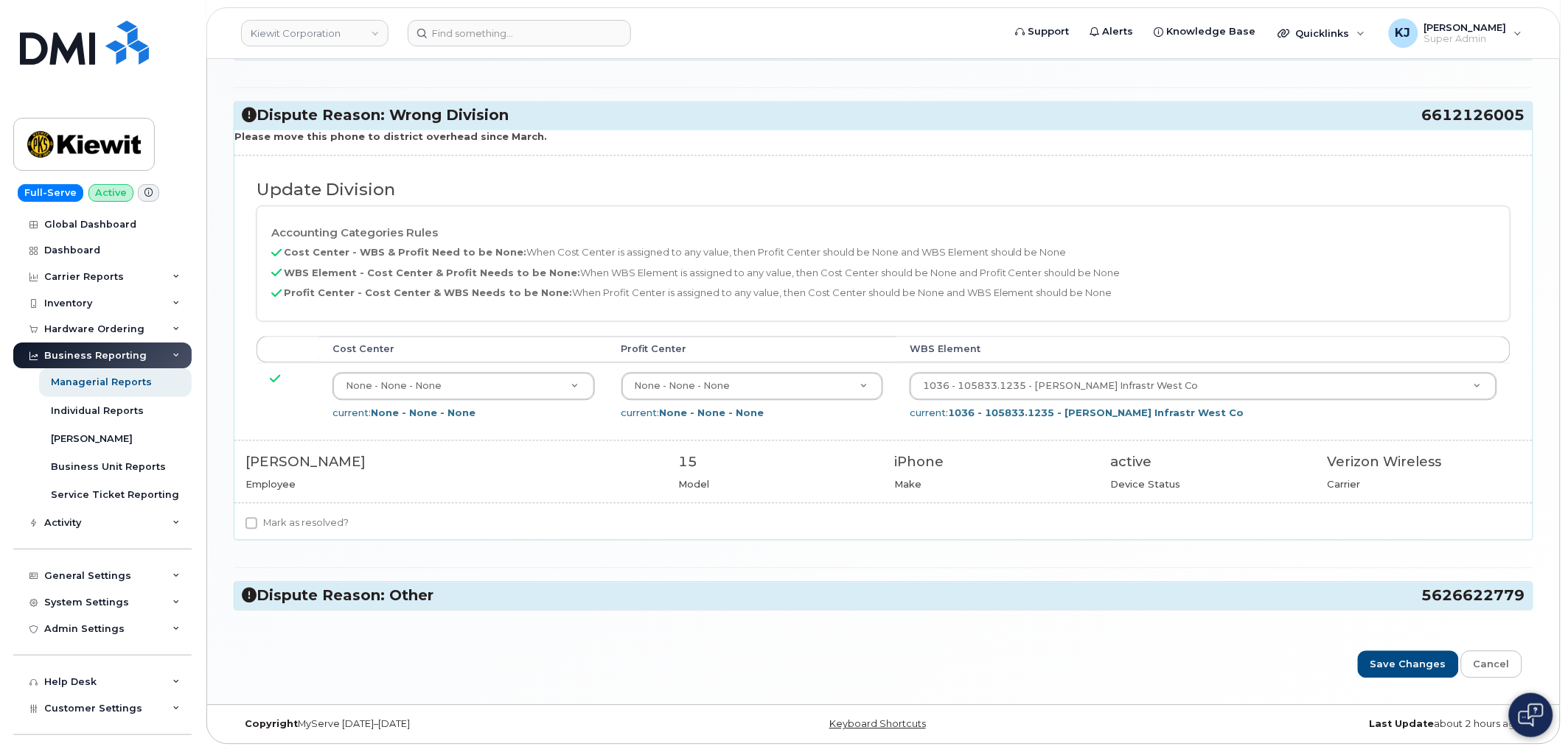
click at [310, 525] on label "Mark as resolved?" at bounding box center [297, 523] width 103 height 18
click at [257, 525] on input "Mark as resolved?" at bounding box center [252, 524] width 12 height 12
checkbox input "true"
click at [410, 596] on h3 "Dispute Reason: Other 5626622779" at bounding box center [883, 597] width 1283 height 20
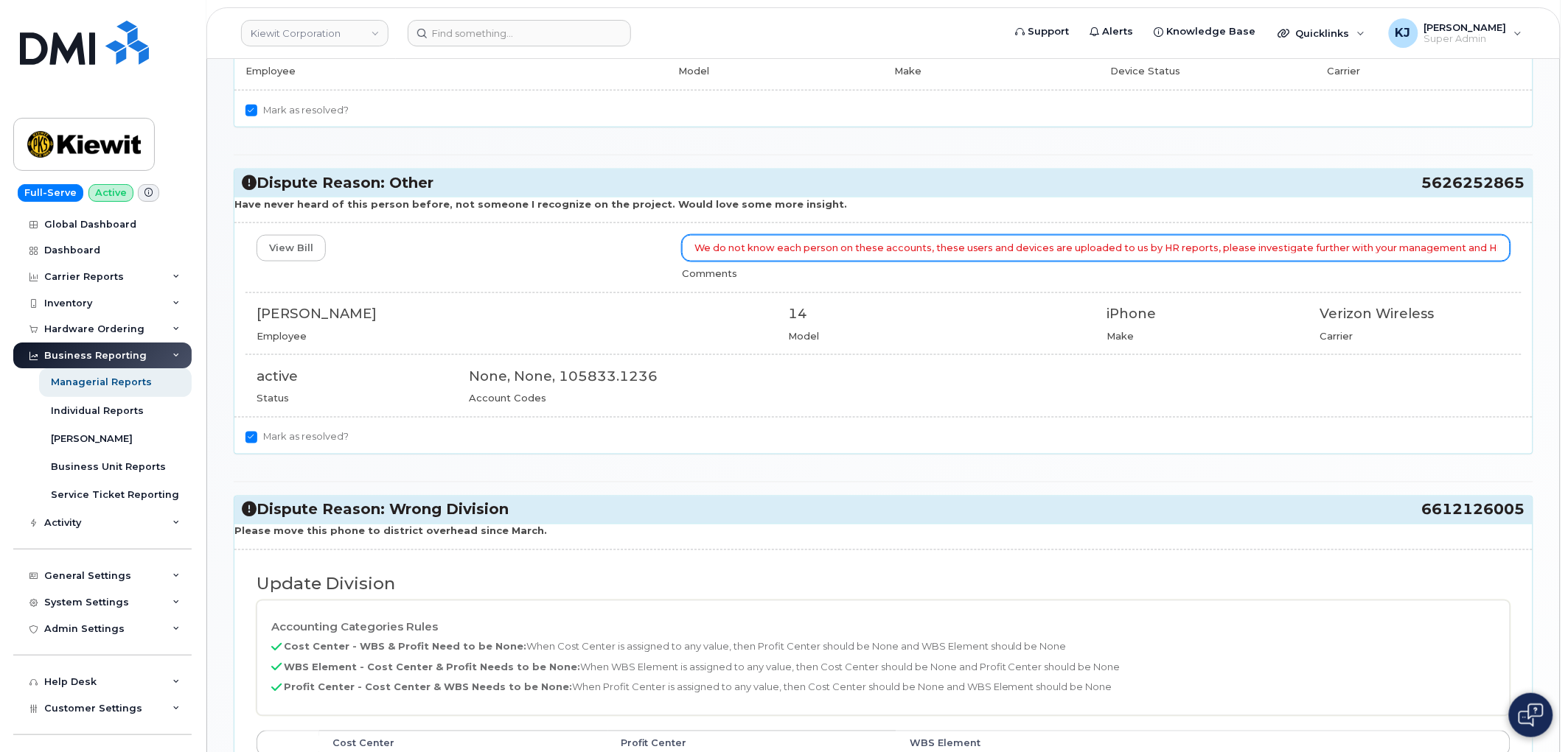
scroll to position [0, 212]
drag, startPoint x: 690, startPoint y: 251, endPoint x: 1527, endPoint y: 322, distance: 840.0
click at [1567, 313] on html "Kiewit Corporation Support Alerts Knowledge Base Quicklinks Suspend / Cancel De…" at bounding box center [784, 406] width 1568 height 1997
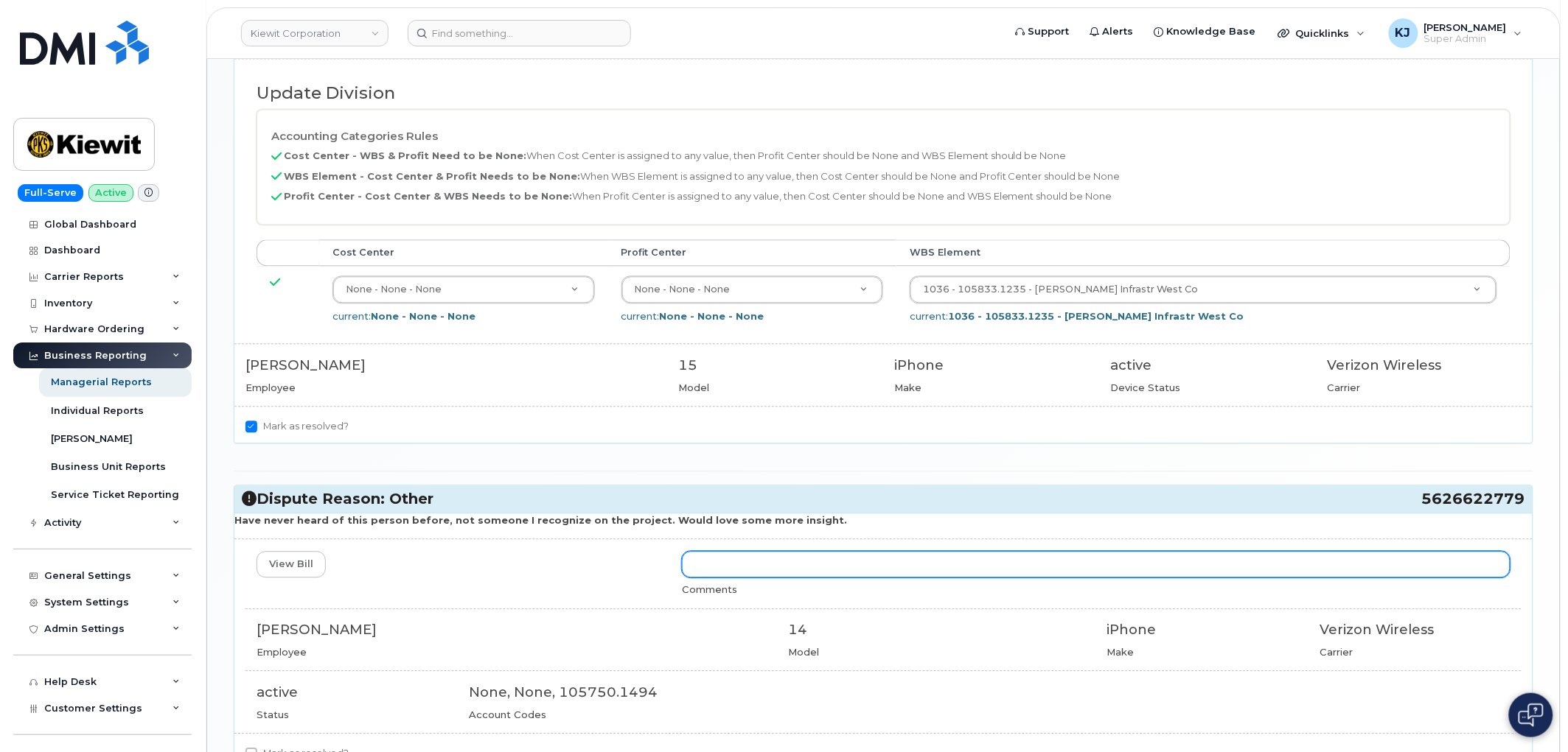
scroll to position [0, 0]
click at [802, 575] on input "text" at bounding box center [1096, 565] width 828 height 27
paste input "We do not know each person on these accounts, these users and devices are uploa…"
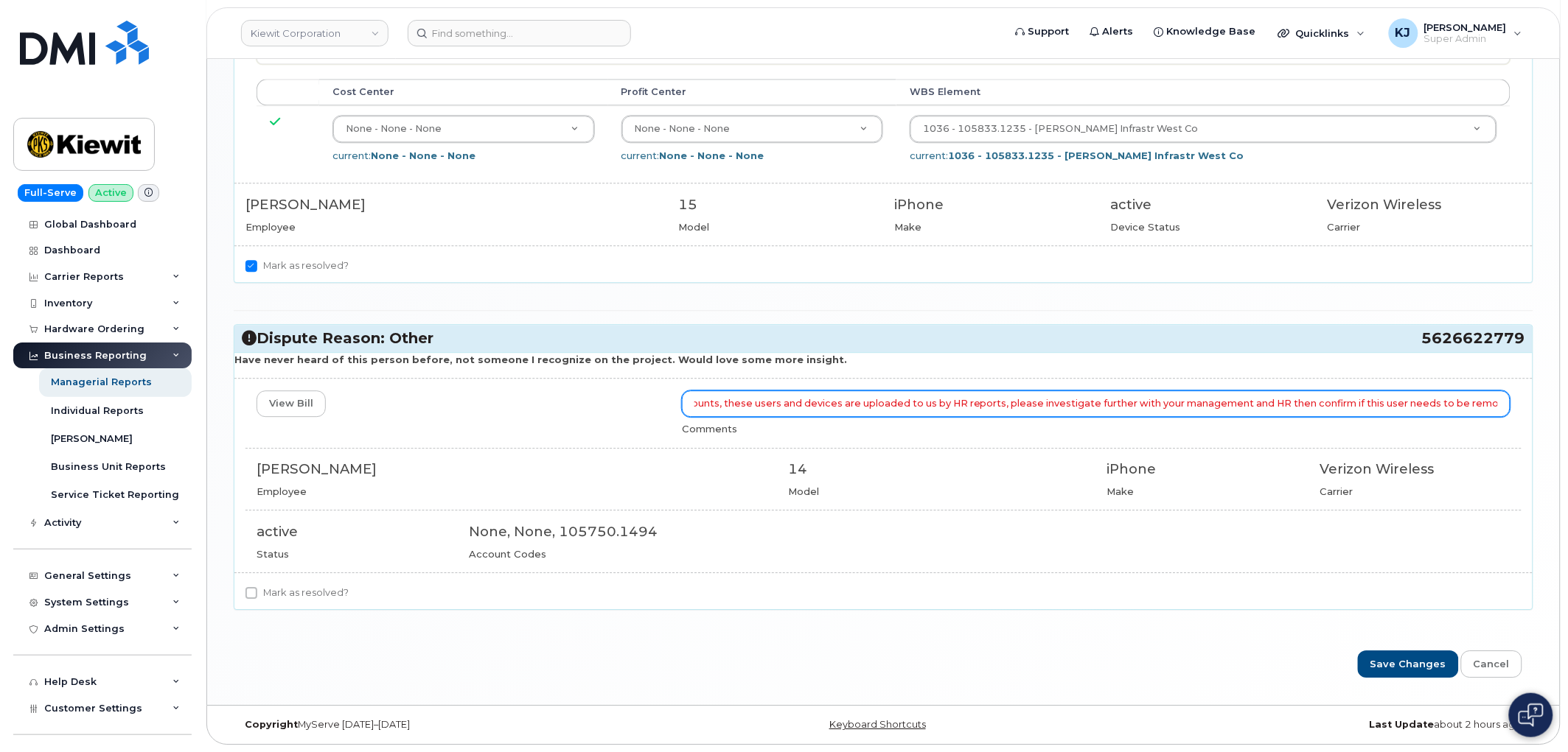
scroll to position [1247, 0]
type input "We do not know each person on these accounts, these users and devices are uploa…"
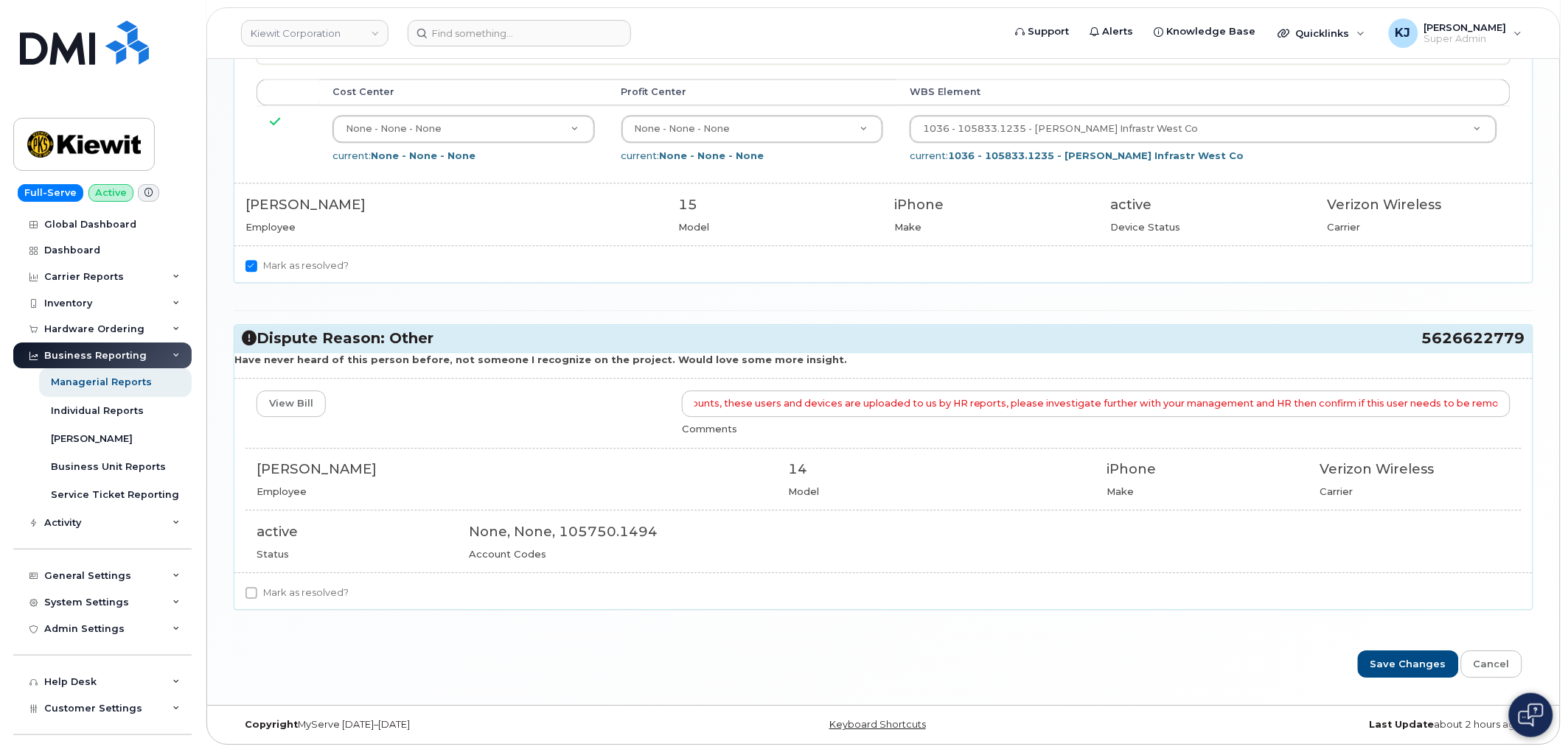
click at [295, 590] on label "Mark as resolved?" at bounding box center [297, 592] width 103 height 18
click at [257, 590] on input "Mark as resolved?" at bounding box center [252, 593] width 12 height 12
checkbox input "true"
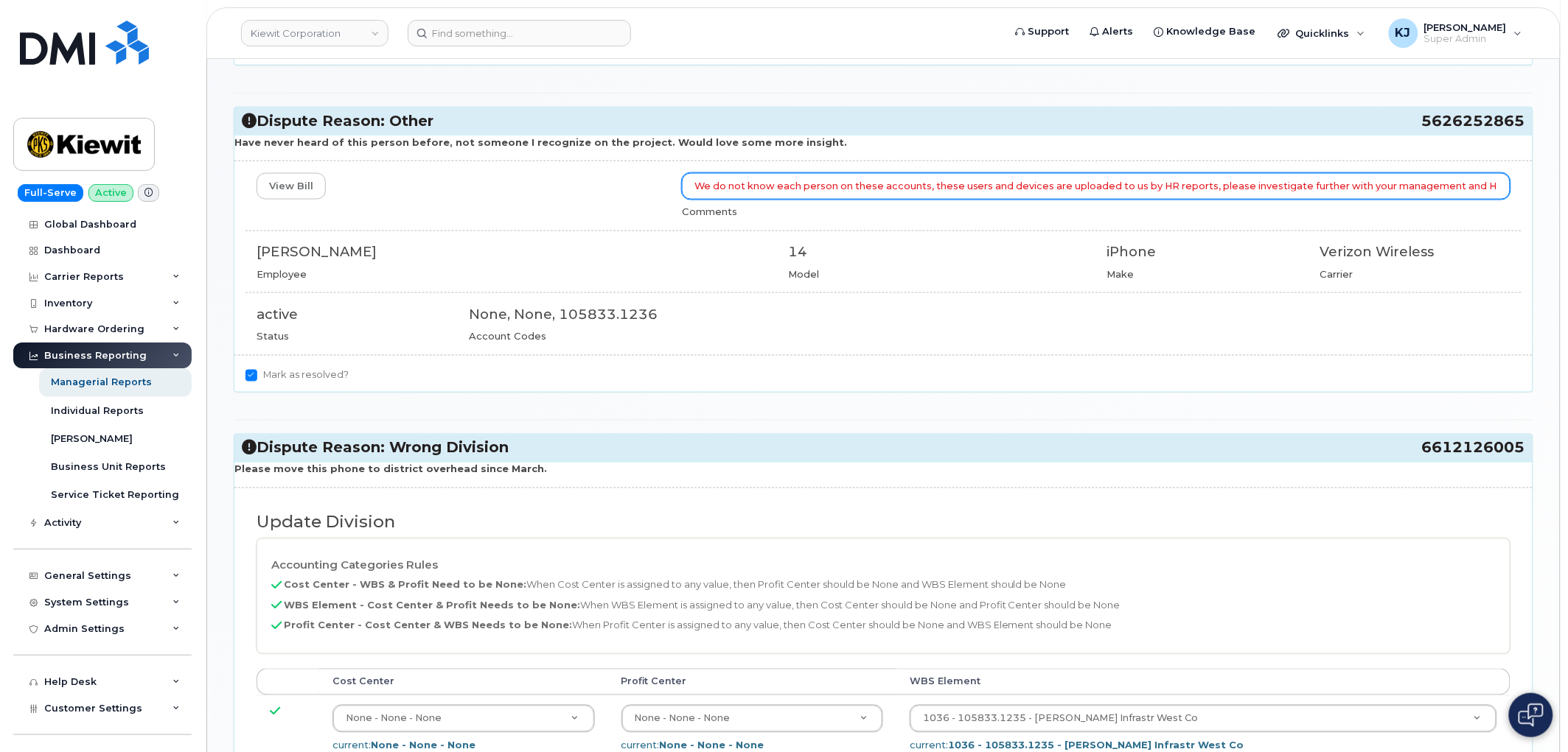
scroll to position [0, 212]
drag, startPoint x: 691, startPoint y: 181, endPoint x: 1571, endPoint y: 190, distance: 880.0
click at [1567, 190] on html "Kiewit Corporation Support Alerts Knowledge Base Quicklinks Suspend / Cancel De…" at bounding box center [784, 344] width 1568 height 1997
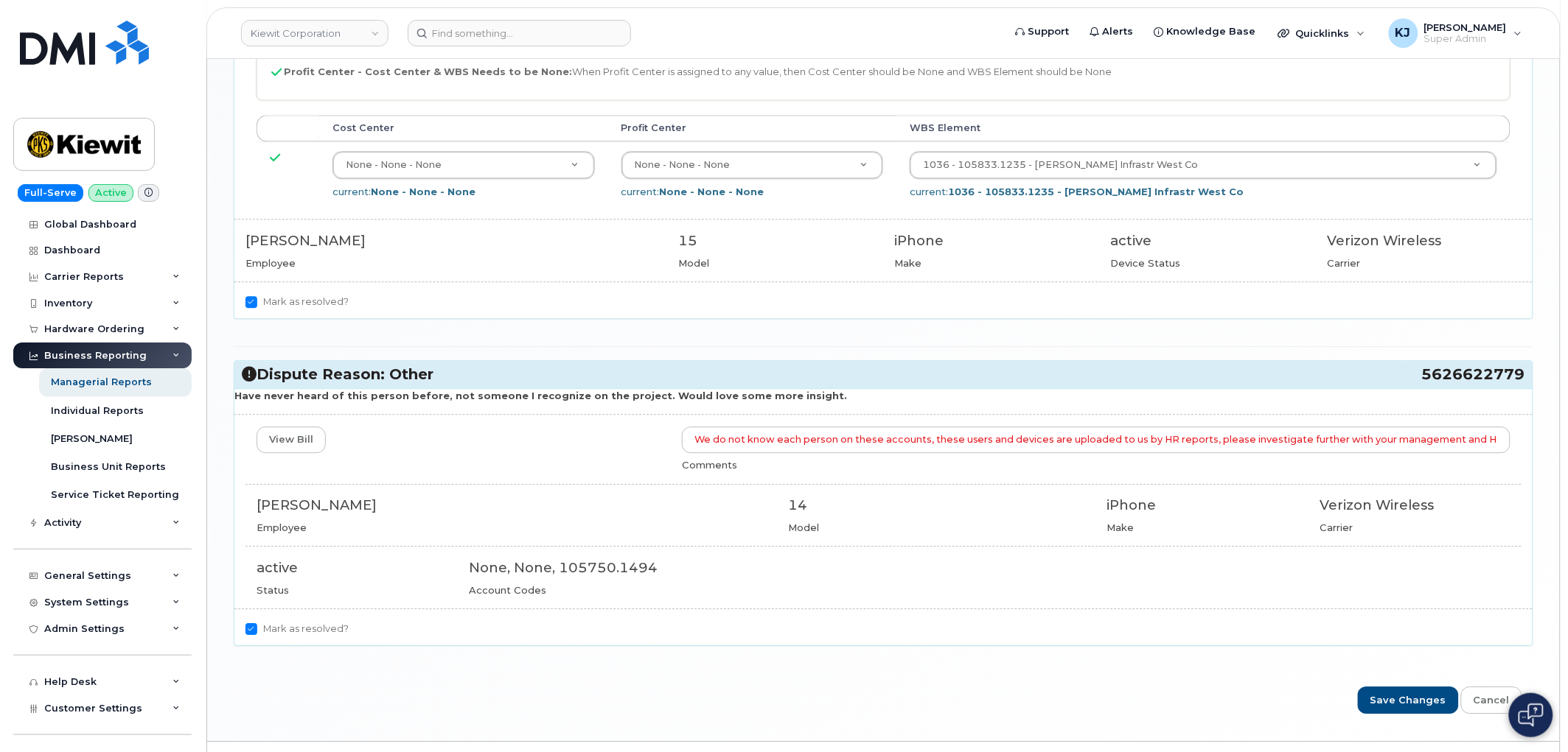
scroll to position [1247, 0]
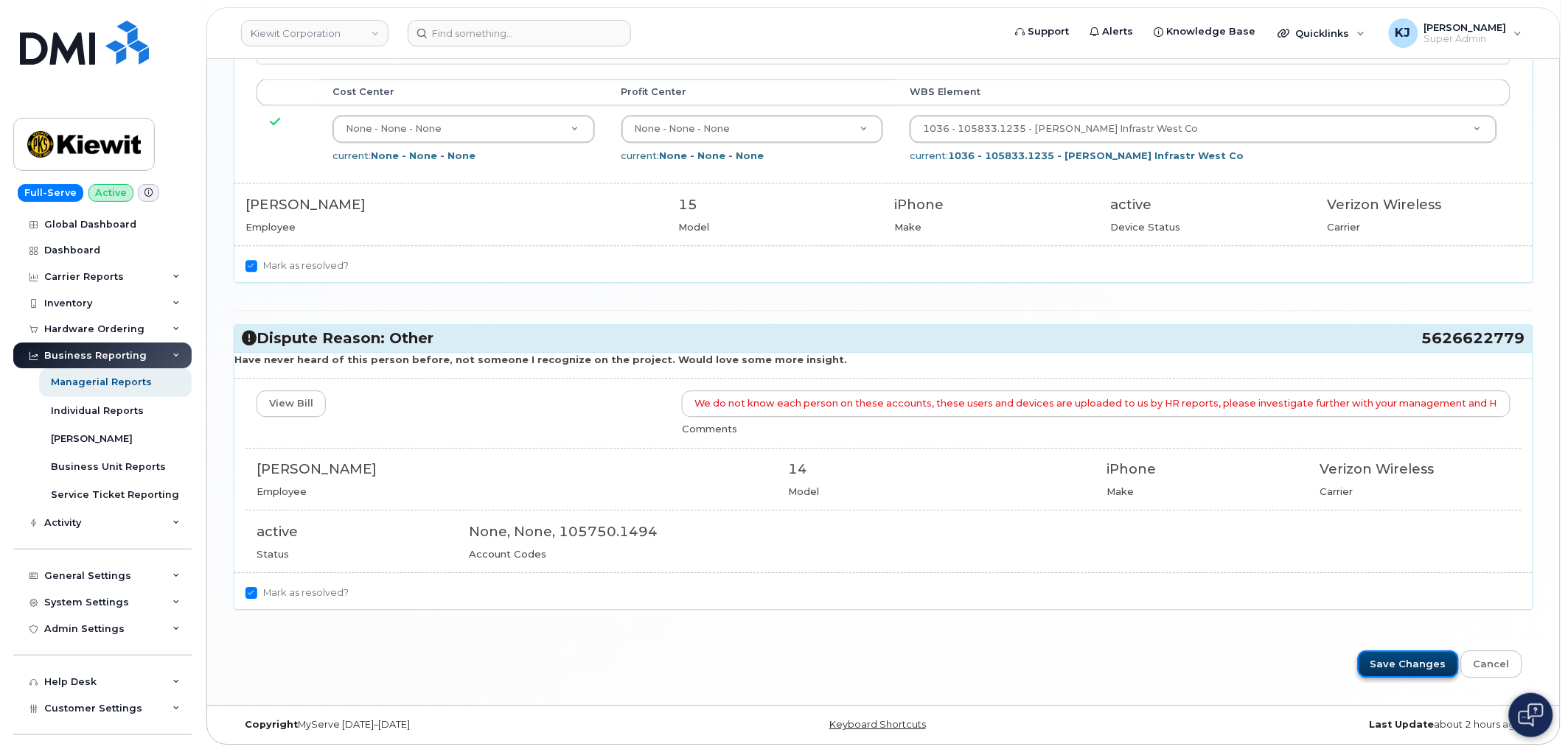
click at [1418, 658] on input "Save Changes" at bounding box center [1408, 664] width 101 height 28
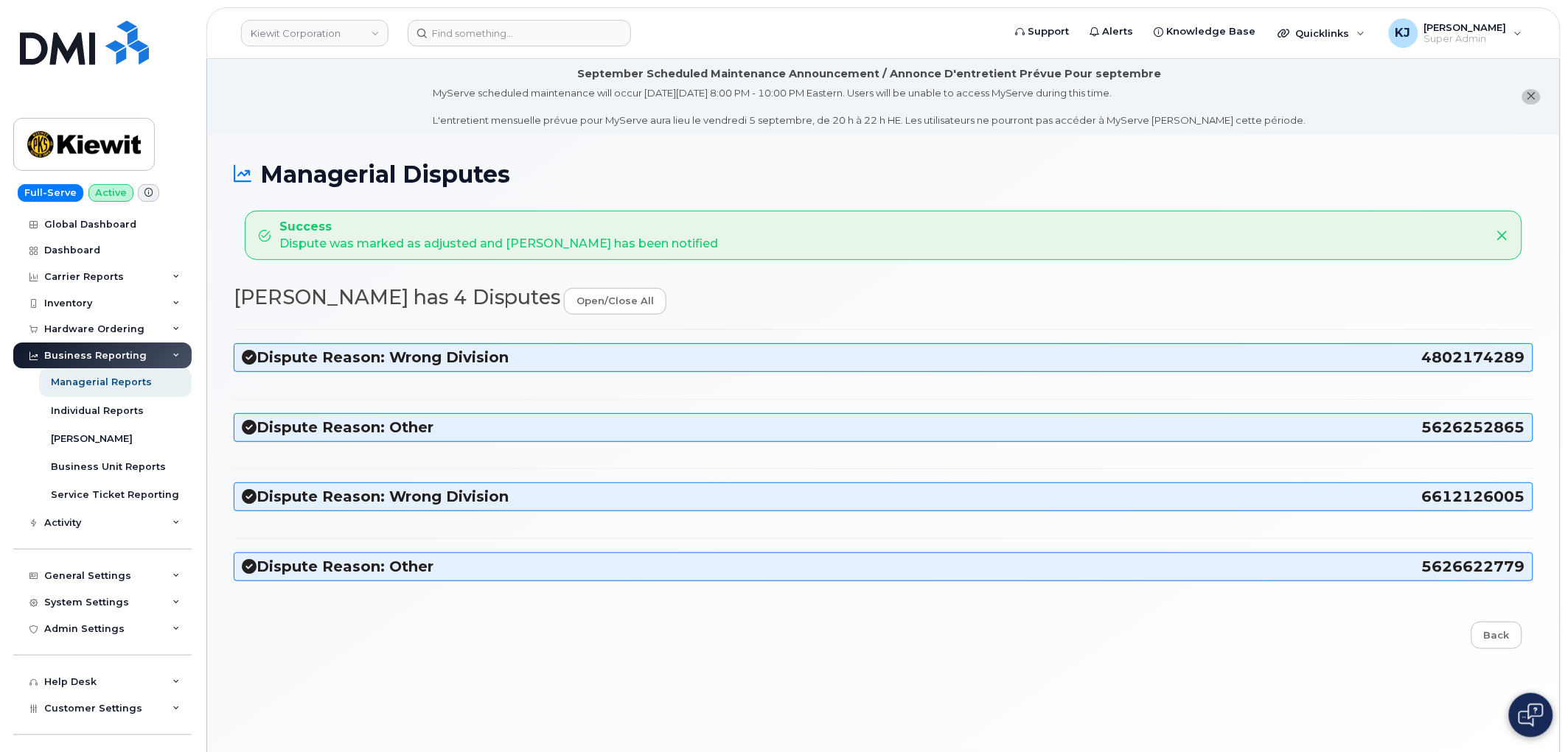
drag, startPoint x: 708, startPoint y: 241, endPoint x: 260, endPoint y: 170, distance: 453.6
click at [260, 170] on div "Managerial Disputes Success Dispute was marked as adjusted and [PERSON_NAME] ha…" at bounding box center [883, 461] width 1352 height 653
copy div "Managerial Disputes Success Dispute was marked as adjusted and [PERSON_NAME] ha…"
click at [555, 159] on div "Managerial Disputes Success Dispute was marked as adjusted and [PERSON_NAME] ha…" at bounding box center [883, 461] width 1352 height 653
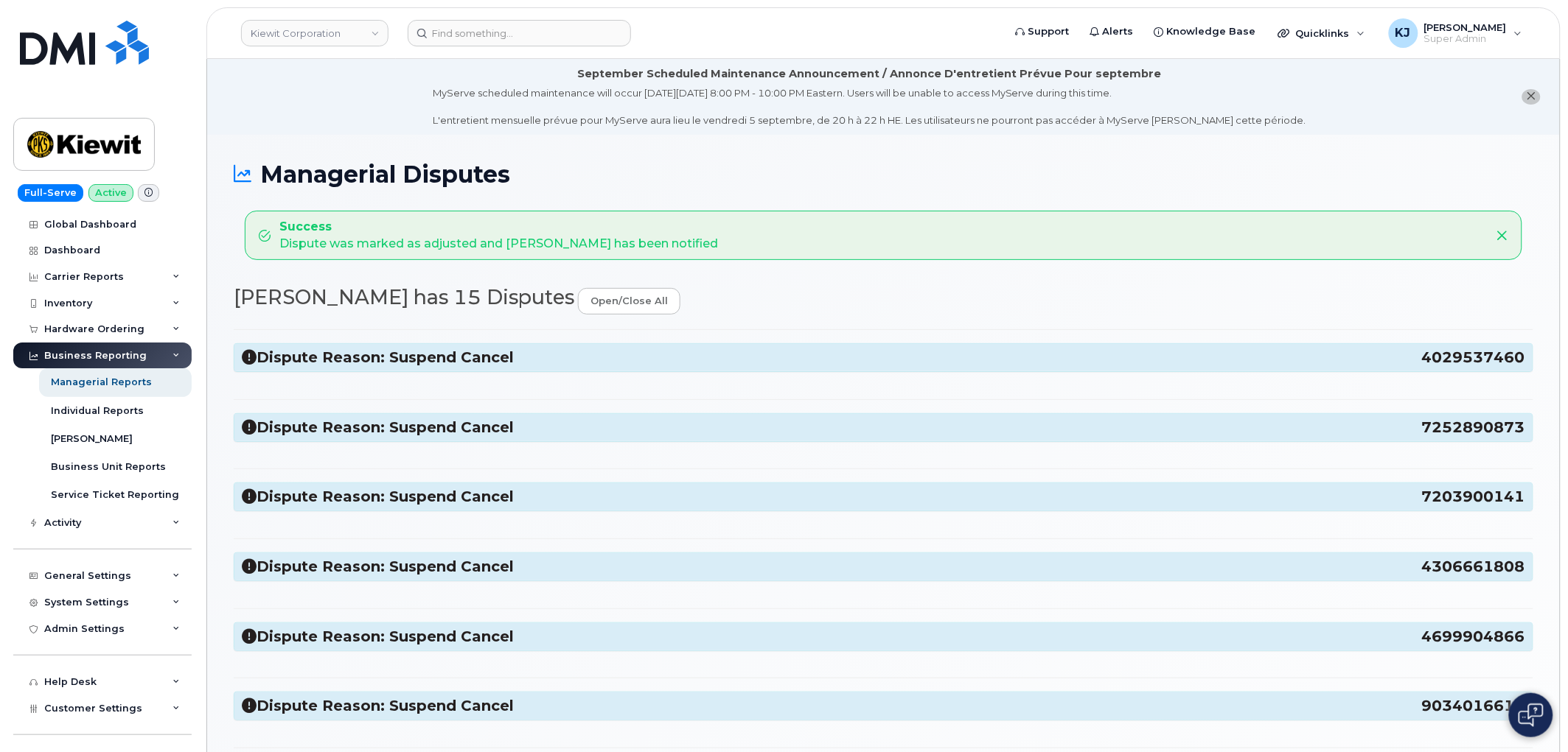
click at [399, 363] on h3 "Dispute Reason: Suspend Cancel 4029537460" at bounding box center [883, 358] width 1283 height 20
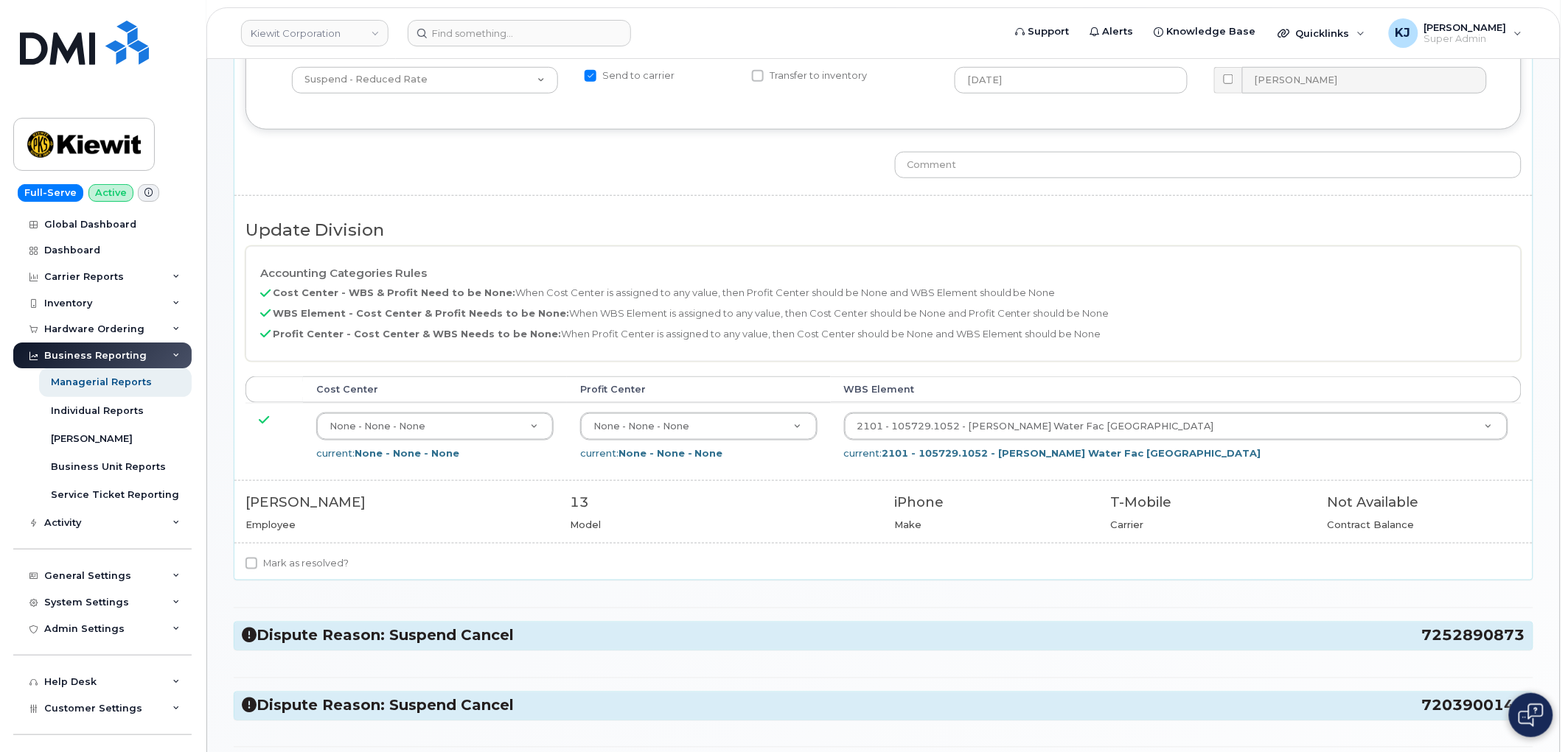
click at [313, 567] on label "Mark as resolved?" at bounding box center [297, 563] width 103 height 18
click at [257, 567] on input "Mark as resolved?" at bounding box center [252, 564] width 12 height 12
checkbox input "true"
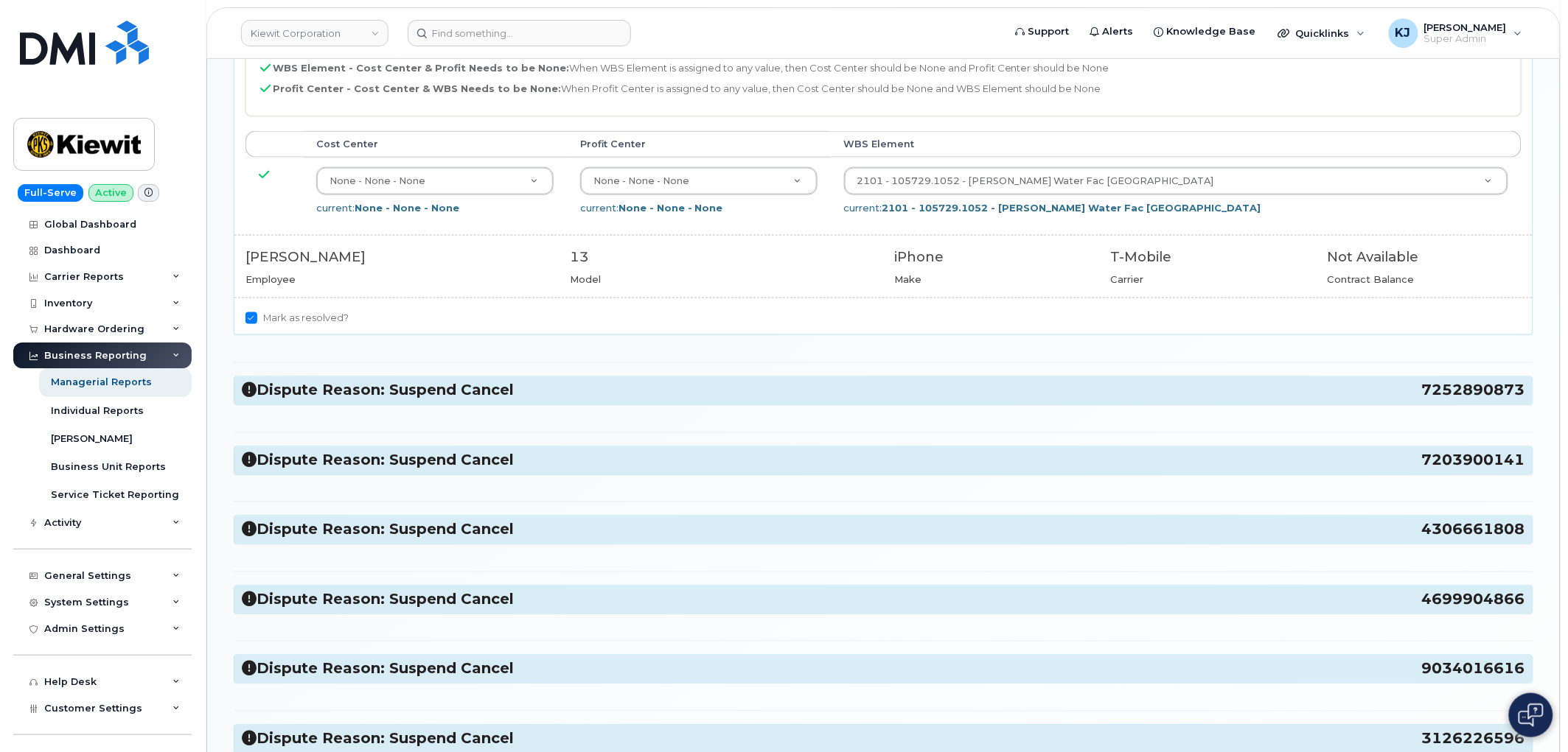
scroll to position [901, 0]
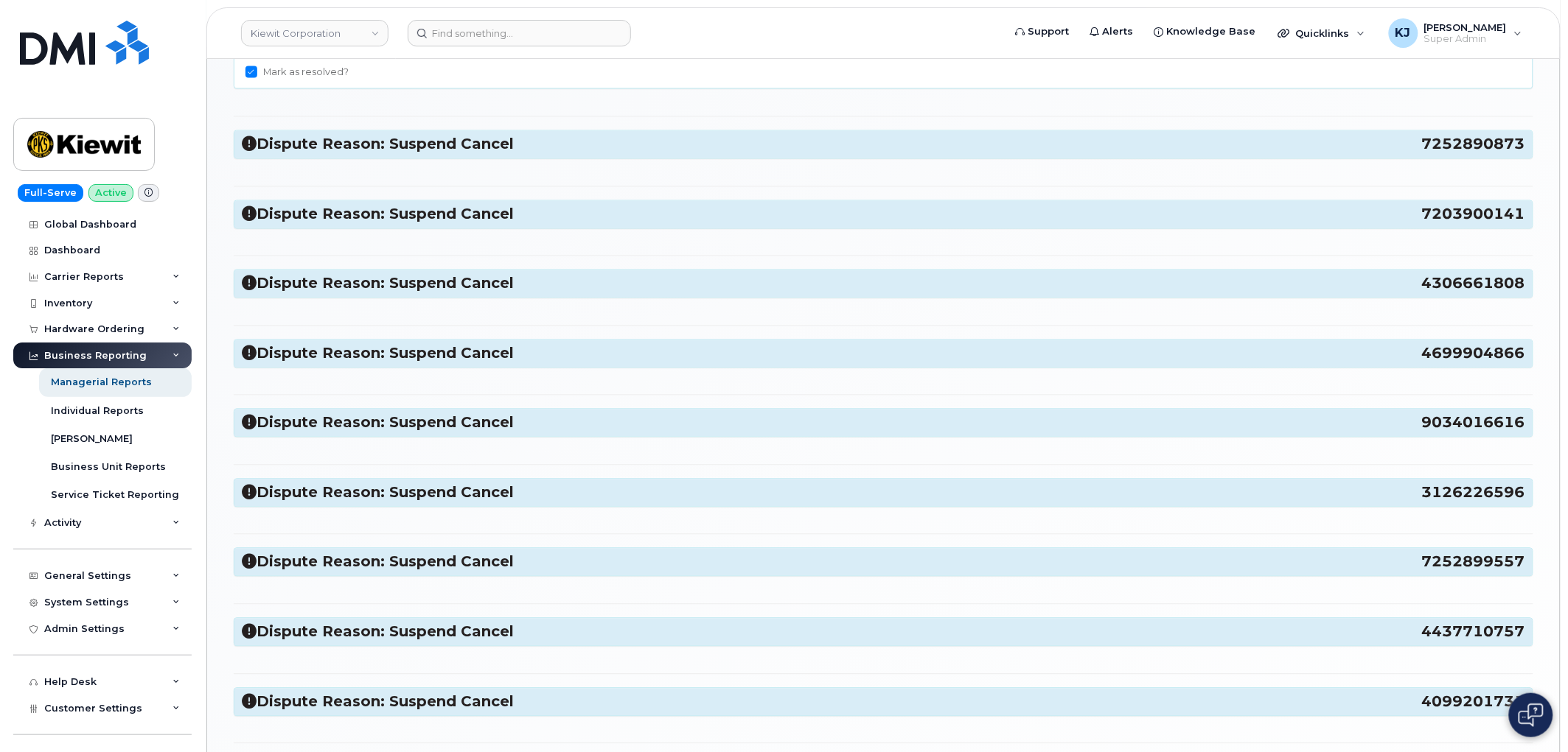
click at [389, 149] on h3 "Dispute Reason: Suspend Cancel 7252890873" at bounding box center [883, 145] width 1283 height 20
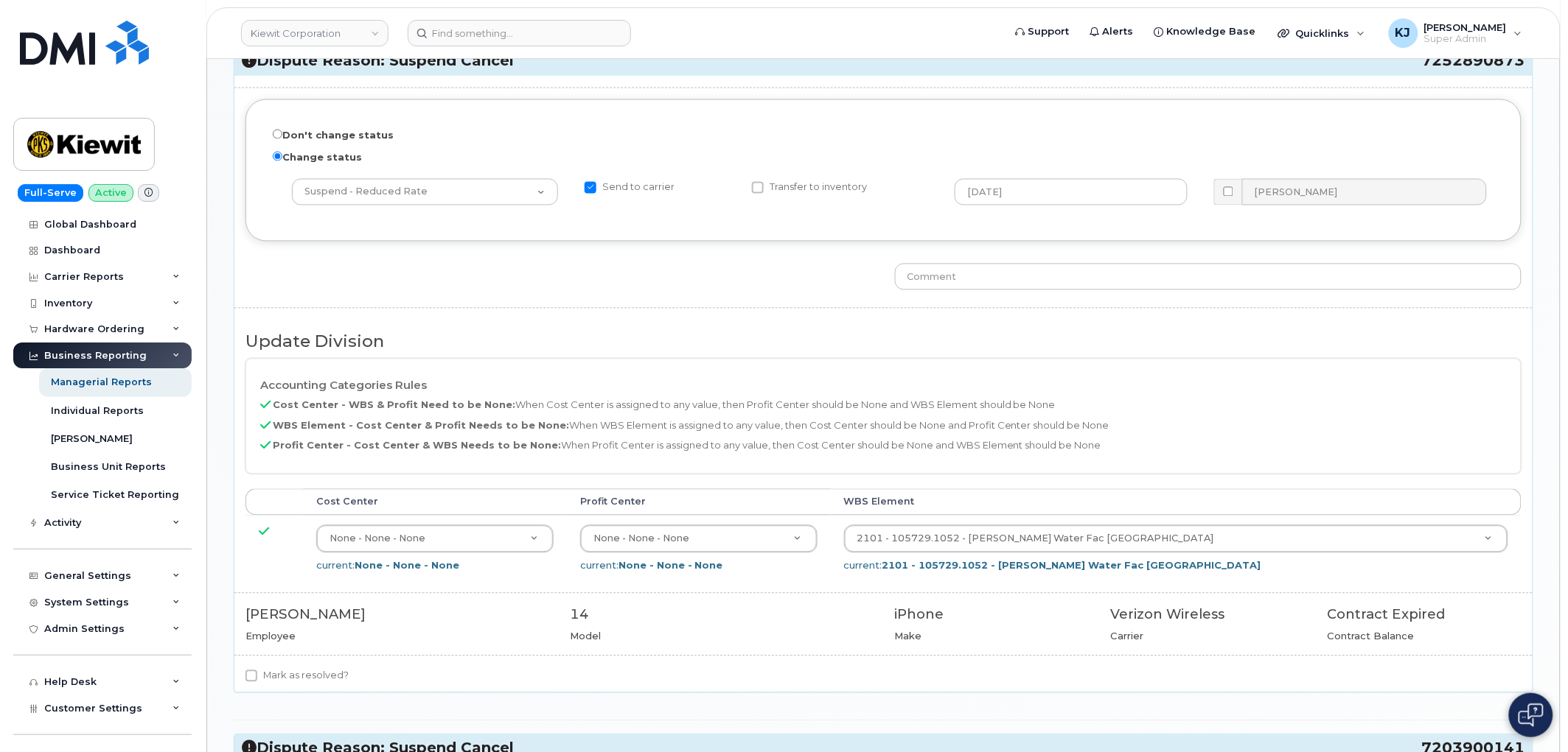
scroll to position [1227, 0]
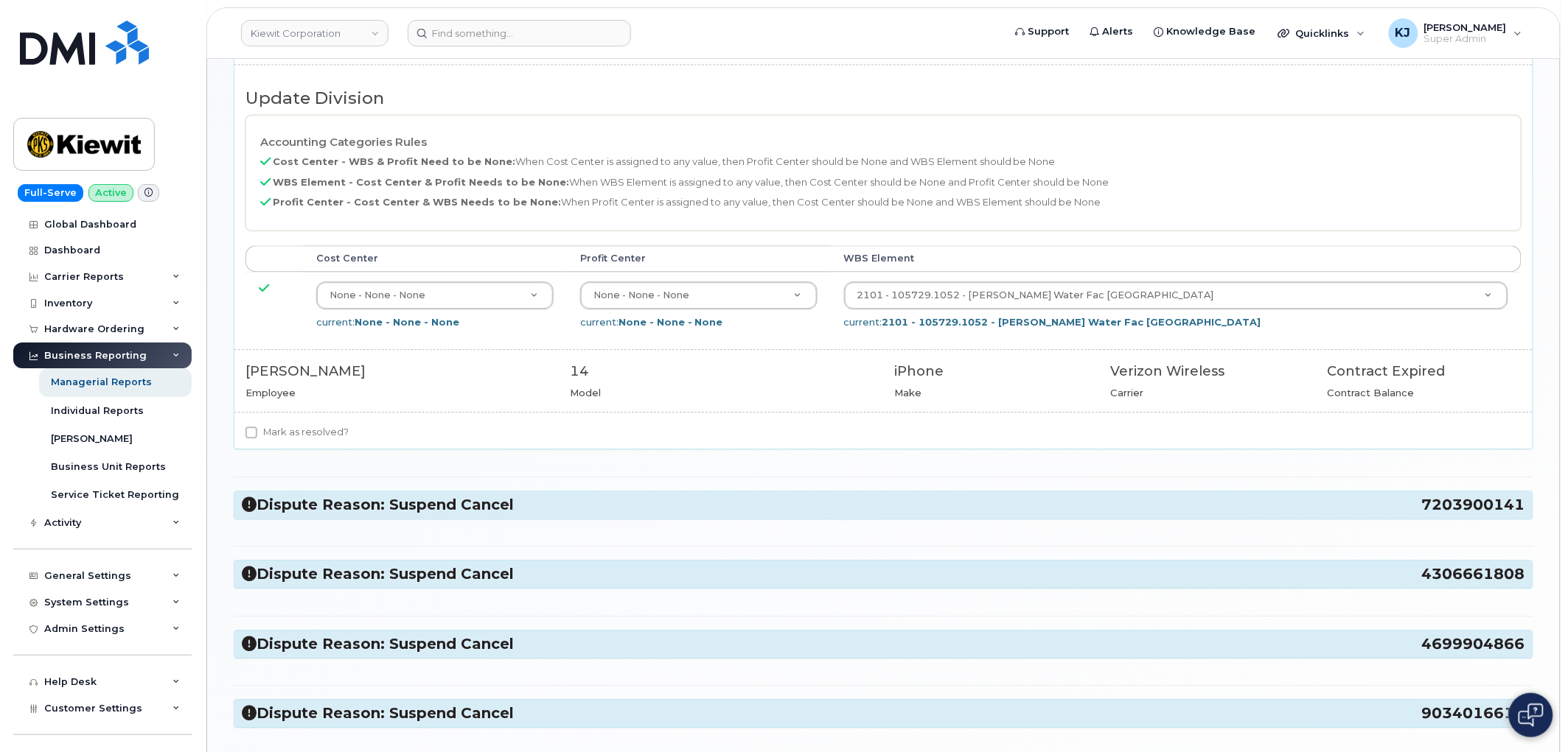
click at [284, 437] on label "Mark as resolved?" at bounding box center [297, 432] width 103 height 18
click at [257, 437] on input "Mark as resolved?" at bounding box center [252, 433] width 12 height 12
checkbox input "true"
click at [310, 506] on h3 "Dispute Reason: Suspend Cancel 7203900141" at bounding box center [883, 506] width 1283 height 20
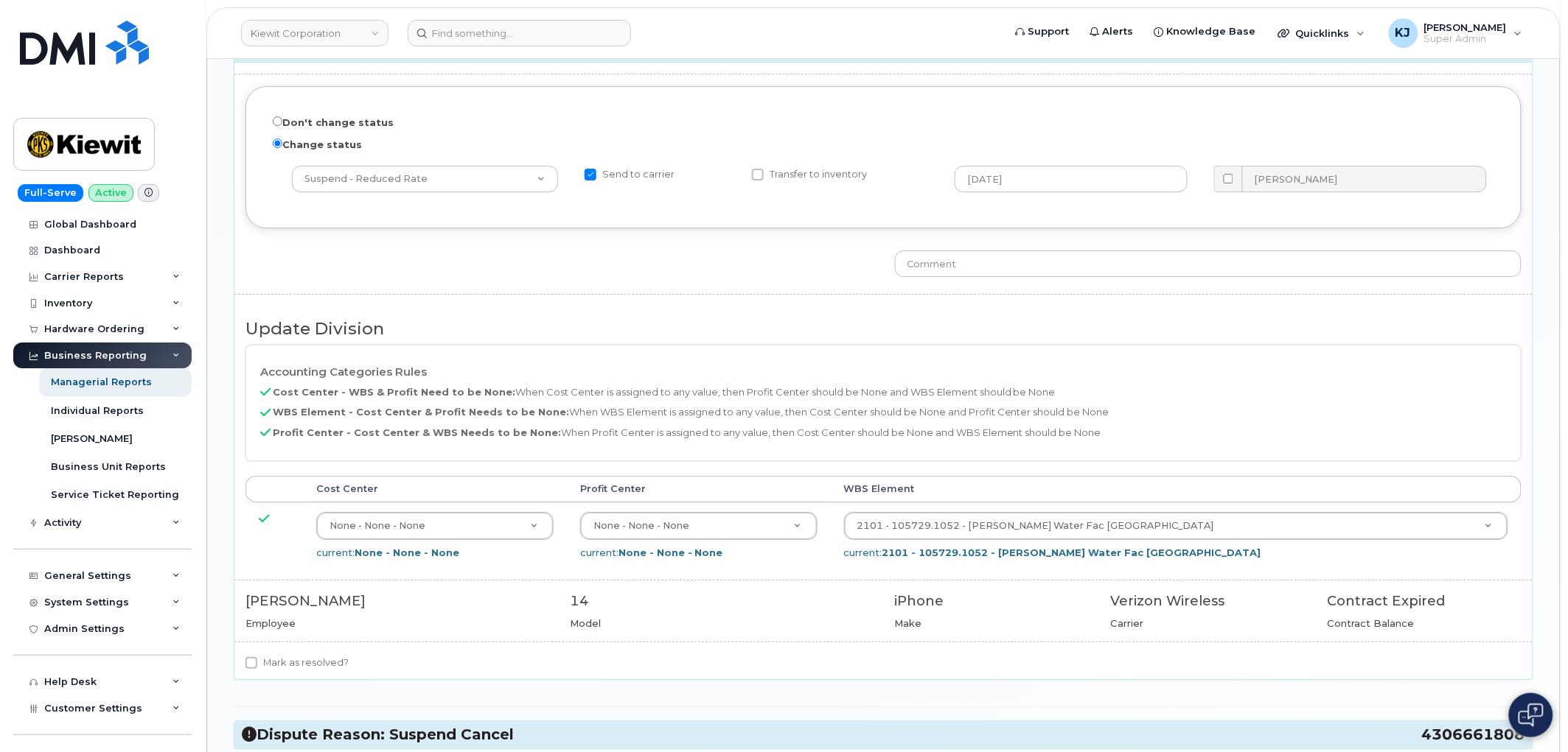
scroll to position [1883, 0]
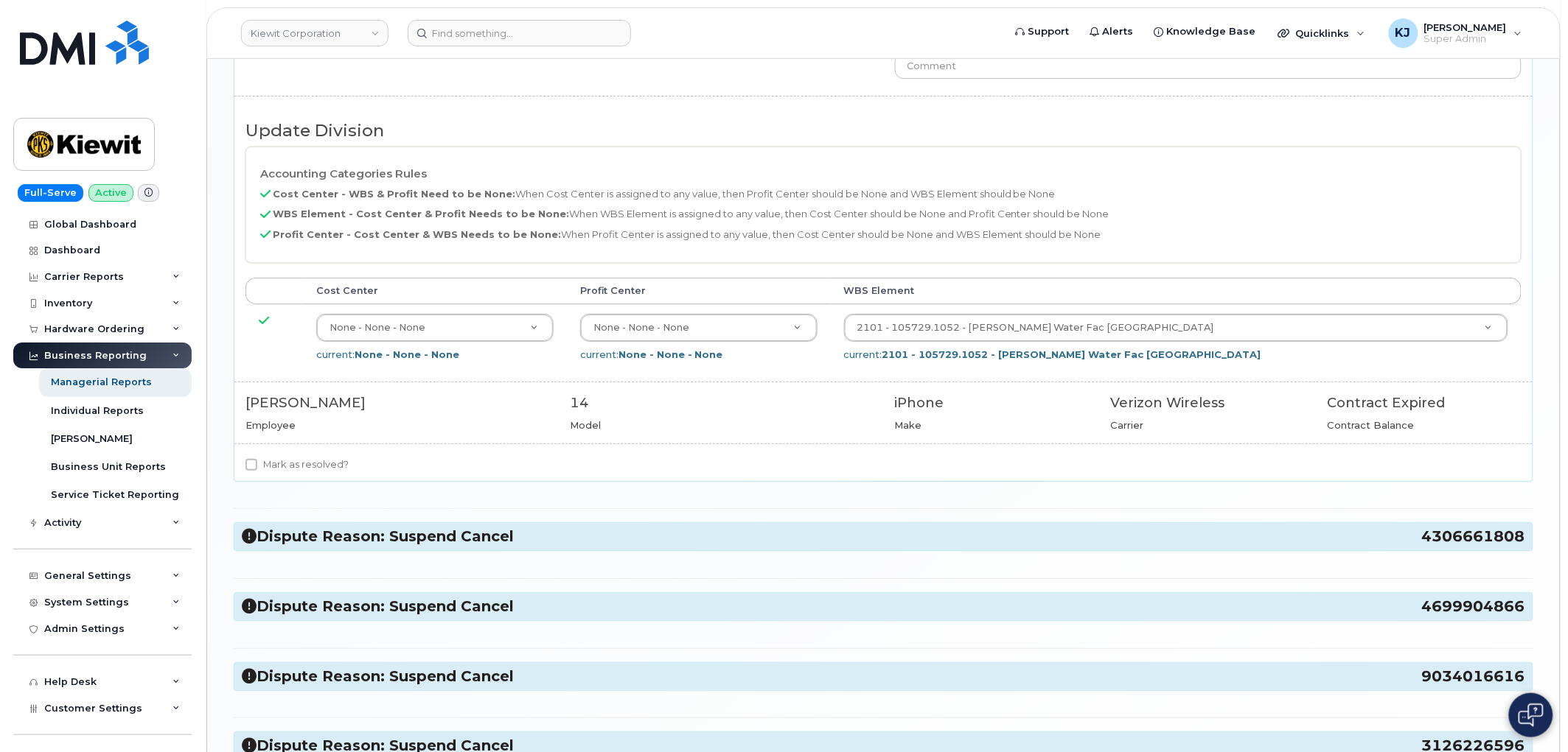
click at [269, 467] on label "Mark as resolved?" at bounding box center [297, 465] width 103 height 18
click at [257, 467] on input "Mark as resolved?" at bounding box center [252, 465] width 12 height 12
checkbox input "true"
click at [308, 541] on h3 "Dispute Reason: Suspend Cancel 4306661808" at bounding box center [883, 537] width 1283 height 20
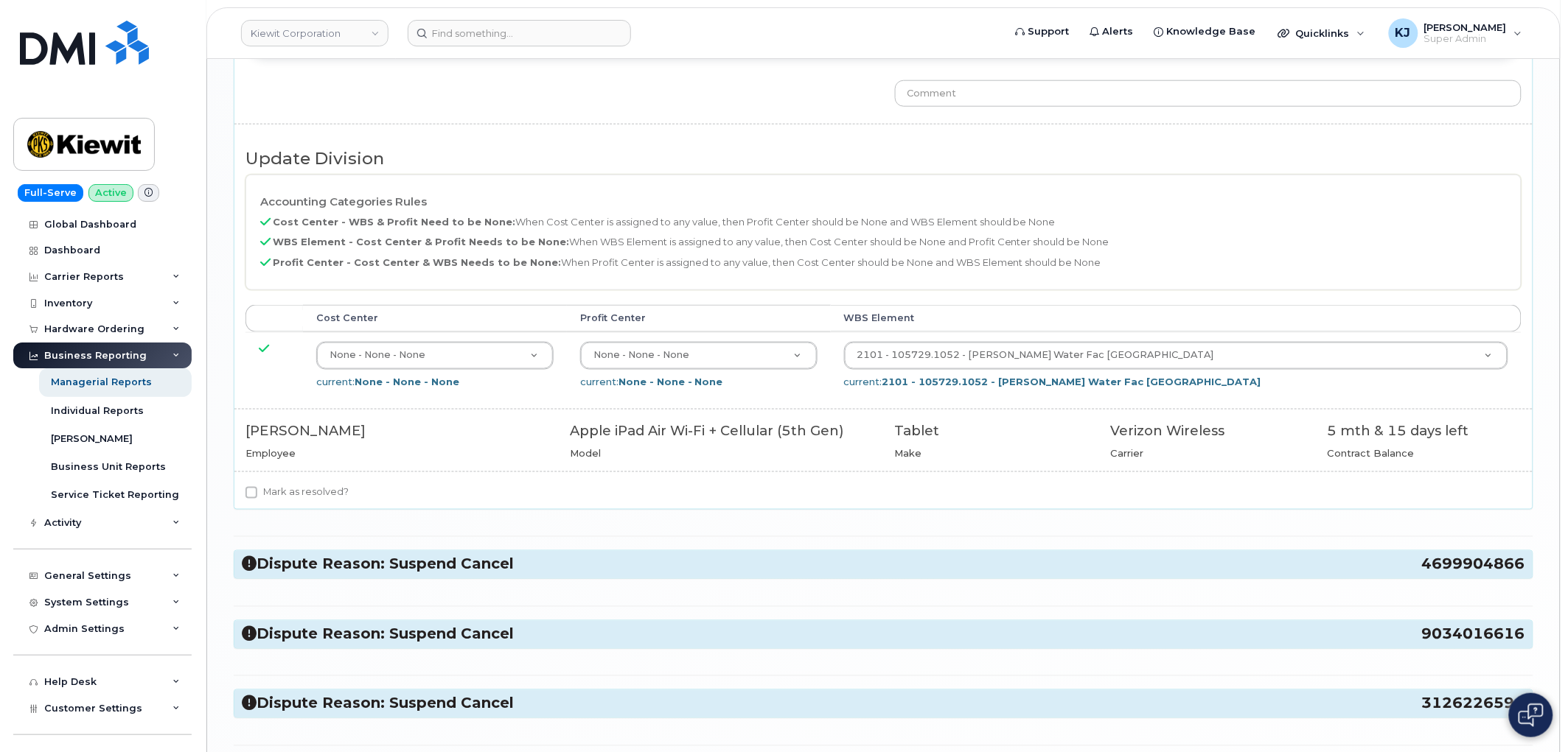
scroll to position [2701, 0]
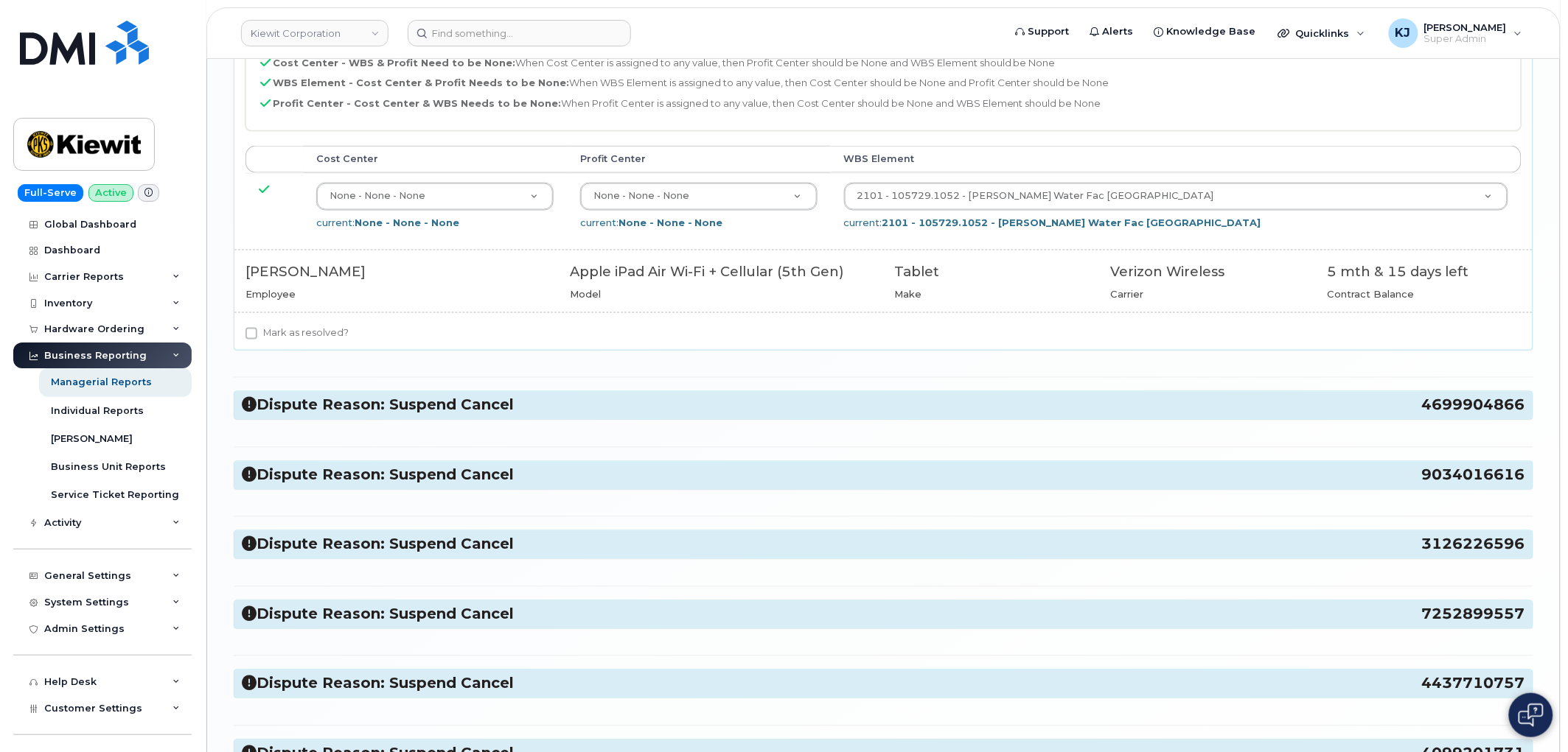
click at [290, 342] on label "Mark as resolved?" at bounding box center [297, 333] width 103 height 18
click at [257, 340] on input "Mark as resolved?" at bounding box center [252, 333] width 12 height 12
checkbox input "true"
click at [291, 415] on h3 "Dispute Reason: Suspend Cancel 4699904866" at bounding box center [883, 406] width 1283 height 20
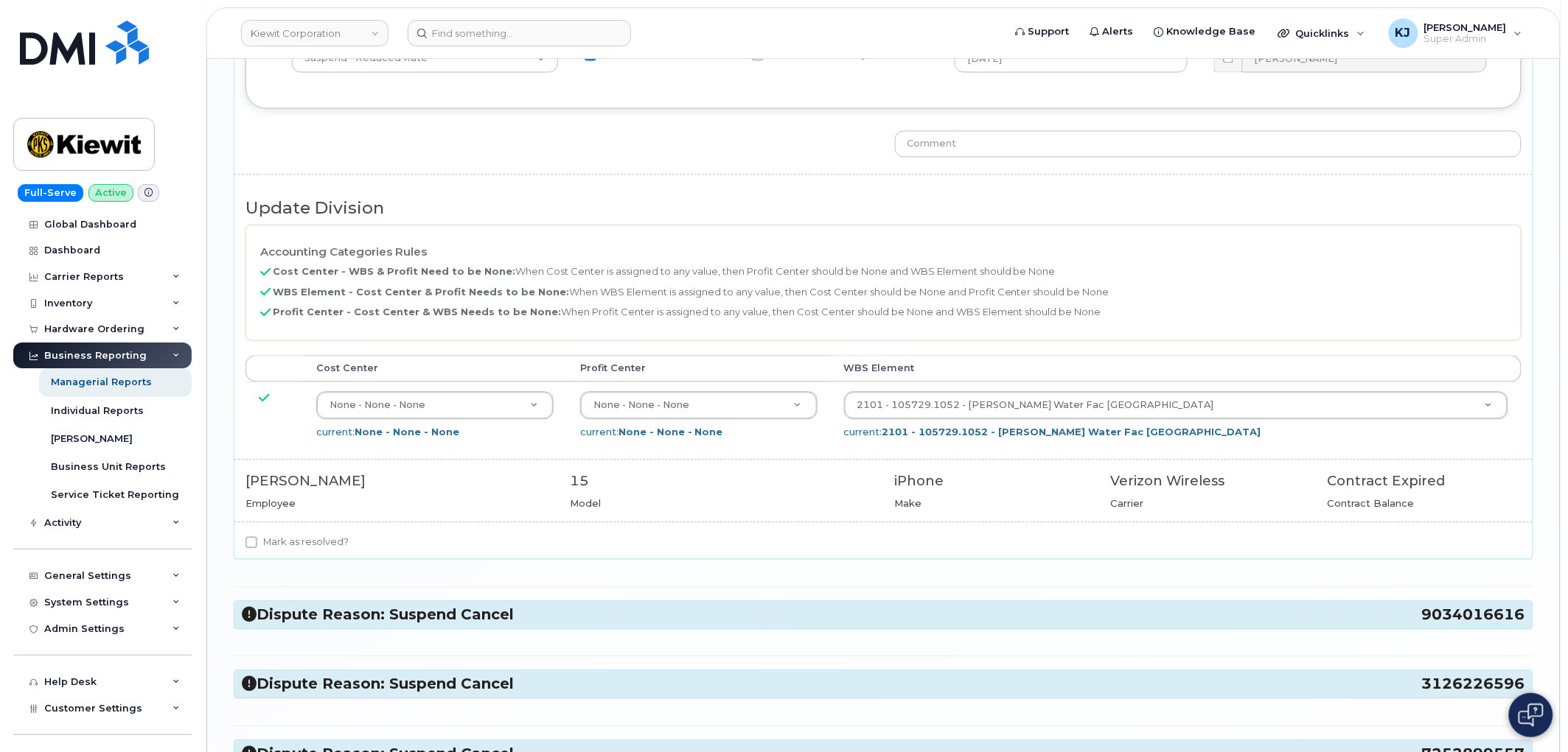
scroll to position [3193, 0]
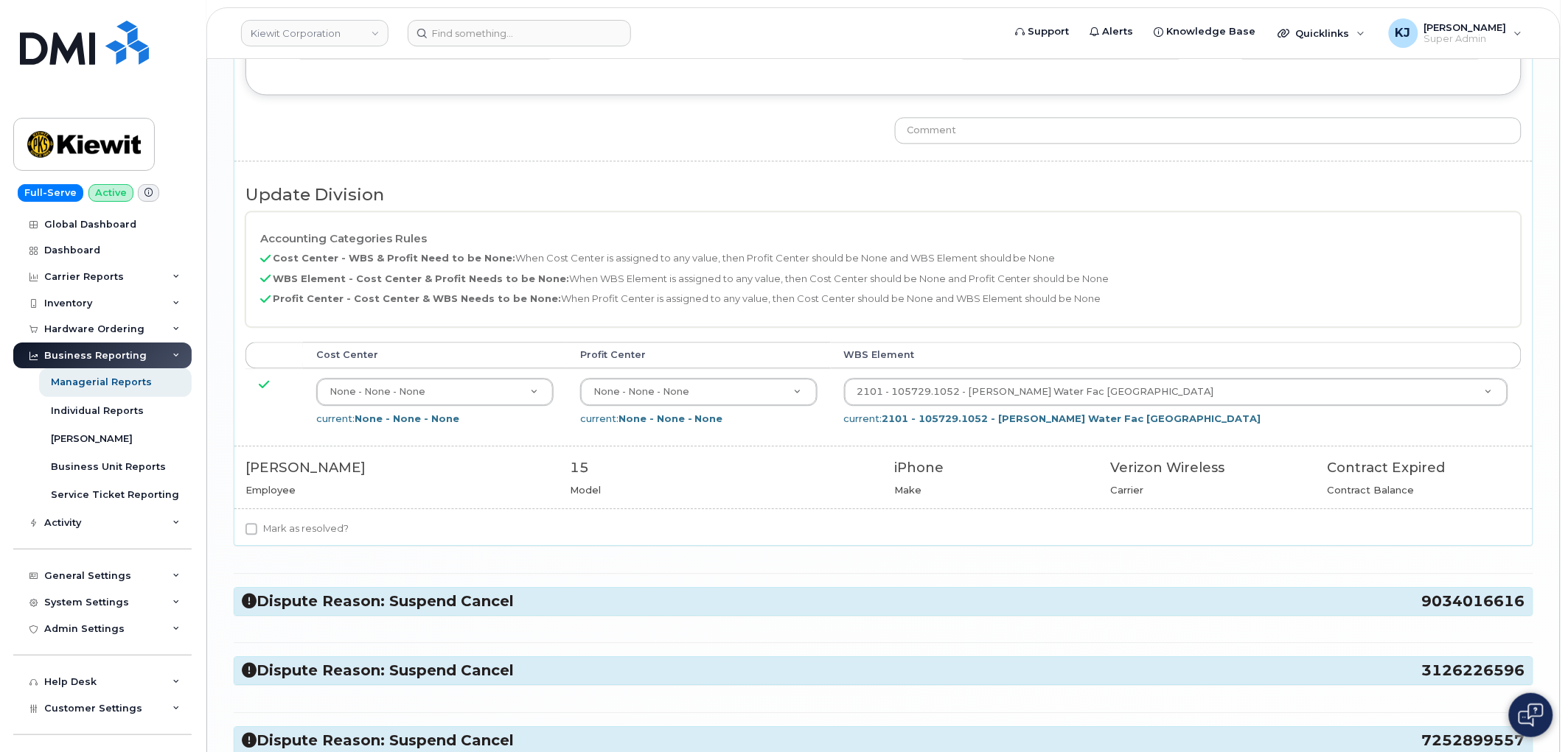
click at [293, 538] on label "Mark as resolved?" at bounding box center [297, 529] width 103 height 18
click at [257, 535] on input "Mark as resolved?" at bounding box center [252, 529] width 12 height 12
checkbox input "true"
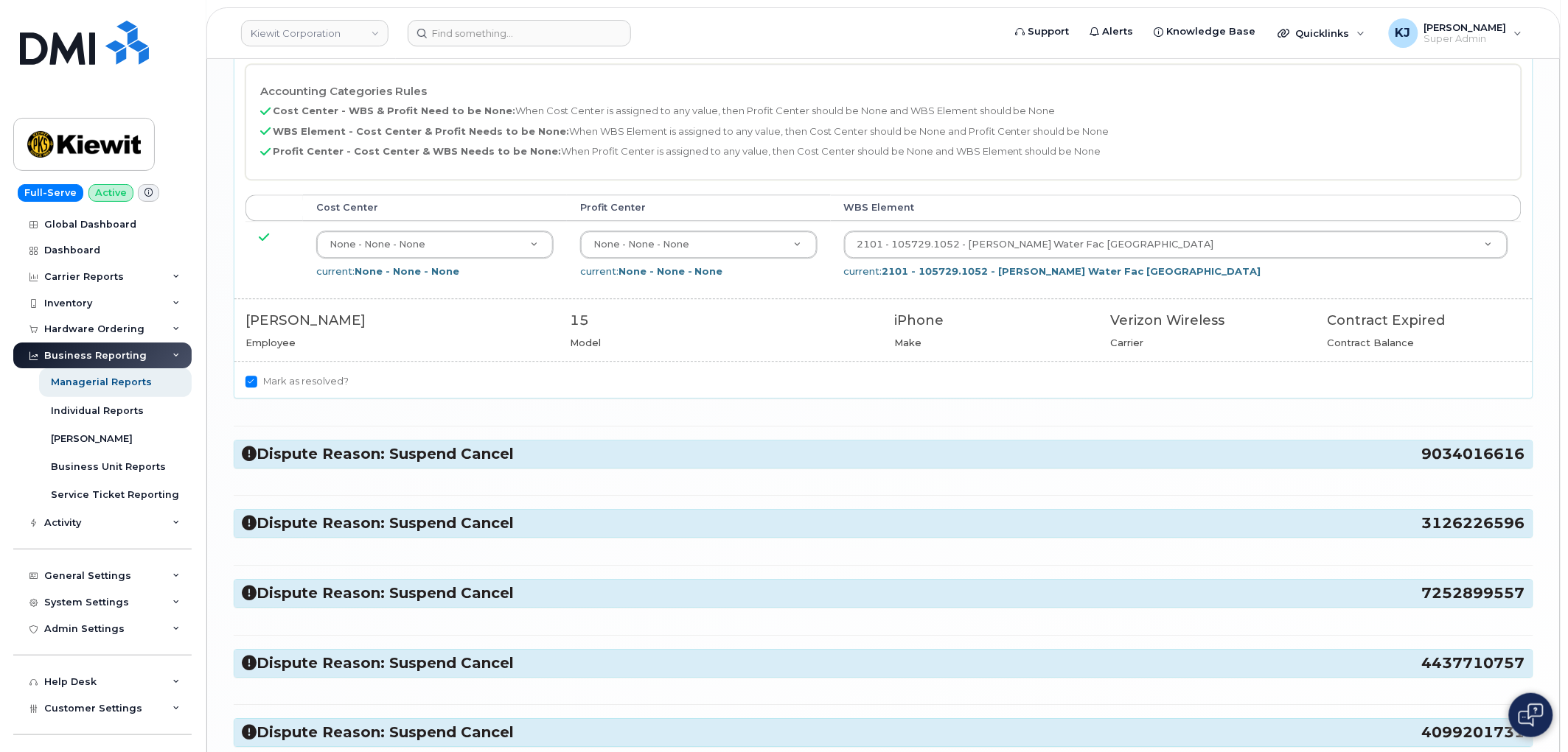
scroll to position [3520, 0]
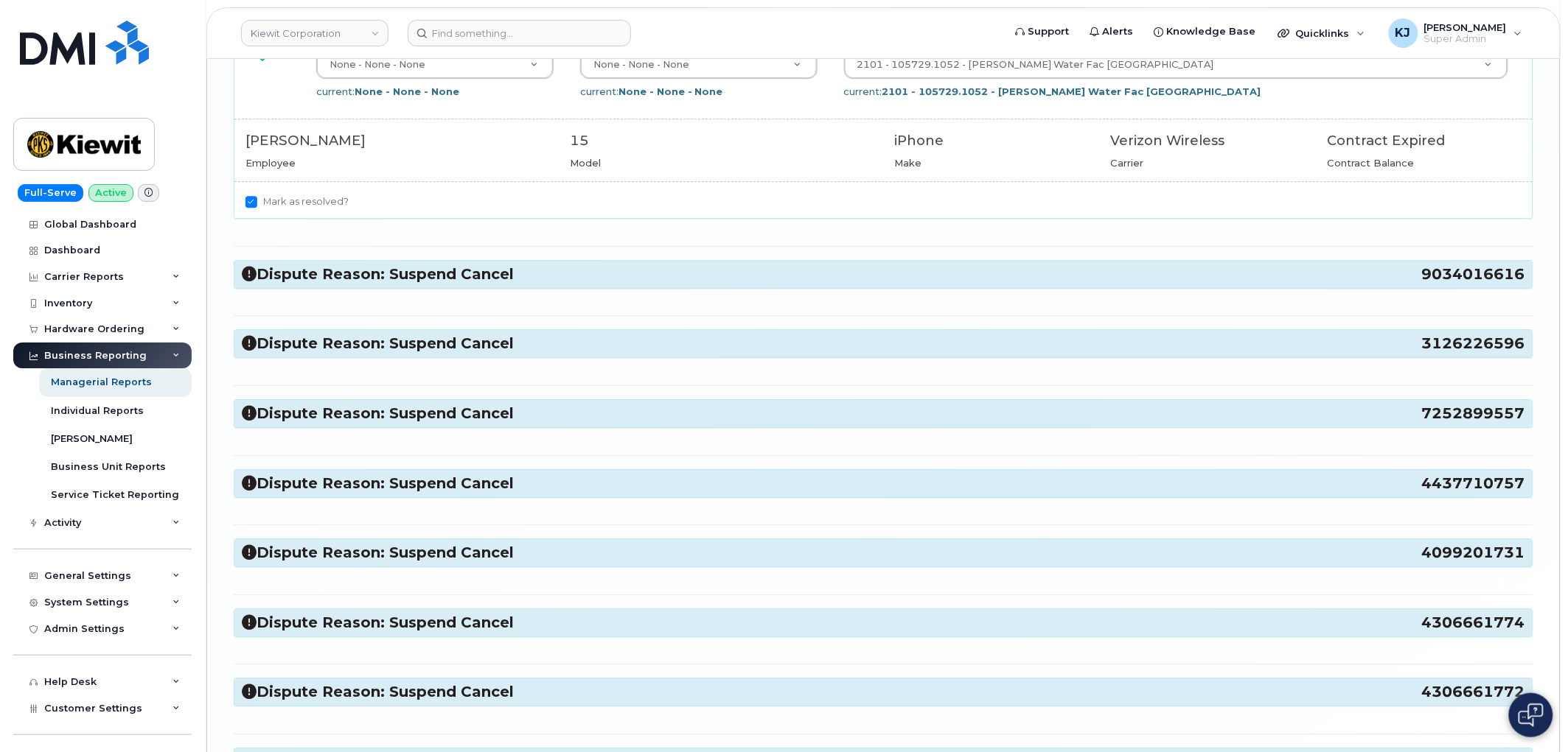
click at [329, 284] on h3 "Dispute Reason: Suspend Cancel 9034016616" at bounding box center [883, 275] width 1283 height 20
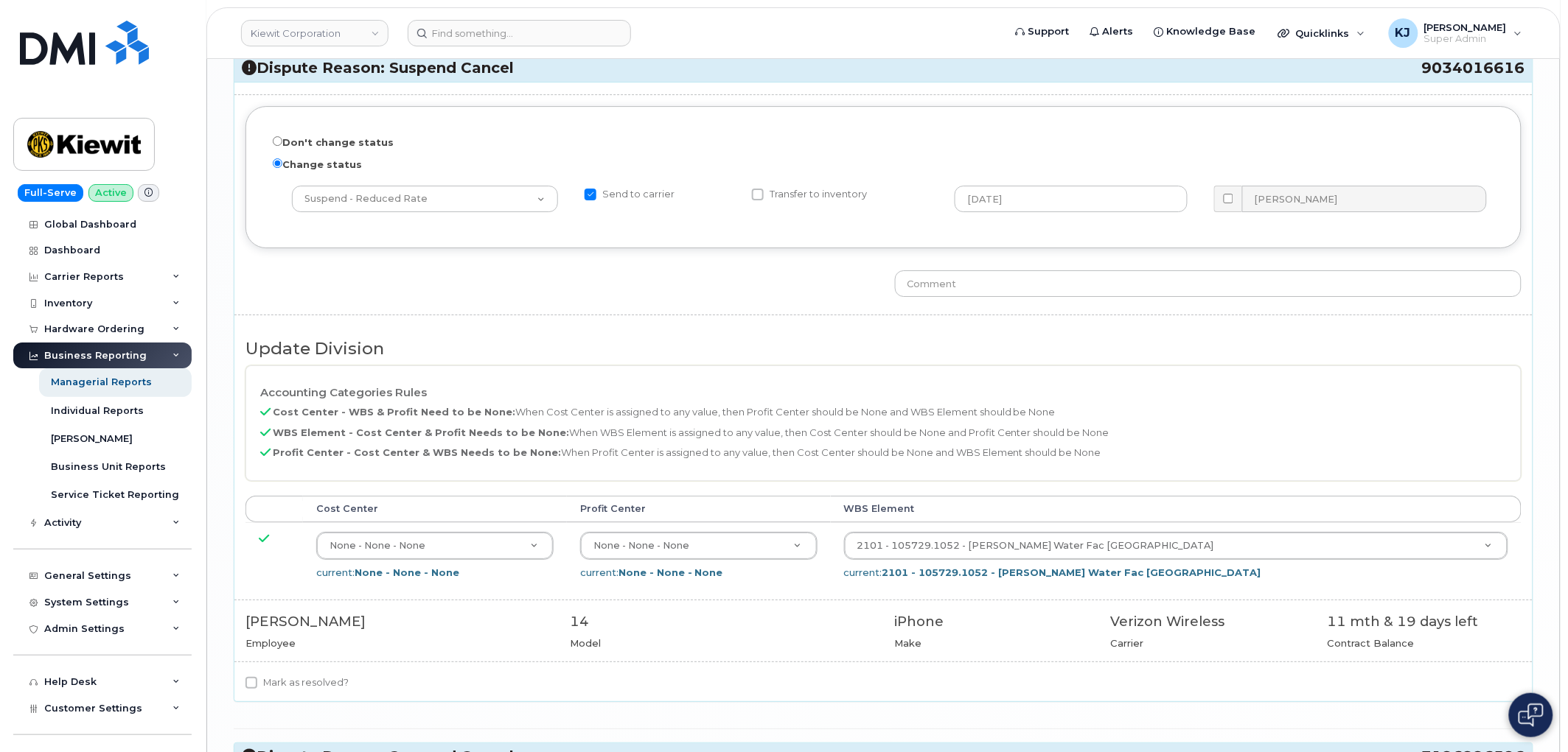
scroll to position [3930, 0]
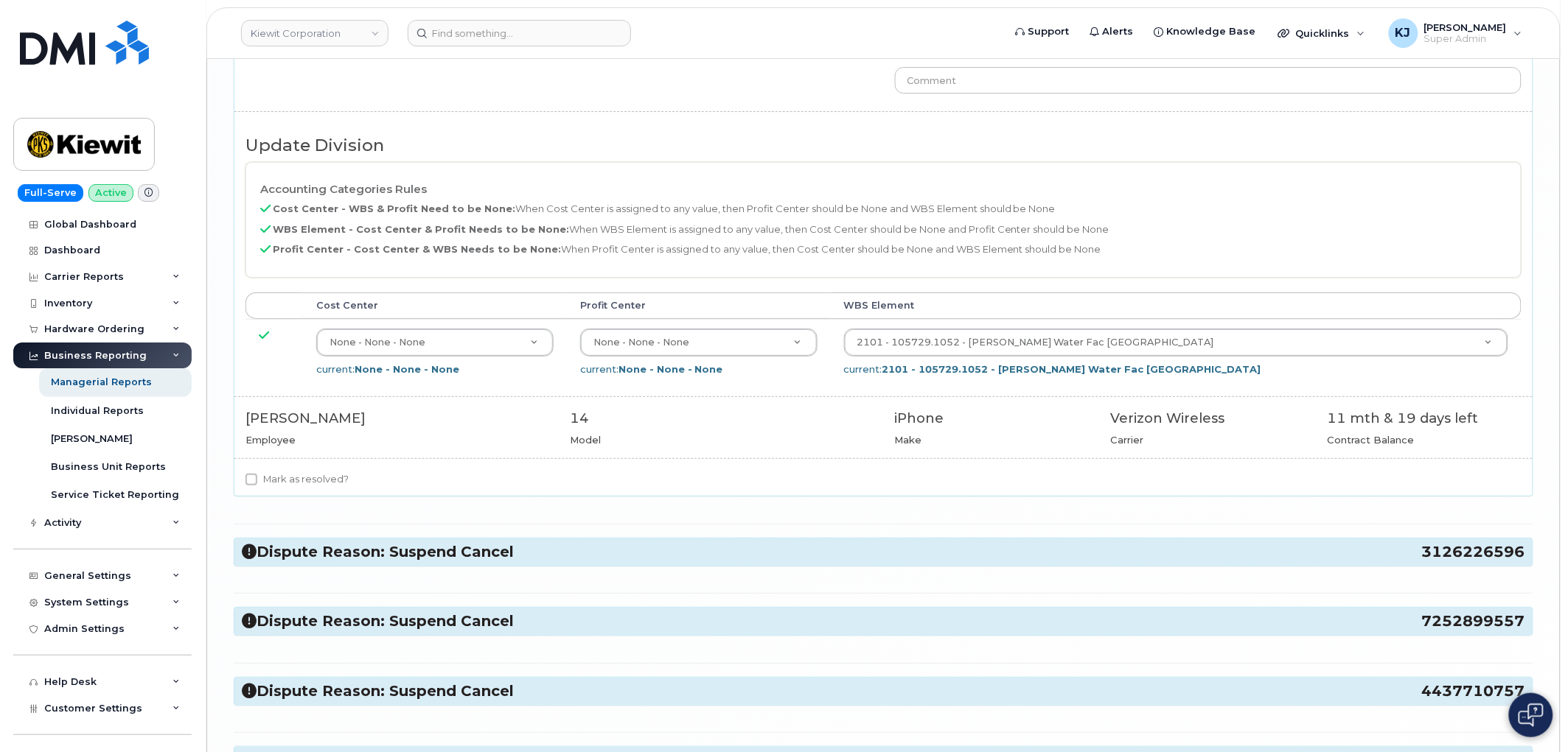
click at [293, 489] on label "Mark as resolved?" at bounding box center [297, 480] width 103 height 18
click at [257, 485] on input "Mark as resolved?" at bounding box center [252, 480] width 12 height 12
checkbox input "true"
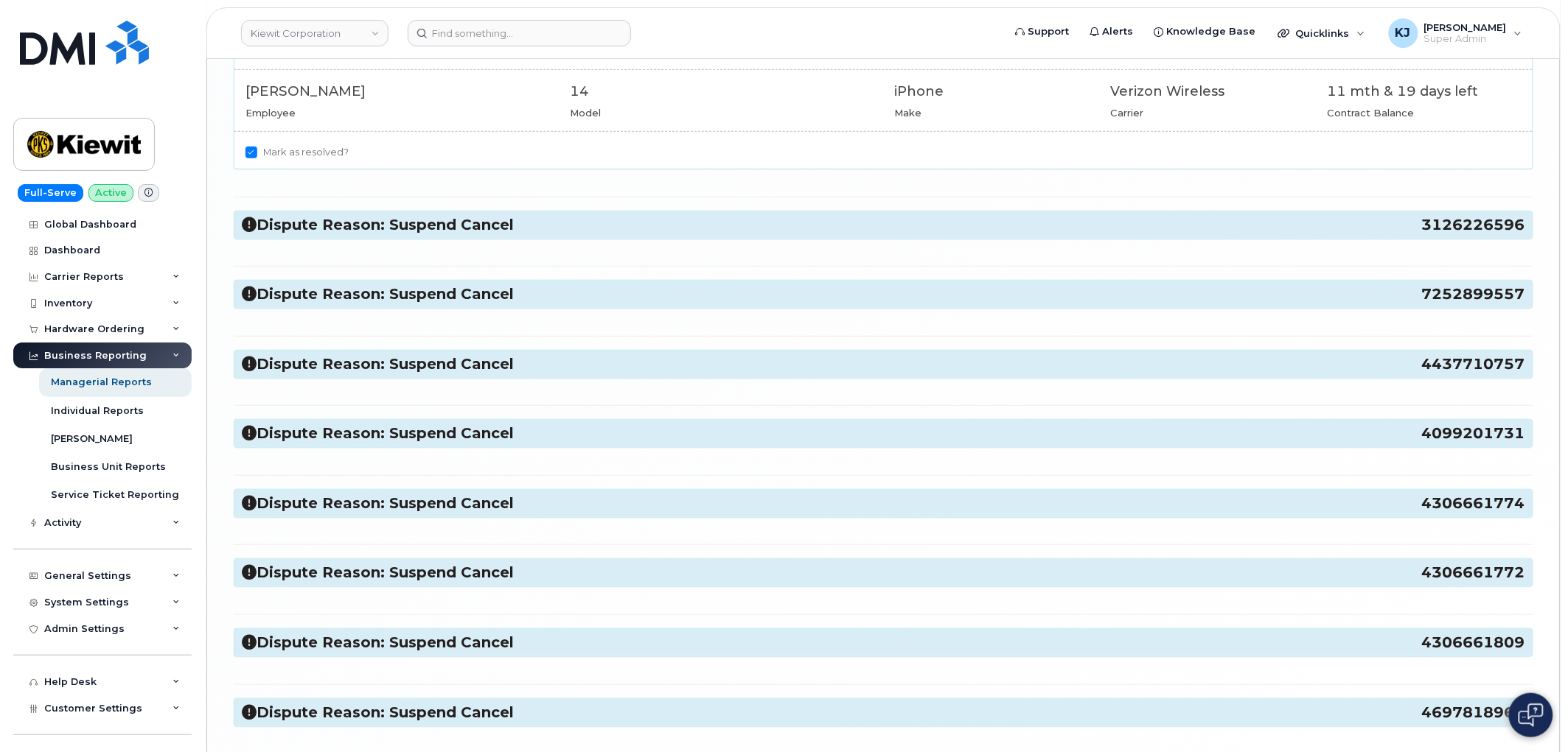
click at [374, 233] on h3 "Dispute Reason: Suspend Cancel 3126226596" at bounding box center [883, 226] width 1283 height 20
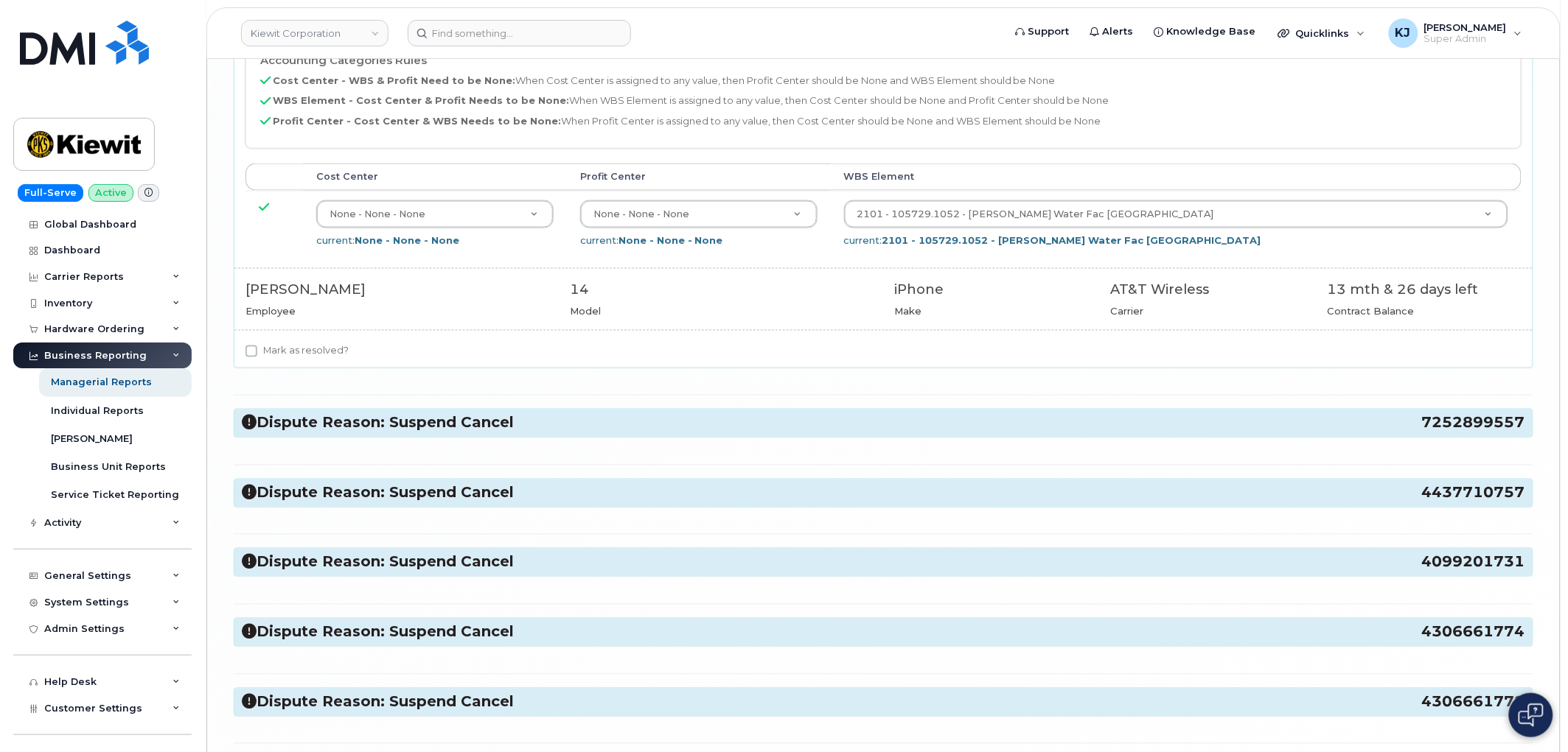
scroll to position [4748, 0]
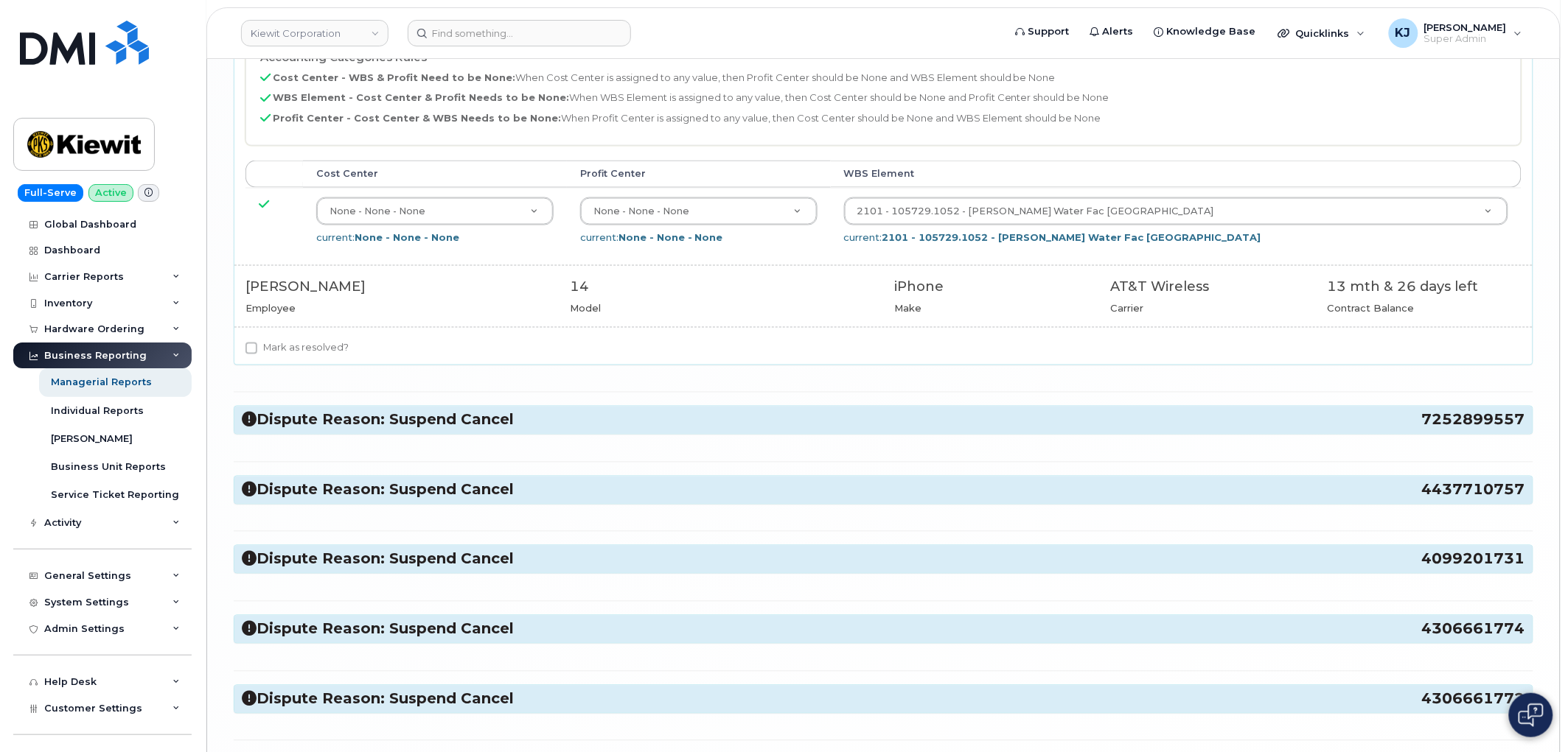
click at [295, 358] on label "Mark as resolved?" at bounding box center [297, 348] width 103 height 18
click at [257, 354] on input "Mark as resolved?" at bounding box center [252, 348] width 12 height 12
checkbox input "true"
click at [312, 430] on h3 "Dispute Reason: Suspend Cancel 7252899557" at bounding box center [883, 420] width 1283 height 20
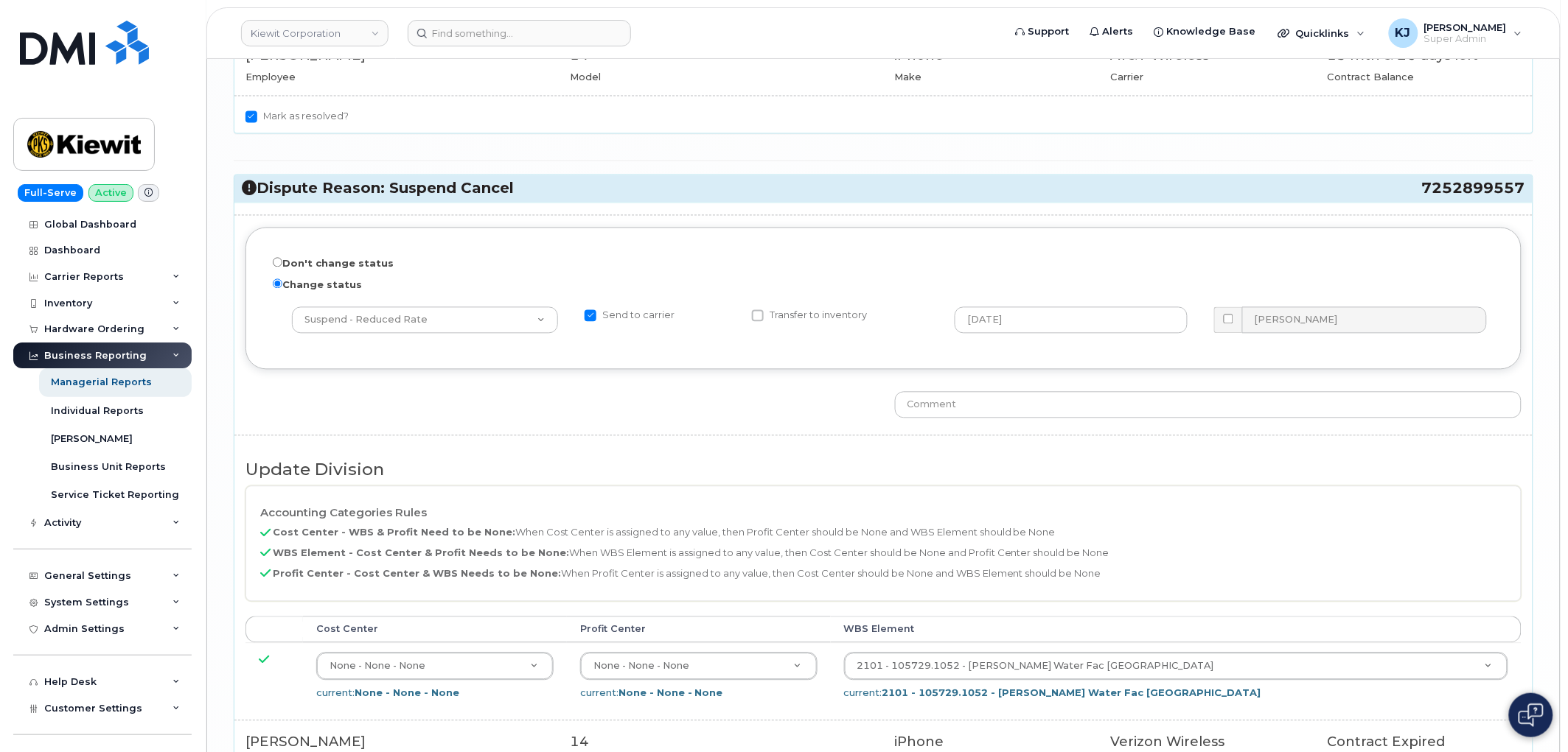
scroll to position [5159, 0]
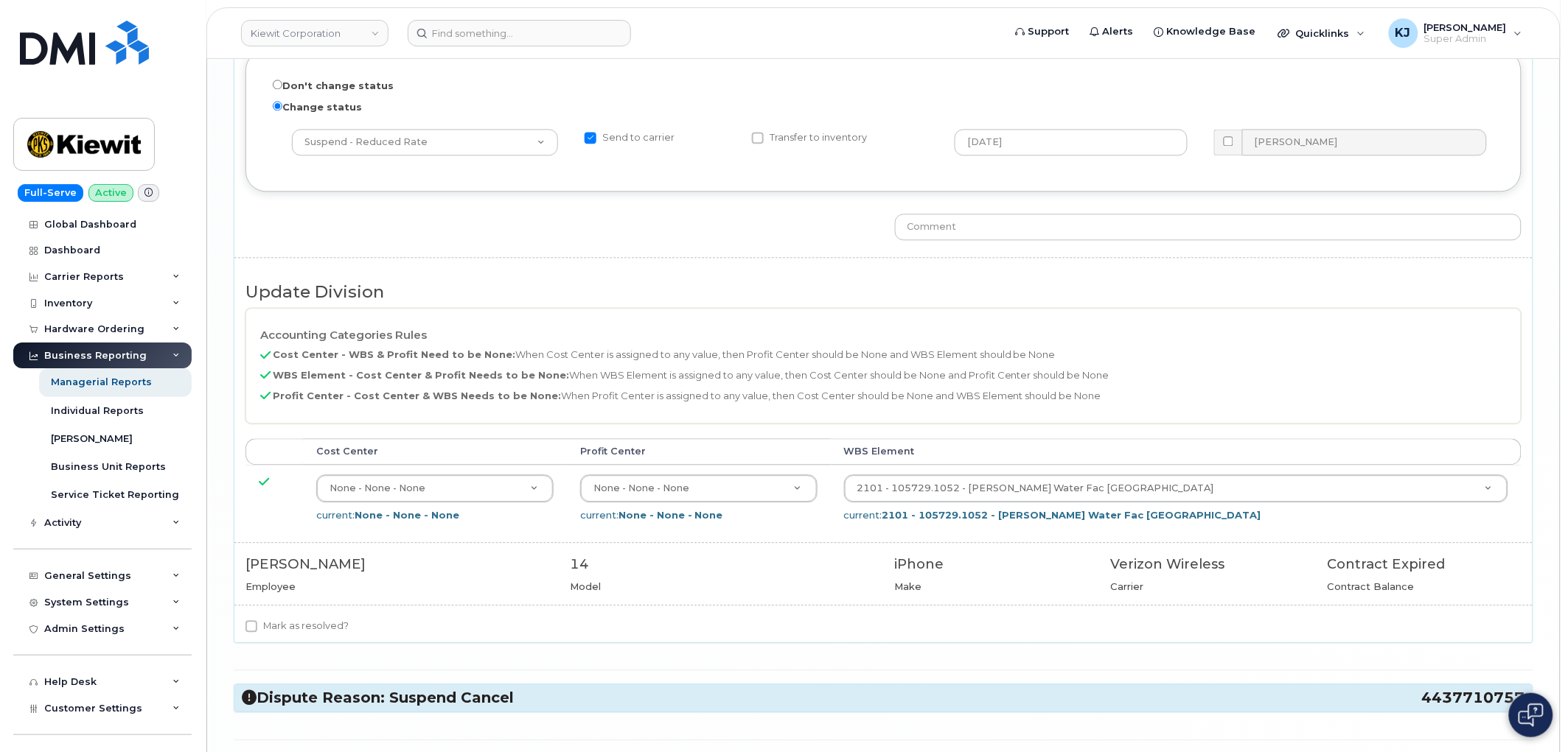
click at [299, 635] on label "Mark as resolved?" at bounding box center [297, 626] width 103 height 18
click at [257, 633] on input "Mark as resolved?" at bounding box center [252, 627] width 12 height 12
checkbox input "true"
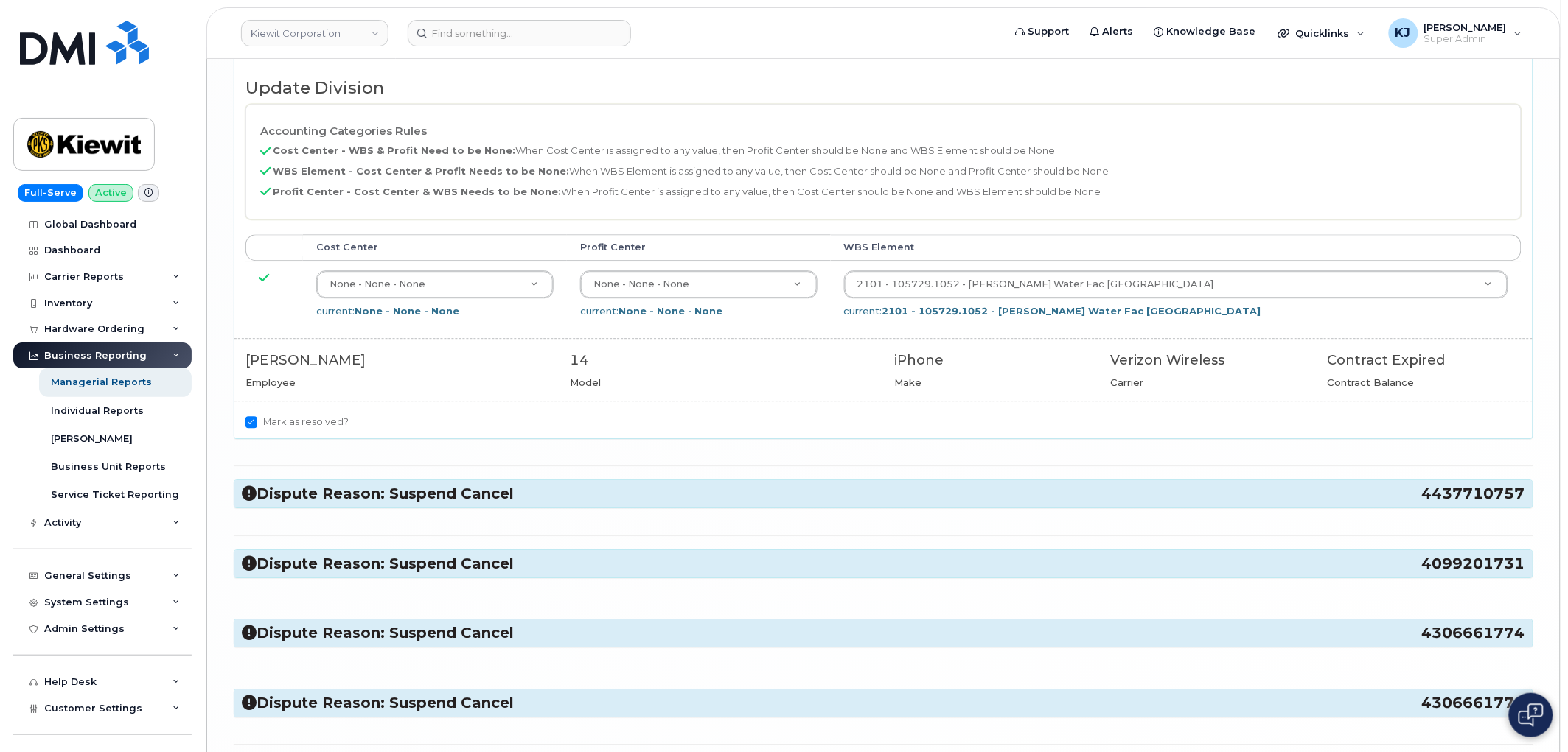
scroll to position [5567, 0]
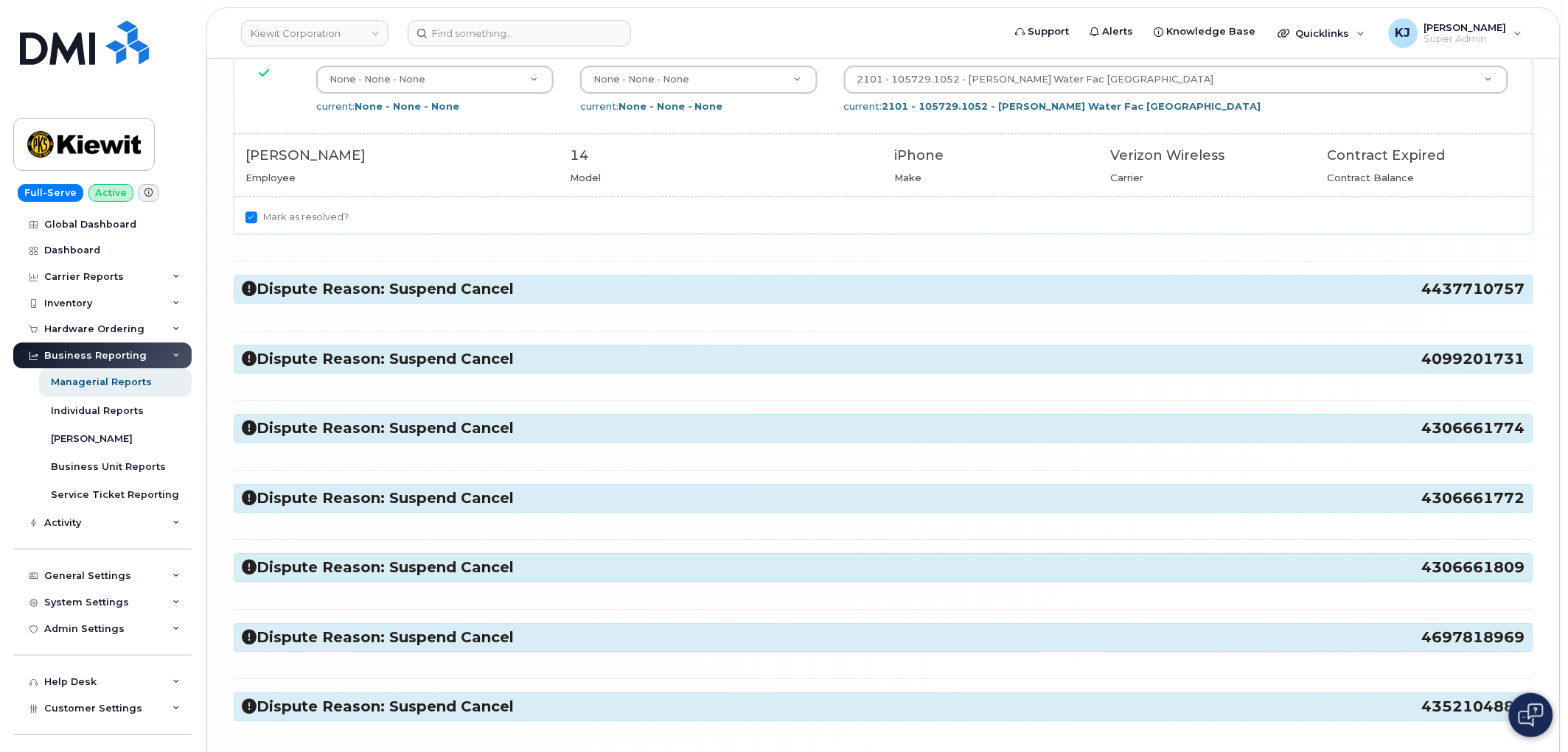
click at [359, 299] on h3 "Dispute Reason: Suspend Cancel 4437710757" at bounding box center [883, 289] width 1283 height 20
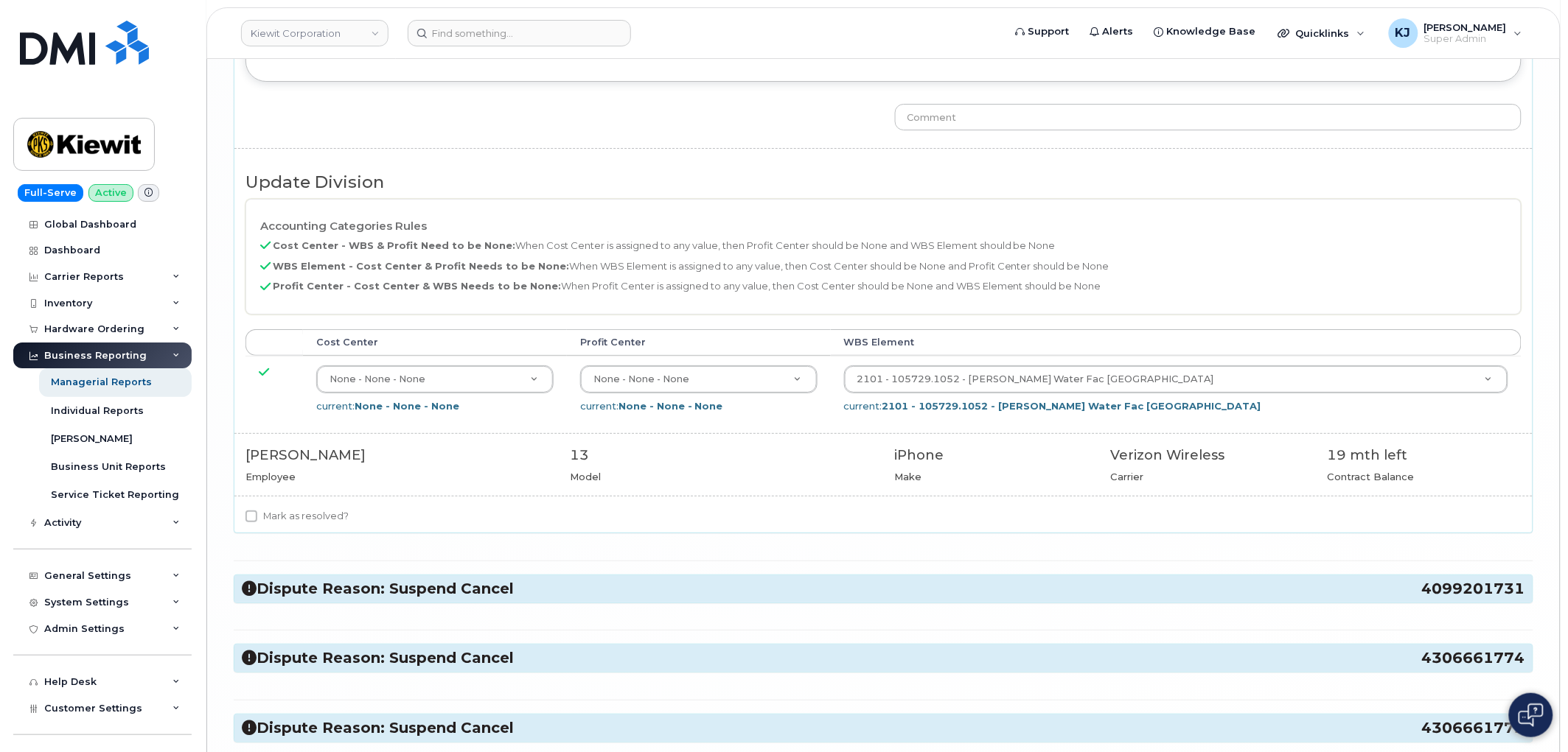
scroll to position [5977, 0]
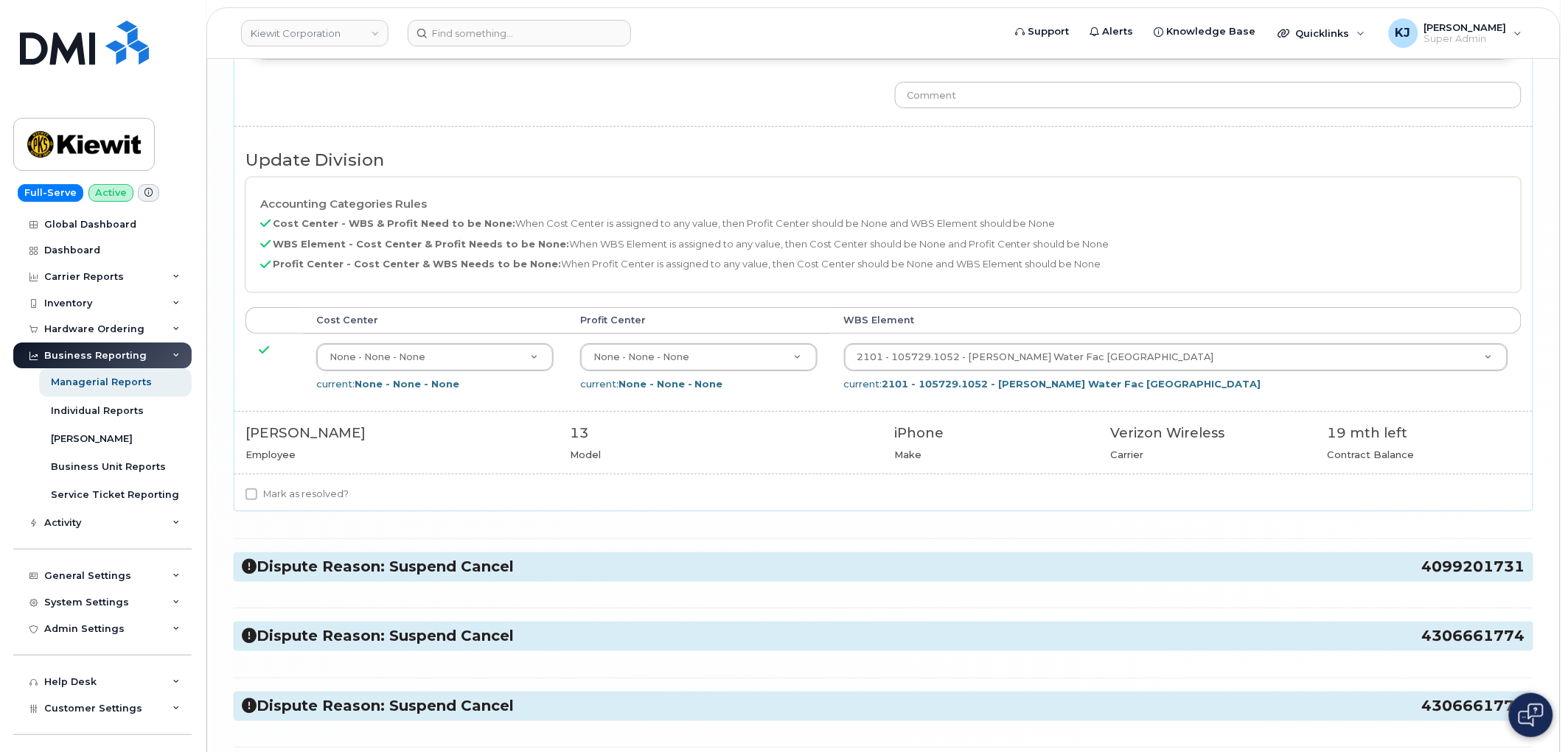
click at [288, 503] on label "Mark as resolved?" at bounding box center [297, 494] width 103 height 18
click at [257, 500] on input "Mark as resolved?" at bounding box center [252, 495] width 12 height 12
checkbox input "true"
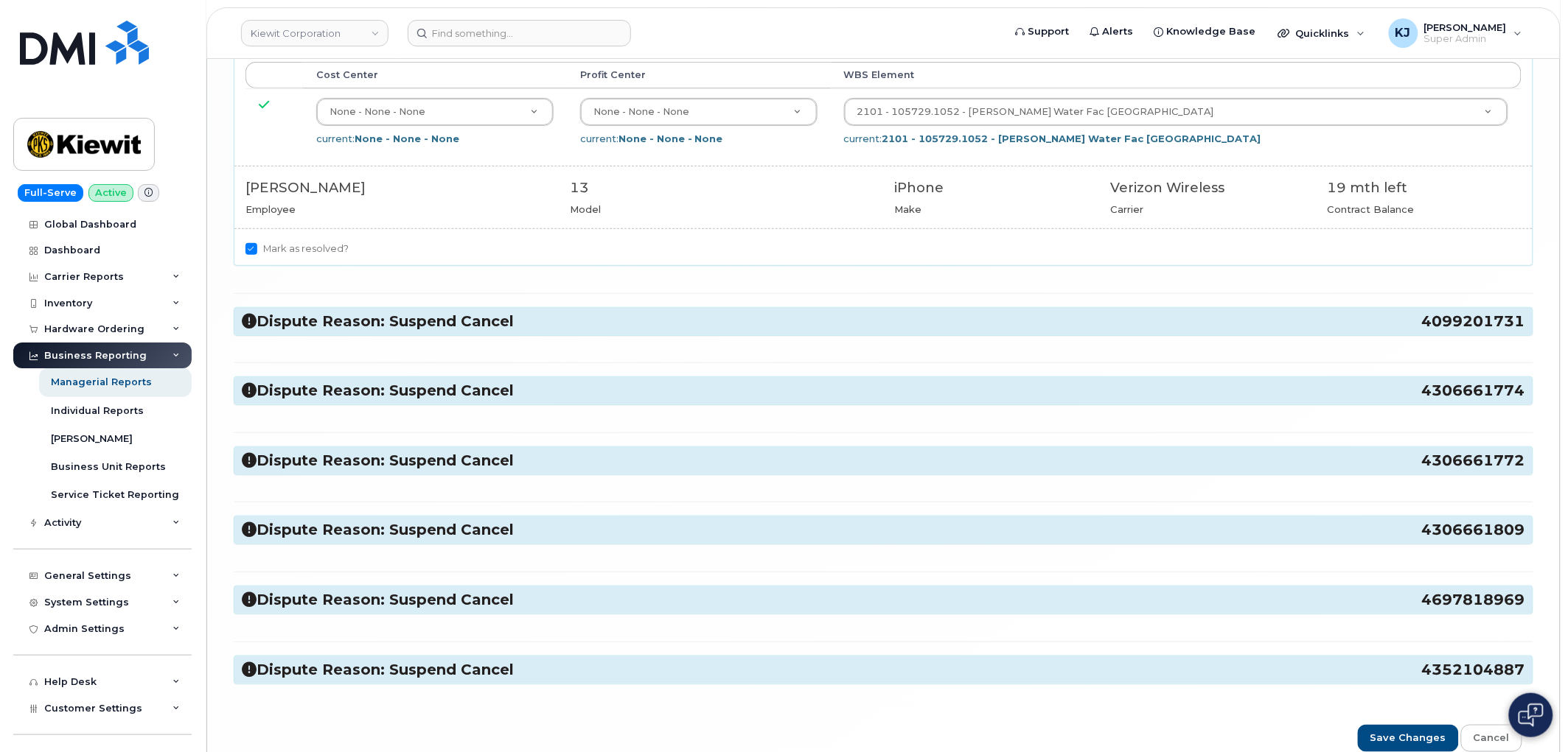
click at [373, 332] on h3 "Dispute Reason: Suspend Cancel 4099201731" at bounding box center [883, 322] width 1283 height 20
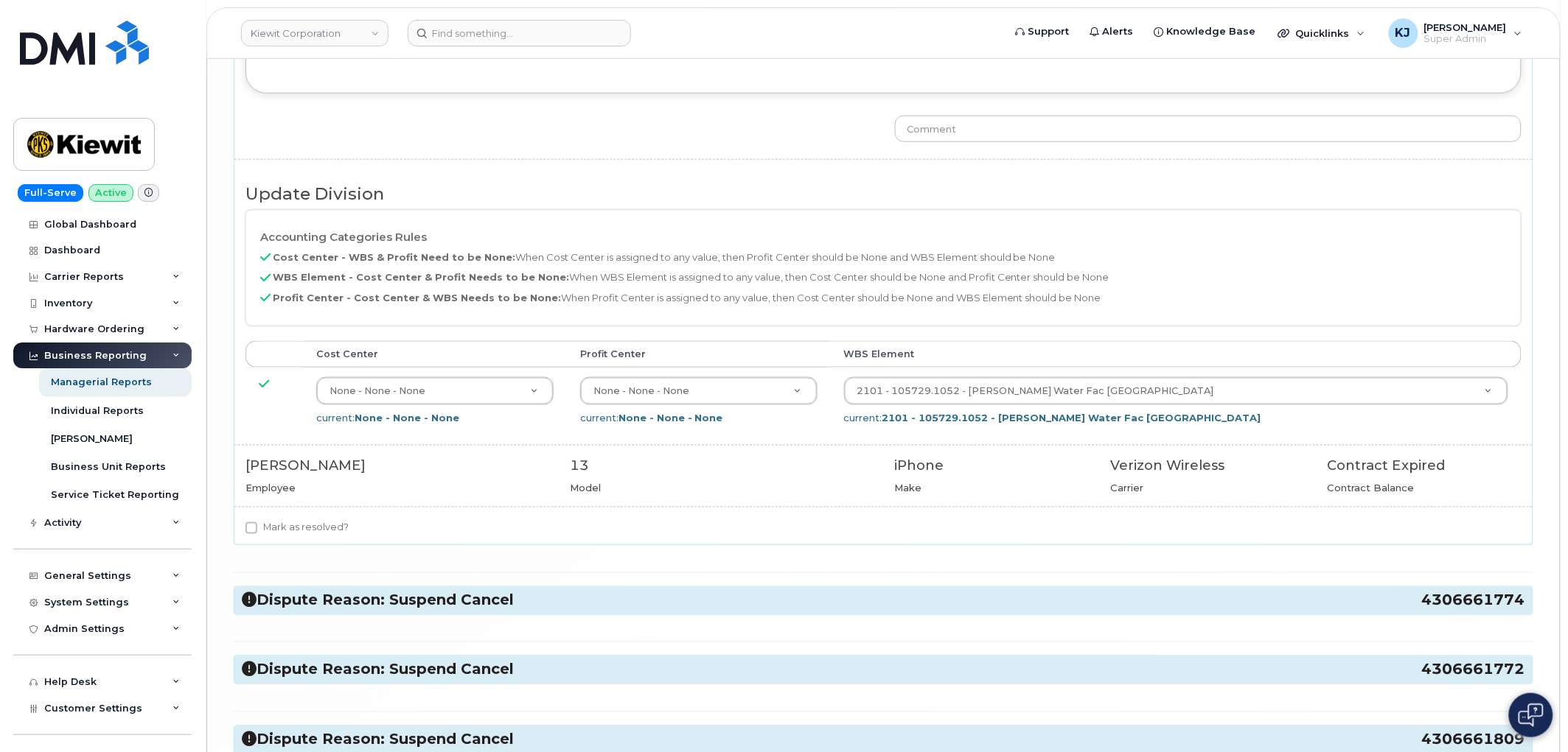
scroll to position [6632, 0]
click at [290, 536] on label "Mark as resolved?" at bounding box center [297, 526] width 103 height 18
click at [257, 533] on input "Mark as resolved?" at bounding box center [252, 527] width 12 height 12
checkbox input "true"
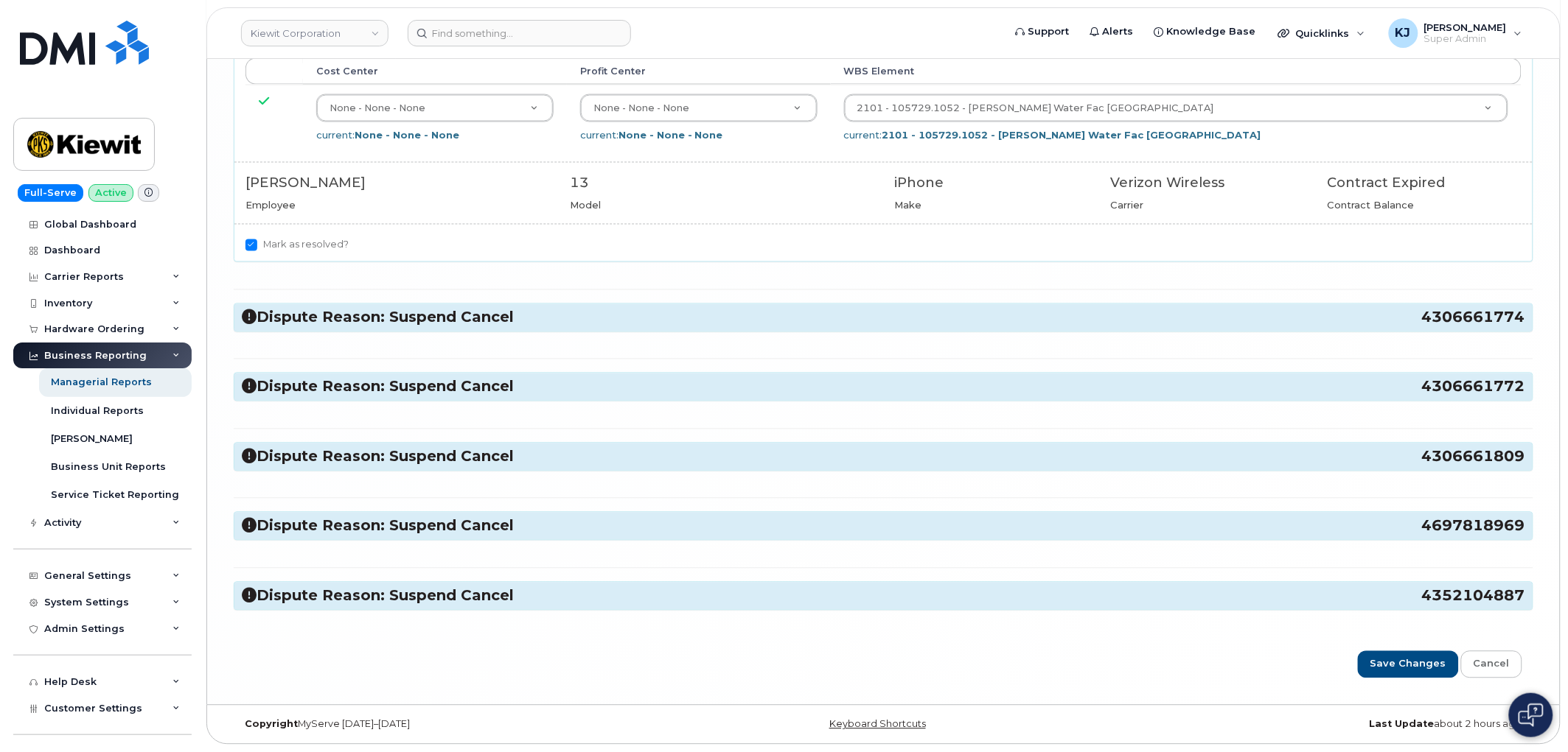
scroll to position [6938, 0]
click at [380, 323] on h3 "Dispute Reason: Suspend Cancel 4306661774" at bounding box center [883, 318] width 1283 height 20
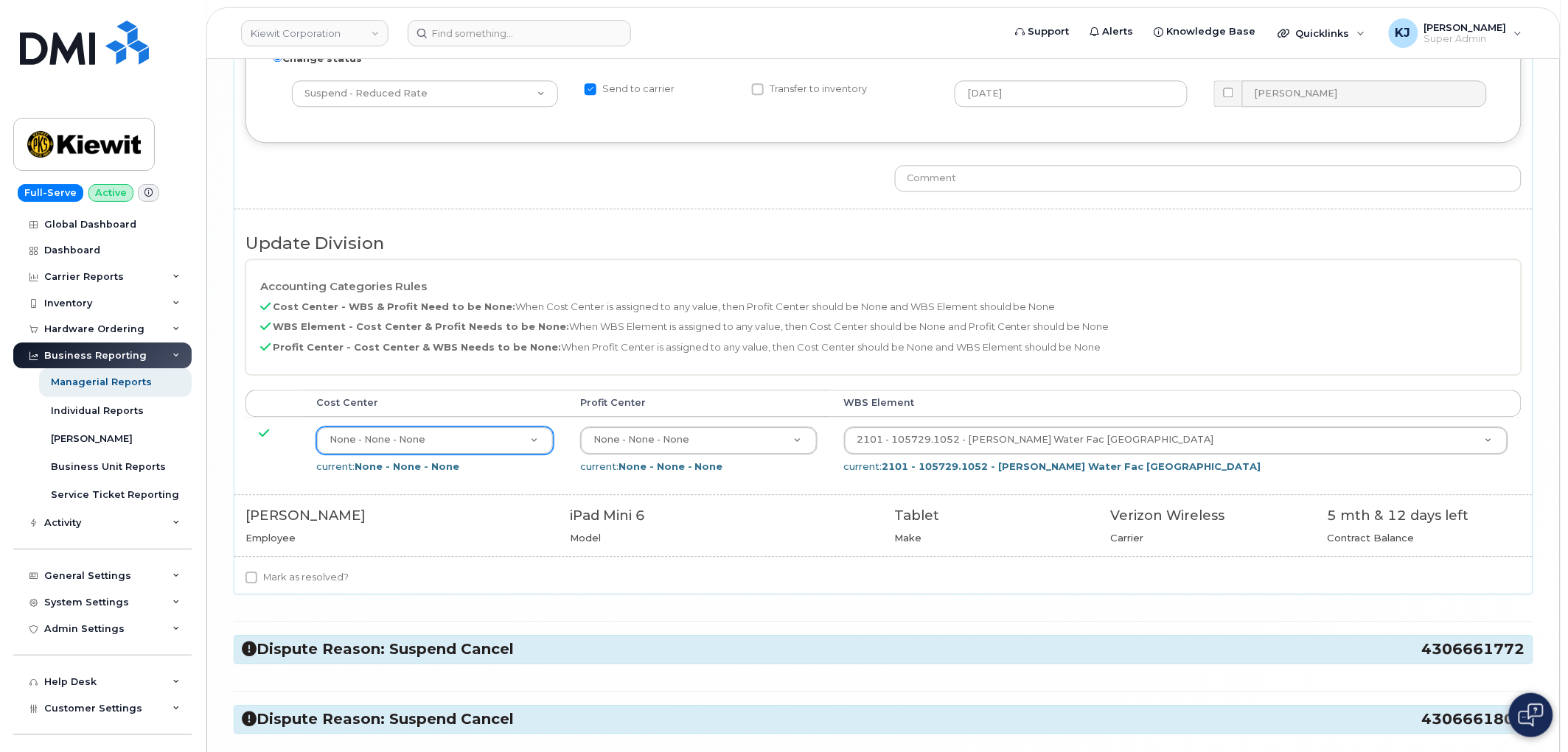
scroll to position [7429, 0]
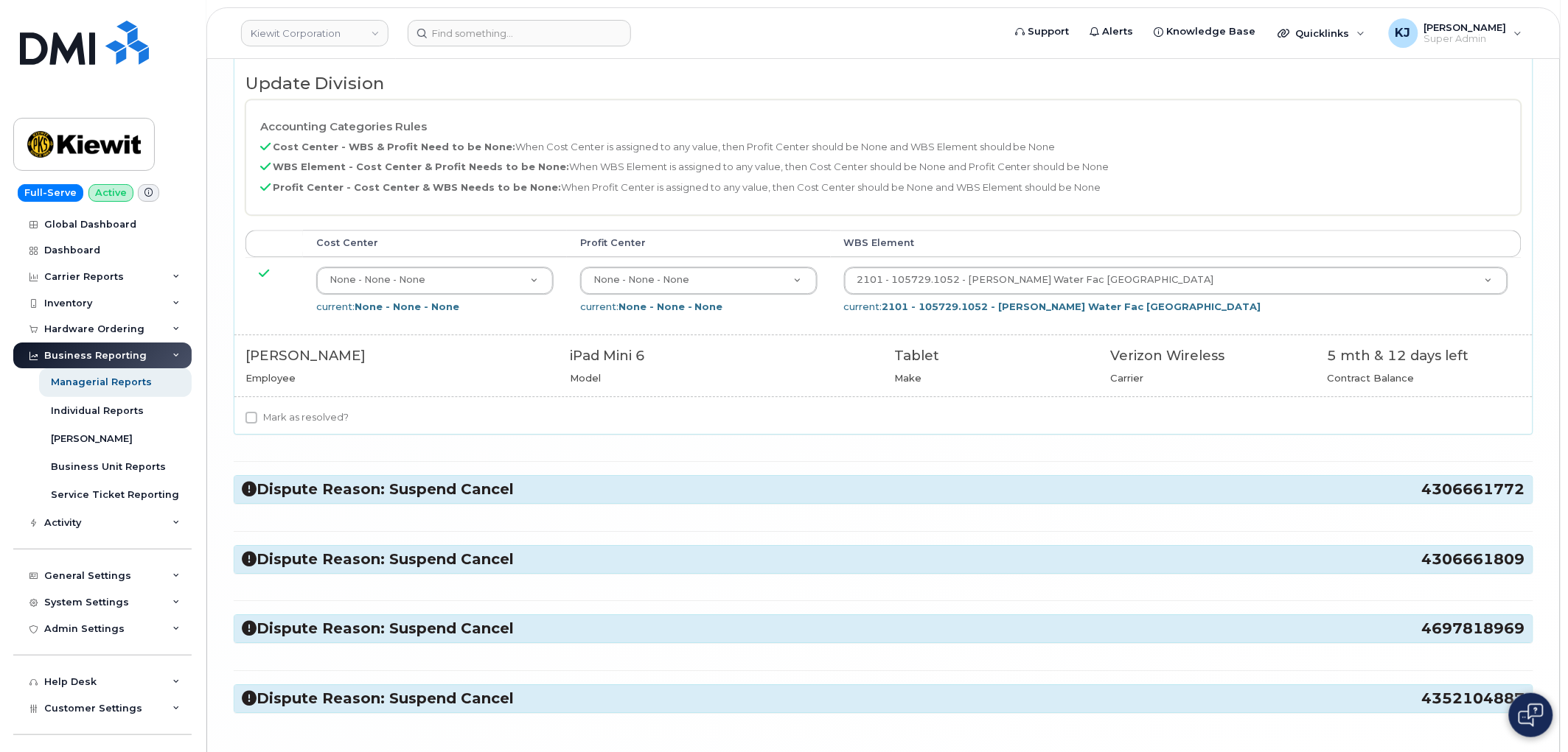
click at [290, 427] on label "Mark as resolved?" at bounding box center [297, 417] width 103 height 18
click at [257, 424] on input "Mark as resolved?" at bounding box center [252, 418] width 12 height 12
checkbox input "true"
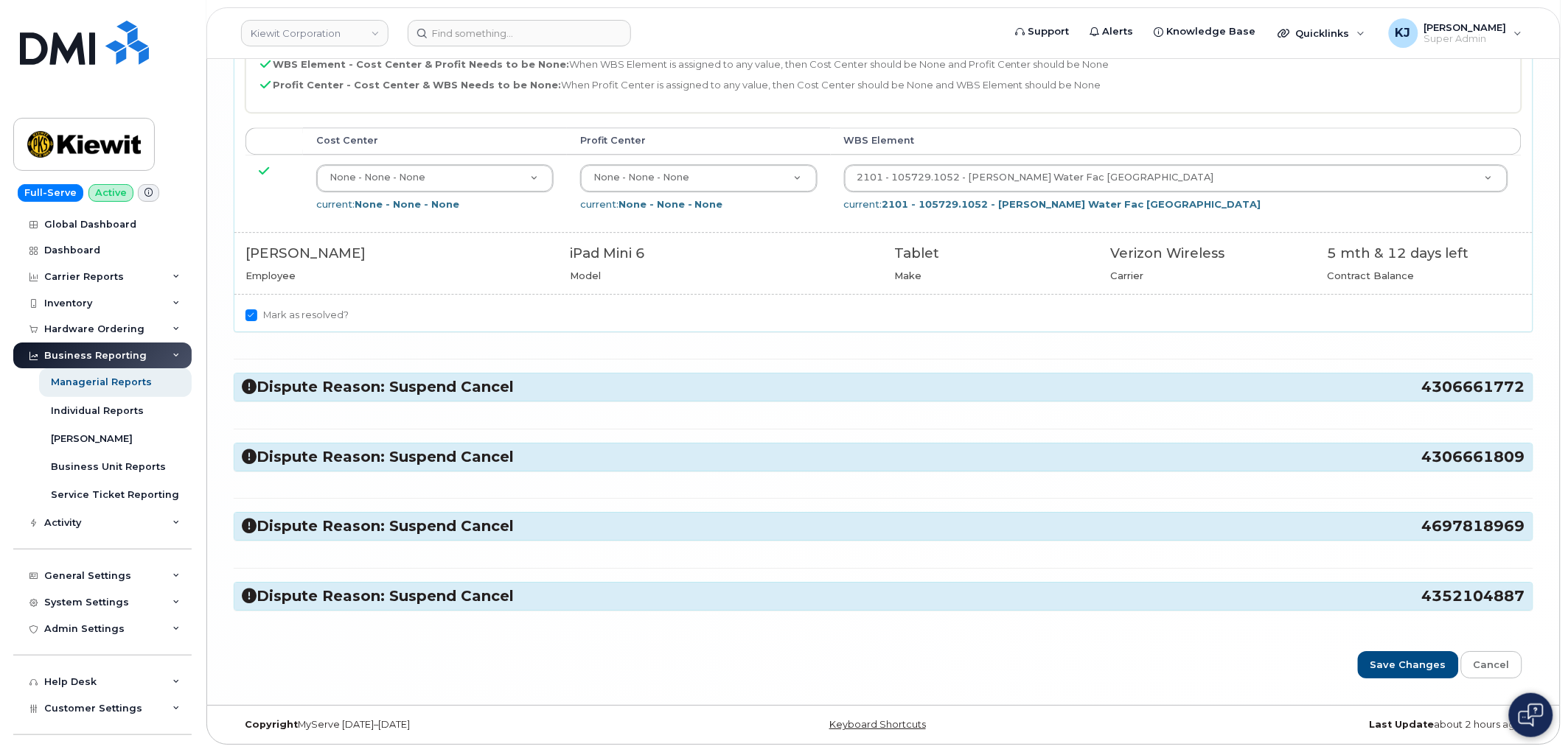
scroll to position [7557, 0]
click at [340, 384] on h3 "Dispute Reason: Suspend Cancel 4306661772" at bounding box center [883, 388] width 1283 height 20
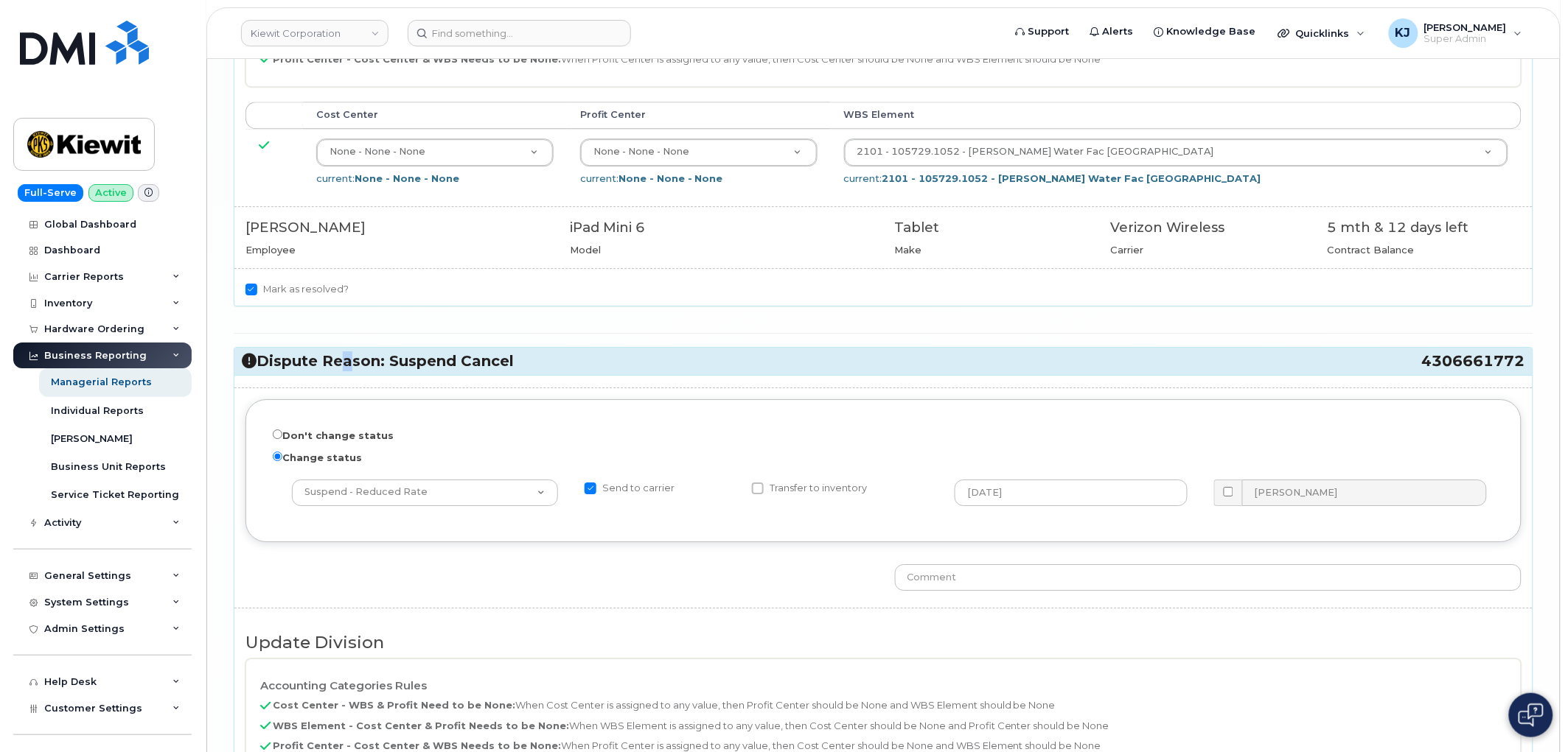
scroll to position [8049, 0]
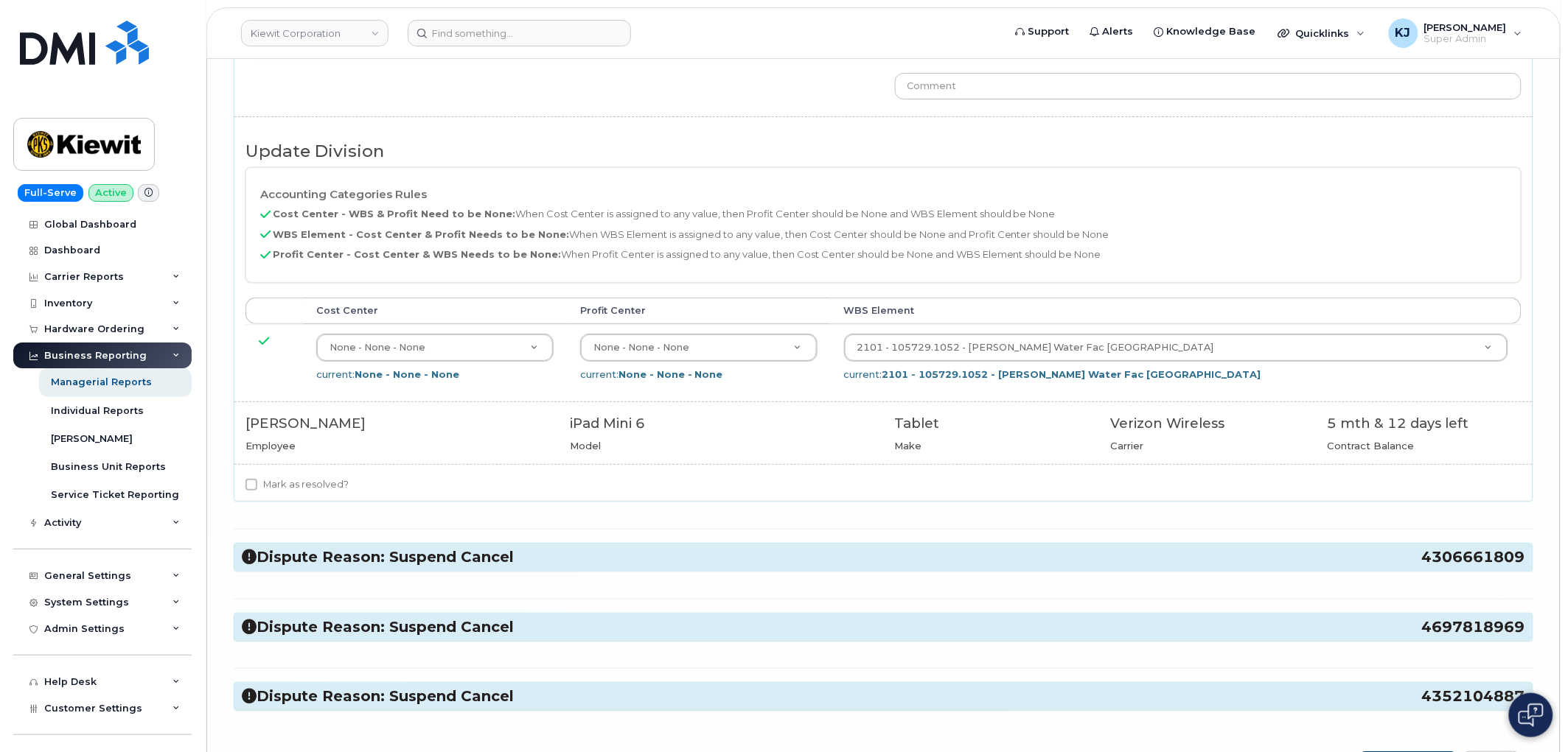
drag, startPoint x: 296, startPoint y: 510, endPoint x: 303, endPoint y: 495, distance: 16.6
click at [298, 494] on label "Mark as resolved?" at bounding box center [297, 485] width 103 height 18
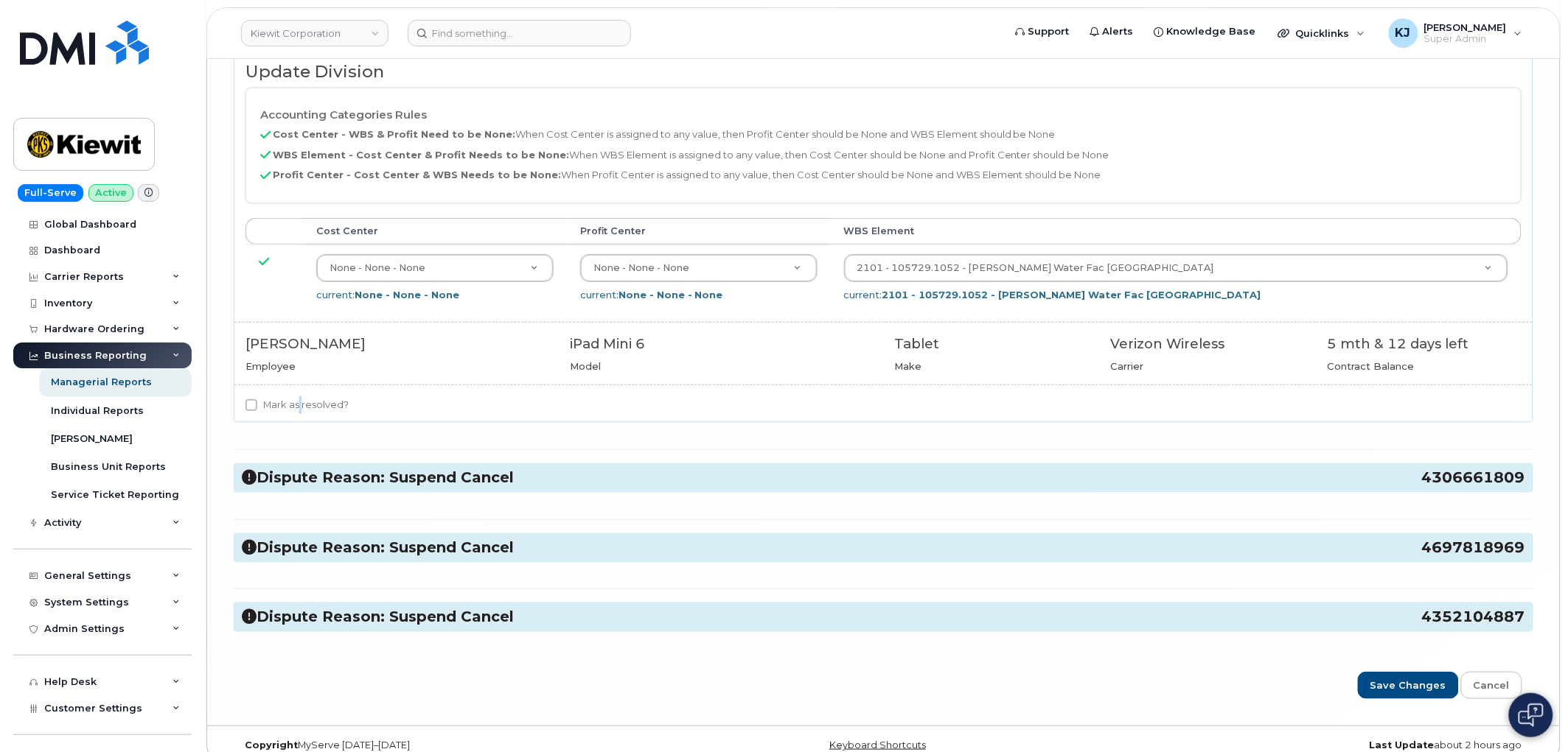
scroll to position [8176, 0]
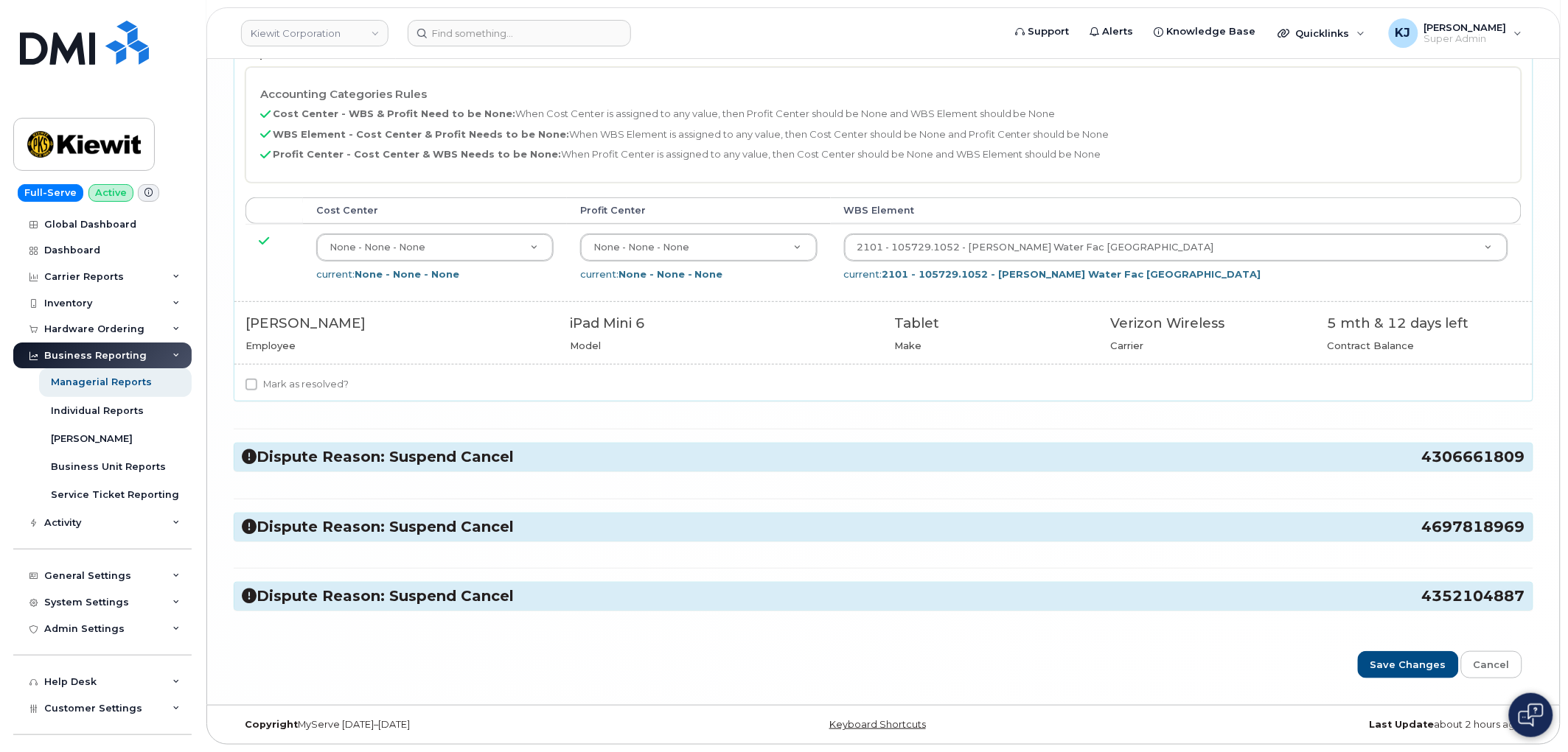
click at [258, 388] on label "Mark as resolved?" at bounding box center [297, 384] width 103 height 18
click at [257, 388] on input "Mark as resolved?" at bounding box center [252, 384] width 12 height 12
checkbox input "true"
click at [328, 459] on h3 "Dispute Reason: Suspend Cancel 4306661809" at bounding box center [883, 457] width 1283 height 20
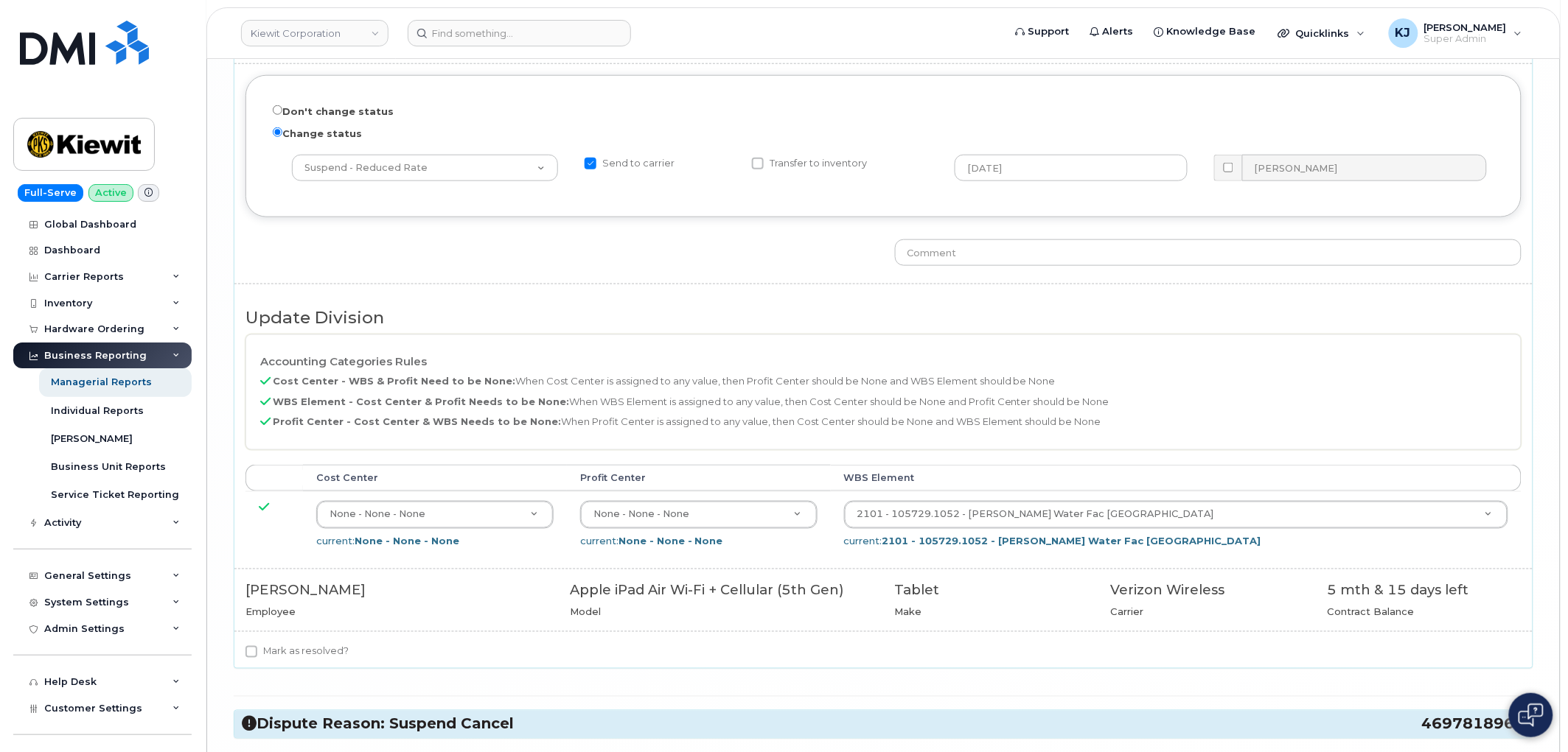
scroll to position [8585, 0]
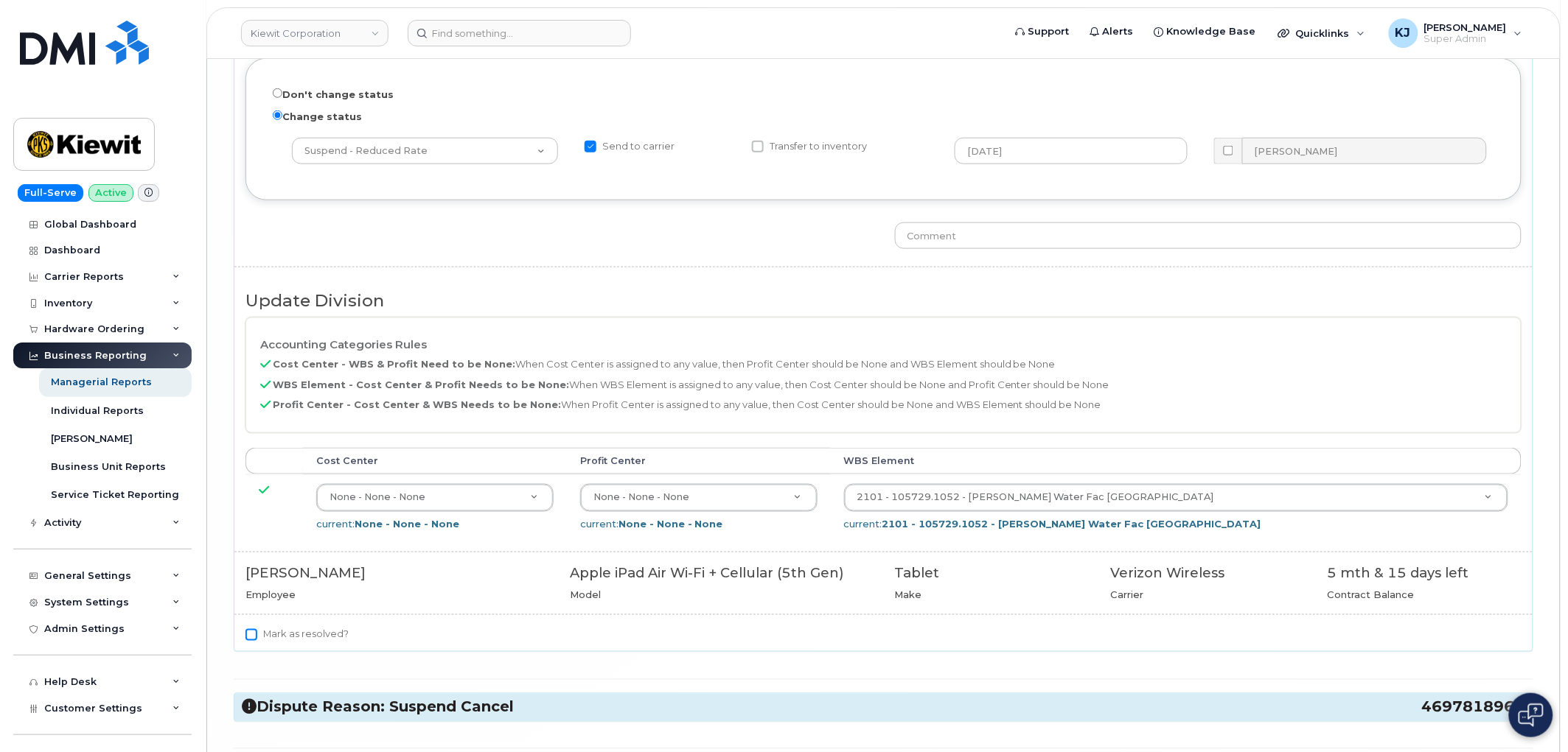
click at [254, 641] on input "Mark as resolved?" at bounding box center [252, 635] width 12 height 12
checkbox input "true"
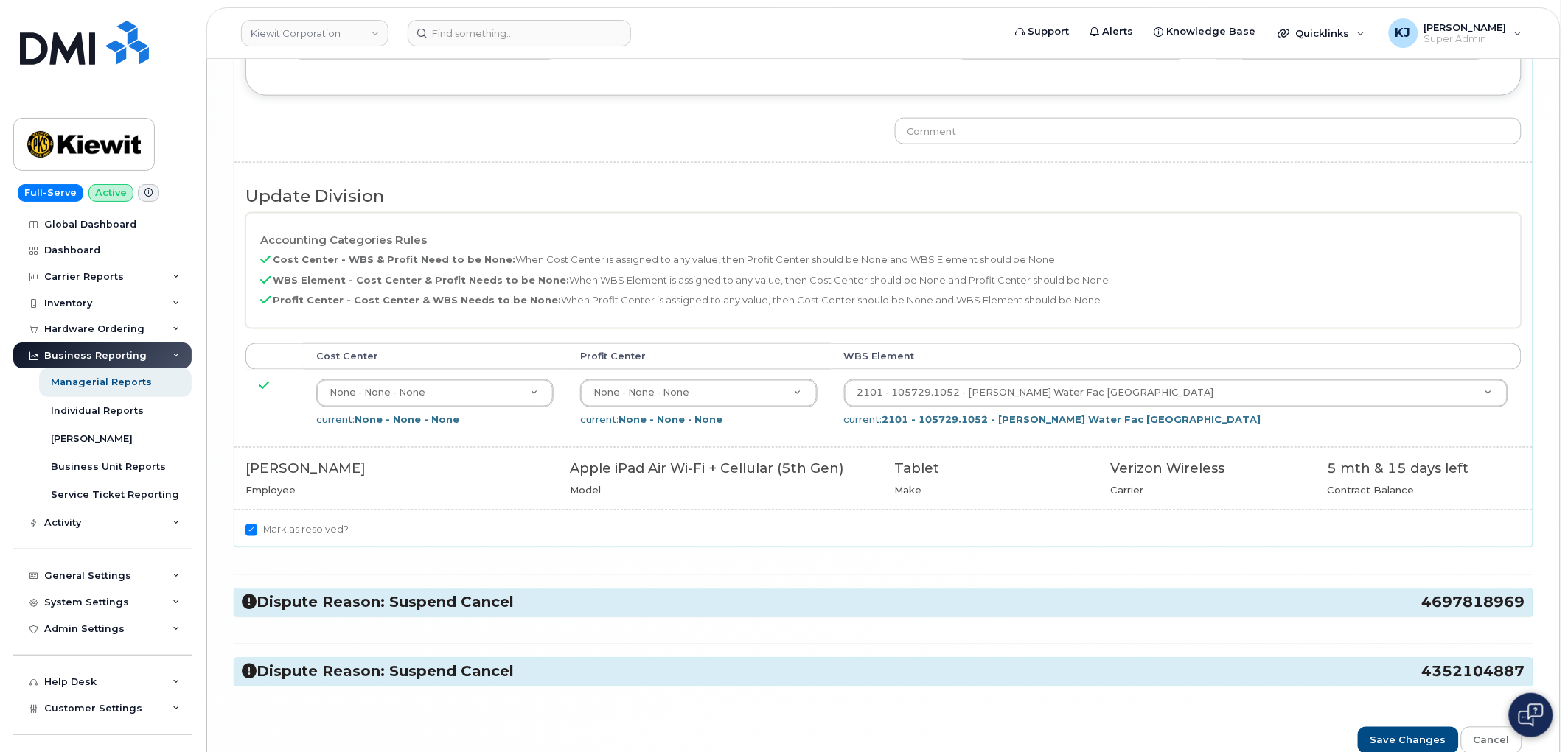
scroll to position [8796, 0]
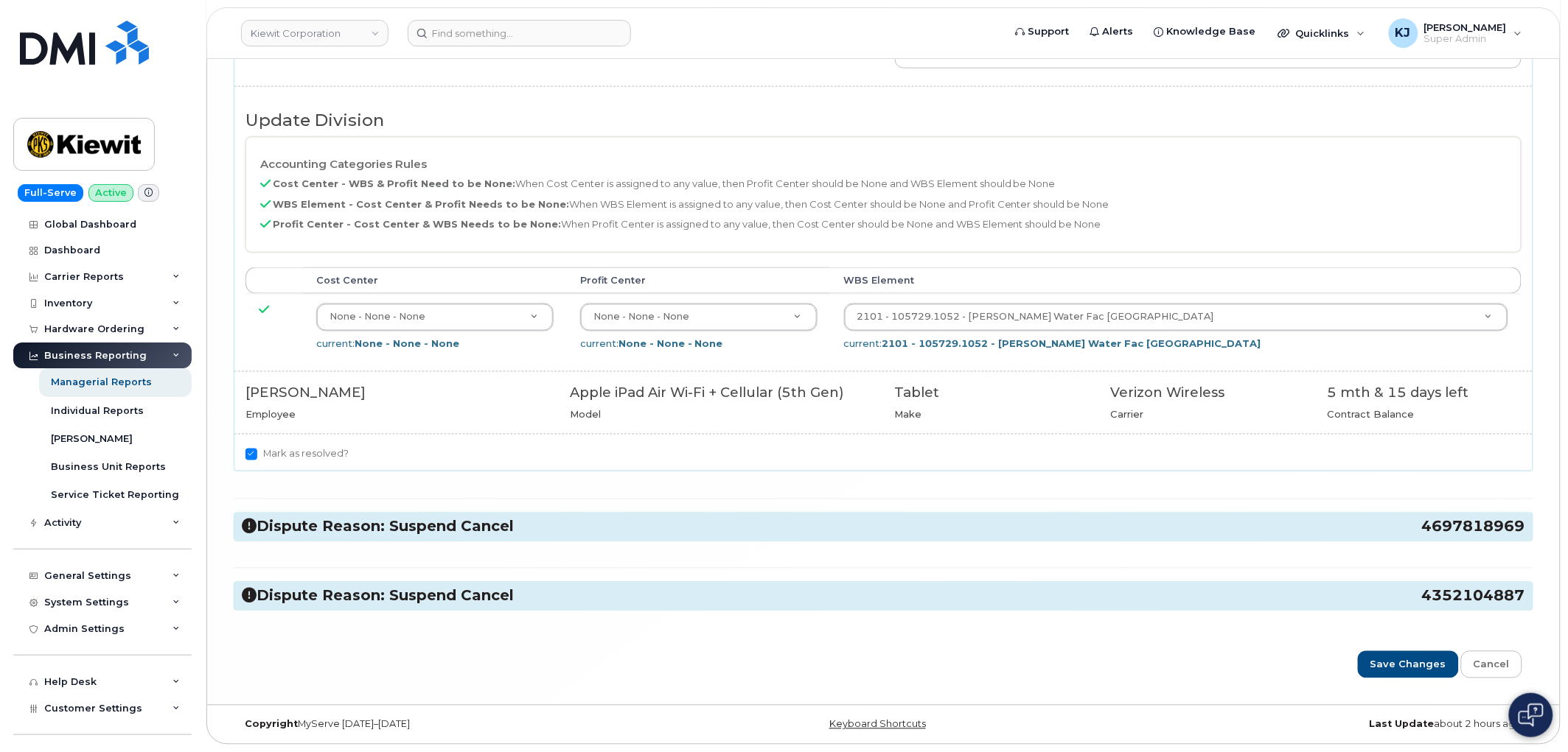
click at [340, 519] on h3 "Dispute Reason: Suspend Cancel 4697818969" at bounding box center [883, 527] width 1283 height 20
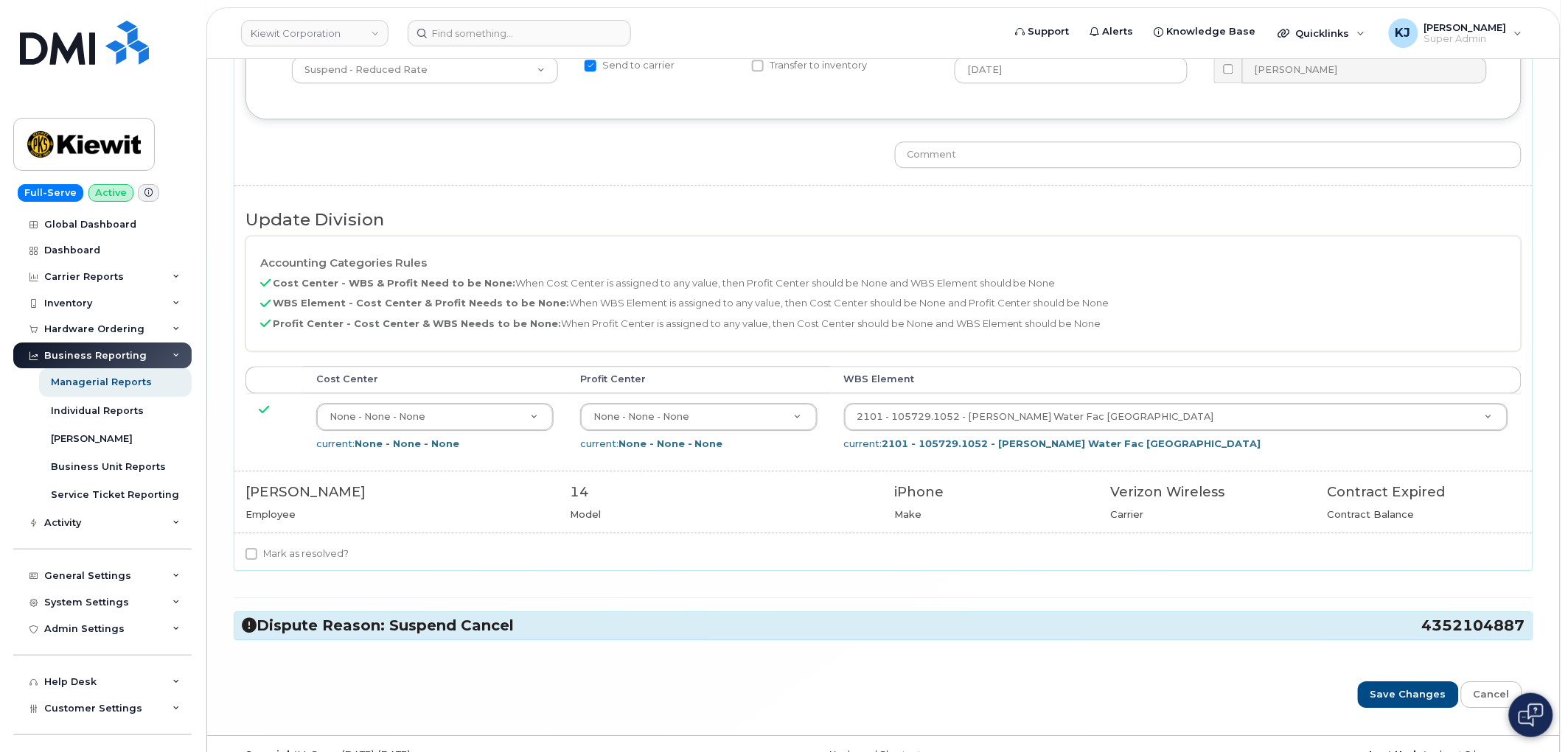
scroll to position [9416, 0]
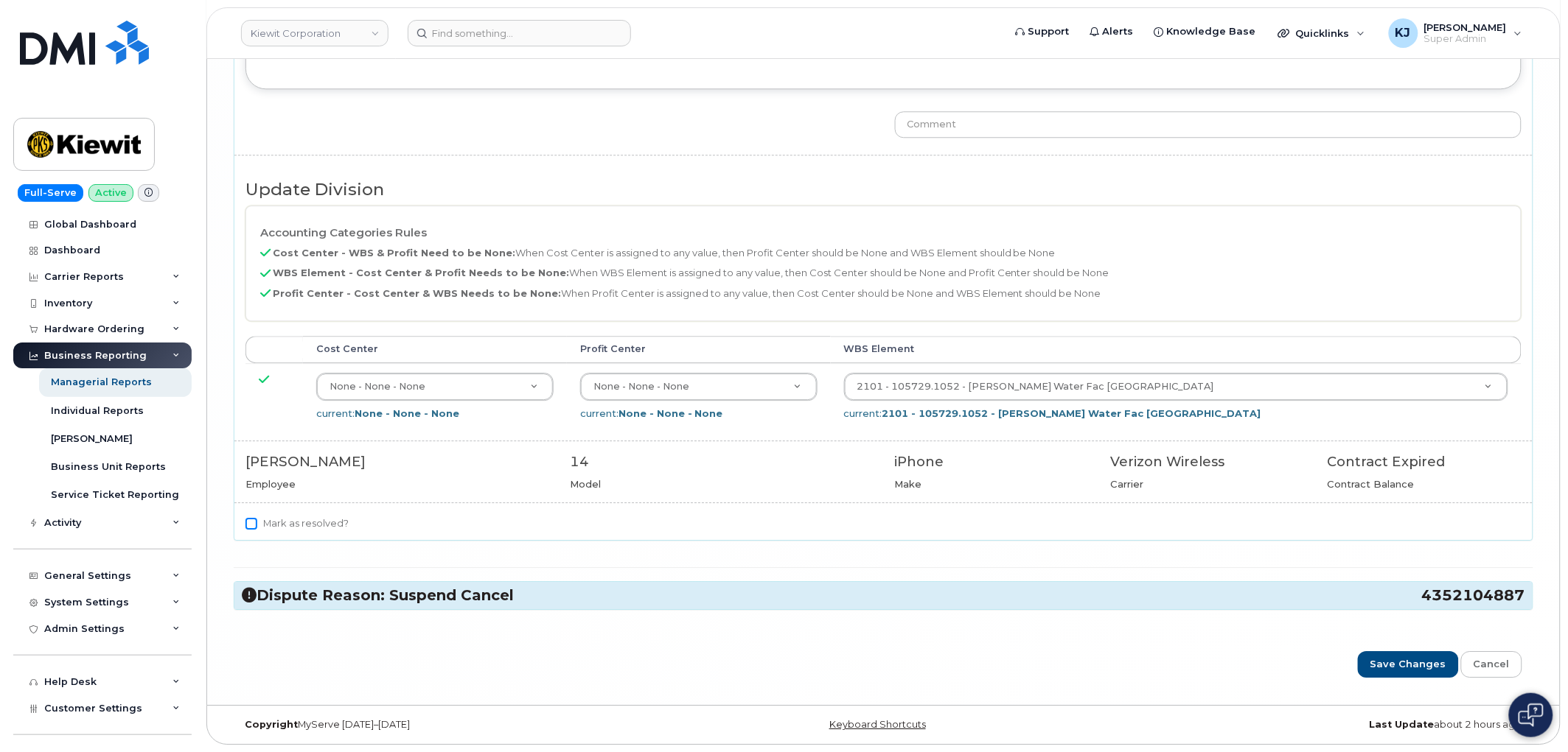
click at [247, 520] on input "Mark as resolved?" at bounding box center [252, 524] width 12 height 12
checkbox input "true"
click at [328, 591] on h3 "Dispute Reason: Suspend Cancel 4352104887" at bounding box center [883, 596] width 1283 height 20
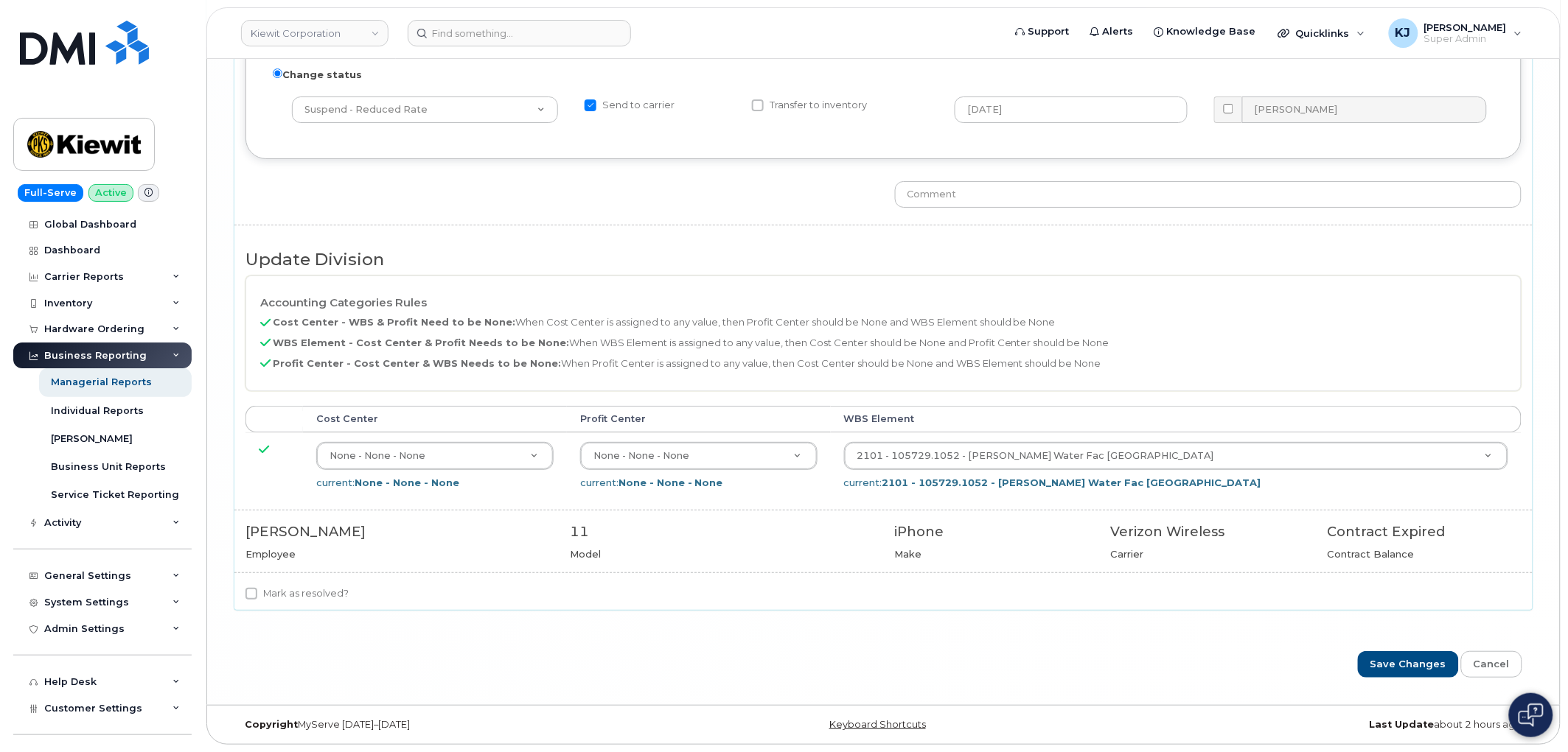
scroll to position [10035, 0]
click at [253, 591] on input "Mark as resolved?" at bounding box center [252, 594] width 12 height 12
checkbox input "true"
click at [1396, 672] on input "Save Changes" at bounding box center [1408, 665] width 101 height 28
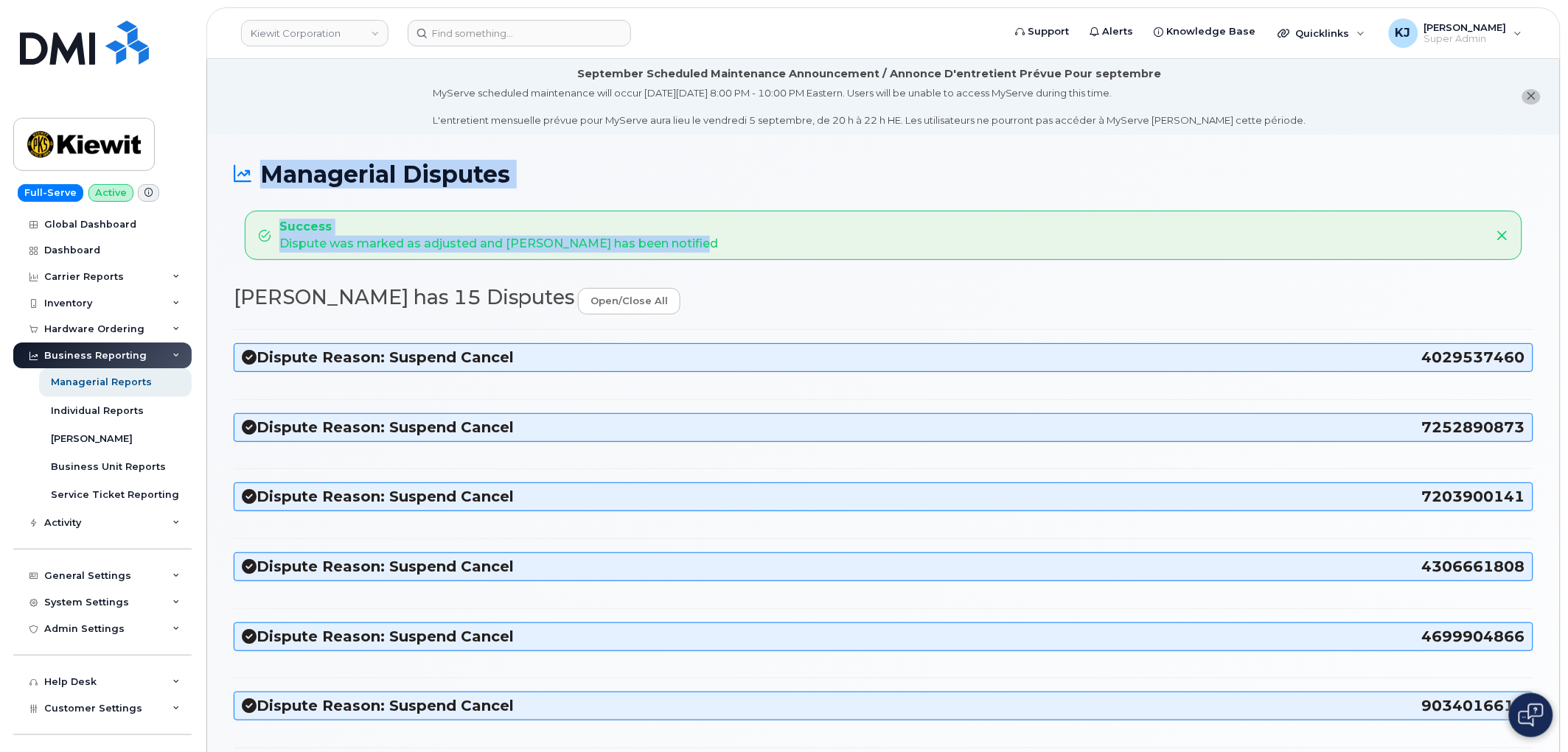
drag, startPoint x: 640, startPoint y: 241, endPoint x: 267, endPoint y: 179, distance: 378.1
copy div "Managerial Disputes Success Dispute was marked as adjusted and Mason Kolls has …"
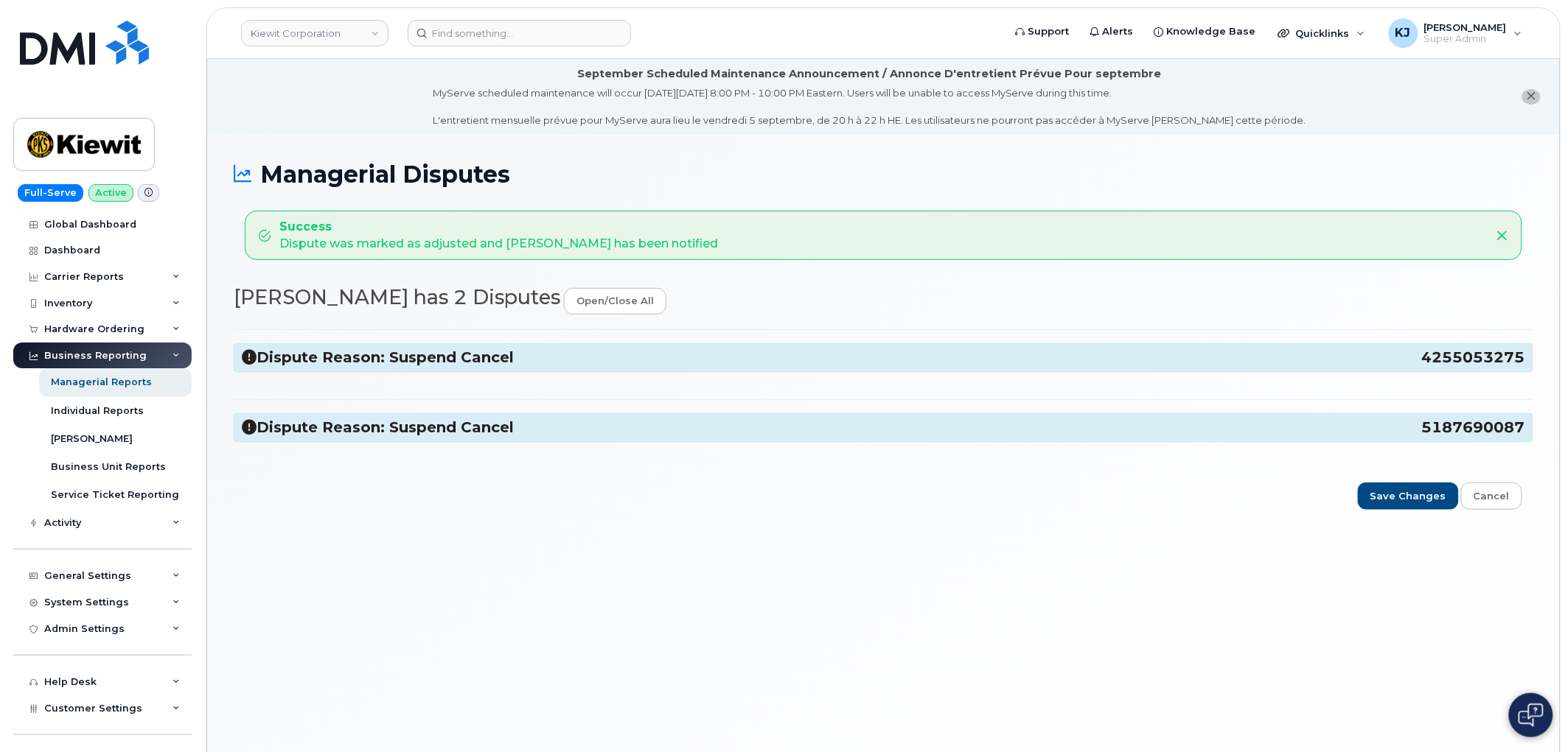
click at [490, 355] on h3 "Dispute Reason: Suspend Cancel 4255053275" at bounding box center [883, 358] width 1283 height 20
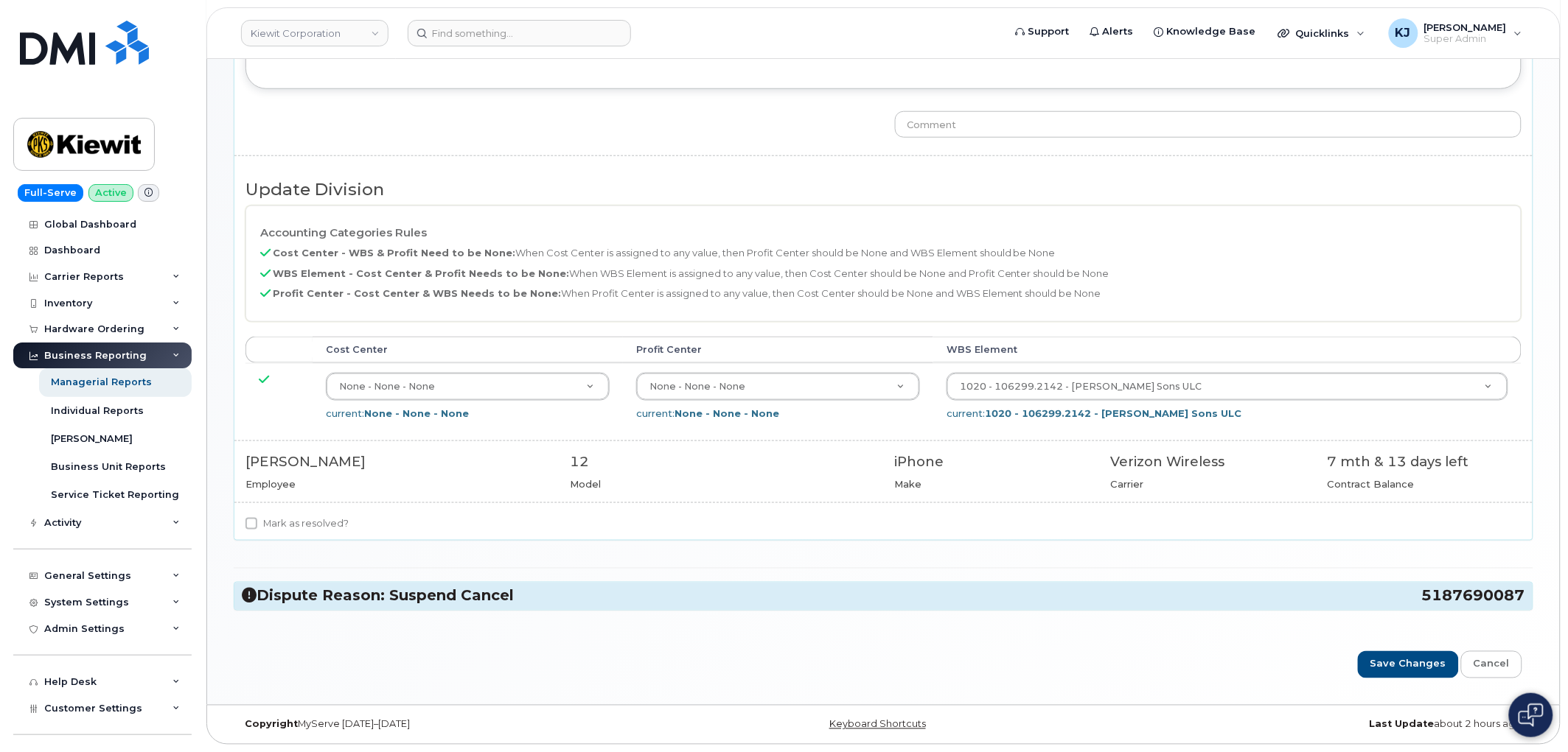
scroll to position [465, 0]
click at [255, 516] on label "Mark as resolved?" at bounding box center [297, 523] width 103 height 18
click at [255, 518] on input "Mark as resolved?" at bounding box center [252, 524] width 12 height 12
checkbox input "true"
click at [414, 599] on h3 "Dispute Reason: Suspend Cancel 5187690087" at bounding box center [883, 597] width 1283 height 20
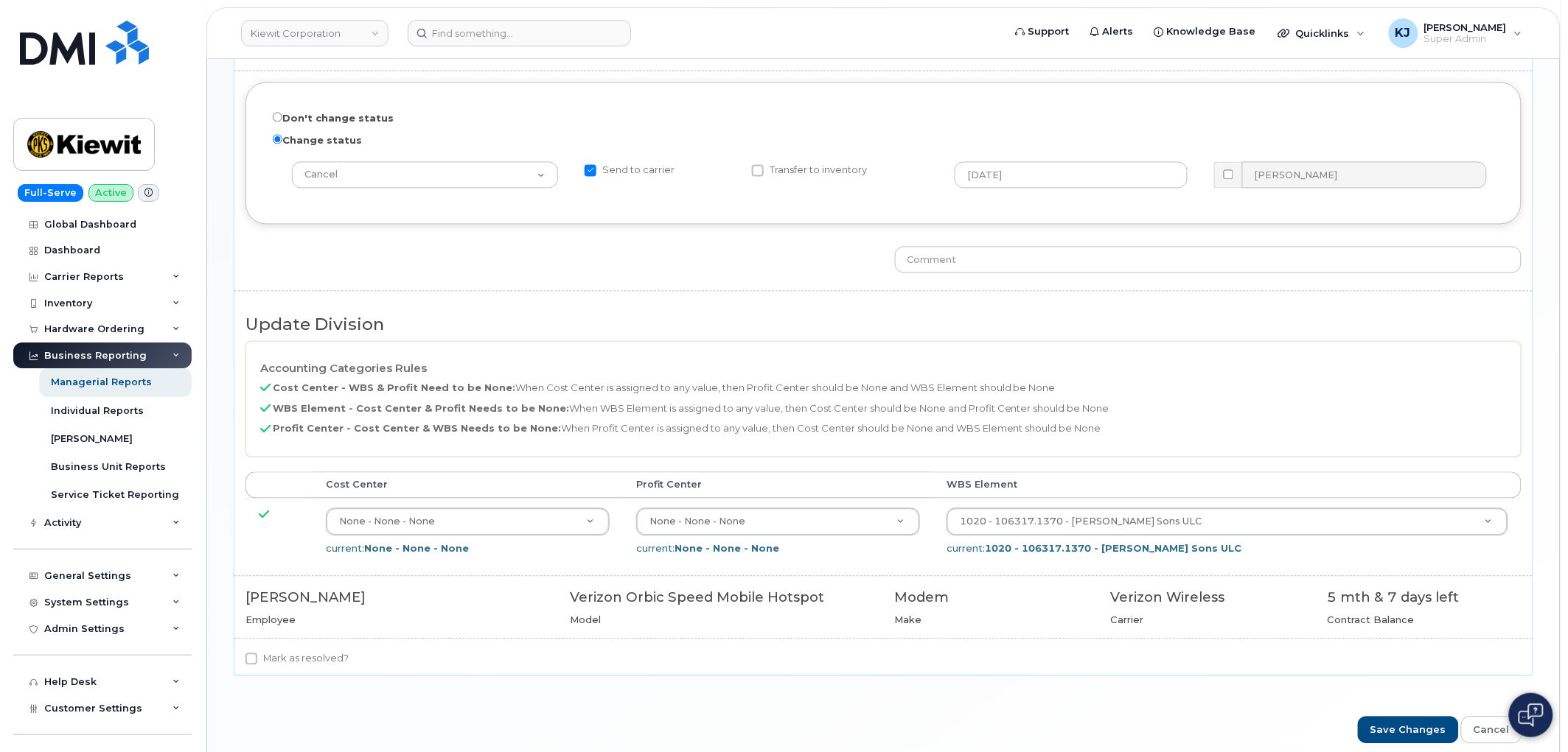
scroll to position [1099, 0]
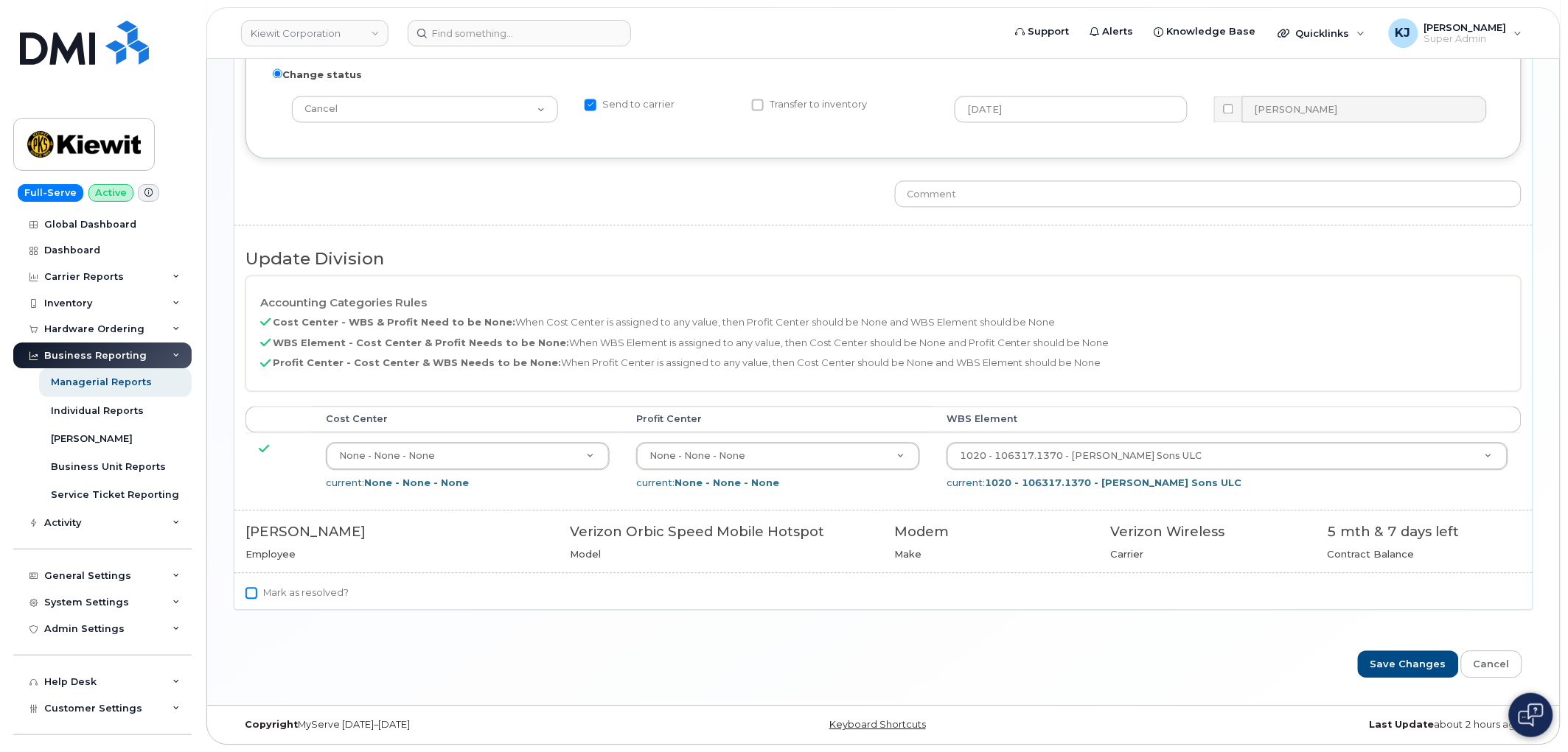
click at [256, 597] on input "Mark as resolved?" at bounding box center [252, 593] width 12 height 12
checkbox input "true"
click at [1427, 671] on input "Save Changes" at bounding box center [1408, 664] width 101 height 28
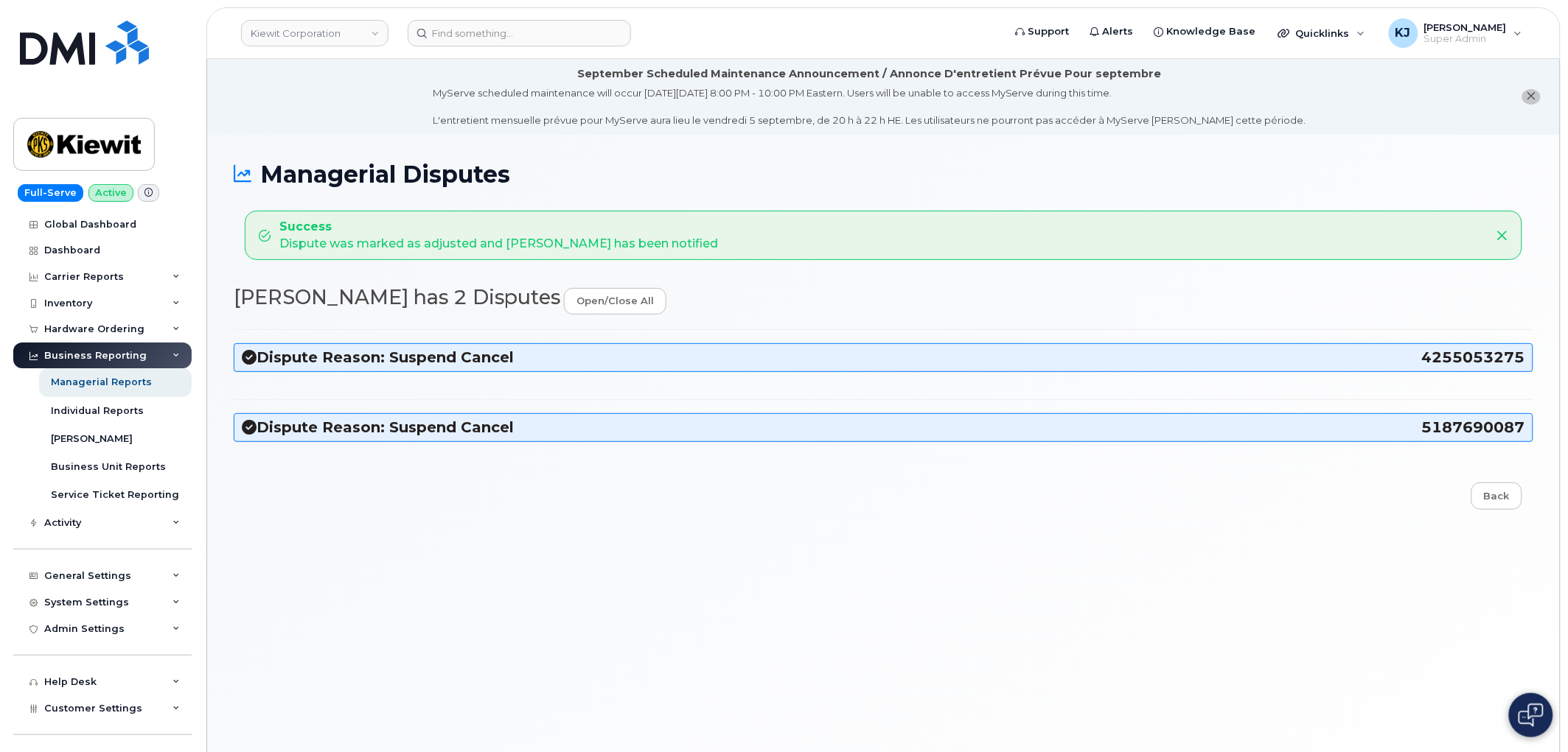
drag, startPoint x: 710, startPoint y: 244, endPoint x: 268, endPoint y: 174, distance: 447.5
click at [268, 174] on div "Managerial Disputes Success Dispute was marked as adjusted and Simran Narwal ha…" at bounding box center [883, 461] width 1352 height 653
copy div "Managerial Disputes Success Dispute was marked as adjusted and Simran Narwal ha…"
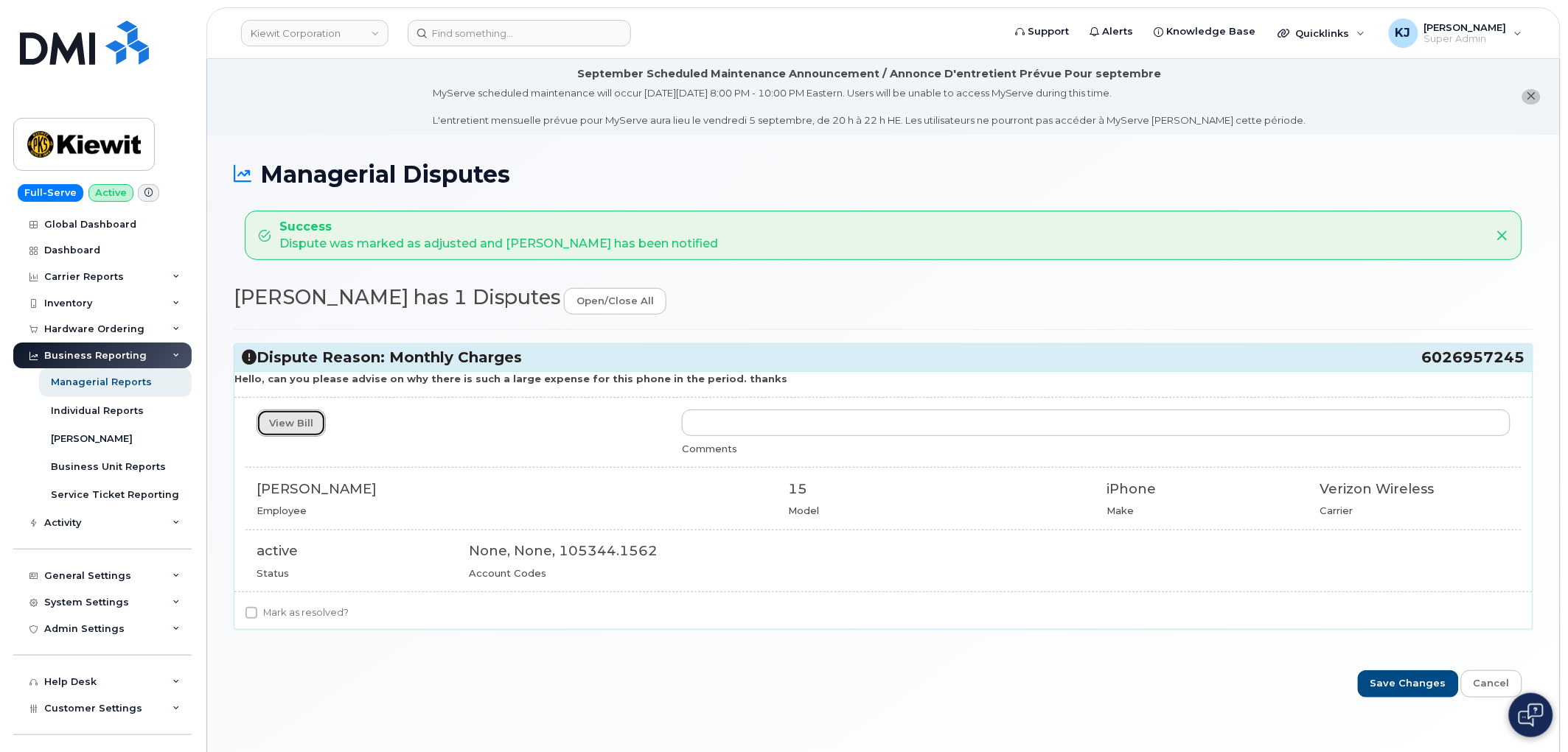
click at [303, 420] on link "View Bill" at bounding box center [291, 423] width 69 height 28
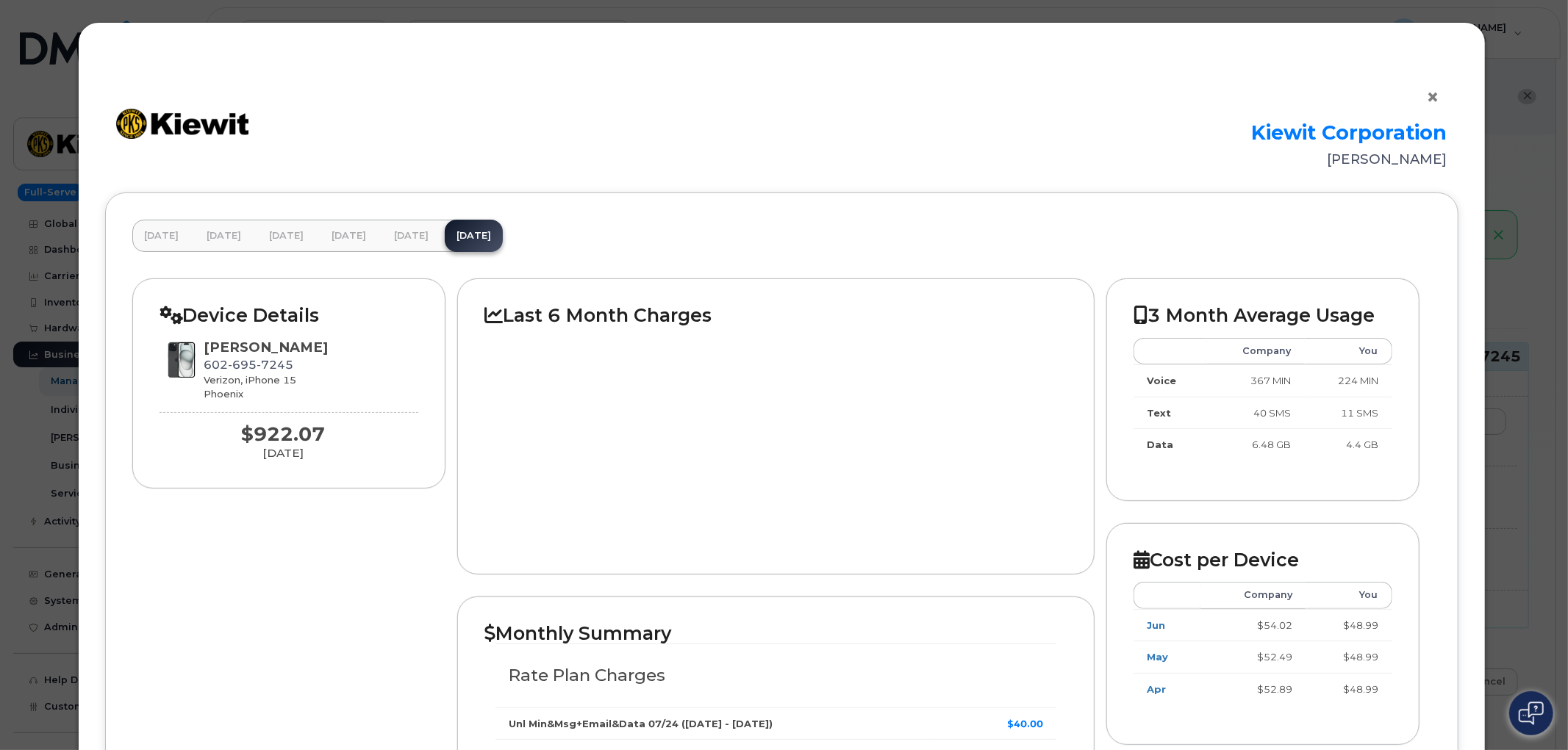
click at [1430, 100] on button "×" at bounding box center [1437, 98] width 21 height 22
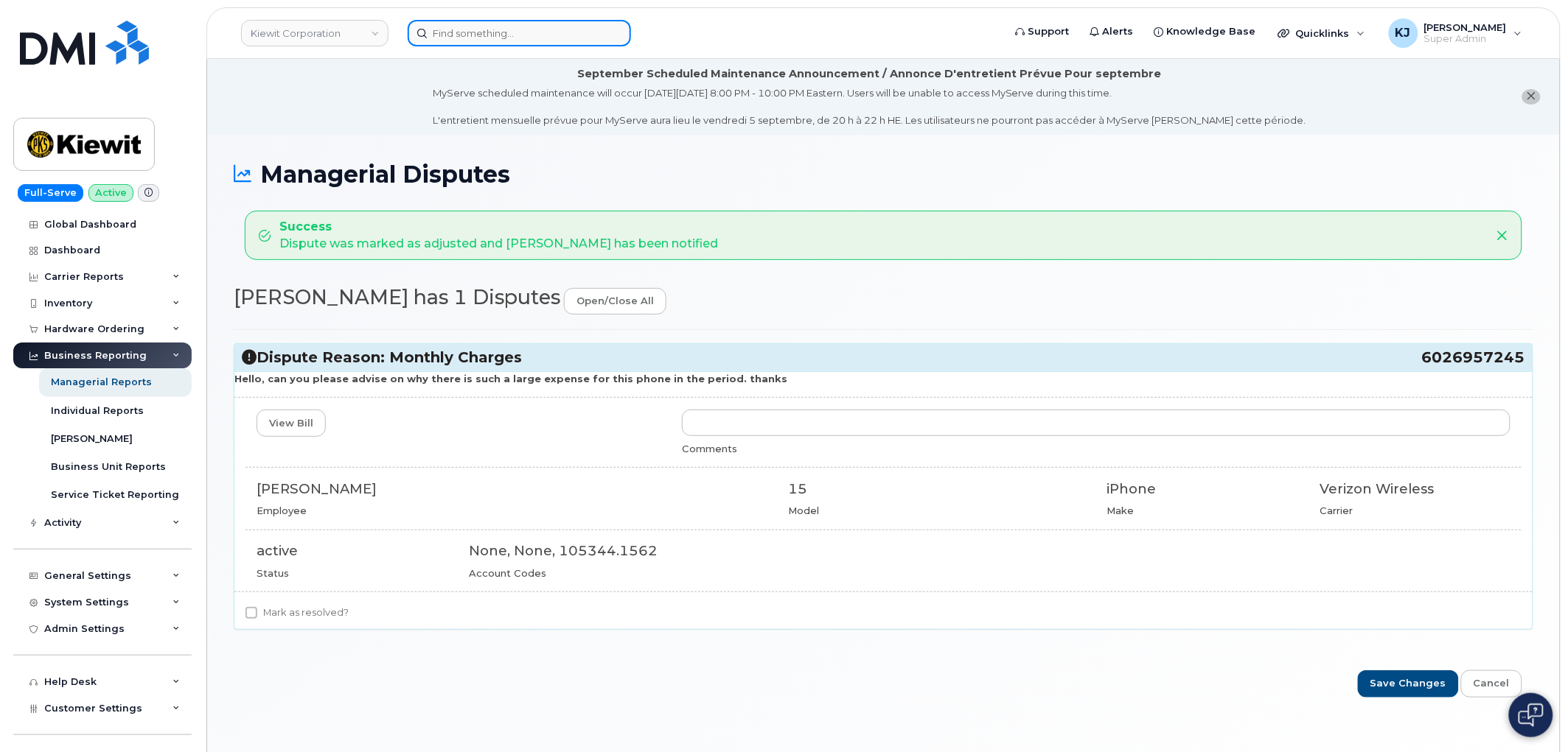
click at [519, 29] on input at bounding box center [519, 33] width 223 height 27
paste input "6043892377"
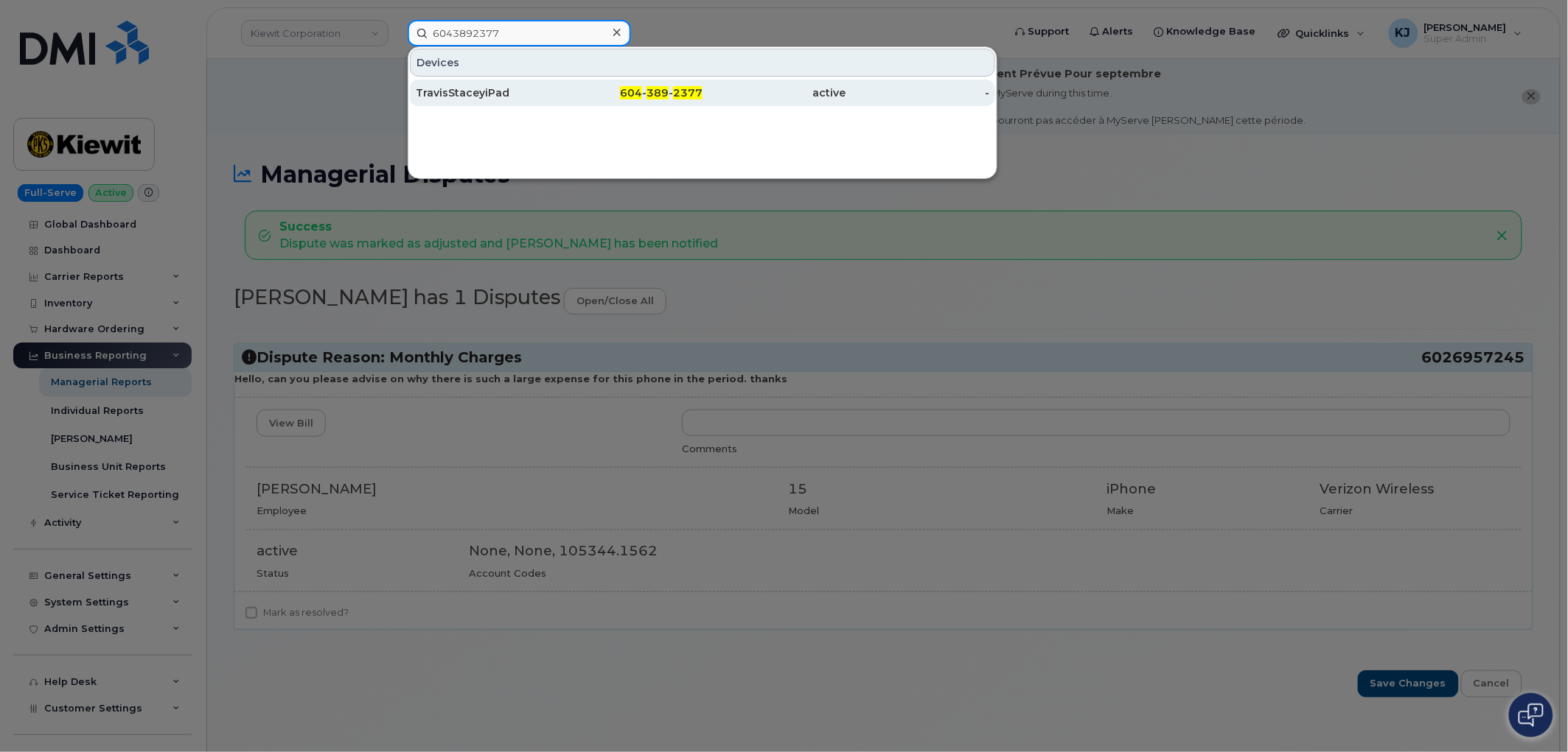
type input "6043892377"
click at [527, 91] on div "TravisStaceyiPad" at bounding box center [487, 93] width 144 height 15
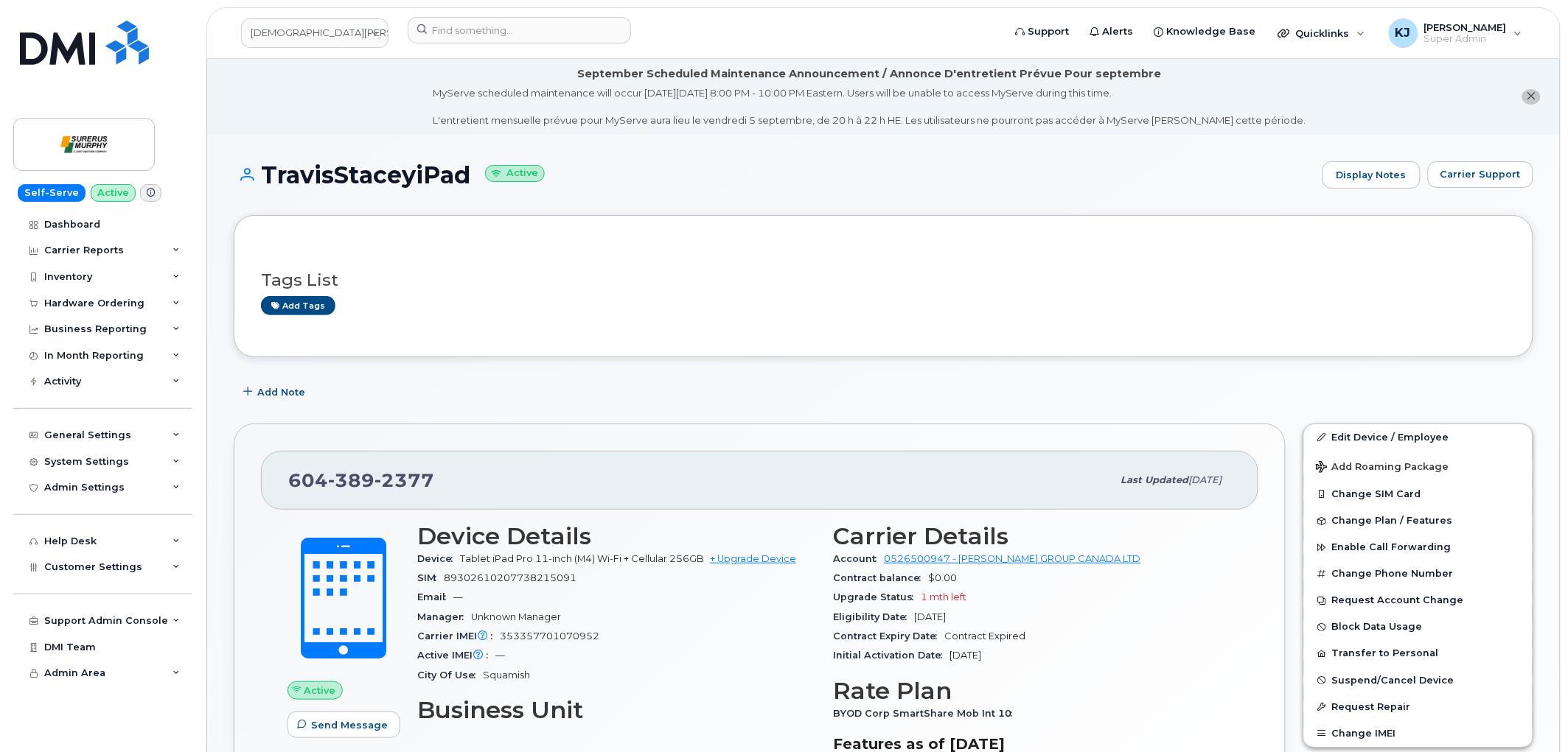
scroll to position [82, 0]
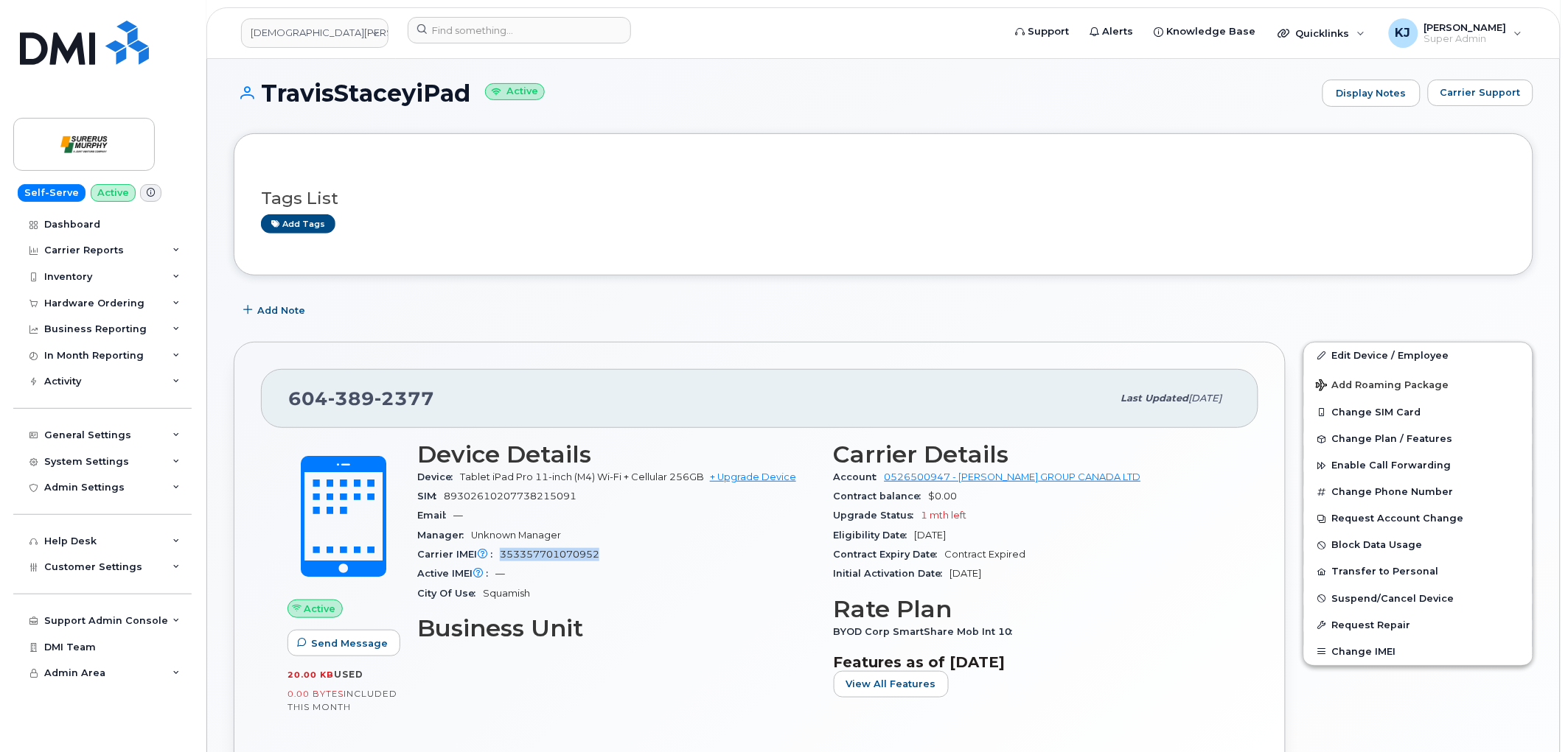
drag, startPoint x: 540, startPoint y: 554, endPoint x: 501, endPoint y: 552, distance: 39.1
click at [501, 552] on div "Carrier IMEI Carrier IMEI is reported during the last billing cycle or change o…" at bounding box center [616, 555] width 399 height 19
drag, startPoint x: 588, startPoint y: 495, endPoint x: 446, endPoint y: 499, distance: 142.1
click at [446, 499] on div "SIM [TECHNICAL_ID]" at bounding box center [616, 496] width 399 height 19
copy span "89302610207738215091"
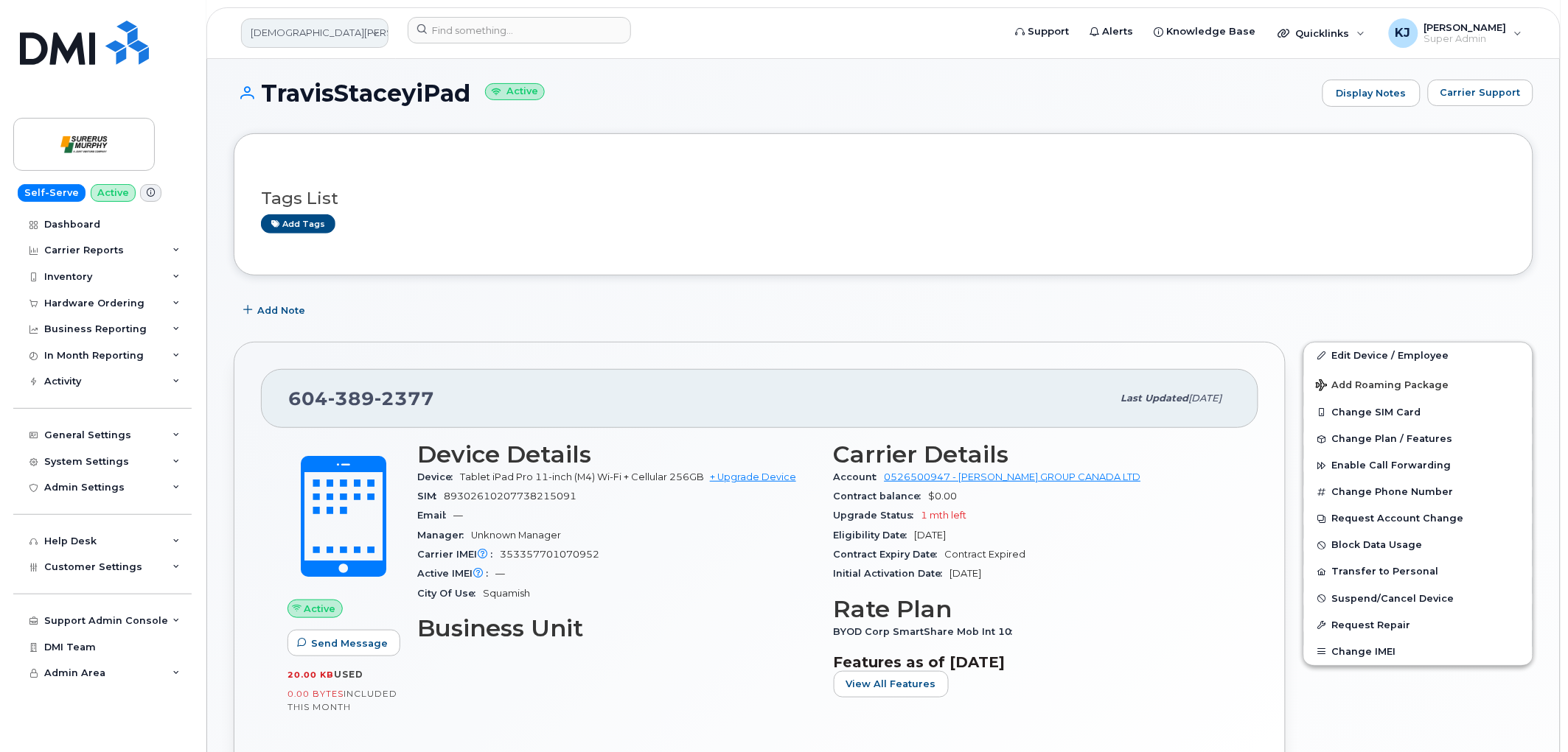
click at [284, 43] on link "[DEMOGRAPHIC_DATA][PERSON_NAME]" at bounding box center [314, 33] width 147 height 29
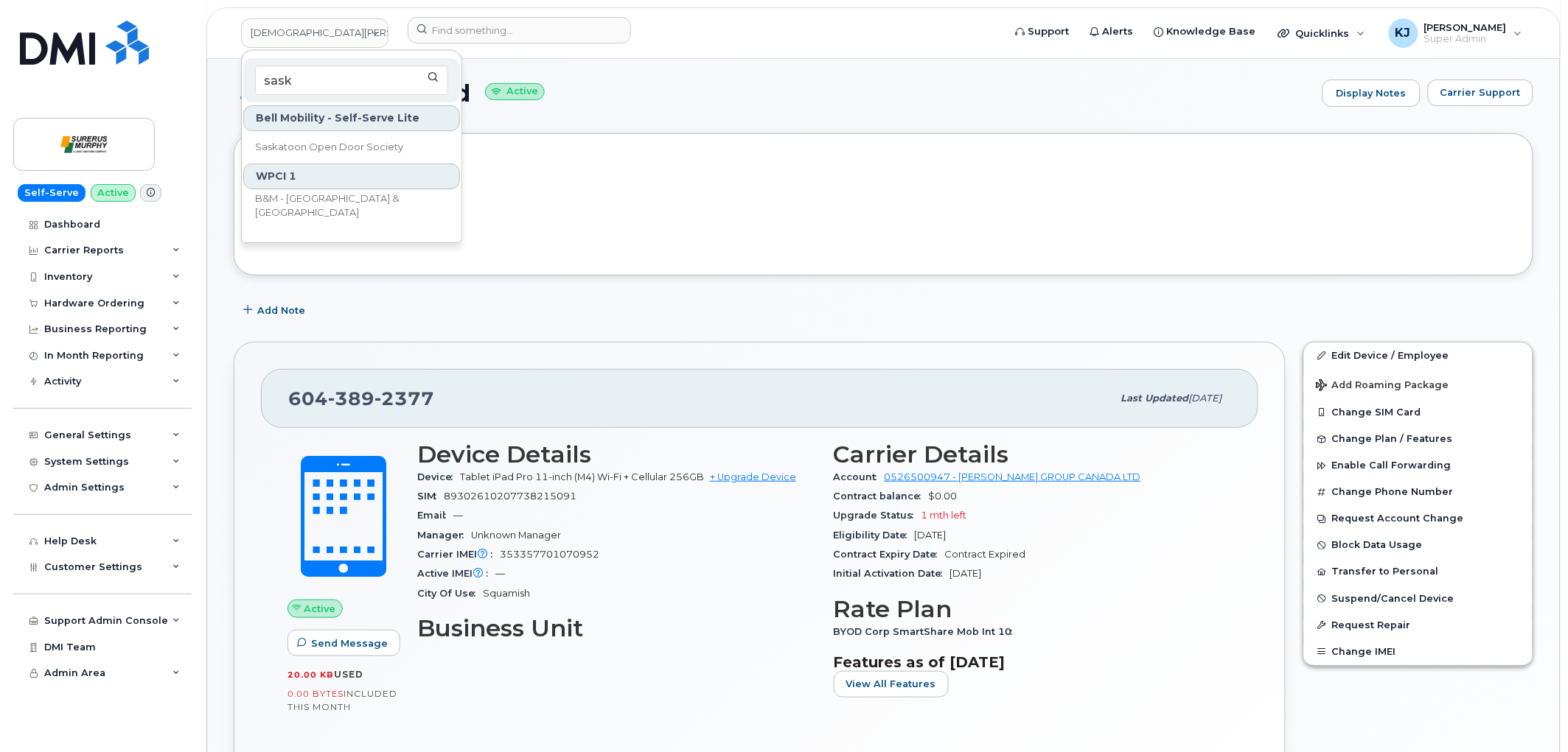
type input "sask"
